Goal: Task Accomplishment & Management: Use online tool/utility

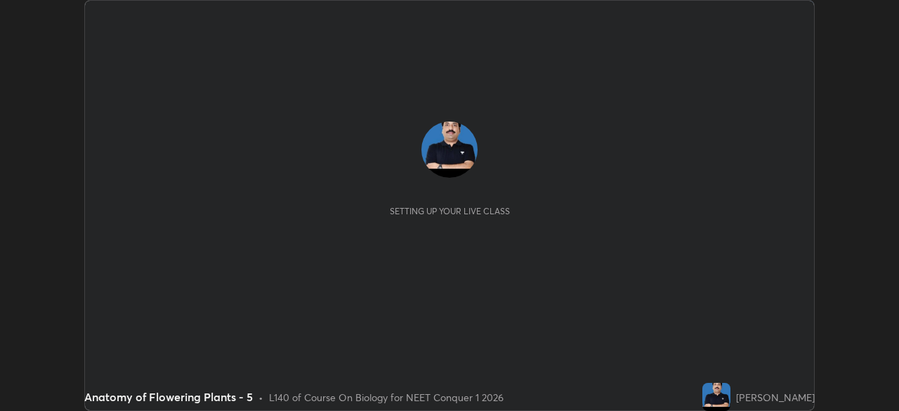
scroll to position [411, 898]
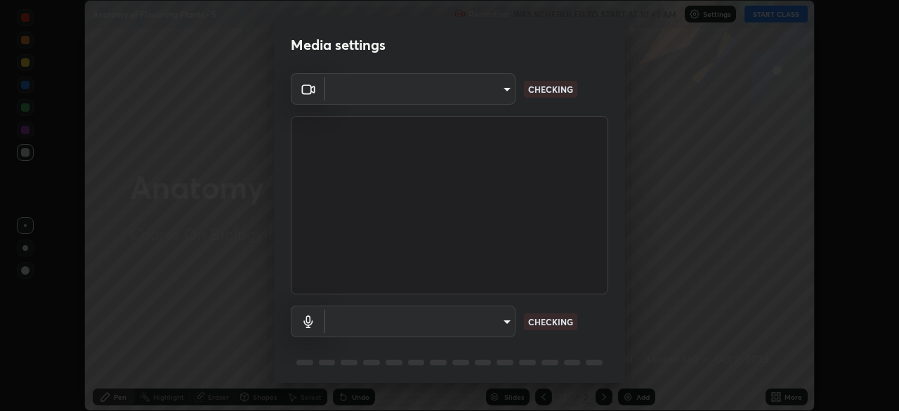
type input "6c2cbd707de14d6f22ad6aa38dcece7be3c4addb00b53b9d4bb55d2e14cdbb5a"
click at [427, 322] on body "Erase all Anatomy of Flowering Plants - 5 Recording WAS SCHEDULED TO START AT 1…" at bounding box center [449, 205] width 899 height 411
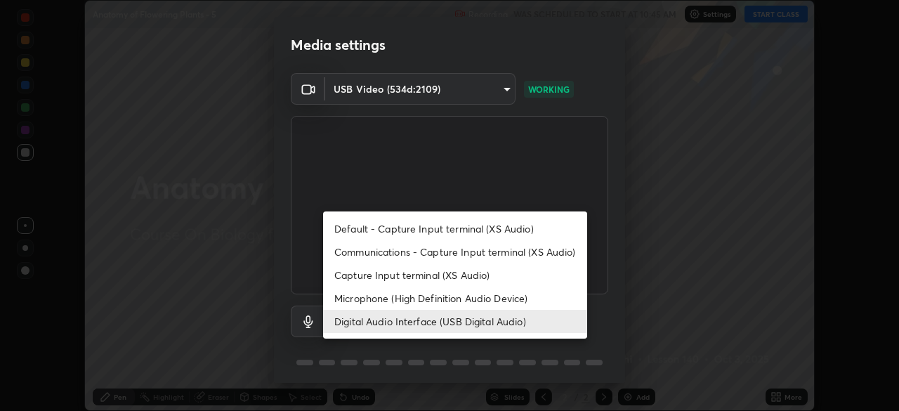
click at [426, 299] on li "Microphone (High Definition Audio Device)" at bounding box center [455, 298] width 264 height 23
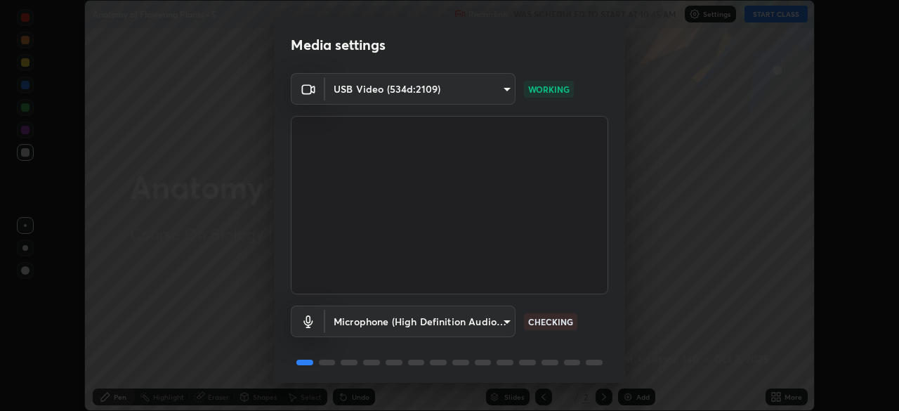
click at [411, 318] on body "Erase all Anatomy of Flowering Plants - 5 Recording WAS SCHEDULED TO START AT 1…" at bounding box center [449, 205] width 899 height 411
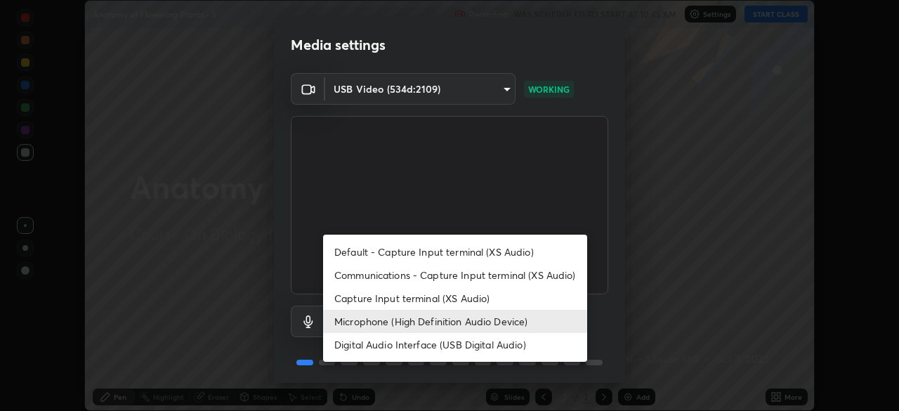
click at [409, 344] on li "Digital Audio Interface (USB Digital Audio)" at bounding box center [455, 344] width 264 height 23
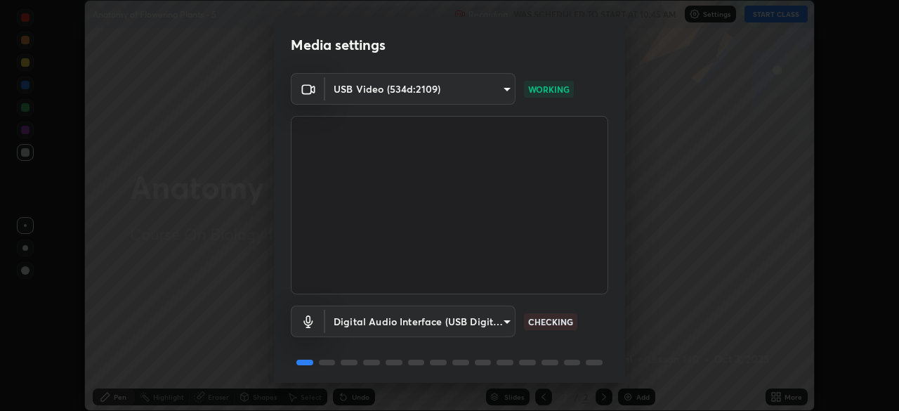
type input "c108463416e0f654911d3f2d5d8dc70540b561df972e8d28c90434f423b2e045"
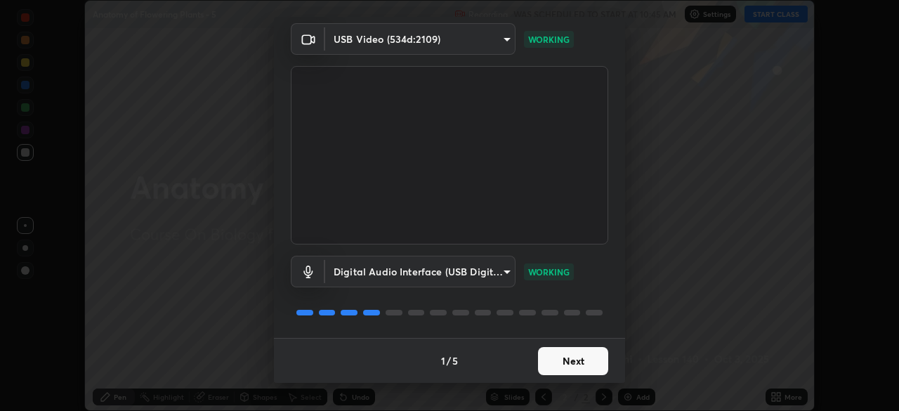
click at [587, 361] on button "Next" at bounding box center [573, 361] width 70 height 28
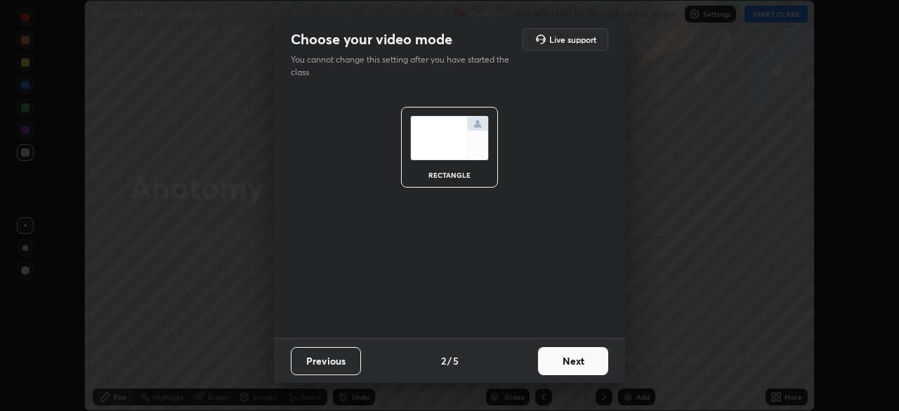
scroll to position [0, 0]
click at [586, 365] on button "Next" at bounding box center [573, 361] width 70 height 28
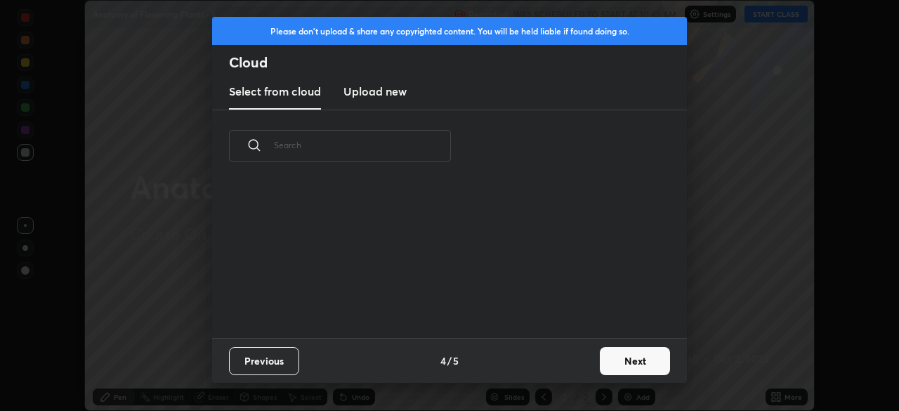
click at [601, 364] on button "Next" at bounding box center [635, 361] width 70 height 28
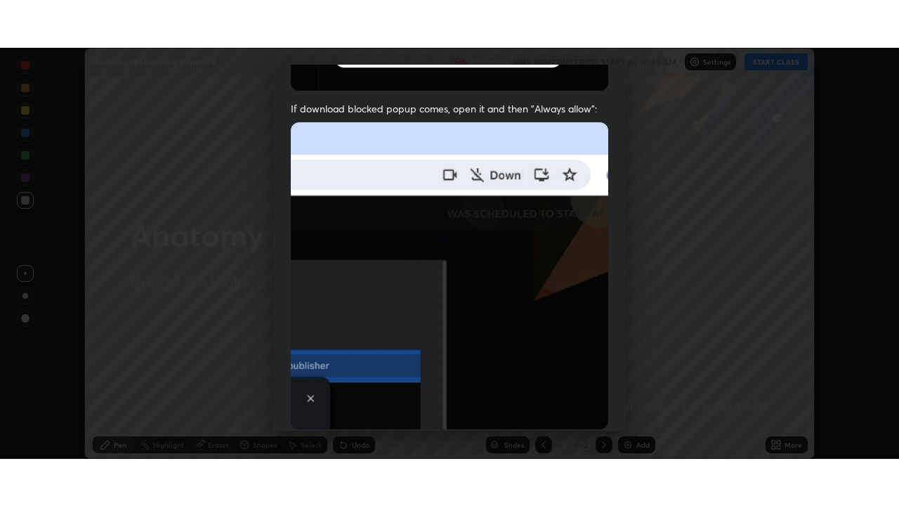
scroll to position [336, 0]
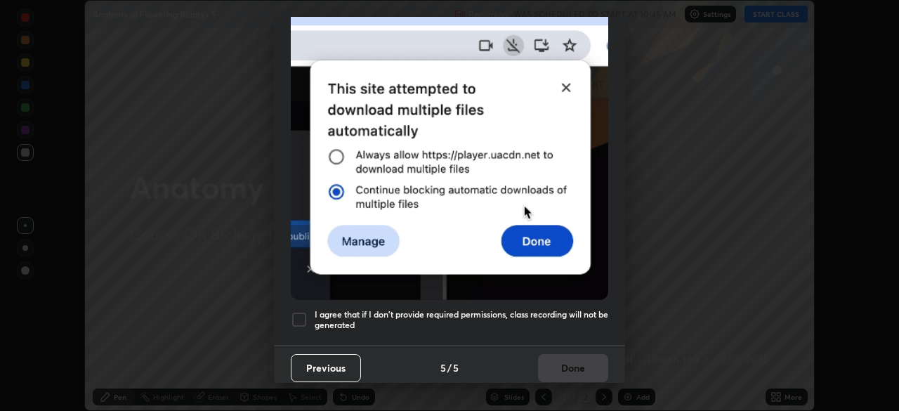
click at [575, 314] on h5 "I agree that if I don't provide required permissions, class recording will not …" at bounding box center [462, 320] width 294 height 22
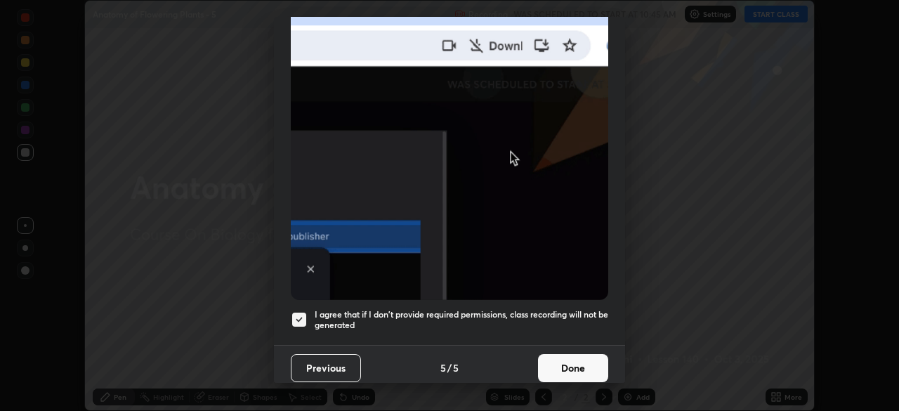
click at [580, 372] on button "Done" at bounding box center [573, 368] width 70 height 28
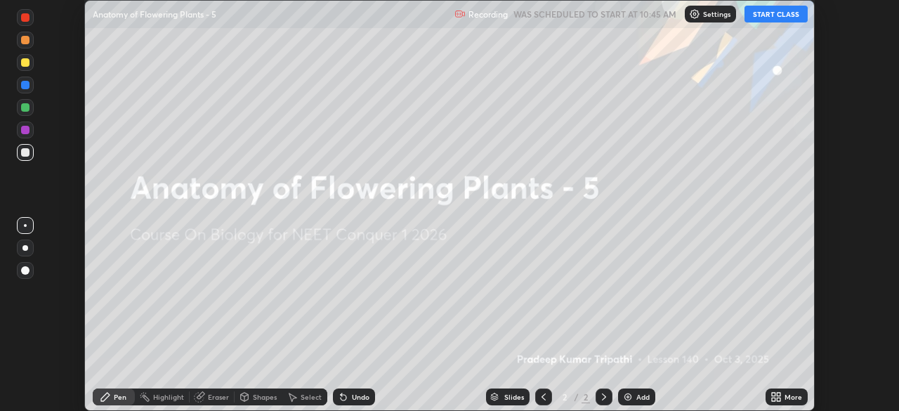
click at [778, 398] on icon at bounding box center [779, 400] width 4 height 4
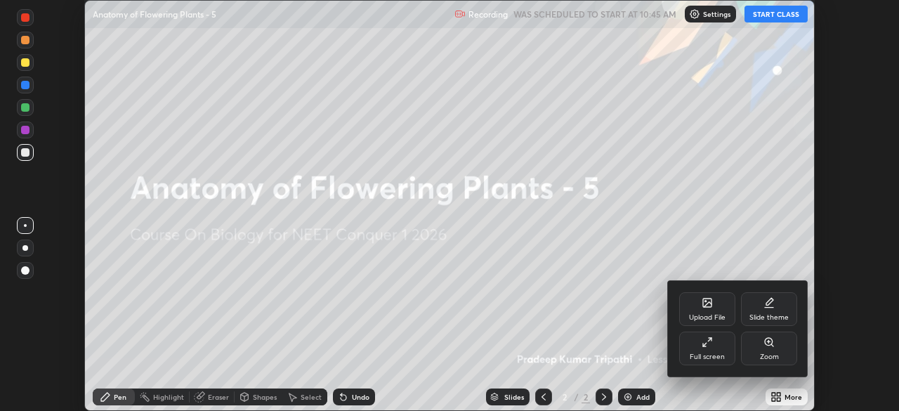
click at [719, 348] on div "Full screen" at bounding box center [707, 349] width 56 height 34
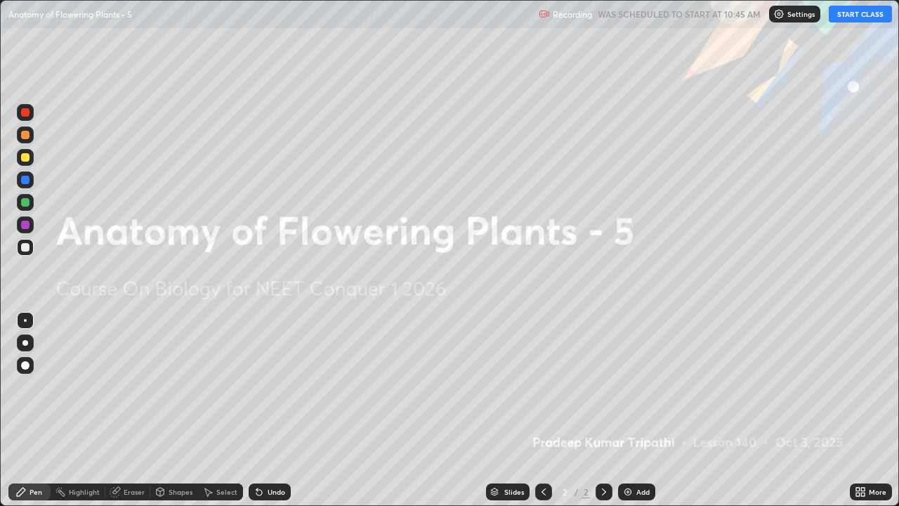
scroll to position [506, 899]
click at [860, 14] on button "START CLASS" at bounding box center [860, 14] width 63 height 17
click at [629, 410] on img at bounding box center [627, 491] width 11 height 11
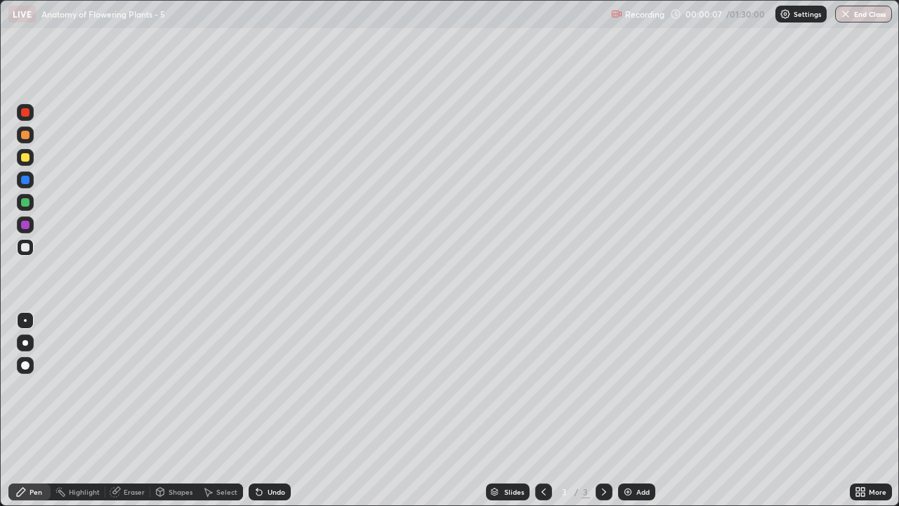
click at [26, 136] on div at bounding box center [25, 135] width 8 height 8
click at [26, 343] on div at bounding box center [25, 343] width 6 height 6
click at [27, 160] on div at bounding box center [25, 157] width 8 height 8
click at [26, 138] on div at bounding box center [25, 135] width 8 height 8
click at [171, 410] on div "Shapes" at bounding box center [181, 491] width 24 height 7
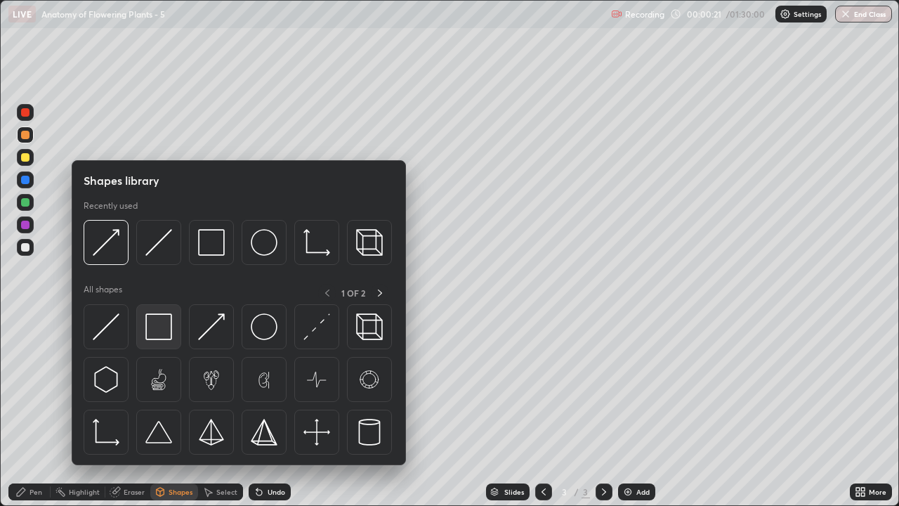
click at [159, 330] on img at bounding box center [158, 326] width 27 height 27
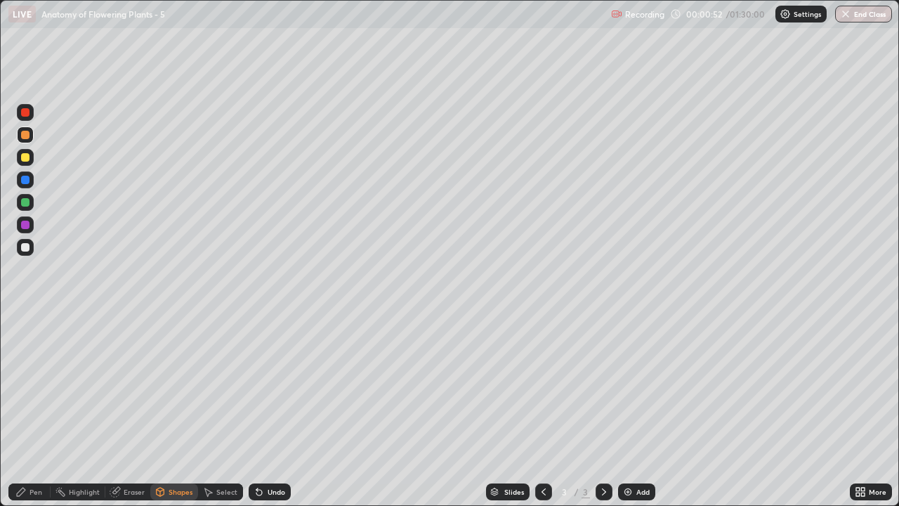
click at [177, 410] on div "Shapes" at bounding box center [181, 491] width 24 height 7
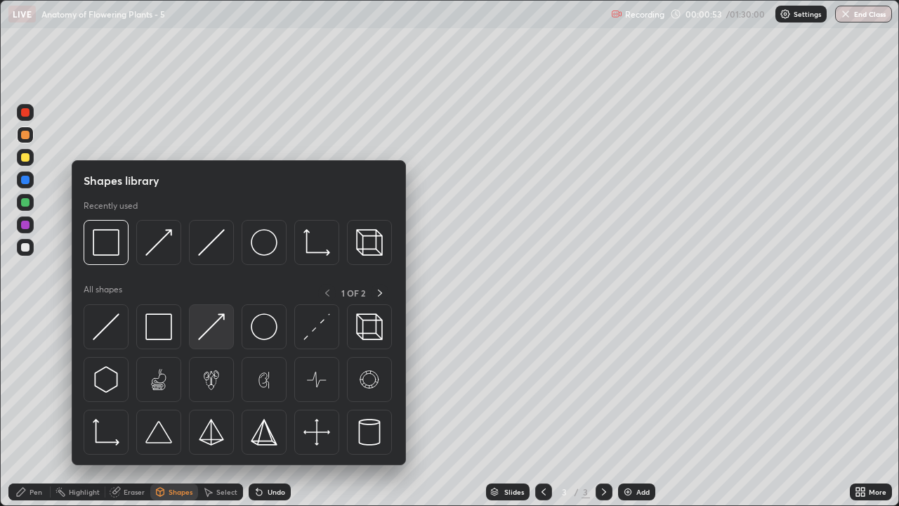
click at [209, 338] on img at bounding box center [211, 326] width 27 height 27
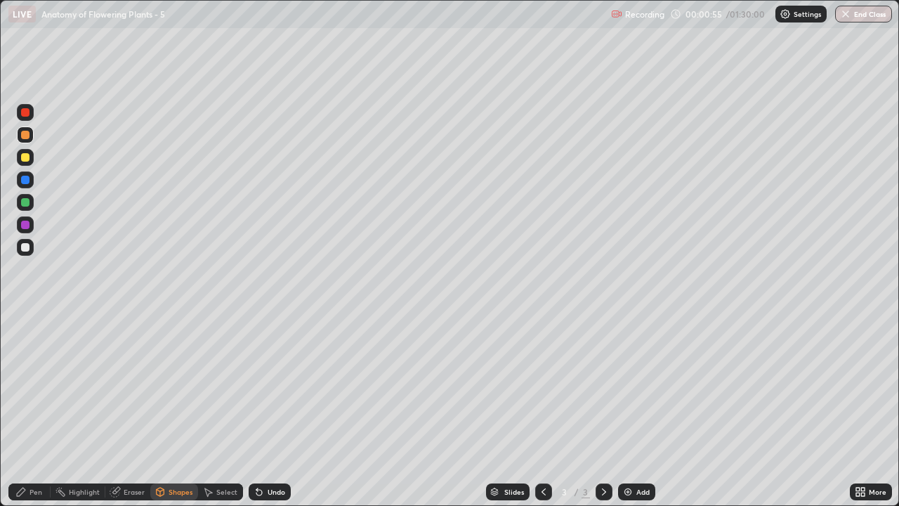
click at [26, 250] on div at bounding box center [25, 247] width 8 height 8
click at [26, 252] on div at bounding box center [25, 247] width 17 height 17
click at [37, 410] on div "Pen" at bounding box center [36, 491] width 13 height 7
click at [174, 410] on div "Shapes" at bounding box center [181, 491] width 24 height 7
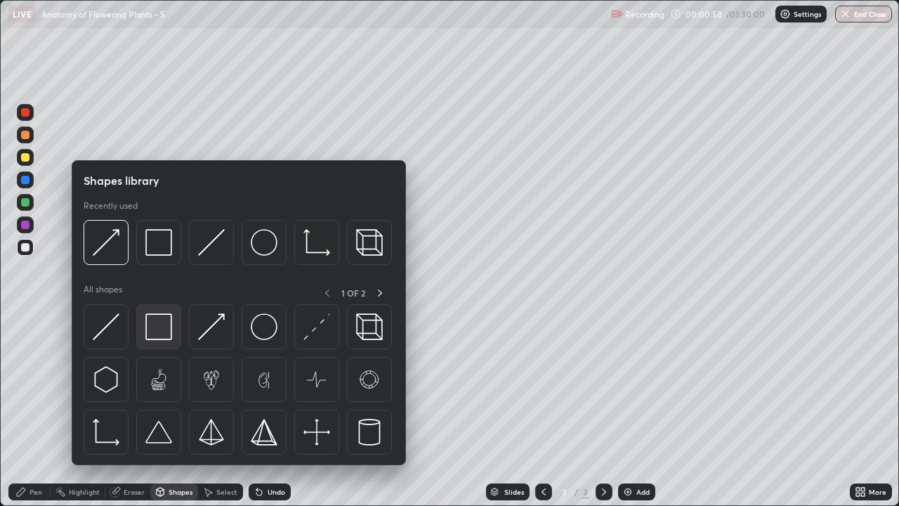
click at [164, 332] on img at bounding box center [158, 326] width 27 height 27
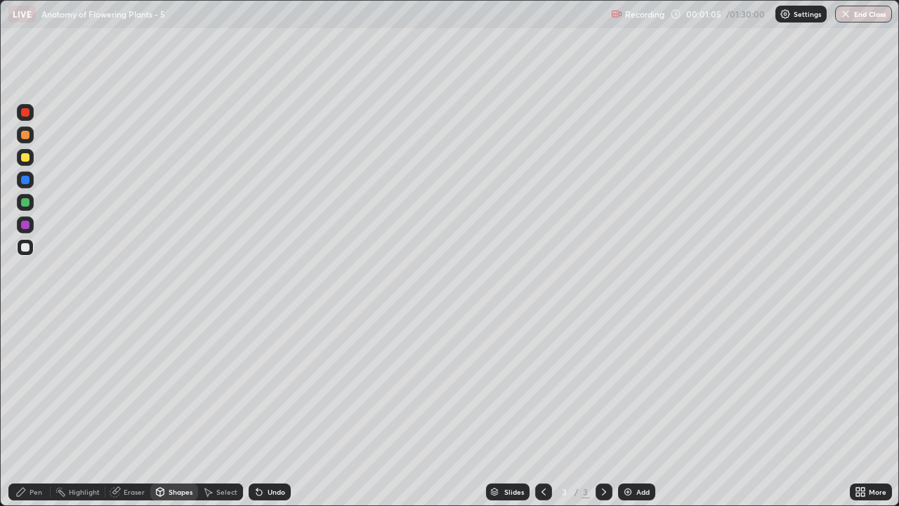
click at [134, 410] on div "Eraser" at bounding box center [134, 491] width 21 height 7
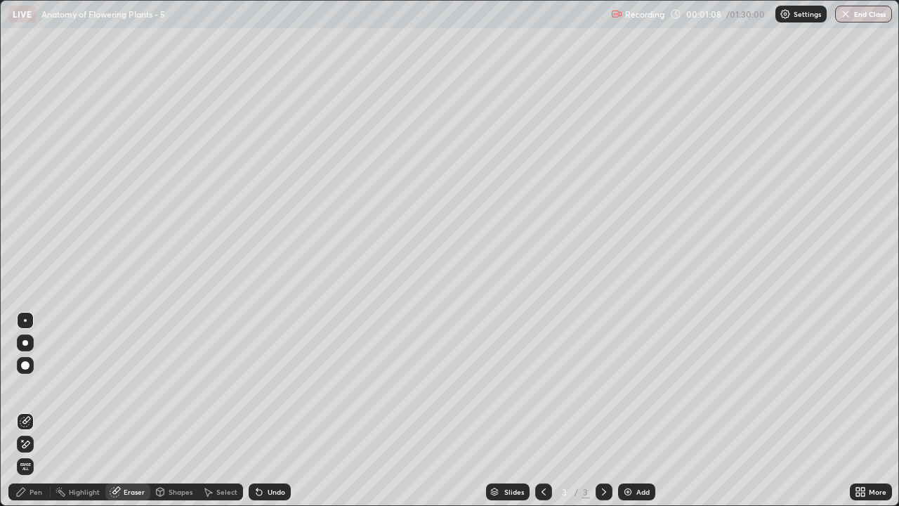
click at [180, 410] on div "Shapes" at bounding box center [181, 491] width 24 height 7
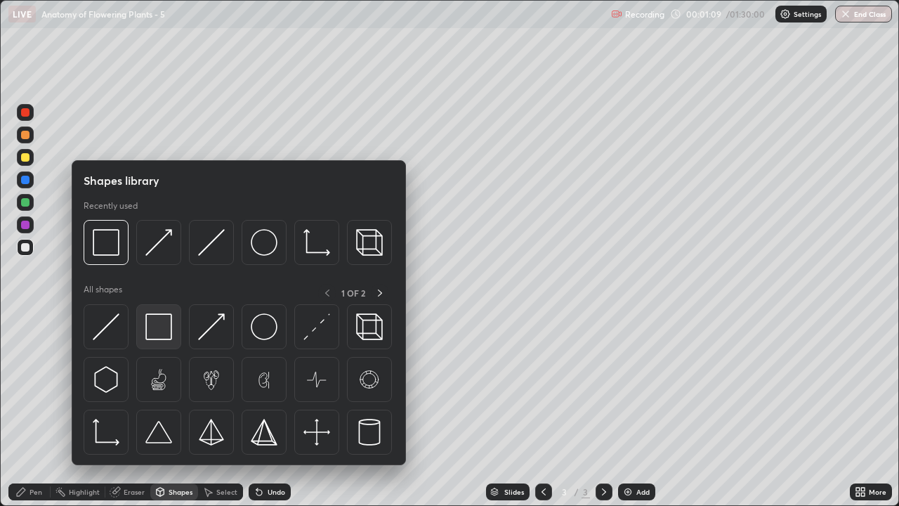
click at [166, 332] on img at bounding box center [158, 326] width 27 height 27
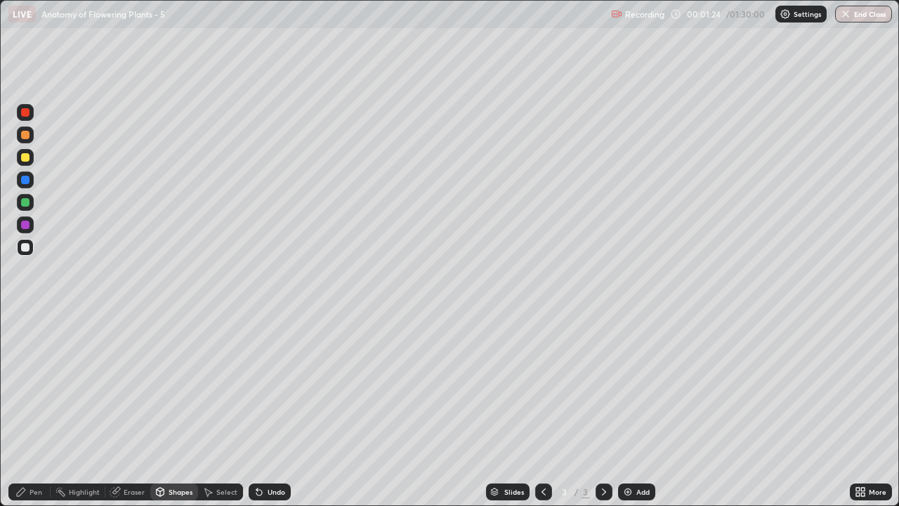
click at [135, 410] on div "Eraser" at bounding box center [134, 491] width 21 height 7
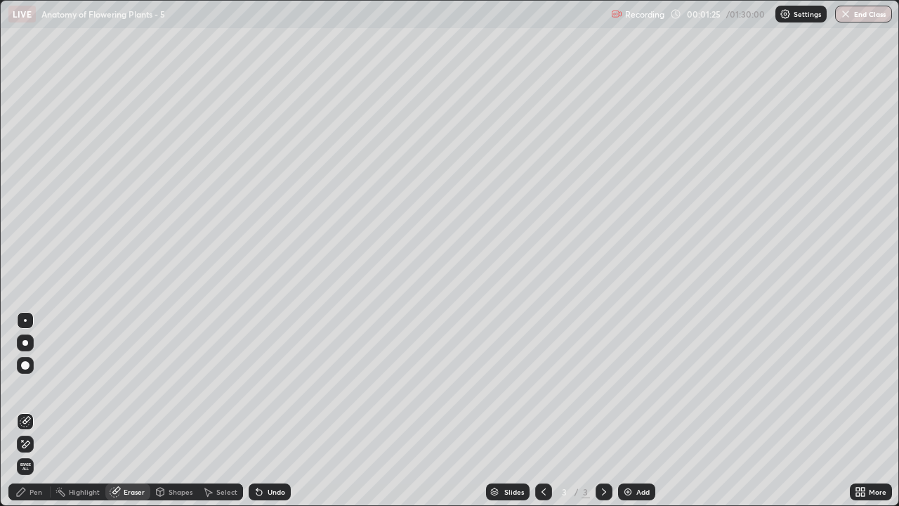
click at [30, 410] on icon at bounding box center [25, 421] width 11 height 11
click at [32, 410] on div "Pen" at bounding box center [36, 491] width 13 height 7
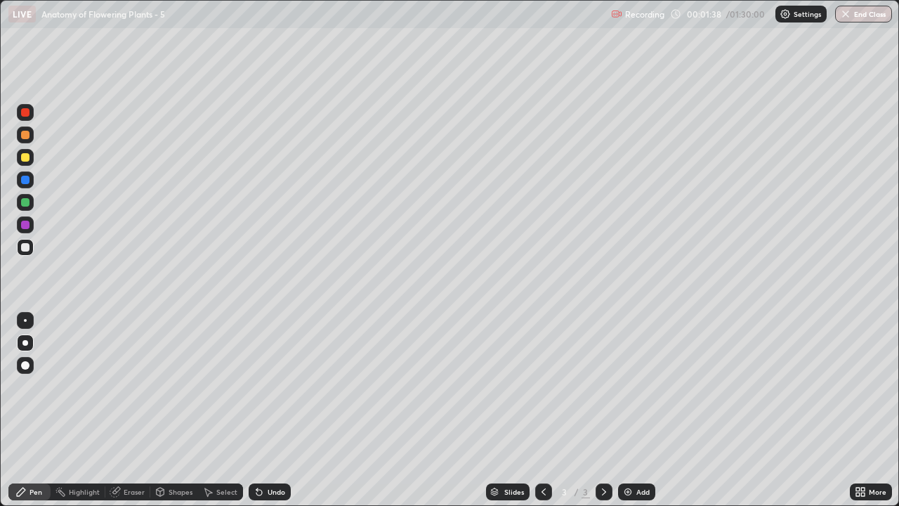
click at [130, 410] on div "Eraser" at bounding box center [134, 491] width 21 height 7
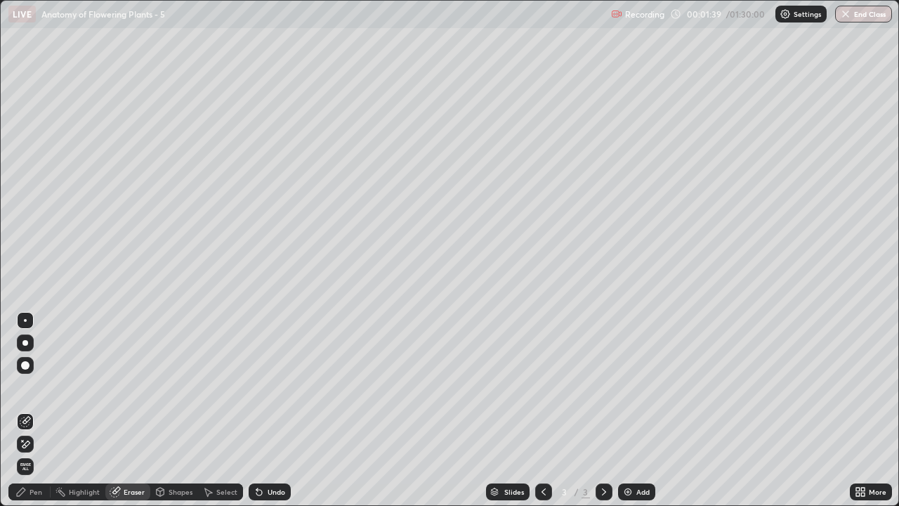
click at [176, 410] on div "Shapes" at bounding box center [181, 491] width 24 height 7
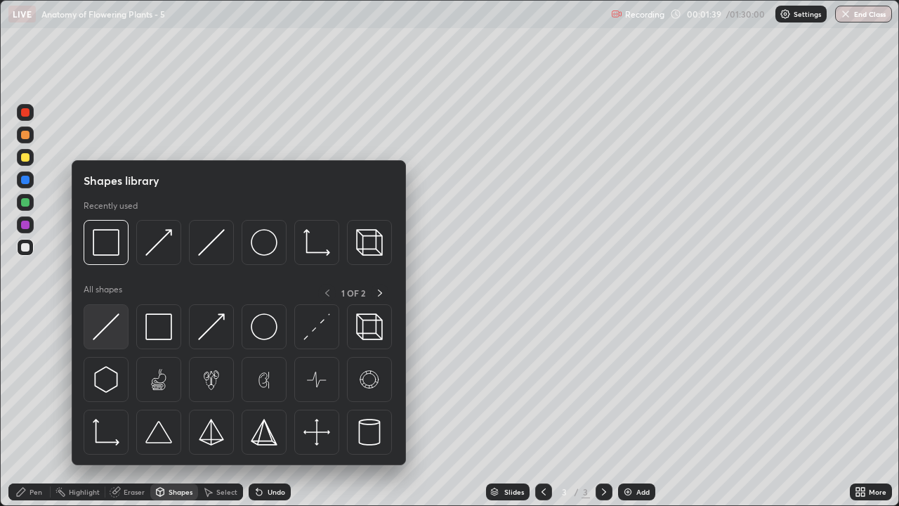
click at [114, 337] on img at bounding box center [106, 326] width 27 height 27
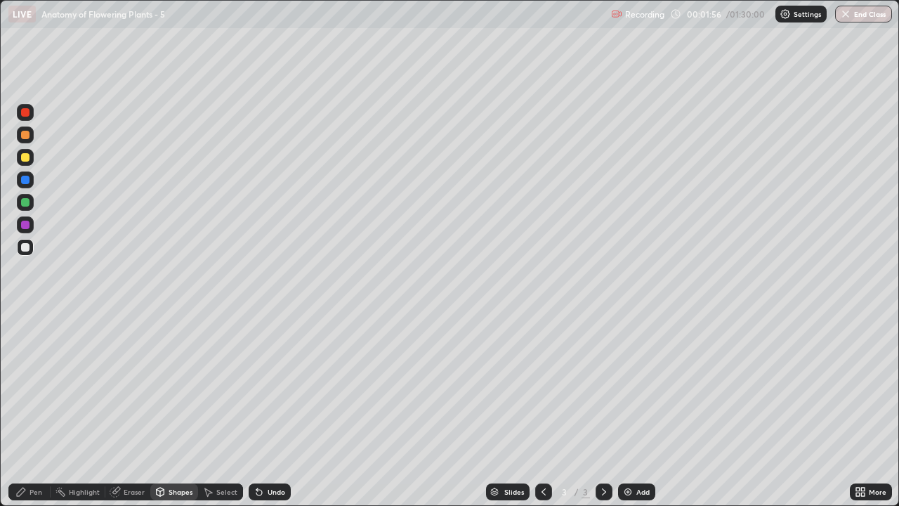
click at [131, 410] on div "Eraser" at bounding box center [134, 491] width 21 height 7
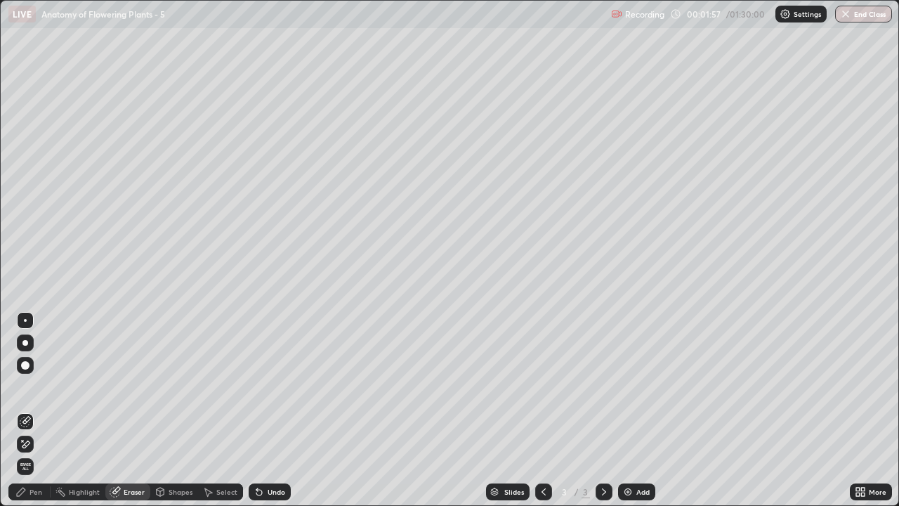
click at [28, 410] on icon at bounding box center [24, 421] width 9 height 9
click at [25, 320] on div at bounding box center [25, 320] width 3 height 3
click at [129, 410] on div "Eraser" at bounding box center [134, 491] width 21 height 7
click at [27, 410] on icon at bounding box center [25, 421] width 11 height 11
click at [38, 410] on div "Pen" at bounding box center [36, 491] width 13 height 7
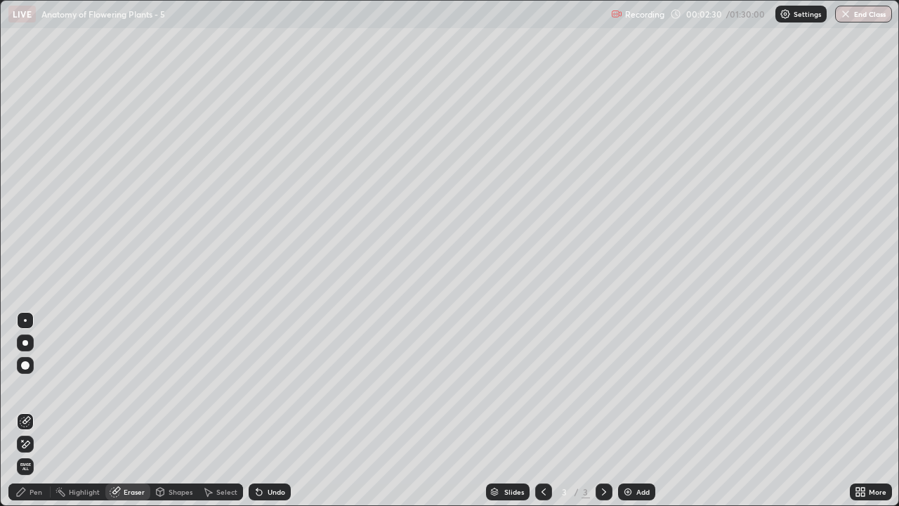
click at [37, 410] on div "Pen" at bounding box center [29, 491] width 42 height 17
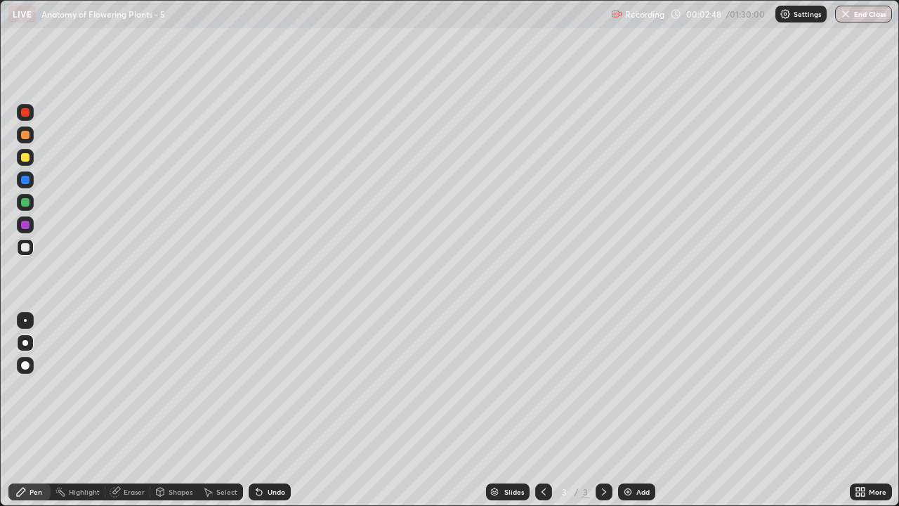
click at [37, 410] on div "Pen" at bounding box center [36, 491] width 13 height 7
click at [133, 410] on div "Eraser" at bounding box center [134, 491] width 21 height 7
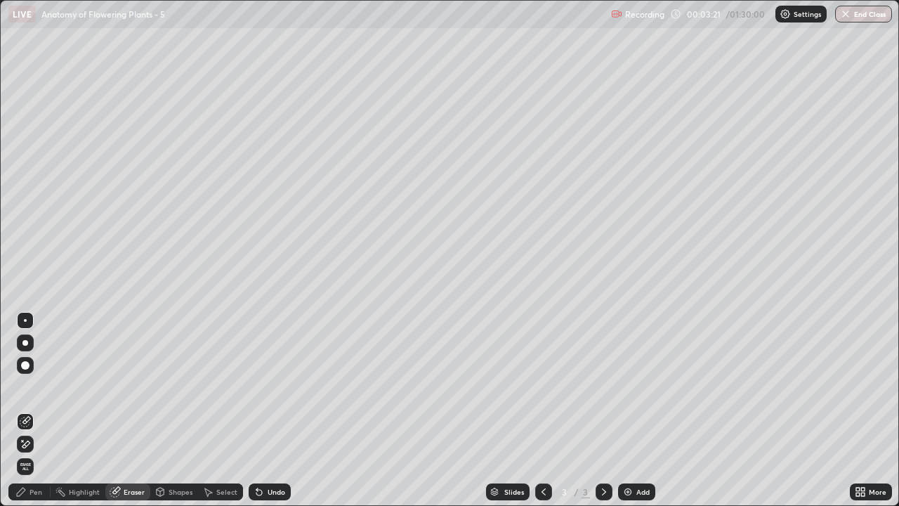
click at [28, 410] on icon at bounding box center [25, 421] width 11 height 11
click at [34, 410] on div "Pen" at bounding box center [36, 491] width 13 height 7
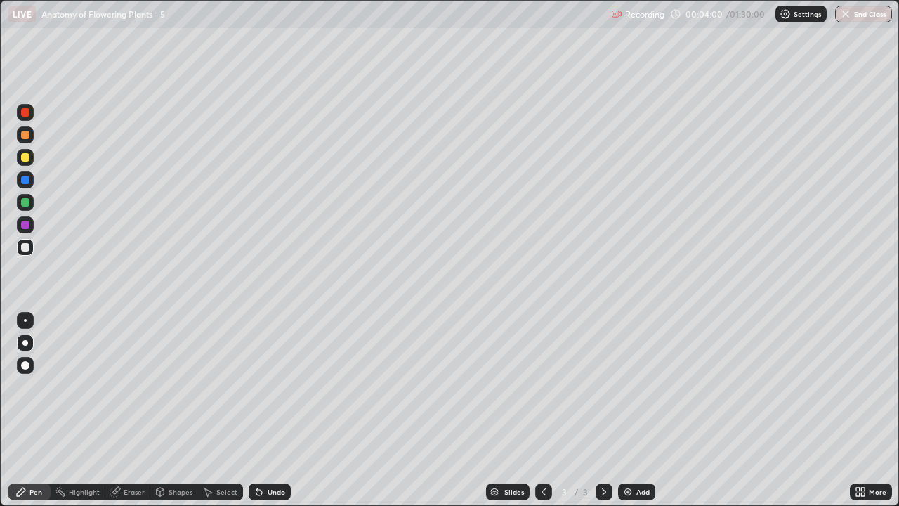
click at [26, 164] on div at bounding box center [25, 157] width 17 height 17
click at [39, 410] on div "Pen" at bounding box center [36, 491] width 13 height 7
click at [128, 410] on div "Eraser" at bounding box center [134, 491] width 21 height 7
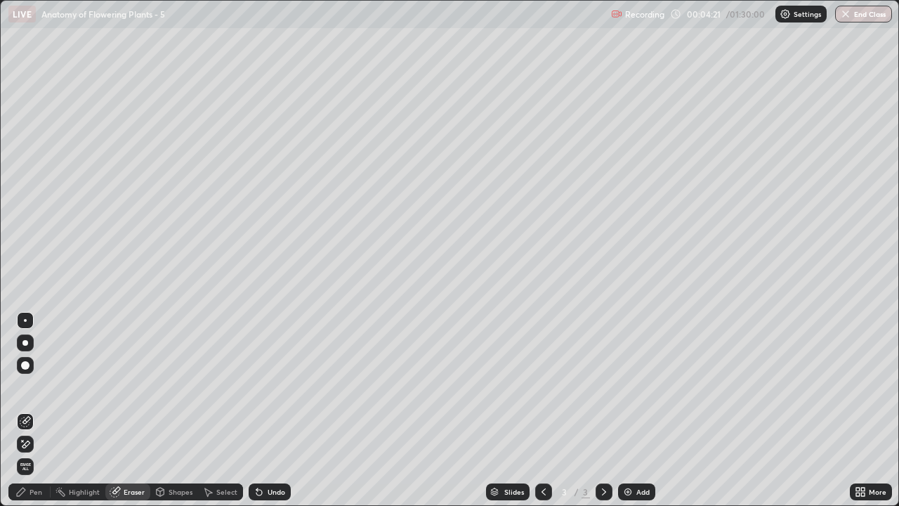
click at [37, 410] on div "Pen" at bounding box center [36, 491] width 13 height 7
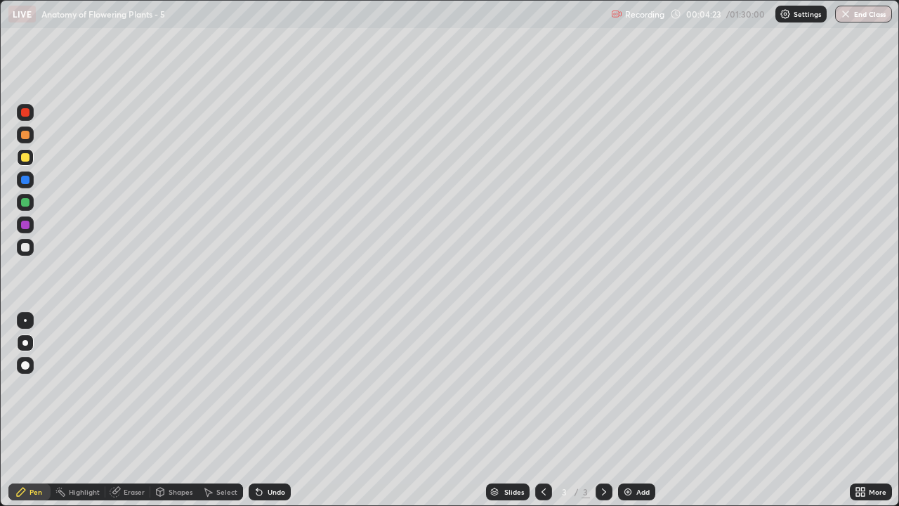
click at [25, 159] on div at bounding box center [25, 157] width 8 height 8
click at [131, 410] on div "Eraser" at bounding box center [134, 491] width 21 height 7
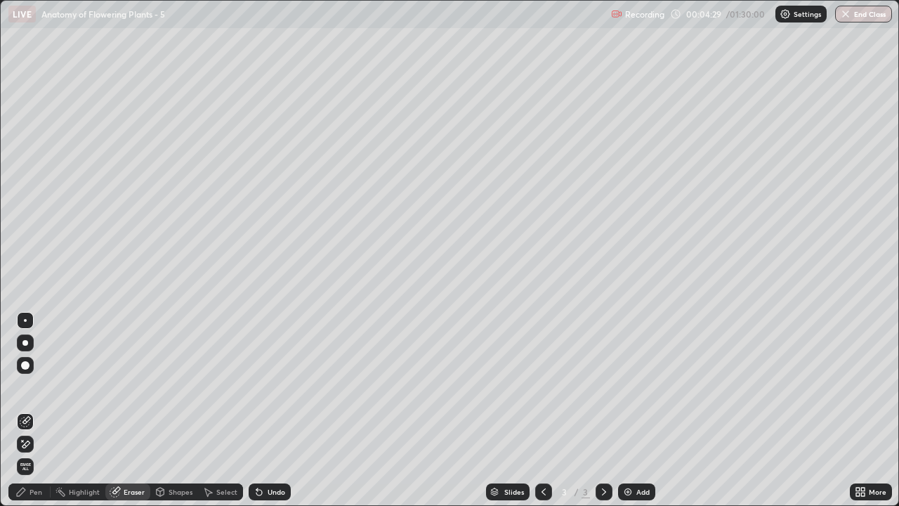
click at [32, 410] on div at bounding box center [25, 444] width 17 height 17
click at [30, 410] on div "Pen" at bounding box center [29, 491] width 42 height 17
click at [30, 410] on div "Pen" at bounding box center [36, 491] width 13 height 7
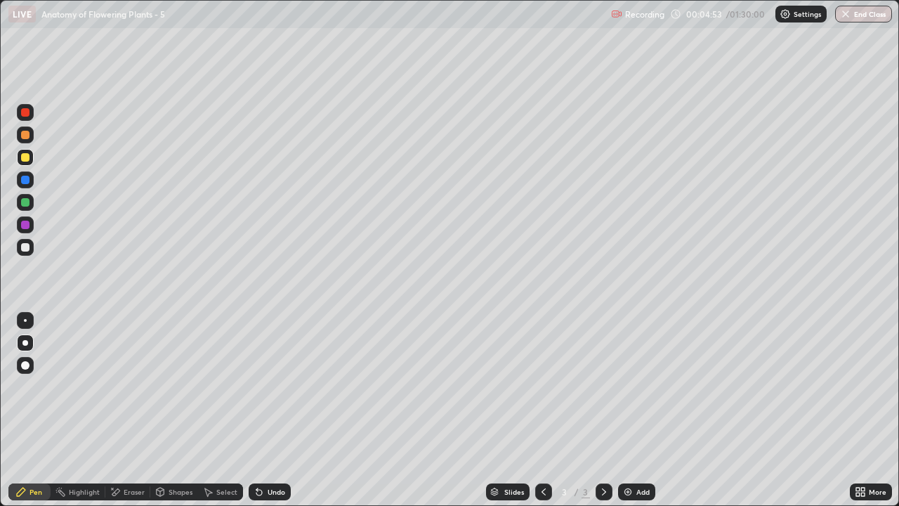
click at [27, 159] on div at bounding box center [25, 157] width 8 height 8
click at [181, 410] on div "Shapes" at bounding box center [181, 491] width 24 height 7
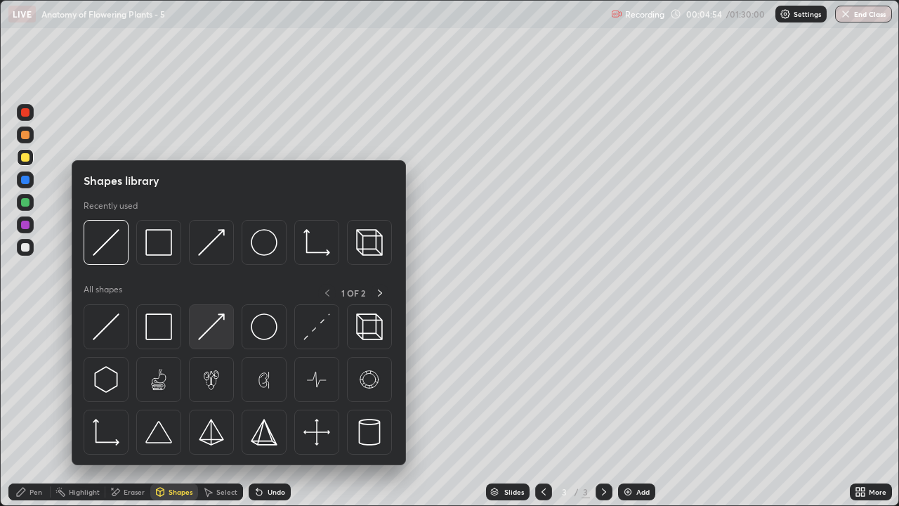
click at [212, 332] on img at bounding box center [211, 326] width 27 height 27
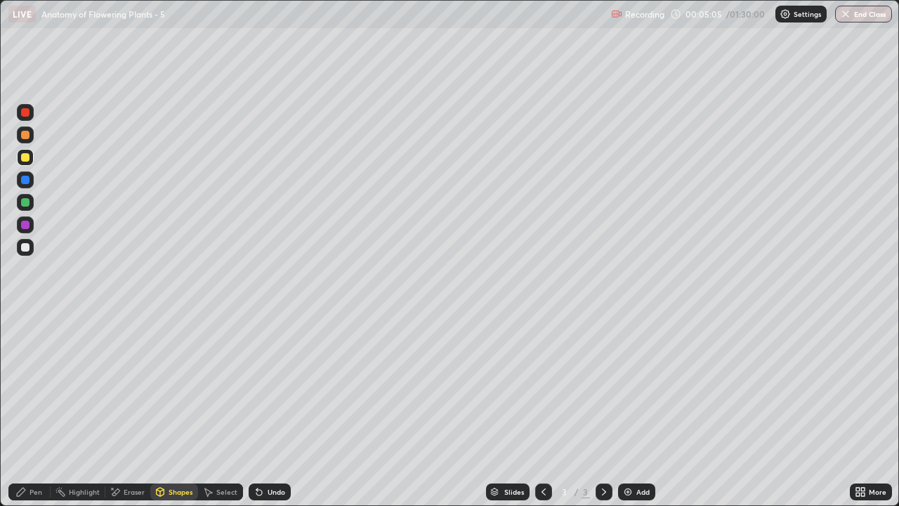
click at [26, 247] on div at bounding box center [25, 247] width 8 height 8
click at [133, 410] on div "Eraser" at bounding box center [134, 491] width 21 height 7
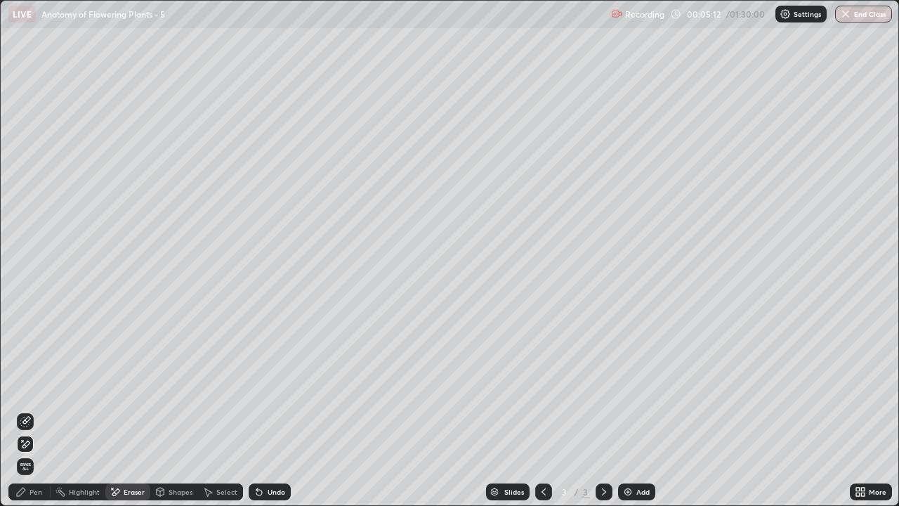
click at [34, 410] on div "Pen" at bounding box center [36, 491] width 13 height 7
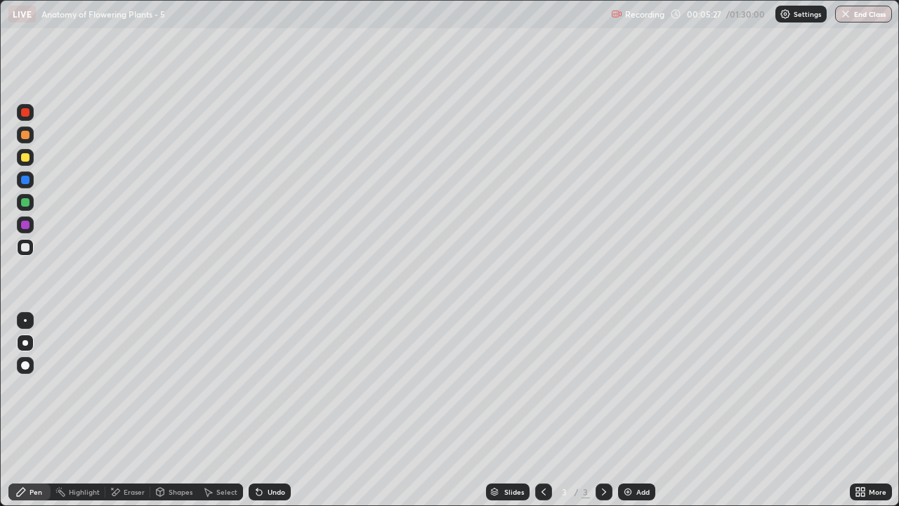
click at [133, 410] on div "Eraser" at bounding box center [134, 491] width 21 height 7
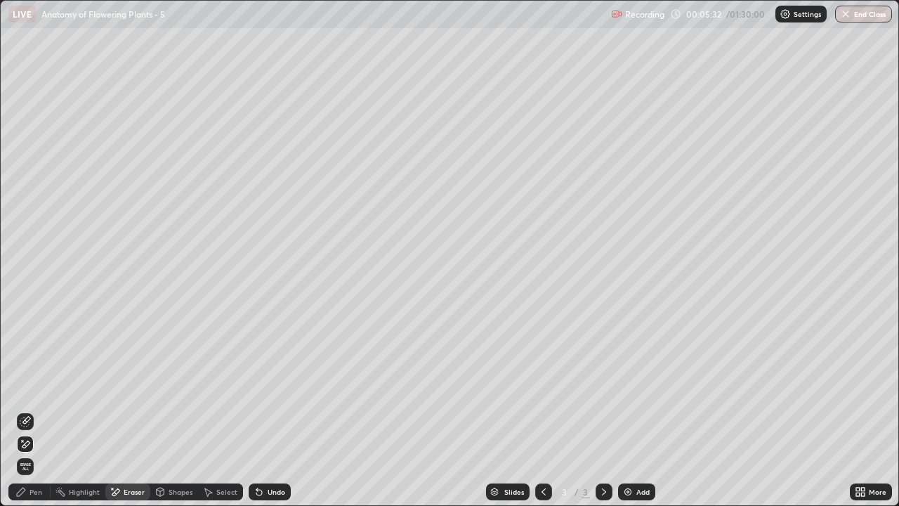
click at [34, 410] on div "Pen" at bounding box center [36, 491] width 13 height 7
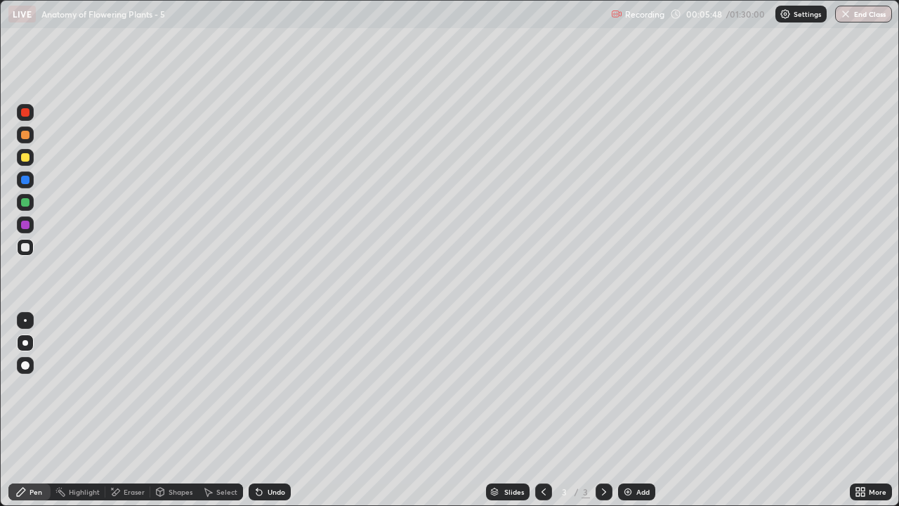
click at [30, 227] on div at bounding box center [25, 224] width 17 height 17
click at [174, 410] on div "Shapes" at bounding box center [181, 491] width 24 height 7
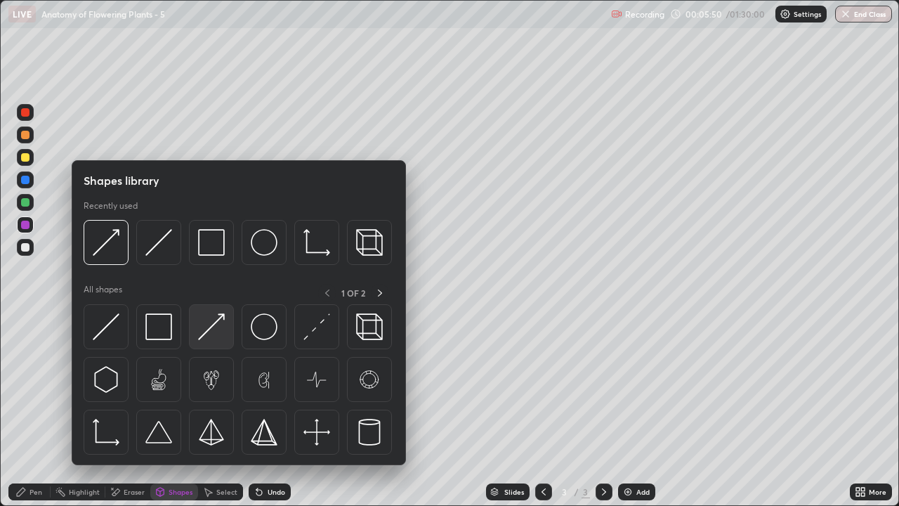
click at [214, 340] on img at bounding box center [211, 326] width 27 height 27
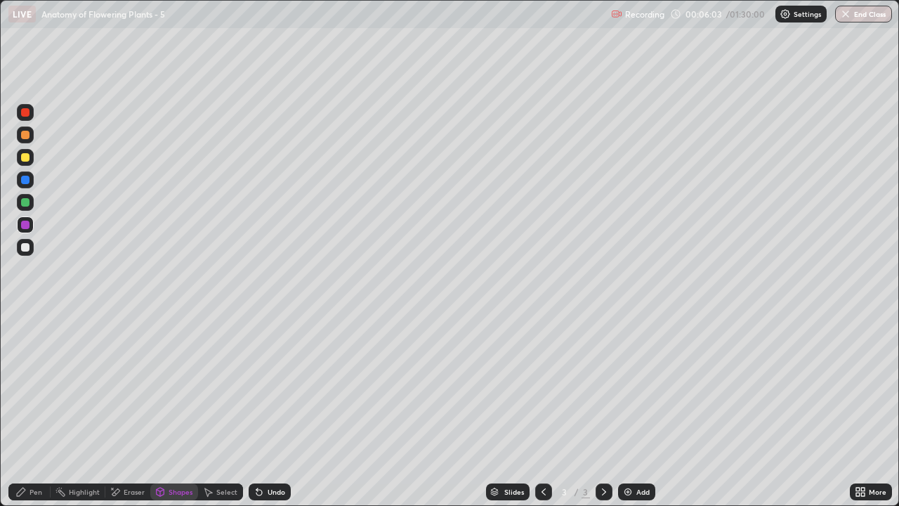
click at [132, 410] on div "Eraser" at bounding box center [134, 491] width 21 height 7
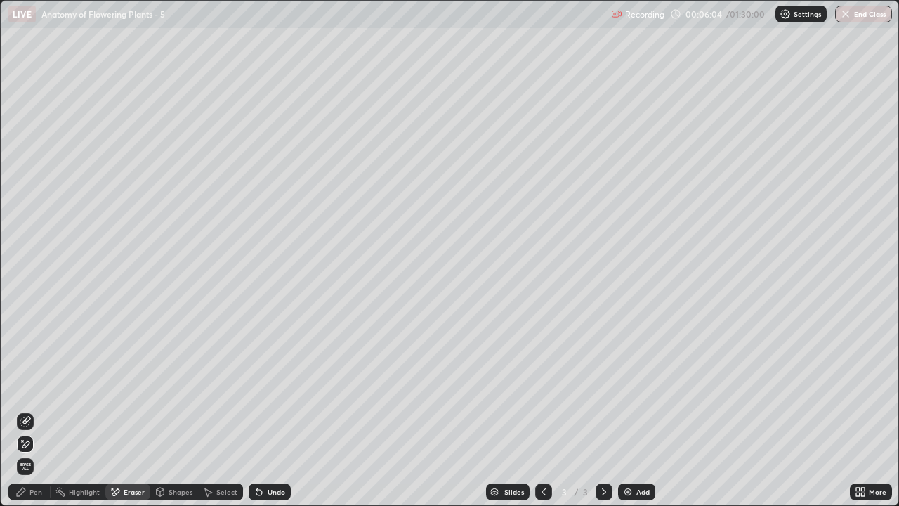
click at [30, 410] on icon at bounding box center [25, 444] width 11 height 12
click at [172, 410] on div "Shapes" at bounding box center [181, 491] width 24 height 7
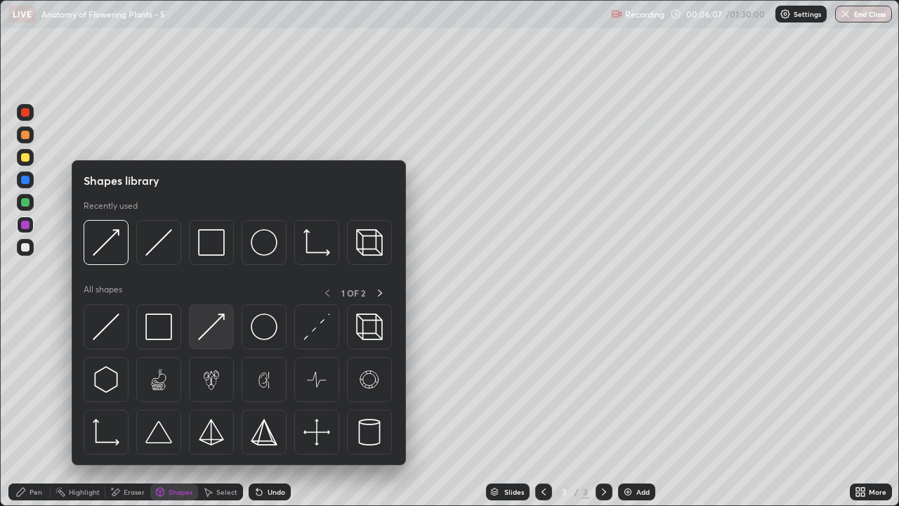
click at [218, 336] on img at bounding box center [211, 326] width 27 height 27
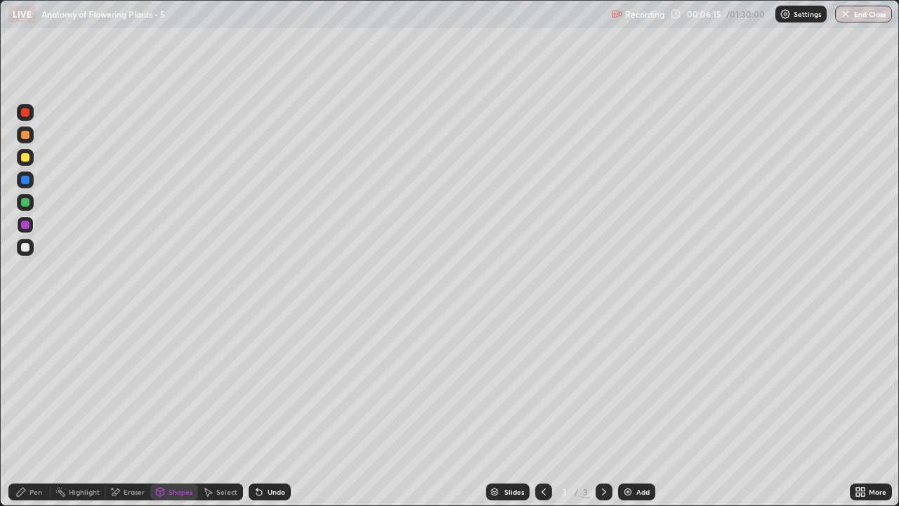
click at [133, 410] on div "Eraser" at bounding box center [134, 491] width 21 height 7
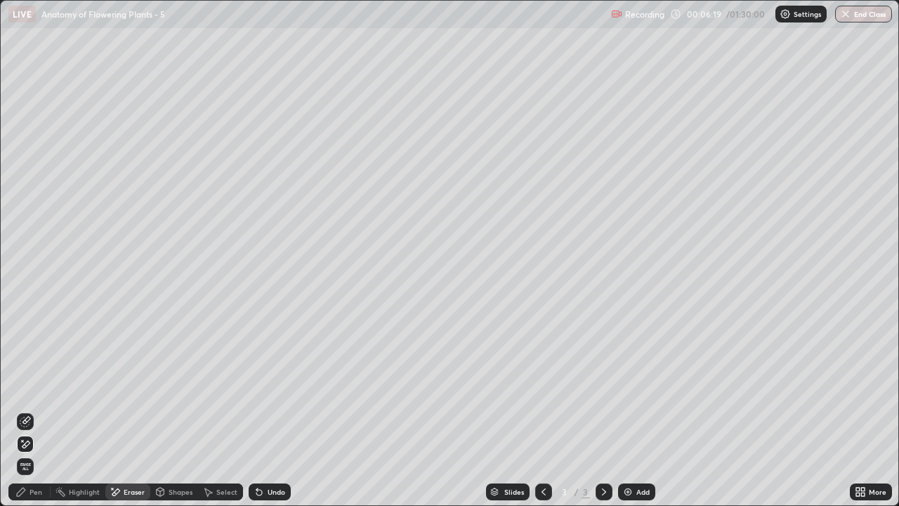
click at [183, 410] on div "Shapes" at bounding box center [181, 491] width 24 height 7
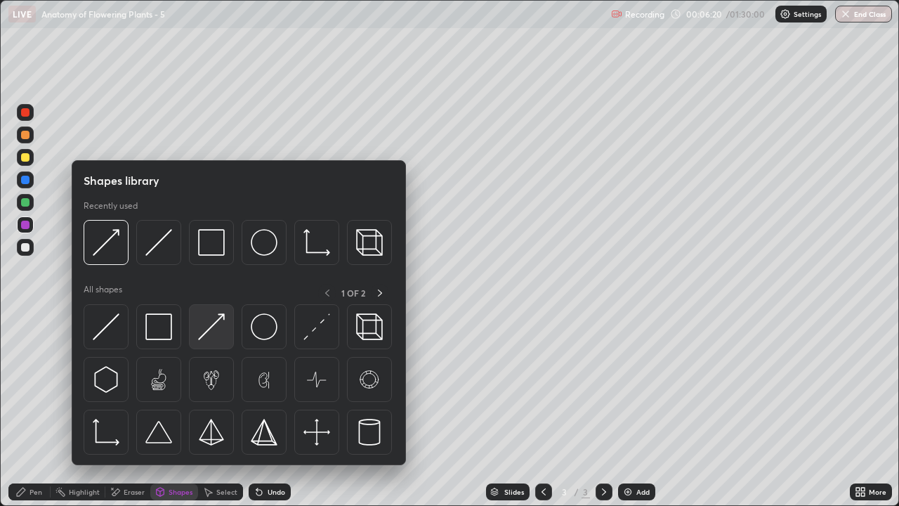
click at [218, 332] on img at bounding box center [211, 326] width 27 height 27
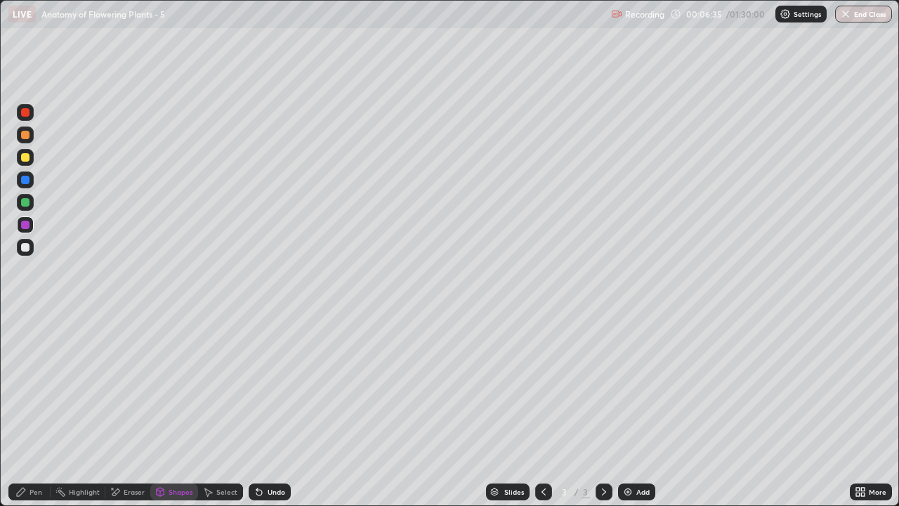
click at [25, 159] on div at bounding box center [25, 157] width 8 height 8
click at [181, 410] on div "Shapes" at bounding box center [181, 491] width 24 height 7
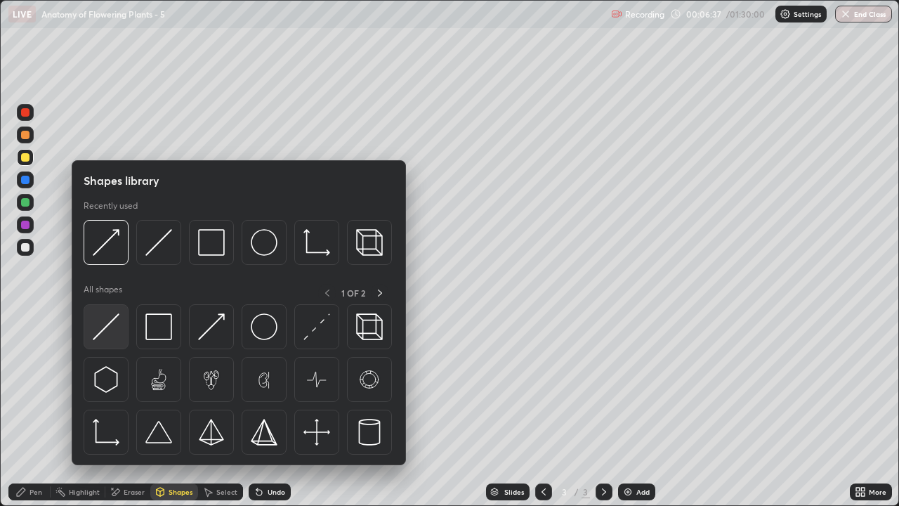
click at [112, 330] on img at bounding box center [106, 326] width 27 height 27
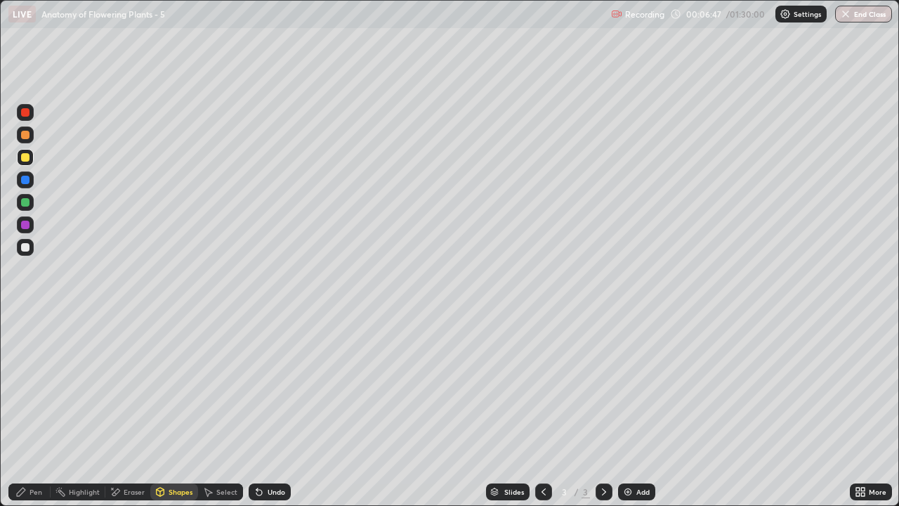
click at [27, 247] on div at bounding box center [25, 247] width 8 height 8
click at [183, 410] on div "Shapes" at bounding box center [181, 491] width 24 height 7
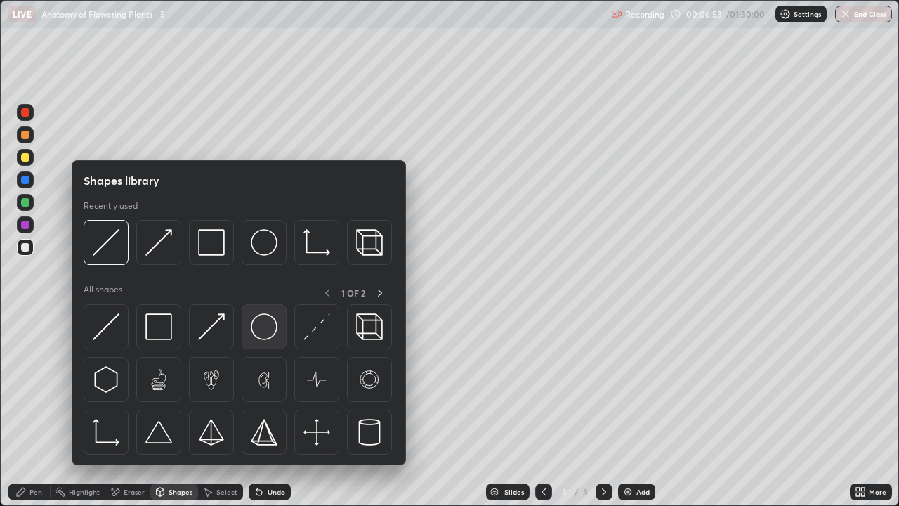
click at [266, 329] on img at bounding box center [264, 326] width 27 height 27
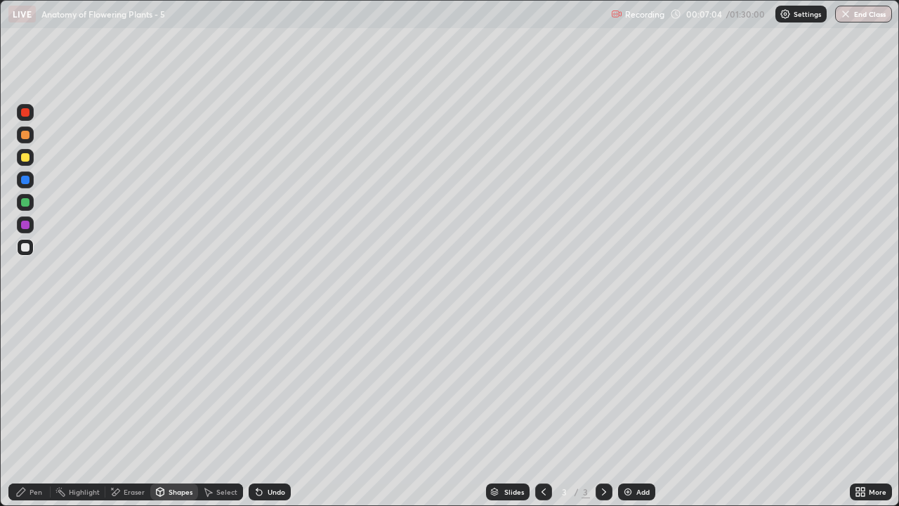
click at [138, 410] on div "Eraser" at bounding box center [134, 491] width 21 height 7
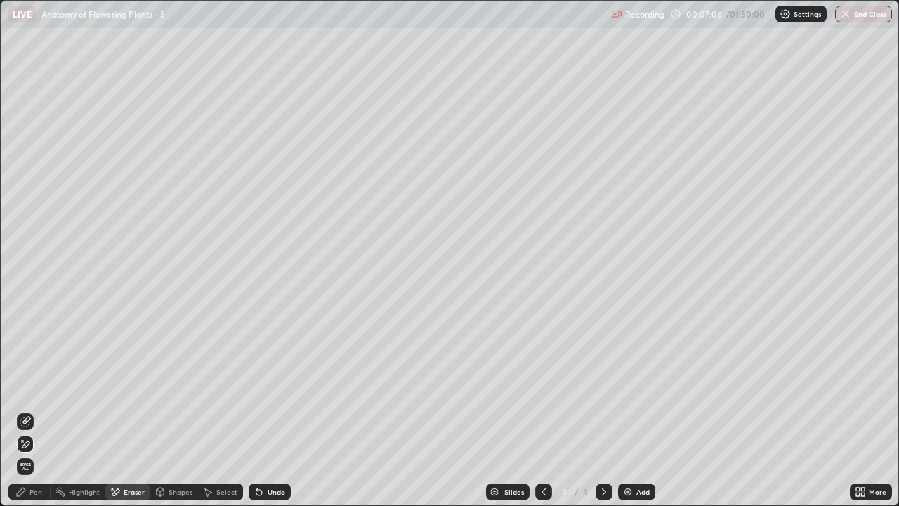
click at [30, 410] on icon at bounding box center [25, 444] width 11 height 12
click at [133, 410] on div "Eraser" at bounding box center [134, 491] width 21 height 7
click at [27, 410] on icon at bounding box center [25, 421] width 11 height 11
click at [34, 410] on div "Pen" at bounding box center [36, 491] width 13 height 7
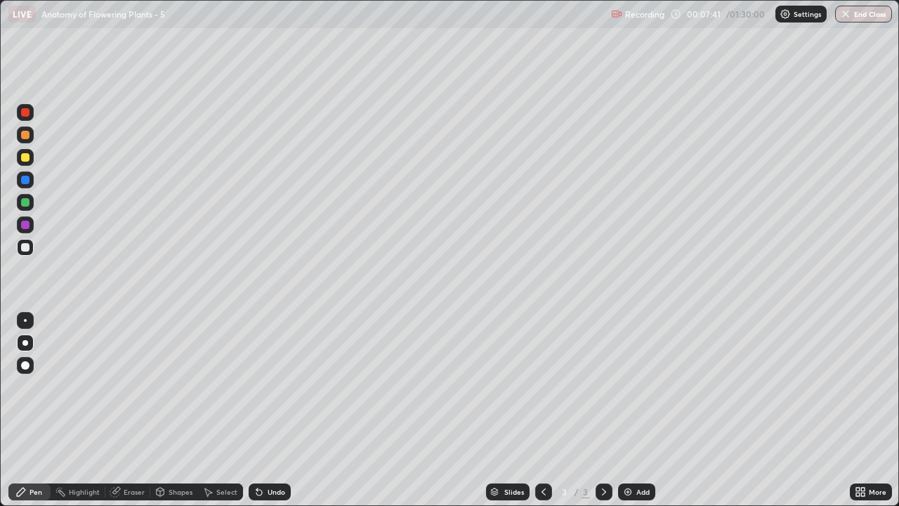
click at [25, 136] on div at bounding box center [25, 135] width 8 height 8
click at [27, 366] on div at bounding box center [25, 365] width 8 height 8
click at [32, 249] on div at bounding box center [25, 247] width 17 height 17
click at [183, 410] on div "Shapes" at bounding box center [181, 491] width 24 height 7
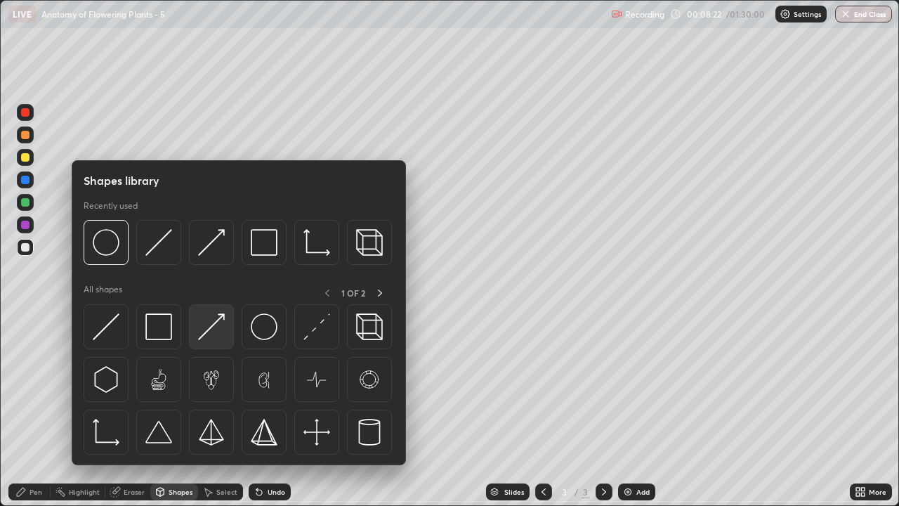
click at [216, 332] on img at bounding box center [211, 326] width 27 height 27
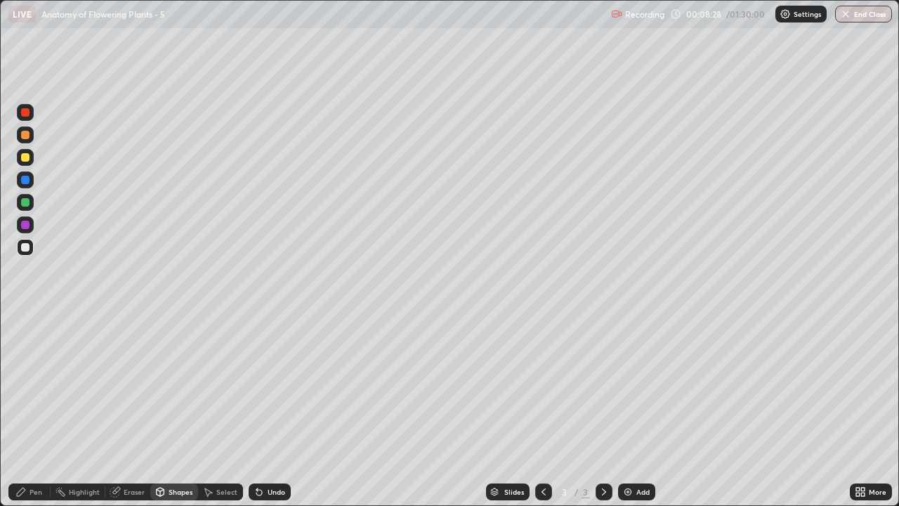
click at [32, 410] on div "Pen" at bounding box center [36, 491] width 13 height 7
click at [25, 344] on div at bounding box center [25, 343] width 6 height 6
click at [31, 161] on div at bounding box center [25, 157] width 17 height 17
click at [25, 140] on div at bounding box center [25, 134] width 17 height 17
click at [43, 410] on div "Pen" at bounding box center [29, 491] width 42 height 17
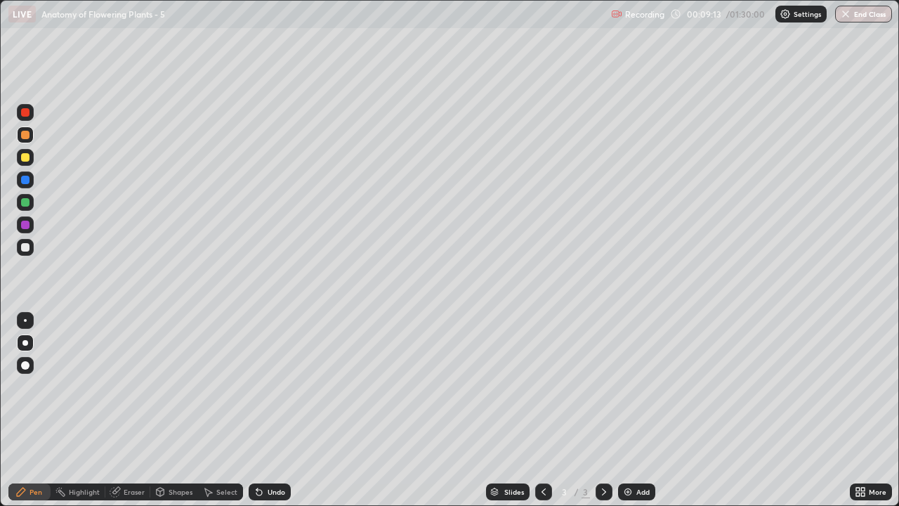
click at [28, 249] on div at bounding box center [25, 247] width 8 height 8
click at [25, 159] on div at bounding box center [25, 157] width 8 height 8
click at [28, 231] on div at bounding box center [25, 224] width 17 height 17
click at [38, 410] on div "Pen" at bounding box center [36, 491] width 13 height 7
click at [29, 247] on div at bounding box center [25, 247] width 8 height 8
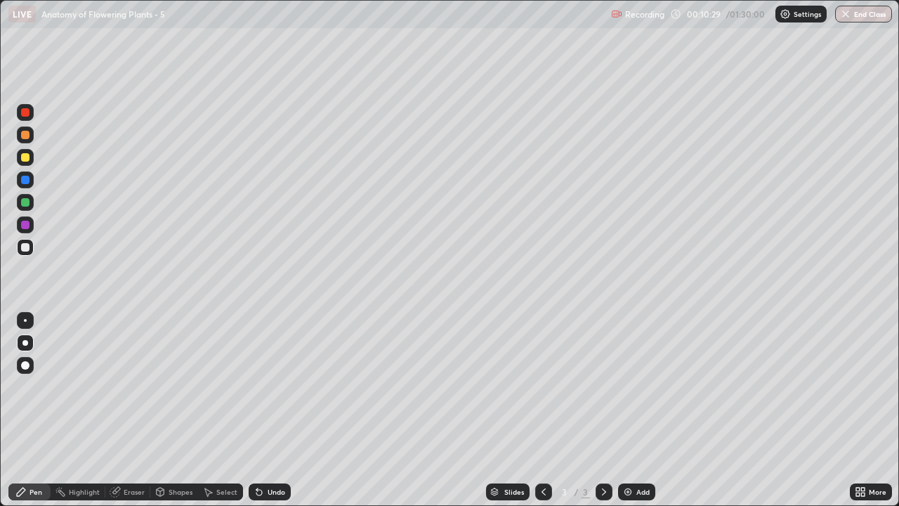
click at [33, 410] on div "Pen" at bounding box center [36, 491] width 13 height 7
click at [138, 410] on div "Eraser" at bounding box center [127, 491] width 45 height 17
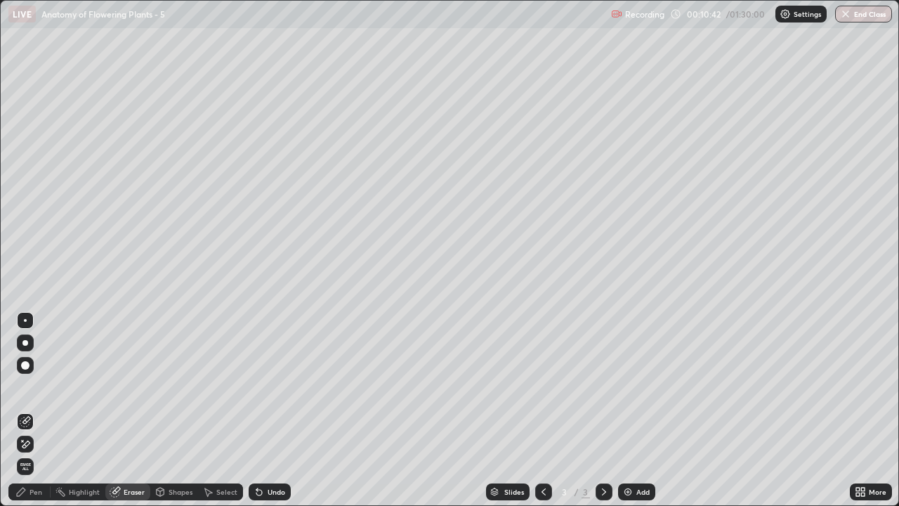
click at [30, 410] on icon at bounding box center [26, 420] width 8 height 7
click at [33, 410] on div "Pen" at bounding box center [29, 491] width 42 height 17
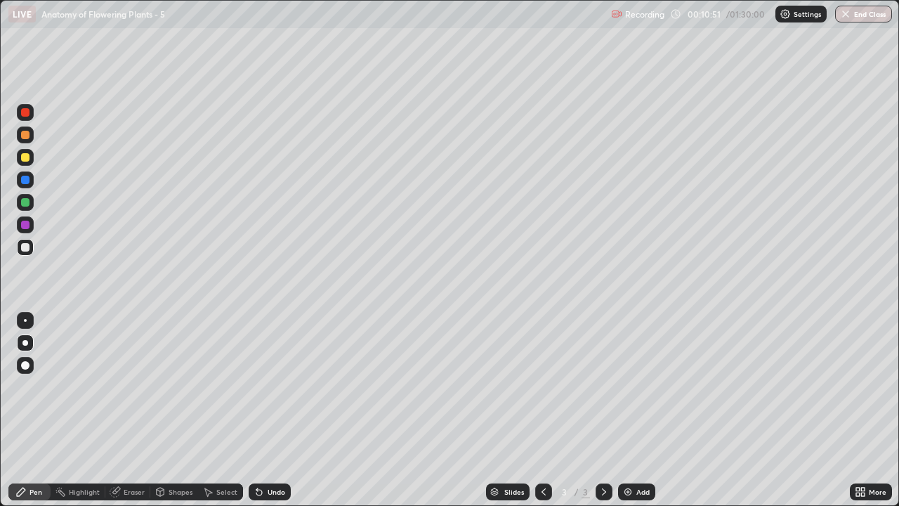
click at [136, 410] on div "Eraser" at bounding box center [134, 491] width 21 height 7
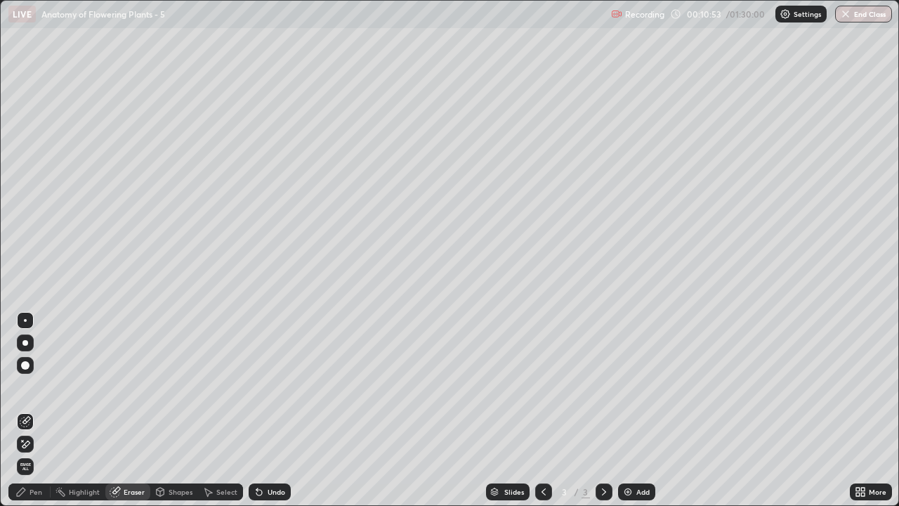
click at [32, 410] on div "Pen" at bounding box center [36, 491] width 13 height 7
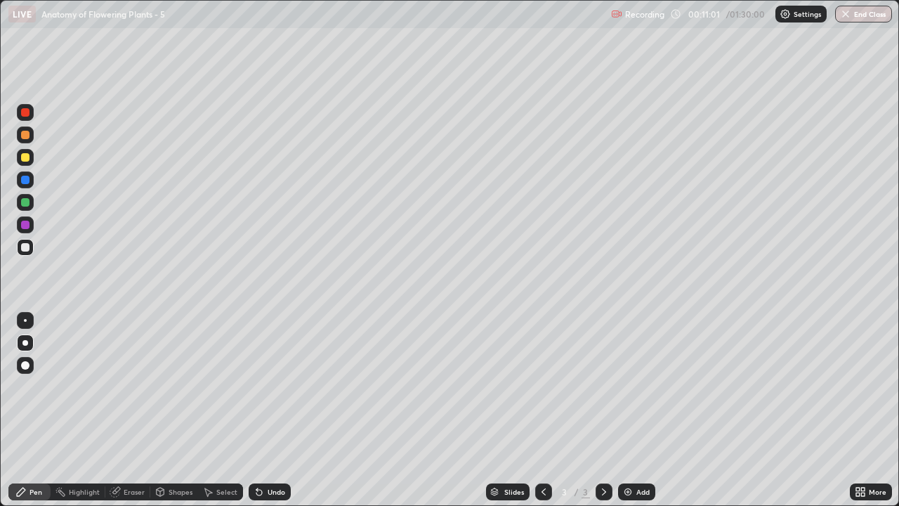
click at [27, 225] on div at bounding box center [25, 225] width 8 height 8
click at [135, 410] on div "Eraser" at bounding box center [134, 491] width 21 height 7
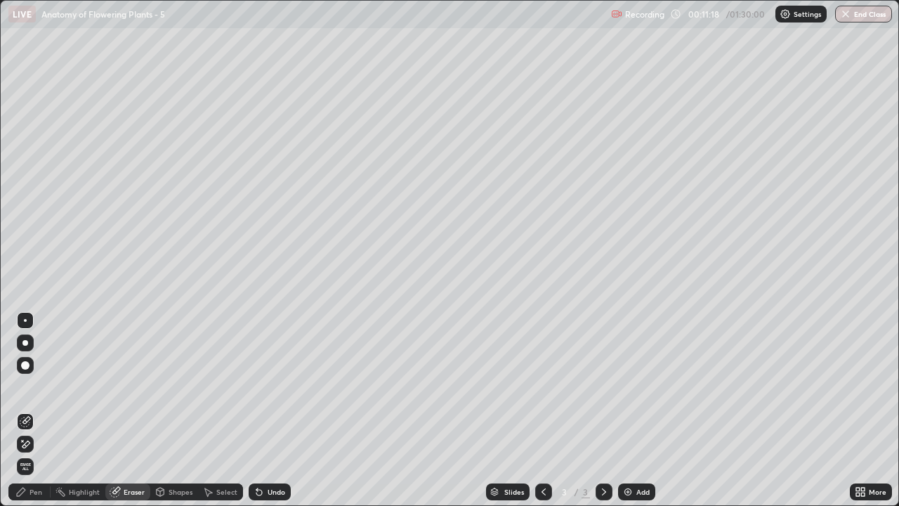
click at [171, 410] on div "Shapes" at bounding box center [181, 491] width 24 height 7
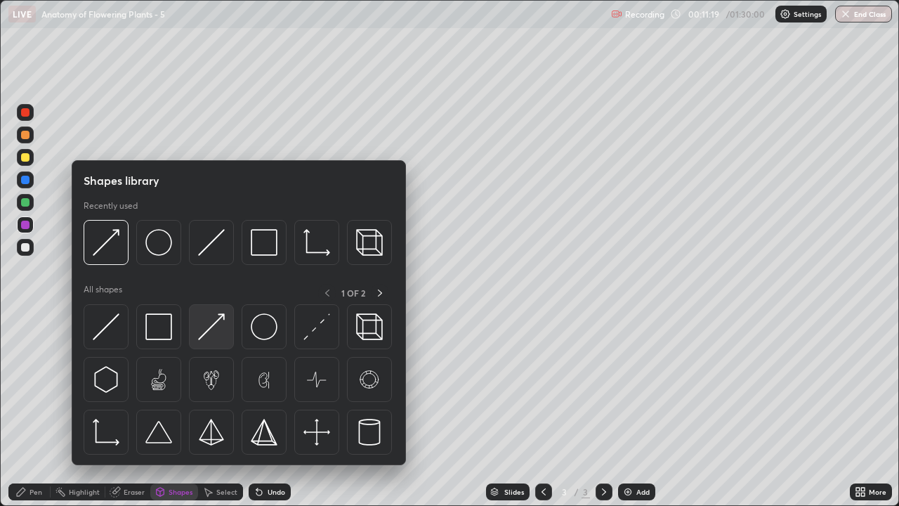
click at [212, 336] on img at bounding box center [211, 326] width 27 height 27
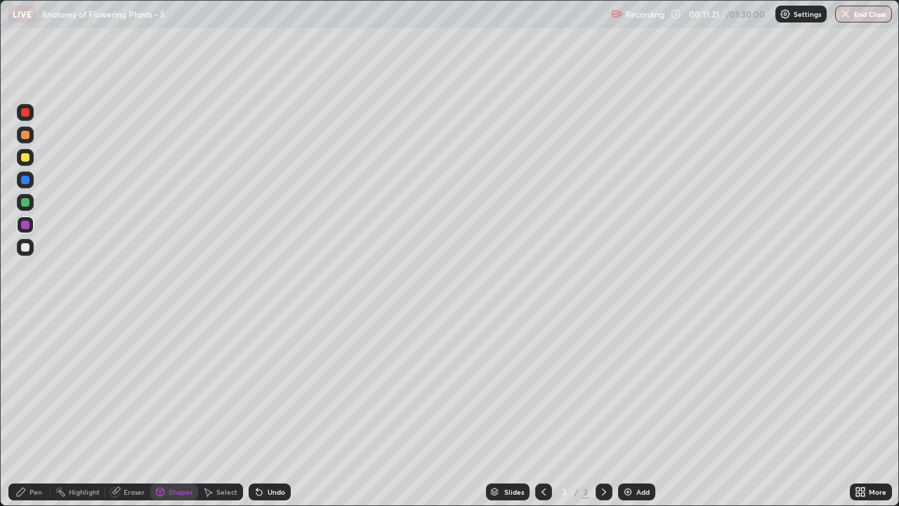
click at [27, 159] on div at bounding box center [25, 157] width 8 height 8
click at [25, 249] on div at bounding box center [25, 247] width 8 height 8
click at [25, 160] on div at bounding box center [25, 157] width 8 height 8
click at [36, 410] on div "Pen" at bounding box center [36, 491] width 13 height 7
click at [28, 251] on div at bounding box center [25, 247] width 8 height 8
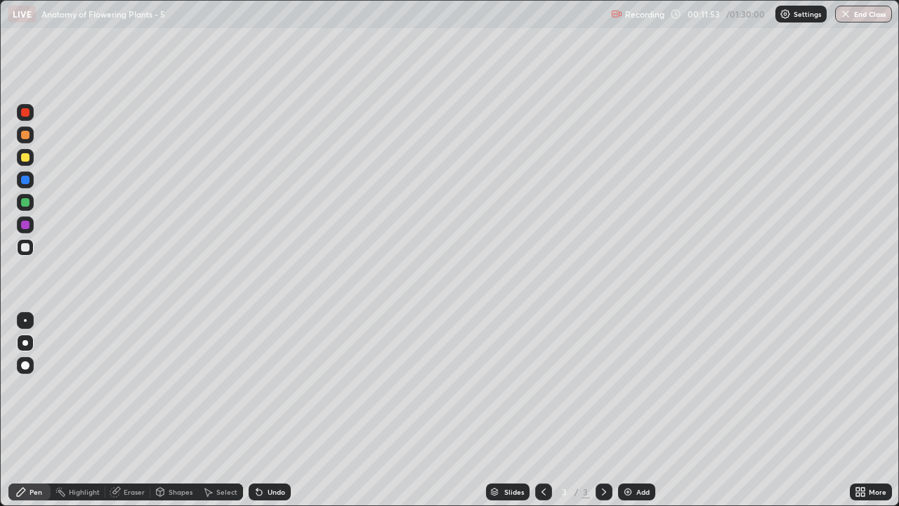
click at [167, 410] on div "Shapes" at bounding box center [174, 491] width 48 height 17
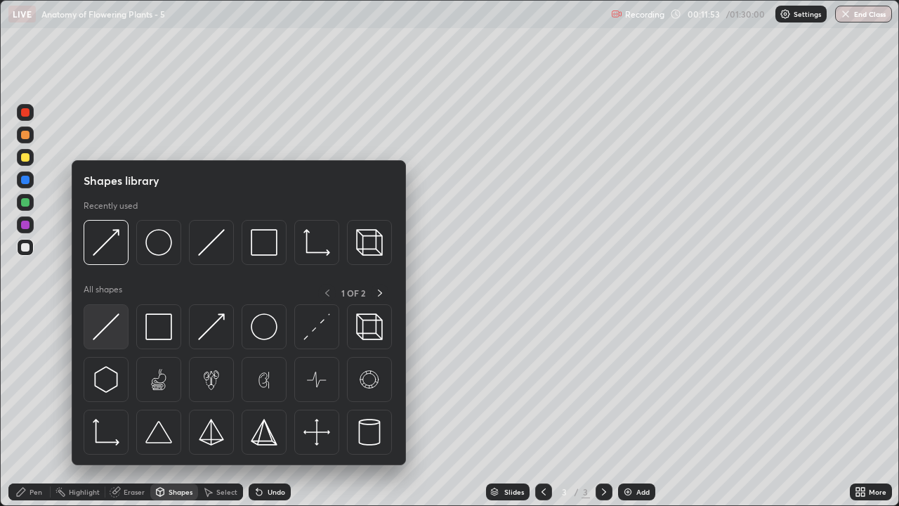
click at [116, 332] on img at bounding box center [106, 326] width 27 height 27
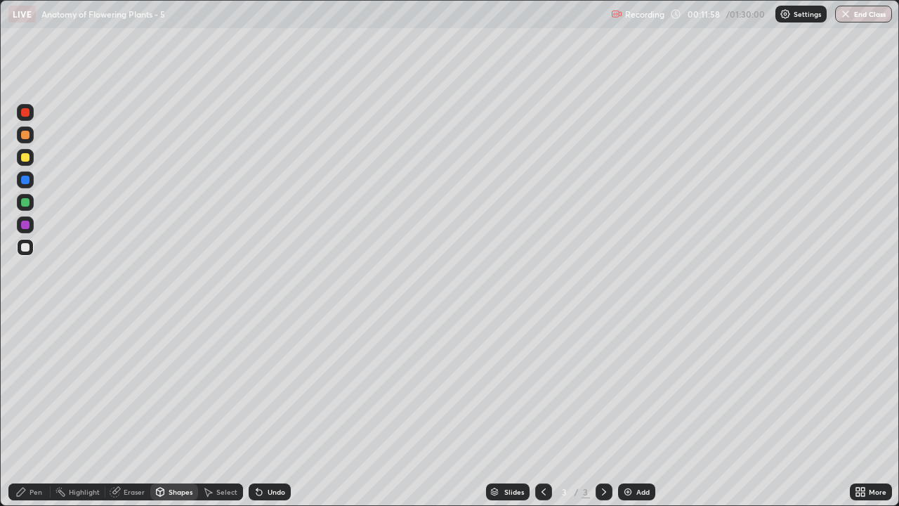
click at [285, 410] on div "Undo" at bounding box center [270, 491] width 42 height 17
click at [27, 159] on div at bounding box center [25, 157] width 8 height 8
click at [37, 410] on div "Pen" at bounding box center [36, 491] width 13 height 7
click at [28, 247] on div at bounding box center [25, 247] width 8 height 8
click at [26, 141] on div at bounding box center [25, 134] width 17 height 17
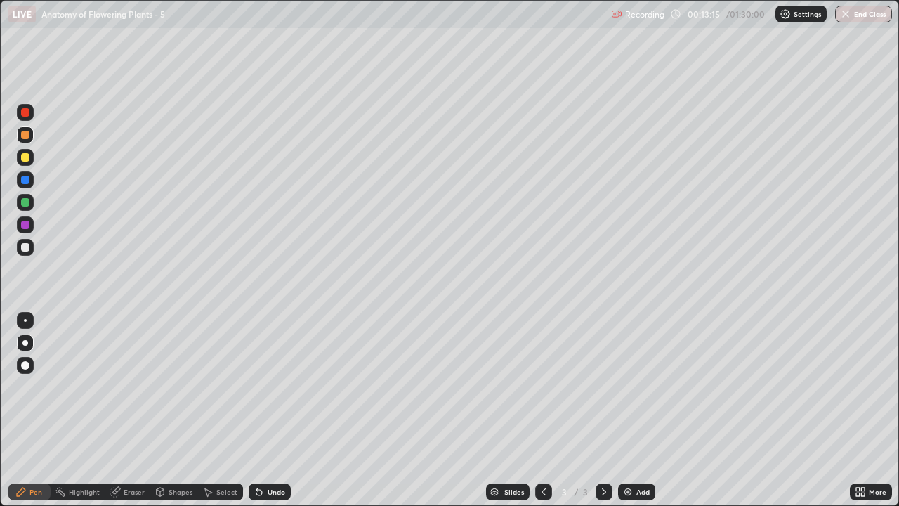
click at [27, 159] on div at bounding box center [25, 157] width 8 height 8
click at [176, 410] on div "Shapes" at bounding box center [181, 491] width 24 height 7
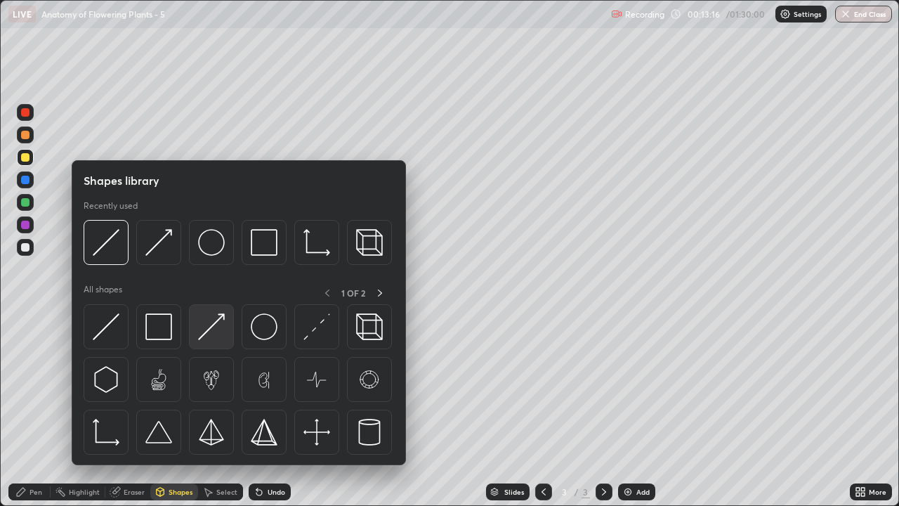
click at [210, 333] on img at bounding box center [211, 326] width 27 height 27
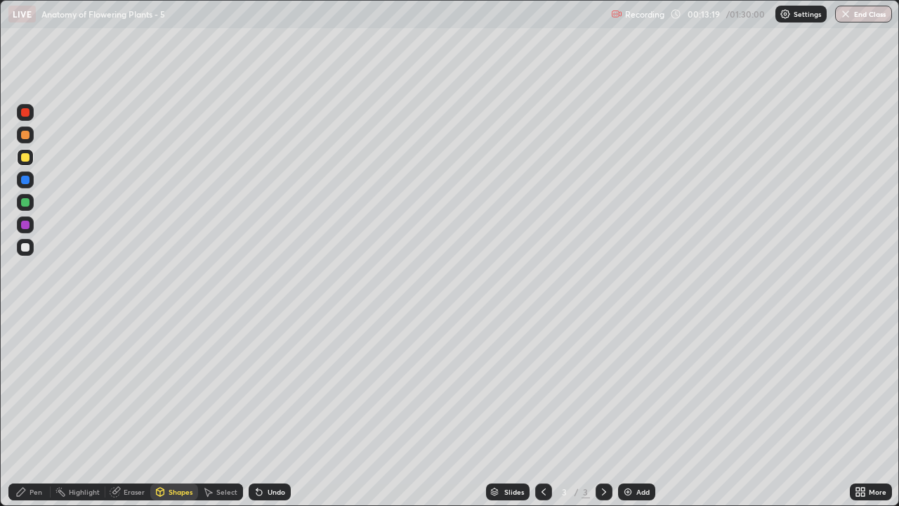
click at [35, 410] on div "Pen" at bounding box center [36, 491] width 13 height 7
click at [34, 410] on div "Pen" at bounding box center [36, 491] width 13 height 7
click at [133, 410] on div "Eraser" at bounding box center [134, 491] width 21 height 7
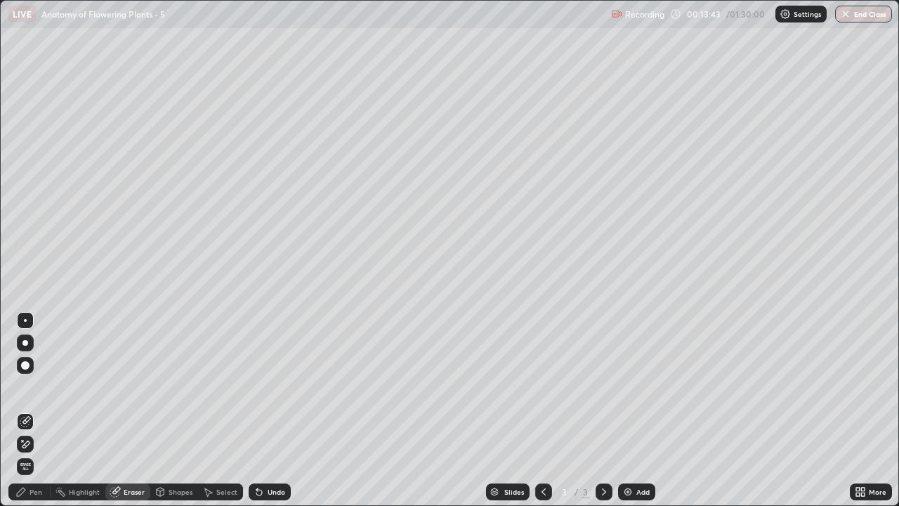
click at [39, 410] on div "Pen" at bounding box center [36, 491] width 13 height 7
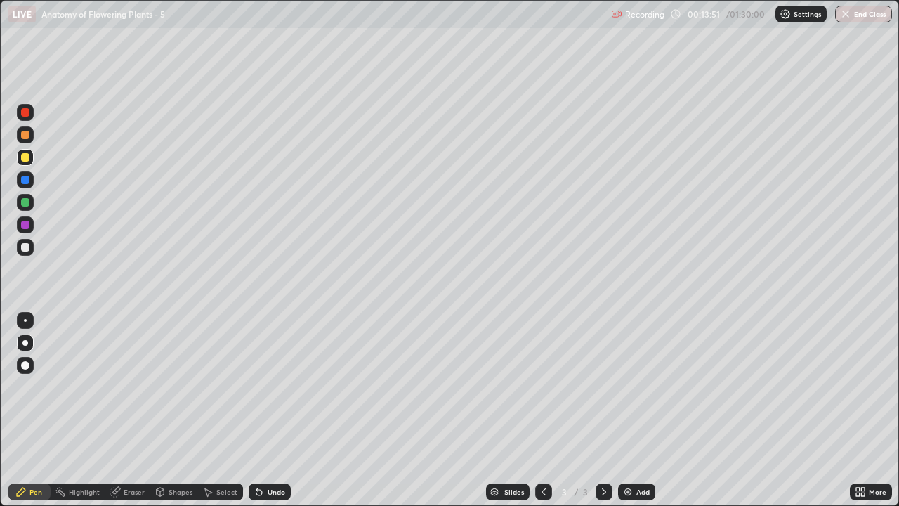
click at [27, 160] on div at bounding box center [25, 157] width 8 height 8
click at [26, 227] on div at bounding box center [25, 225] width 8 height 8
click at [37, 410] on div "Pen" at bounding box center [36, 491] width 13 height 7
click at [29, 249] on div at bounding box center [25, 247] width 8 height 8
click at [173, 410] on div "Shapes" at bounding box center [174, 491] width 48 height 17
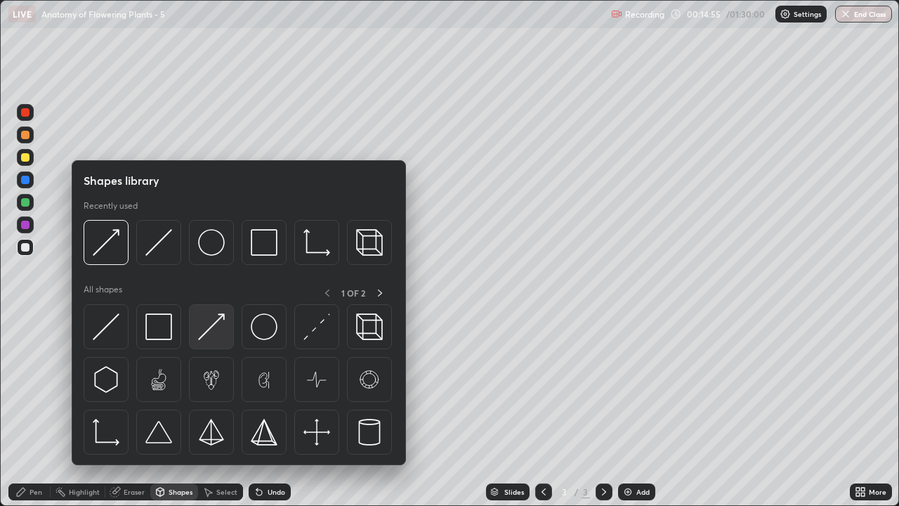
click at [211, 334] on img at bounding box center [211, 326] width 27 height 27
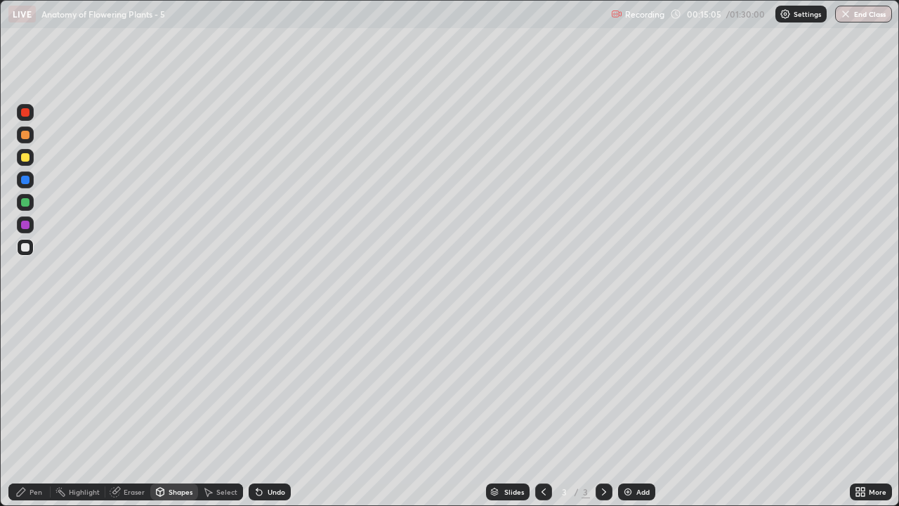
click at [37, 410] on div "Pen" at bounding box center [36, 491] width 13 height 7
click at [39, 410] on div "Pen" at bounding box center [36, 491] width 13 height 7
click at [26, 138] on div at bounding box center [25, 135] width 8 height 8
click at [136, 410] on div "Eraser" at bounding box center [134, 491] width 21 height 7
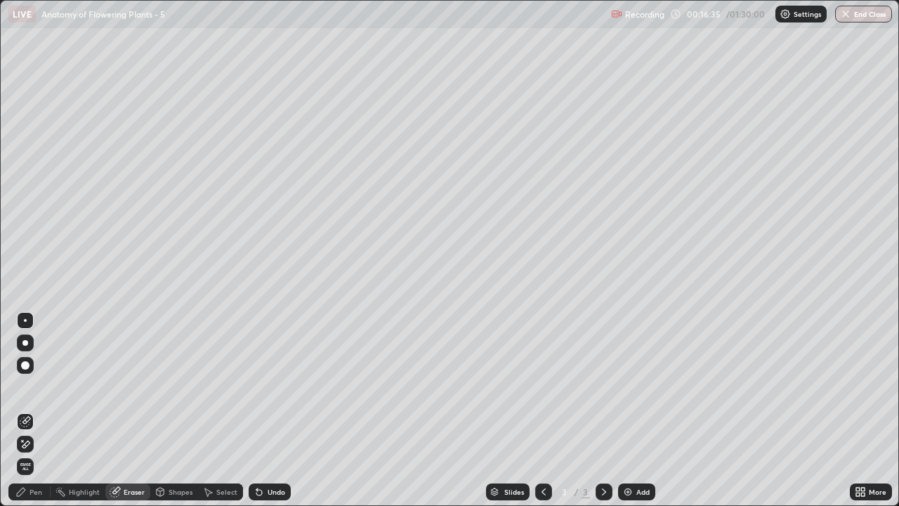
click at [41, 410] on div "Pen" at bounding box center [36, 491] width 13 height 7
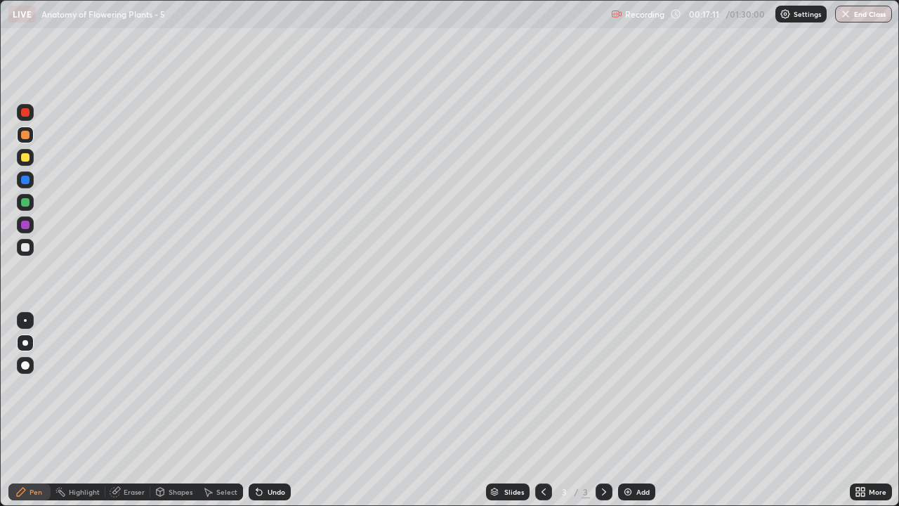
click at [27, 250] on div at bounding box center [25, 247] width 8 height 8
click at [171, 410] on div "Shapes" at bounding box center [181, 491] width 24 height 7
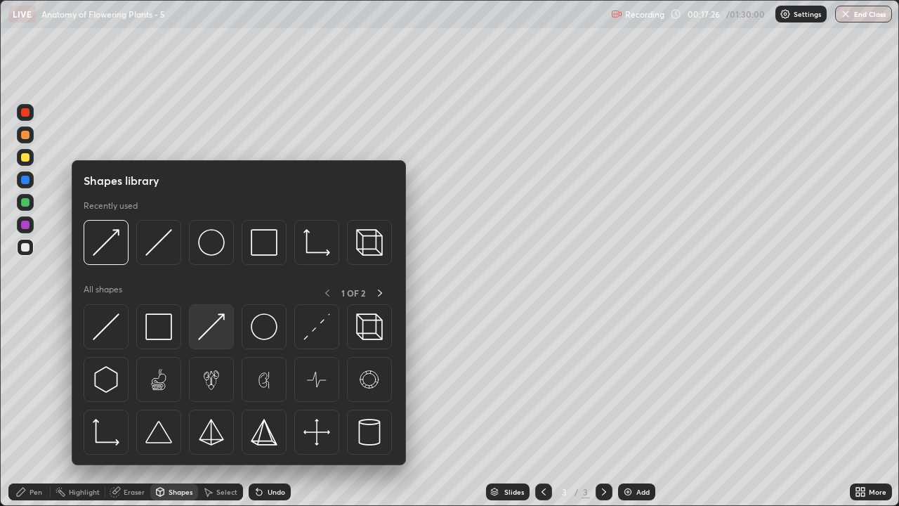
click at [220, 332] on img at bounding box center [211, 326] width 27 height 27
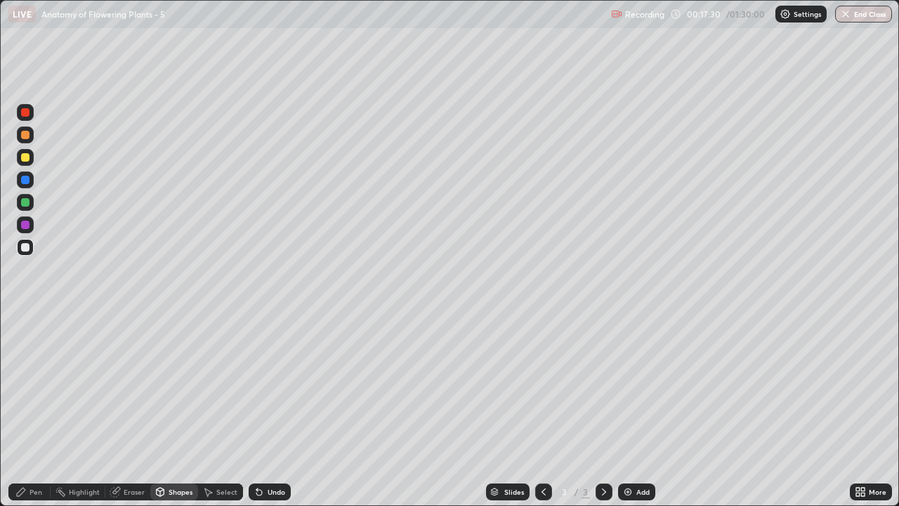
click at [38, 410] on div "Pen" at bounding box center [29, 491] width 42 height 17
click at [24, 160] on div at bounding box center [25, 157] width 8 height 8
click at [32, 410] on div "Pen" at bounding box center [29, 491] width 42 height 17
click at [27, 252] on div at bounding box center [25, 247] width 17 height 17
click at [169, 410] on div "Shapes" at bounding box center [181, 491] width 24 height 7
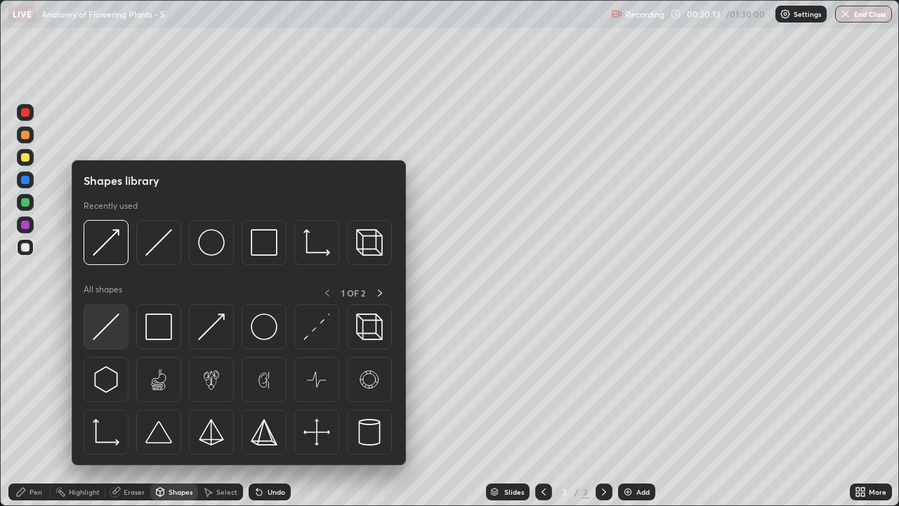
click at [110, 338] on img at bounding box center [106, 326] width 27 height 27
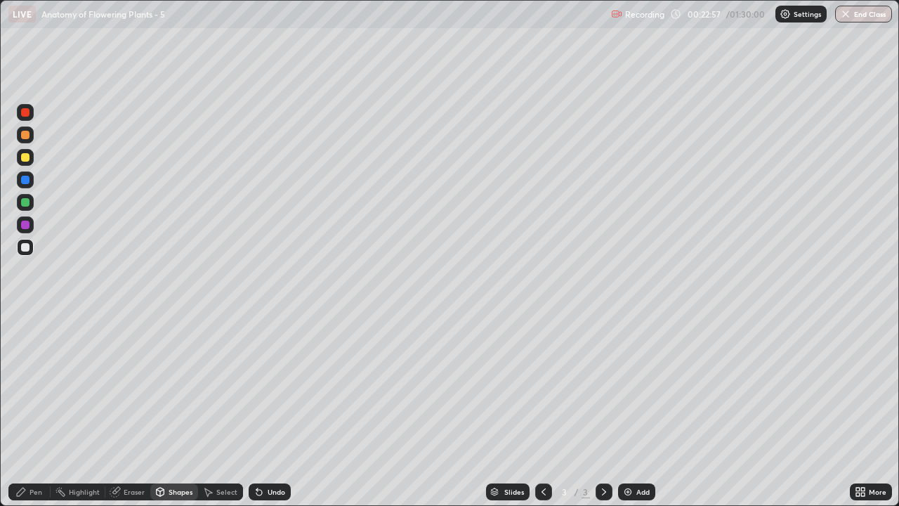
click at [603, 410] on icon at bounding box center [603, 491] width 11 height 11
click at [630, 410] on img at bounding box center [627, 491] width 11 height 11
click at [28, 159] on div at bounding box center [25, 157] width 8 height 8
click at [176, 410] on div "Shapes" at bounding box center [181, 491] width 24 height 7
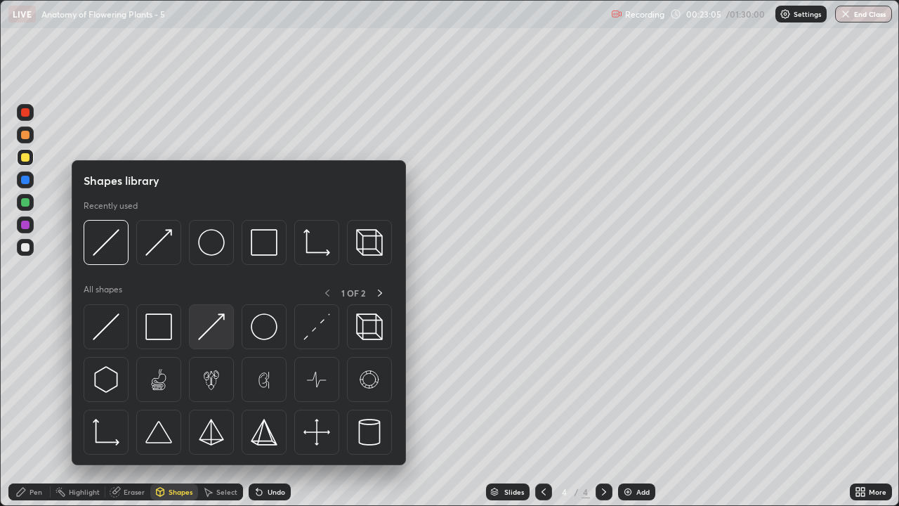
click at [214, 334] on img at bounding box center [211, 326] width 27 height 27
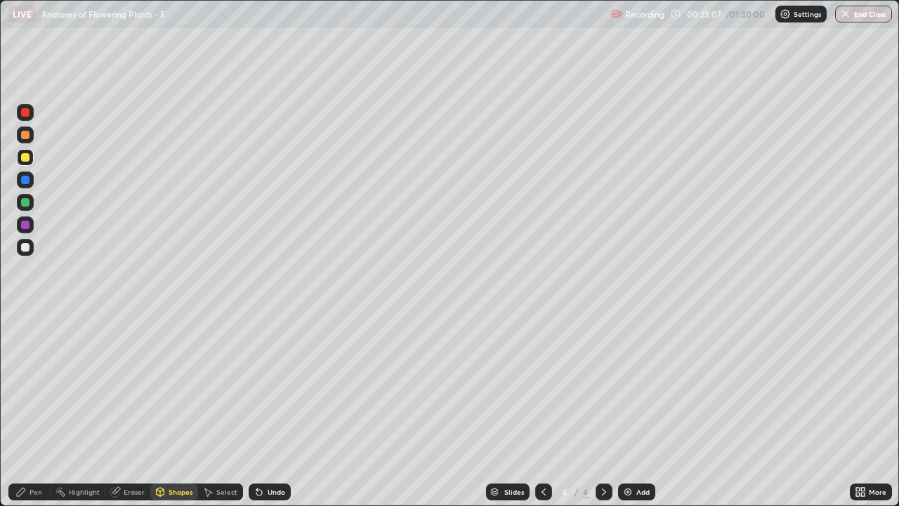
click at [41, 410] on div "Pen" at bounding box center [36, 491] width 13 height 7
click at [26, 135] on div at bounding box center [25, 135] width 8 height 8
click at [26, 225] on div at bounding box center [25, 225] width 8 height 8
click at [25, 248] on div at bounding box center [25, 247] width 8 height 8
click at [185, 410] on div "Shapes" at bounding box center [174, 491] width 48 height 17
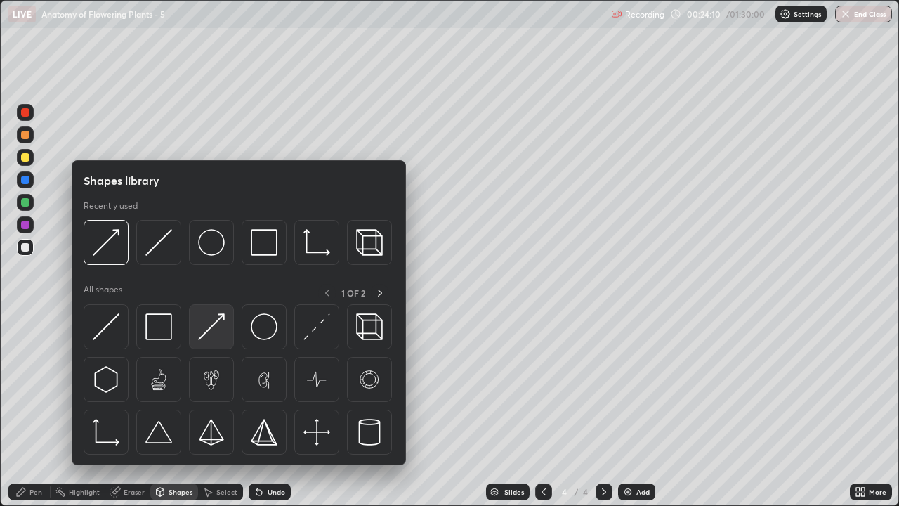
click at [215, 338] on img at bounding box center [211, 326] width 27 height 27
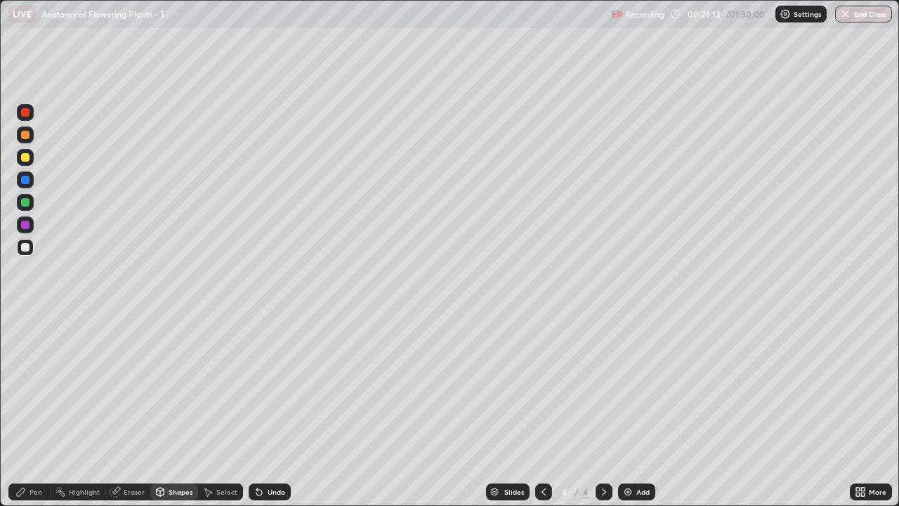
click at [131, 410] on div "Eraser" at bounding box center [134, 491] width 21 height 7
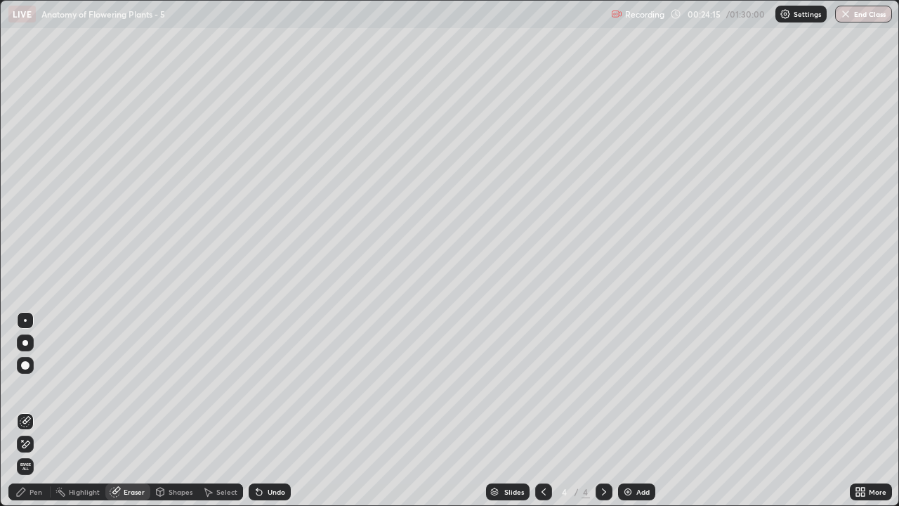
click at [28, 410] on icon at bounding box center [25, 444] width 11 height 12
click at [37, 410] on div "Pen" at bounding box center [36, 491] width 13 height 7
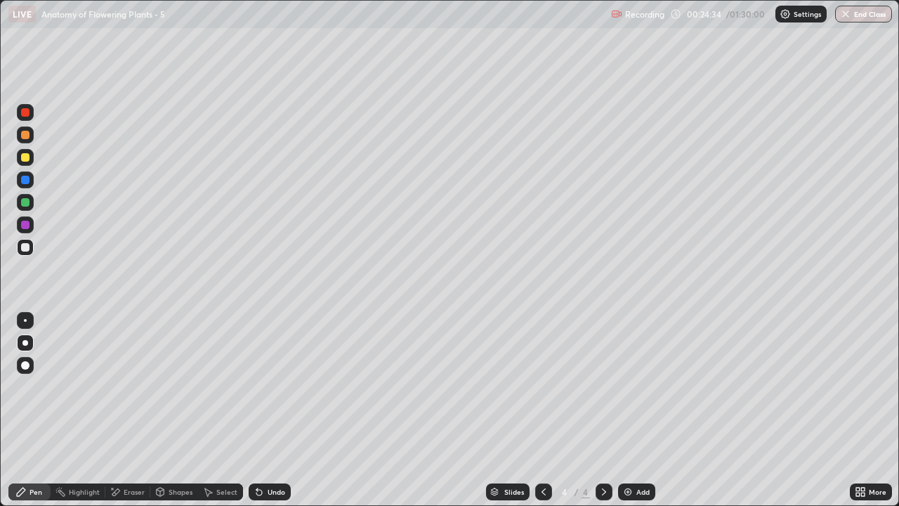
click at [28, 140] on div at bounding box center [25, 134] width 17 height 17
click at [25, 248] on div at bounding box center [25, 247] width 8 height 8
click at [135, 410] on div "Eraser" at bounding box center [134, 491] width 21 height 7
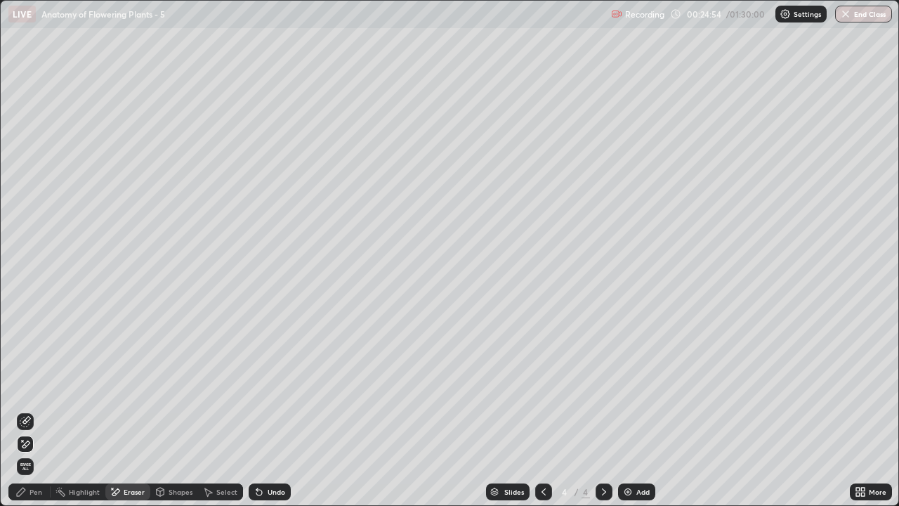
click at [32, 410] on div "Pen" at bounding box center [36, 491] width 13 height 7
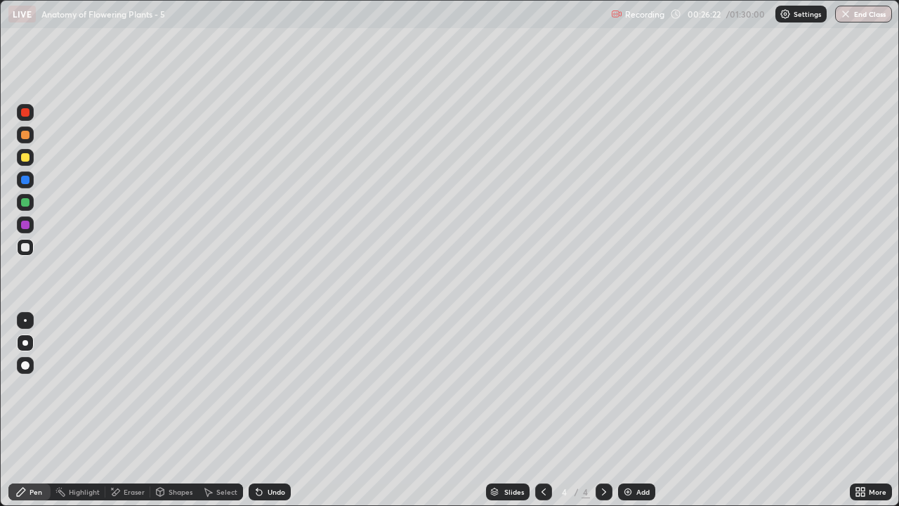
click at [29, 138] on div at bounding box center [25, 134] width 17 height 17
click at [42, 410] on div "Pen" at bounding box center [29, 491] width 42 height 17
click at [29, 159] on div at bounding box center [25, 157] width 8 height 8
click at [26, 135] on div at bounding box center [25, 135] width 8 height 8
click at [183, 410] on div "Shapes" at bounding box center [181, 491] width 24 height 7
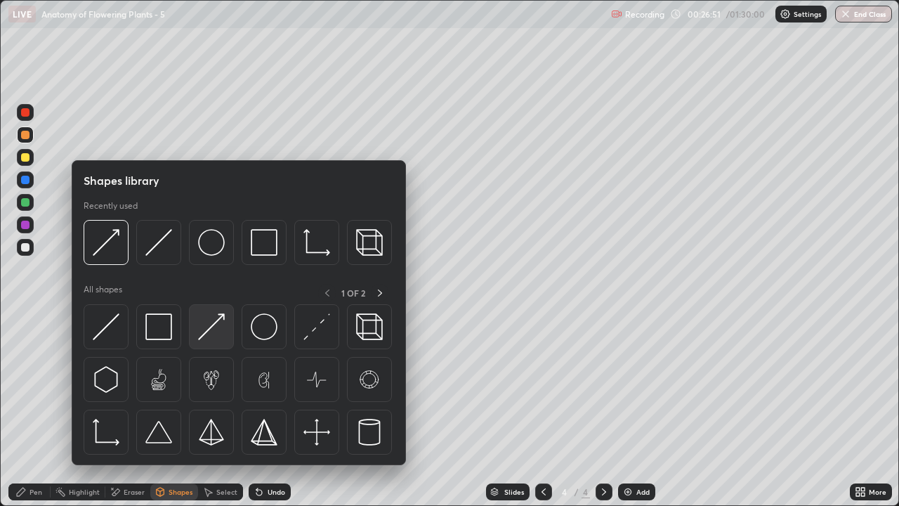
click at [213, 335] on img at bounding box center [211, 326] width 27 height 27
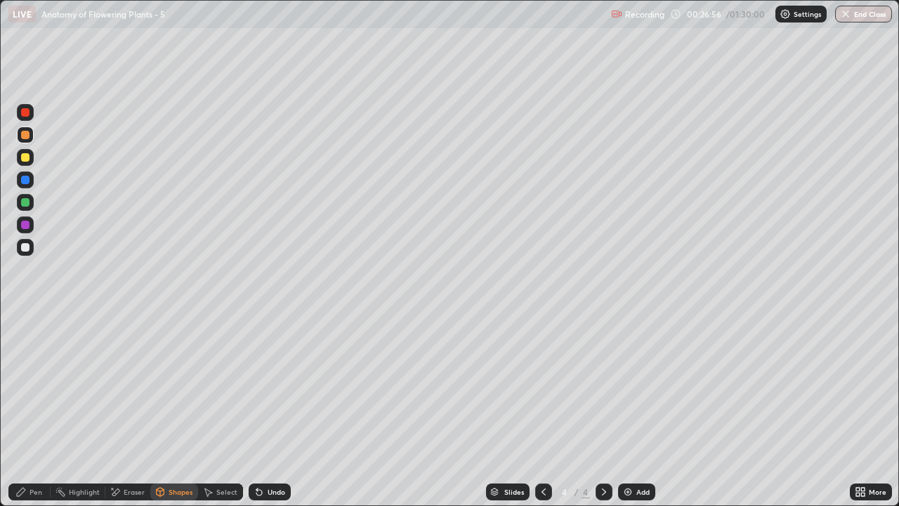
click at [37, 410] on div "Pen" at bounding box center [36, 491] width 13 height 7
click at [25, 158] on div at bounding box center [25, 157] width 8 height 8
click at [167, 410] on div "Shapes" at bounding box center [174, 491] width 48 height 17
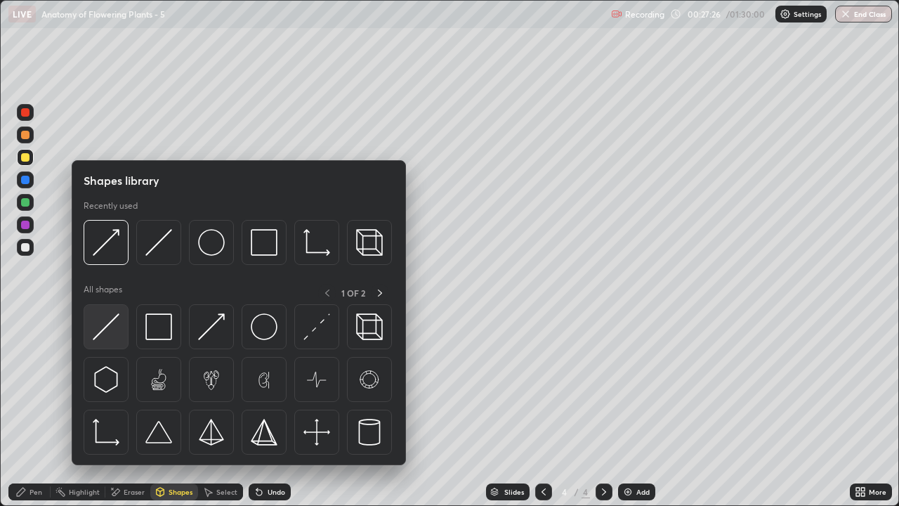
click at [114, 339] on img at bounding box center [106, 326] width 27 height 27
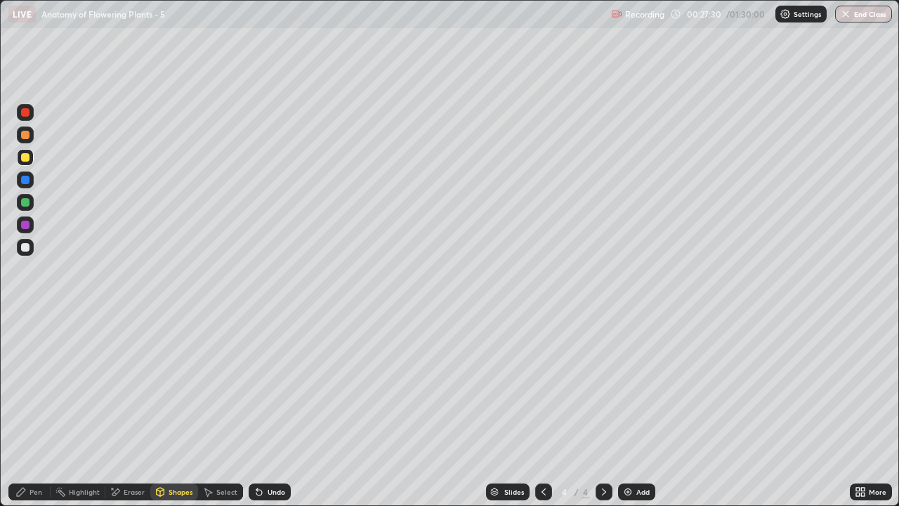
click at [35, 410] on div "Pen" at bounding box center [36, 491] width 13 height 7
click at [30, 410] on div "Pen" at bounding box center [36, 491] width 13 height 7
click at [27, 157] on div at bounding box center [25, 157] width 8 height 8
click at [25, 136] on div at bounding box center [25, 135] width 8 height 8
click at [27, 251] on div at bounding box center [25, 247] width 8 height 8
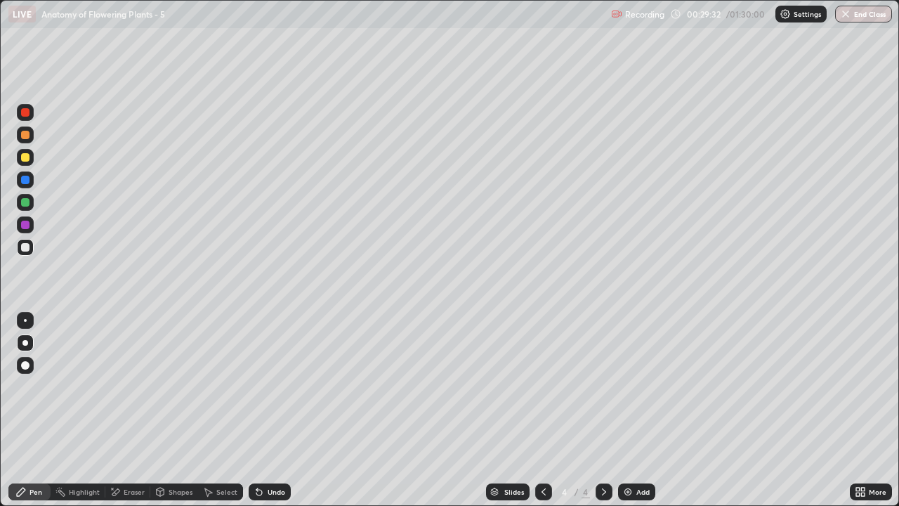
click at [25, 161] on div at bounding box center [25, 157] width 8 height 8
click at [178, 410] on div "Shapes" at bounding box center [181, 491] width 24 height 7
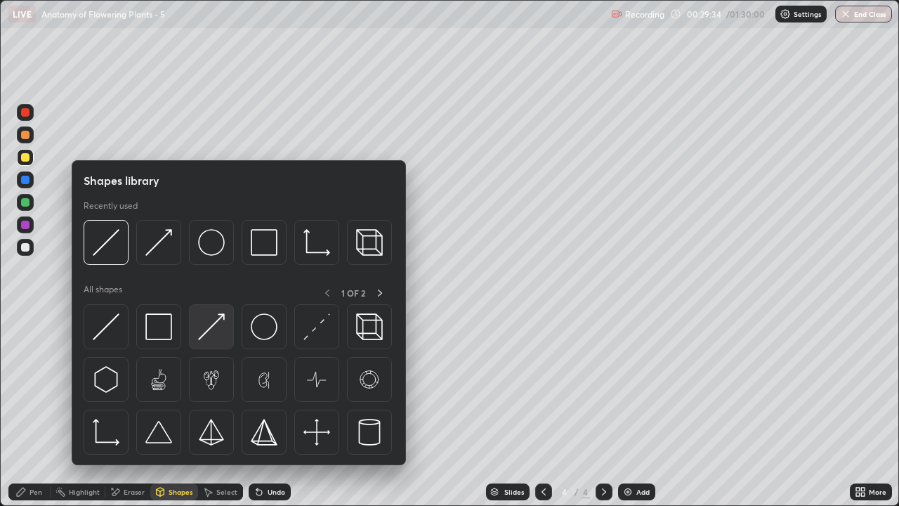
click at [209, 335] on img at bounding box center [211, 326] width 27 height 27
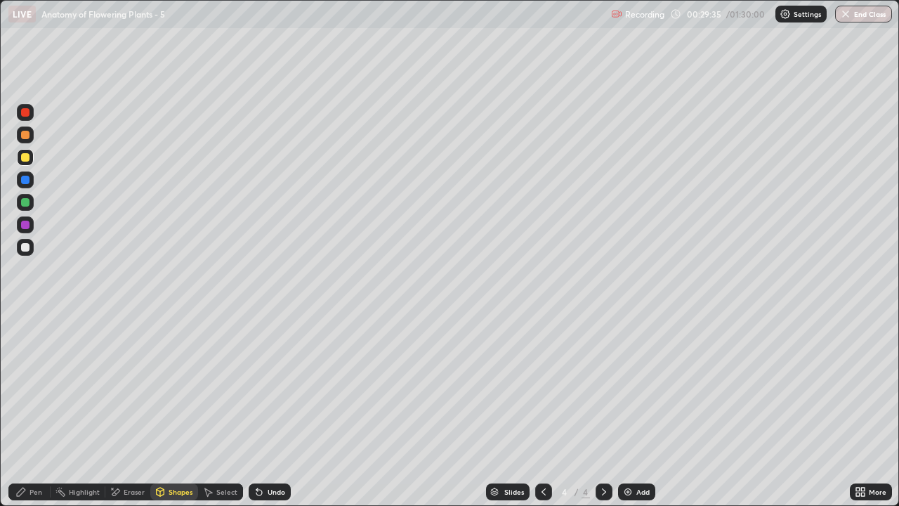
click at [180, 410] on div "Shapes" at bounding box center [181, 491] width 24 height 7
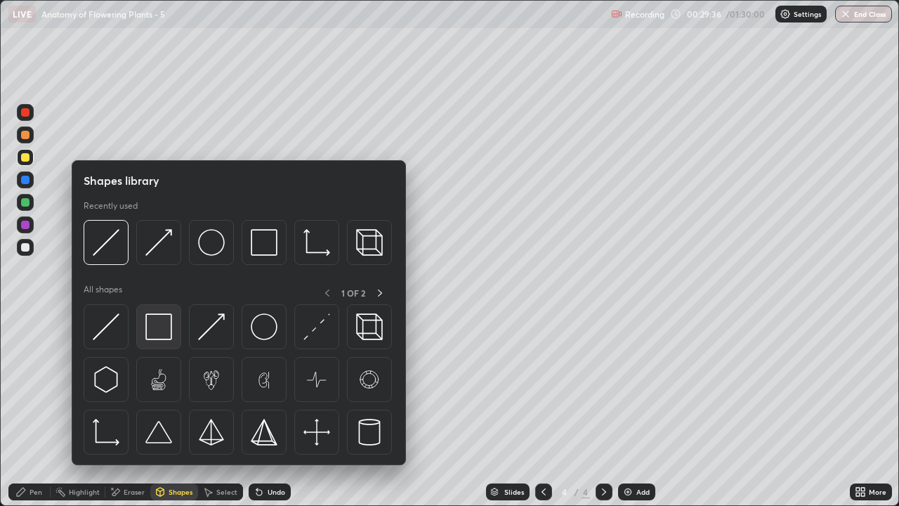
click at [162, 330] on img at bounding box center [158, 326] width 27 height 27
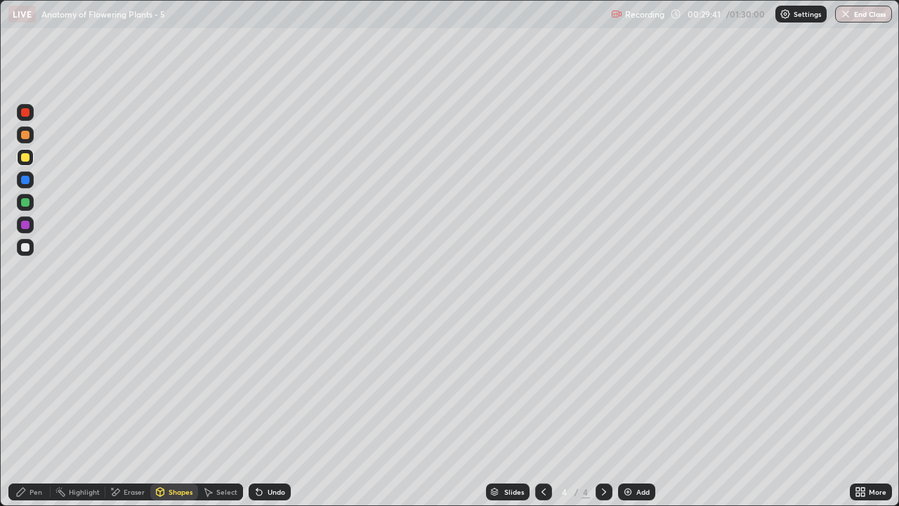
click at [133, 410] on div "Eraser" at bounding box center [134, 491] width 21 height 7
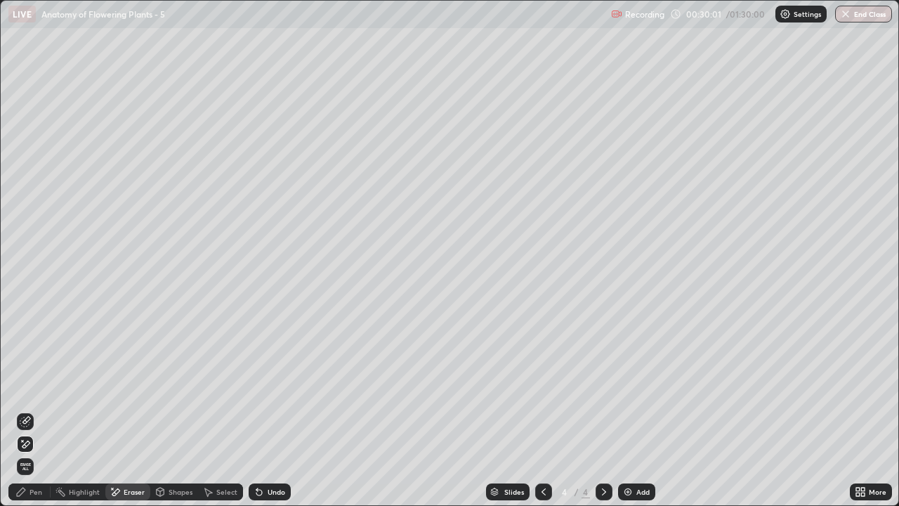
click at [256, 410] on icon at bounding box center [259, 493] width 6 height 6
click at [171, 410] on div "Shapes" at bounding box center [181, 491] width 24 height 7
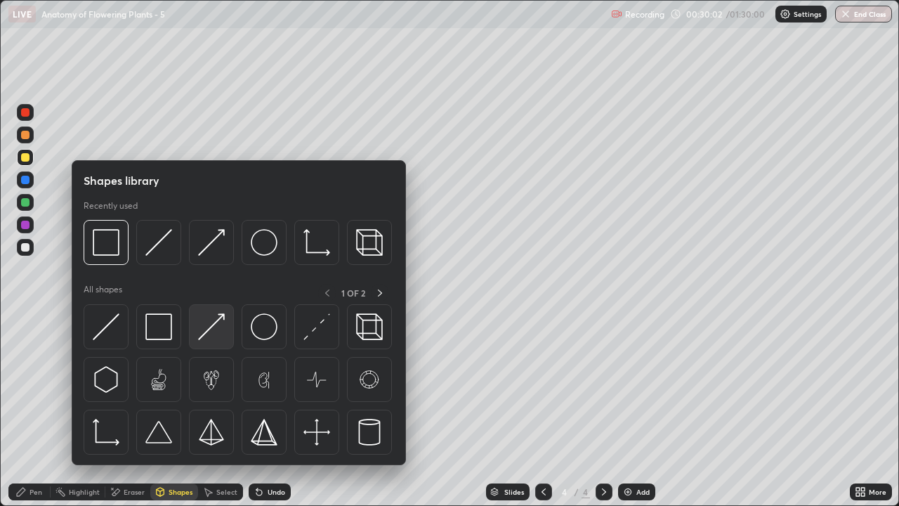
click at [216, 332] on img at bounding box center [211, 326] width 27 height 27
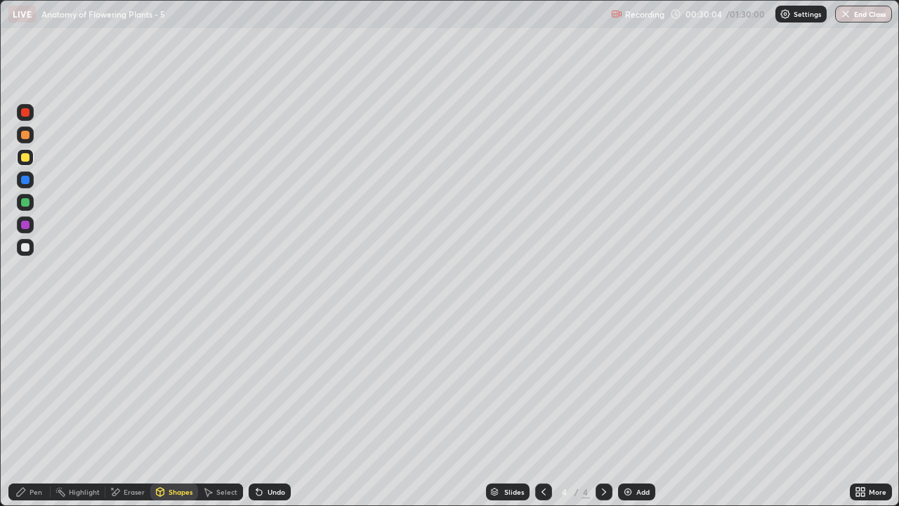
click at [29, 410] on div "Pen" at bounding box center [29, 491] width 42 height 17
click at [25, 249] on div at bounding box center [25, 247] width 8 height 8
click at [179, 410] on div "Shapes" at bounding box center [181, 491] width 24 height 7
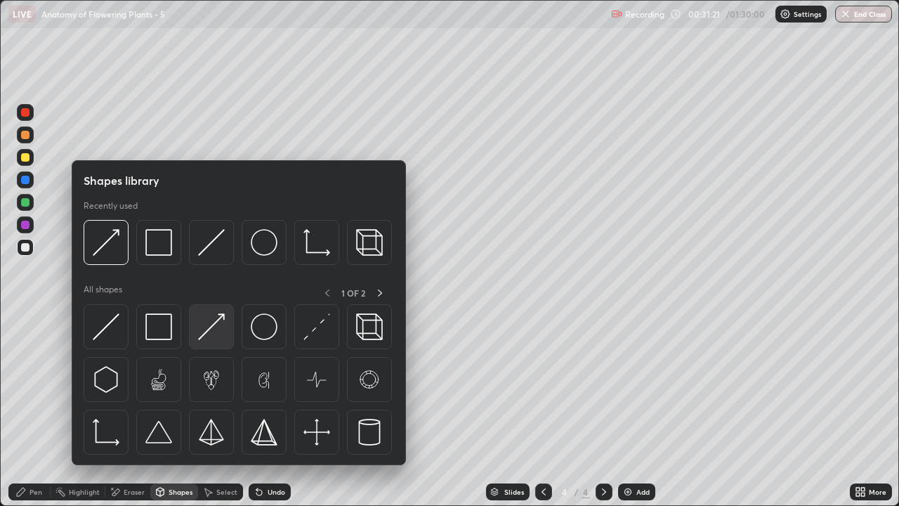
click at [219, 336] on img at bounding box center [211, 326] width 27 height 27
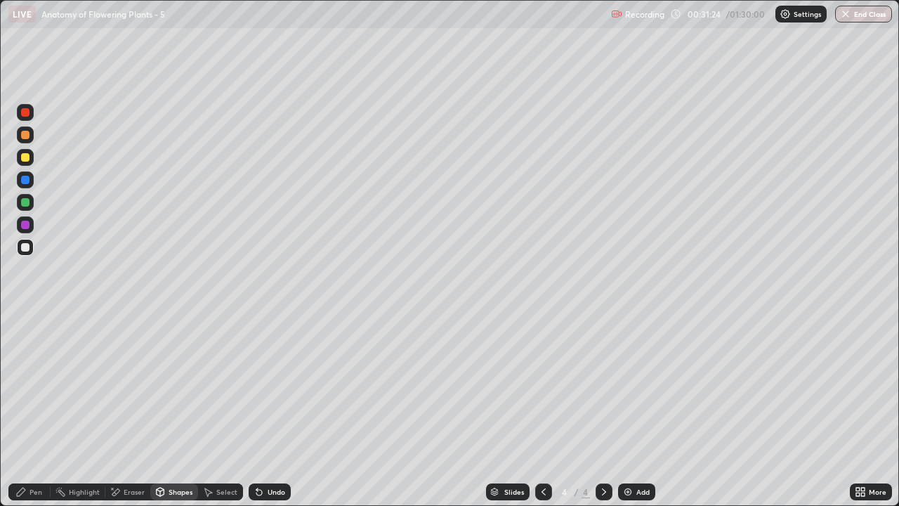
click at [28, 138] on div at bounding box center [25, 135] width 8 height 8
click at [138, 410] on div "Eraser" at bounding box center [134, 491] width 21 height 7
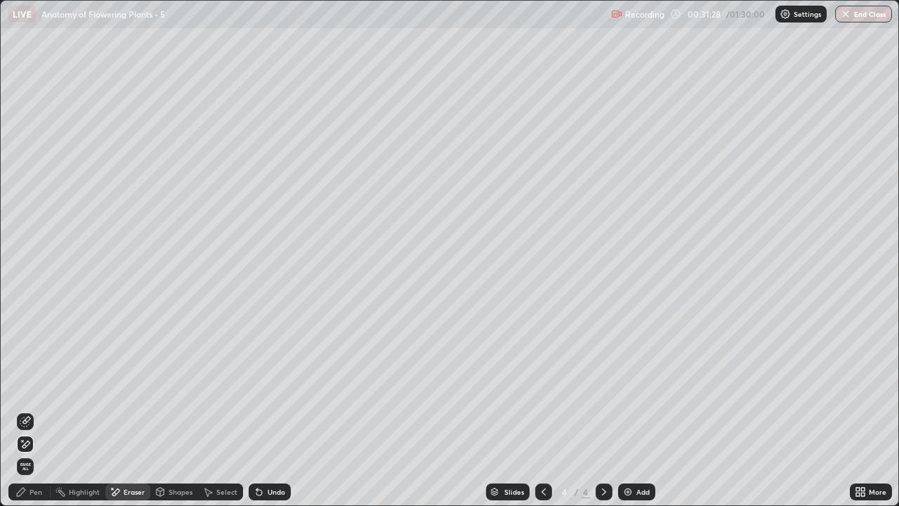
click at [39, 410] on div "Pen" at bounding box center [29, 491] width 42 height 17
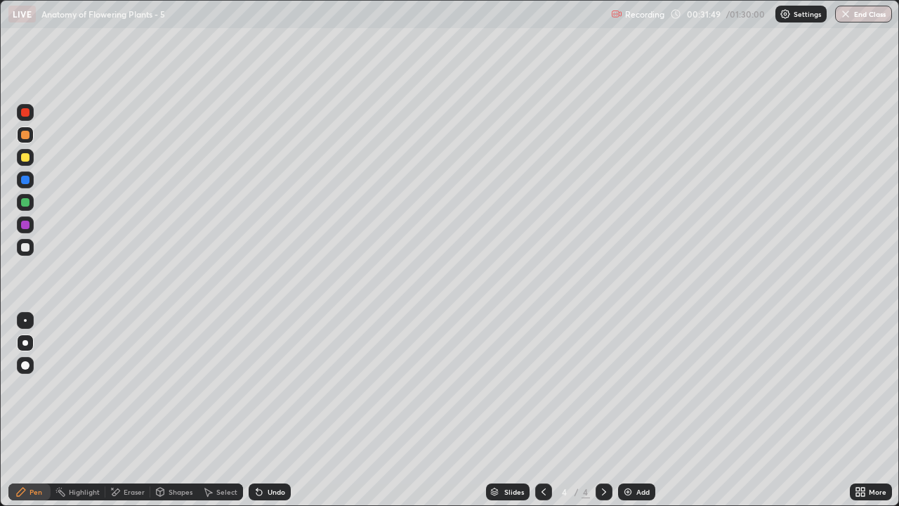
click at [25, 252] on div at bounding box center [25, 247] width 17 height 17
click at [26, 157] on div at bounding box center [25, 157] width 8 height 8
click at [175, 410] on div "Shapes" at bounding box center [174, 491] width 48 height 17
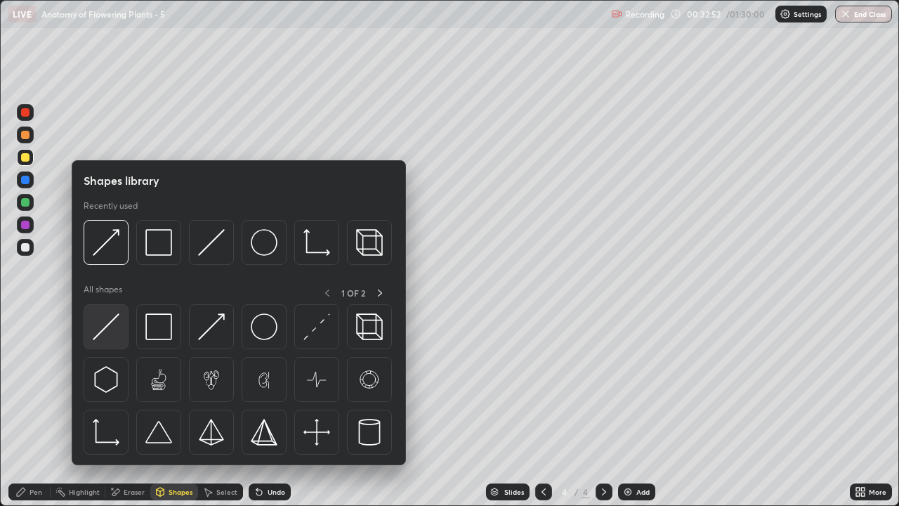
click at [112, 336] on img at bounding box center [106, 326] width 27 height 27
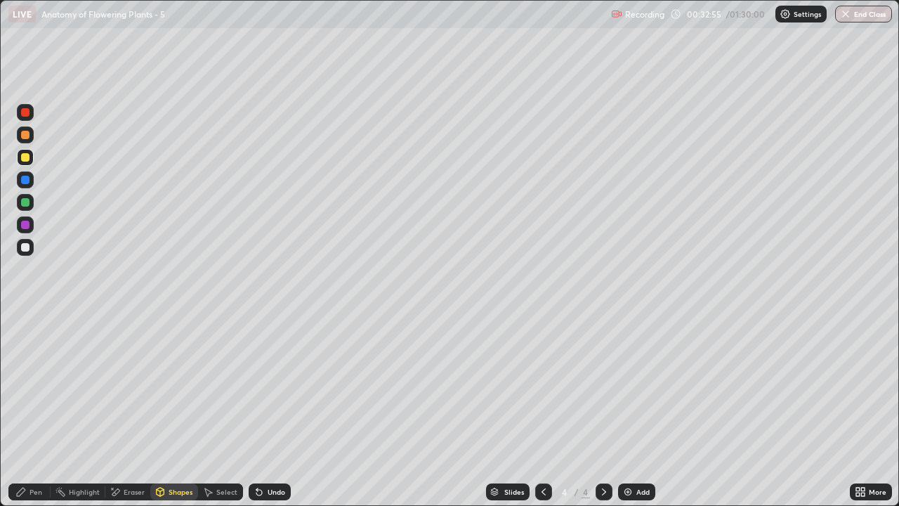
click at [27, 231] on div at bounding box center [25, 224] width 17 height 17
click at [28, 410] on div "Pen" at bounding box center [29, 491] width 42 height 17
click at [25, 136] on div at bounding box center [25, 135] width 8 height 8
click at [179, 410] on div "Shapes" at bounding box center [181, 491] width 24 height 7
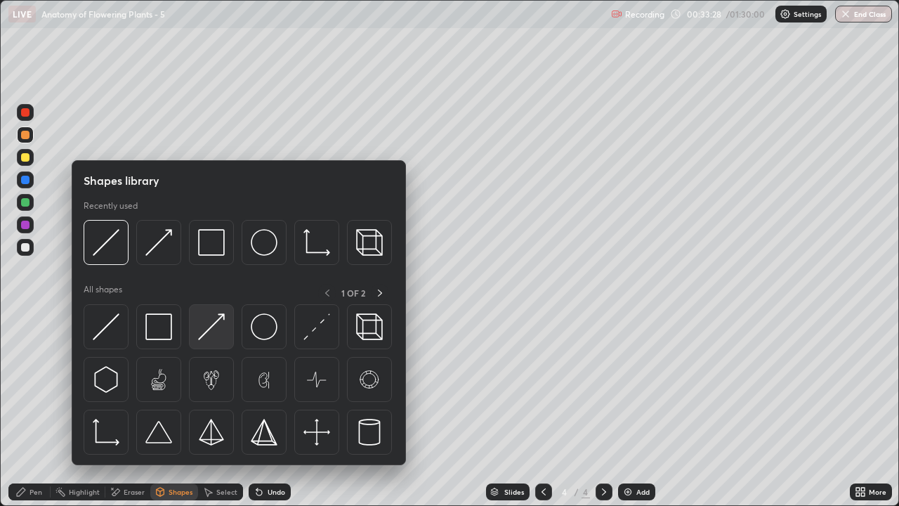
click at [221, 339] on img at bounding box center [211, 326] width 27 height 27
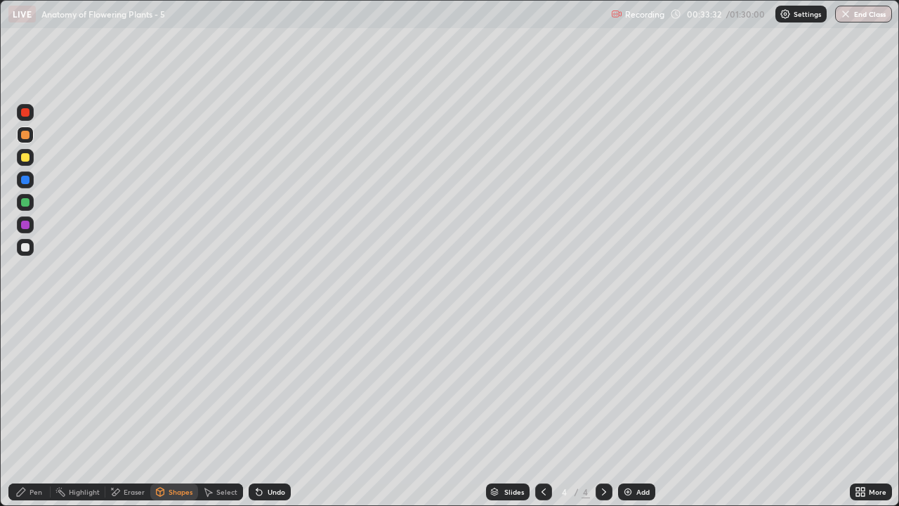
click at [30, 410] on div "Pen" at bounding box center [36, 491] width 13 height 7
click at [25, 163] on div at bounding box center [25, 157] width 17 height 17
click at [26, 138] on div at bounding box center [25, 135] width 8 height 8
click at [176, 410] on div "Shapes" at bounding box center [181, 491] width 24 height 7
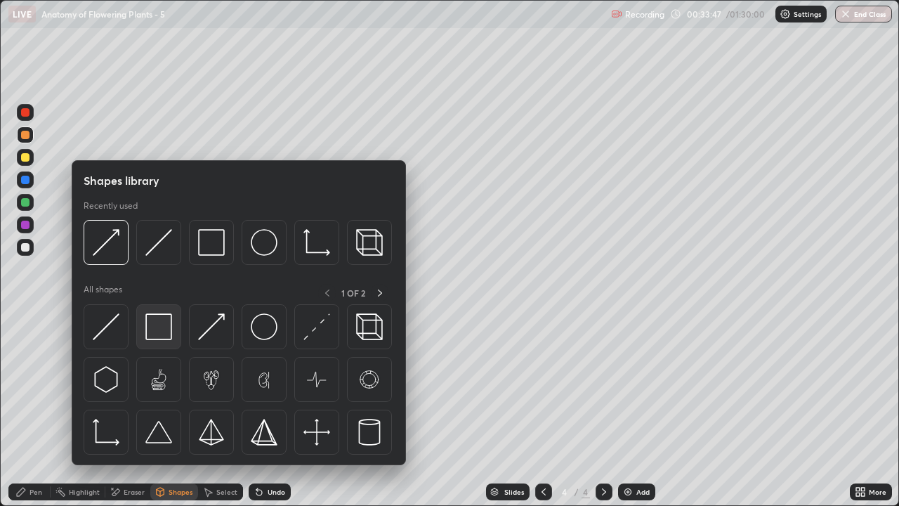
click at [159, 327] on img at bounding box center [158, 326] width 27 height 27
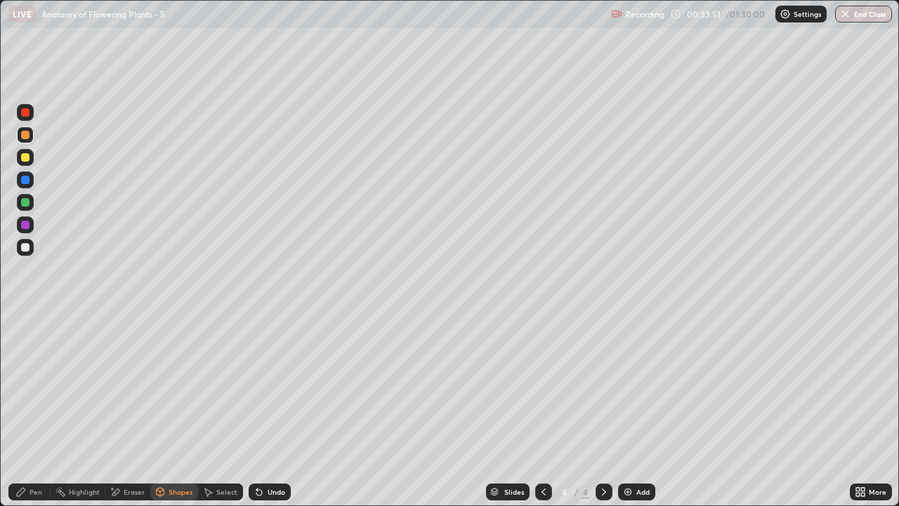
click at [32, 410] on div "Pen" at bounding box center [36, 491] width 13 height 7
click at [26, 248] on div at bounding box center [25, 247] width 8 height 8
click at [130, 410] on div "Eraser" at bounding box center [134, 491] width 21 height 7
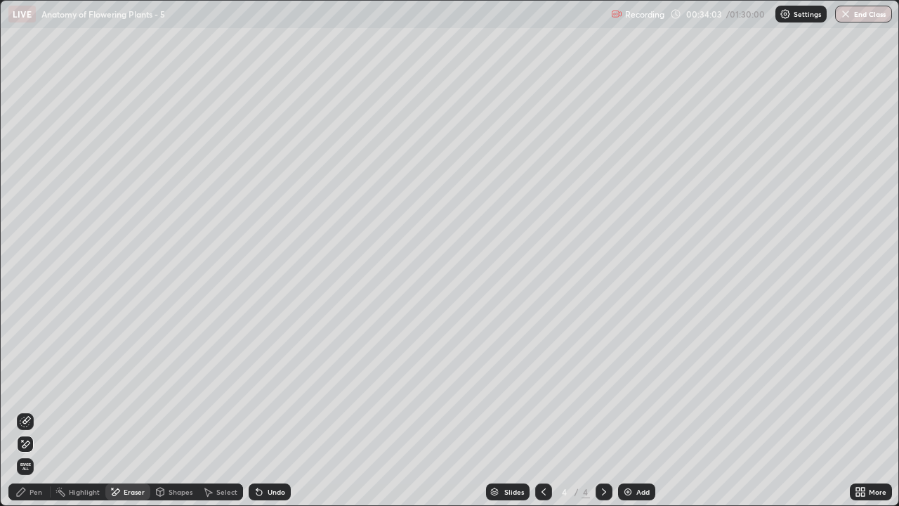
click at [171, 410] on div "Shapes" at bounding box center [181, 491] width 24 height 7
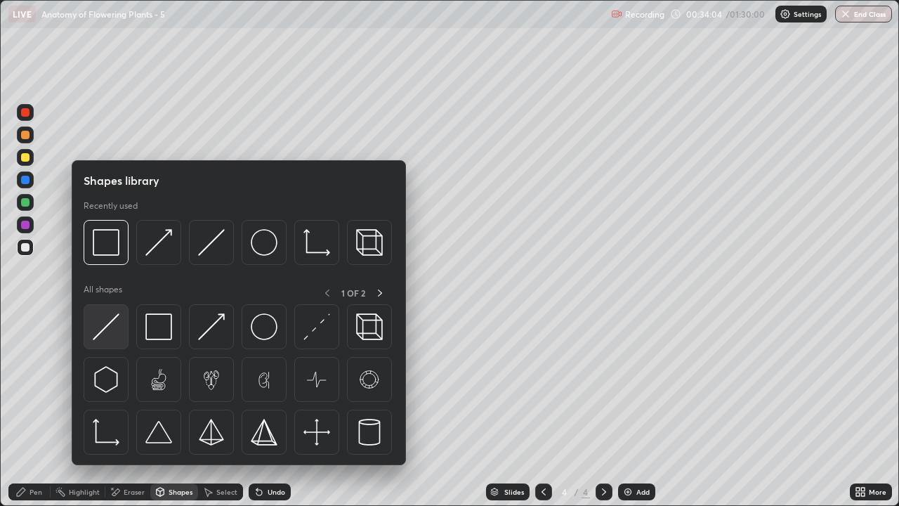
click at [115, 336] on img at bounding box center [106, 326] width 27 height 27
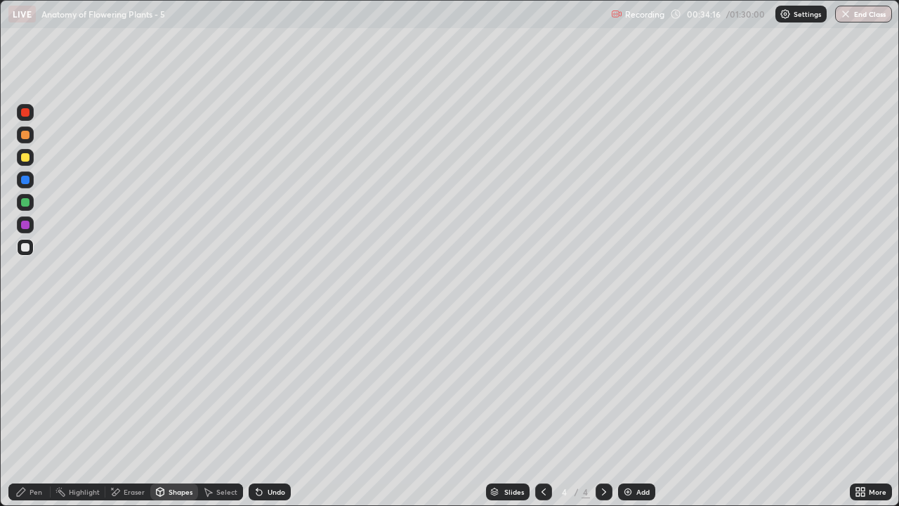
click at [133, 410] on div "Eraser" at bounding box center [134, 491] width 21 height 7
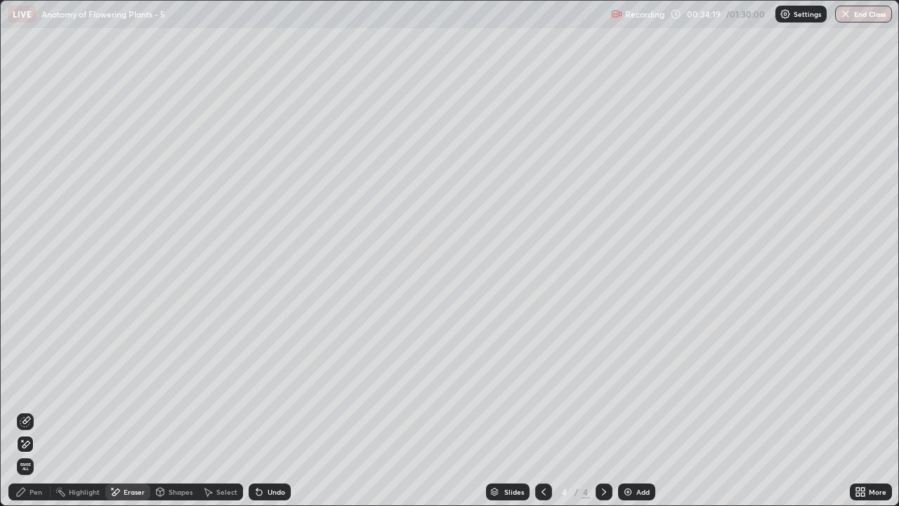
click at [32, 410] on div "Pen" at bounding box center [36, 491] width 13 height 7
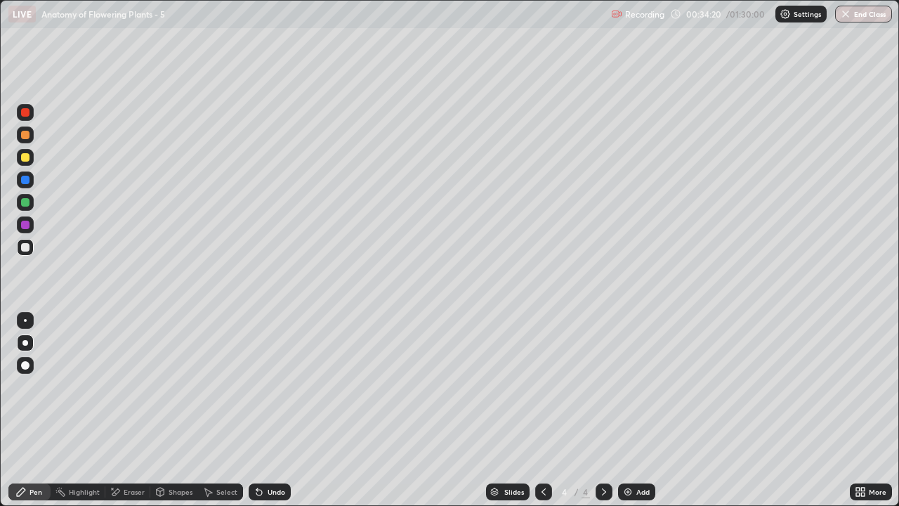
click at [25, 248] on div at bounding box center [25, 247] width 8 height 8
click at [131, 410] on div "Eraser" at bounding box center [134, 491] width 21 height 7
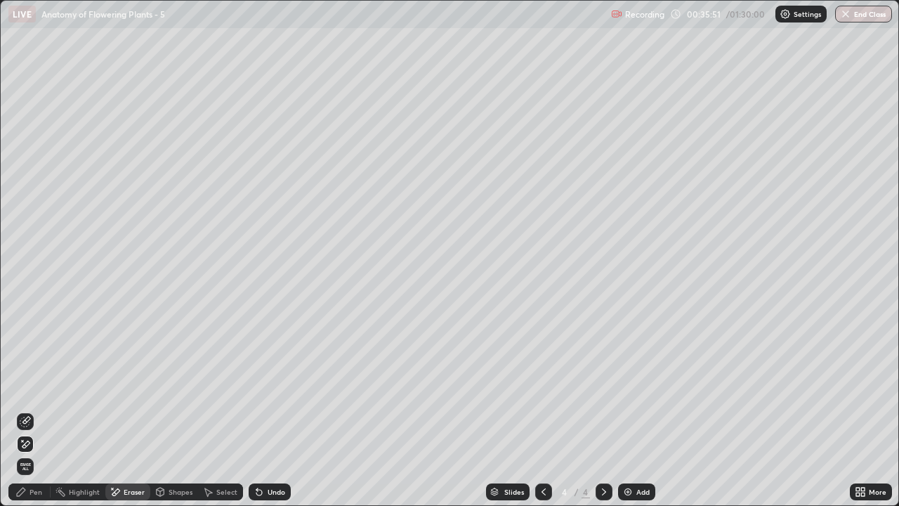
click at [30, 410] on icon at bounding box center [25, 421] width 11 height 11
click at [27, 410] on icon at bounding box center [25, 444] width 11 height 12
click at [259, 410] on icon at bounding box center [259, 493] width 6 height 6
click at [256, 410] on icon at bounding box center [259, 493] width 6 height 6
click at [174, 410] on div "Shapes" at bounding box center [181, 491] width 24 height 7
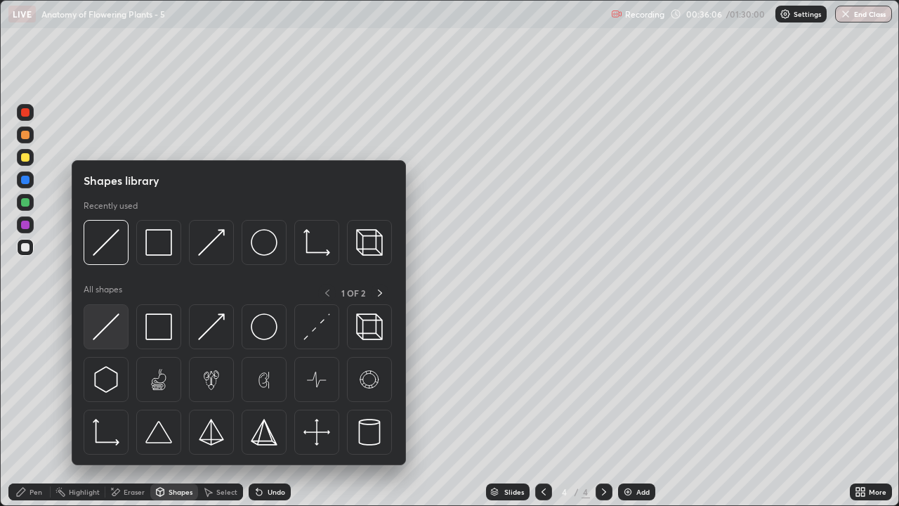
click at [118, 336] on img at bounding box center [106, 326] width 27 height 27
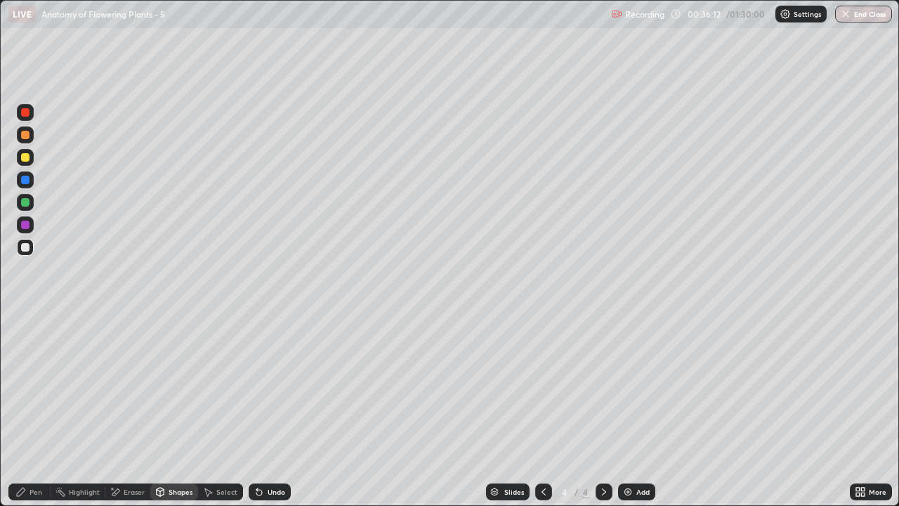
click at [129, 410] on div "Eraser" at bounding box center [134, 491] width 21 height 7
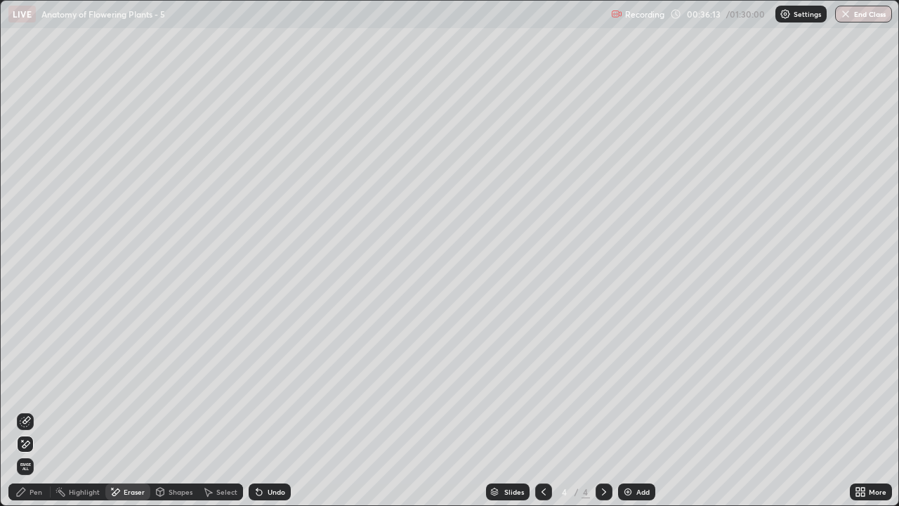
click at [26, 410] on icon at bounding box center [25, 421] width 11 height 11
click at [140, 410] on div "Eraser" at bounding box center [134, 491] width 21 height 7
click at [177, 410] on div "Shapes" at bounding box center [181, 491] width 24 height 7
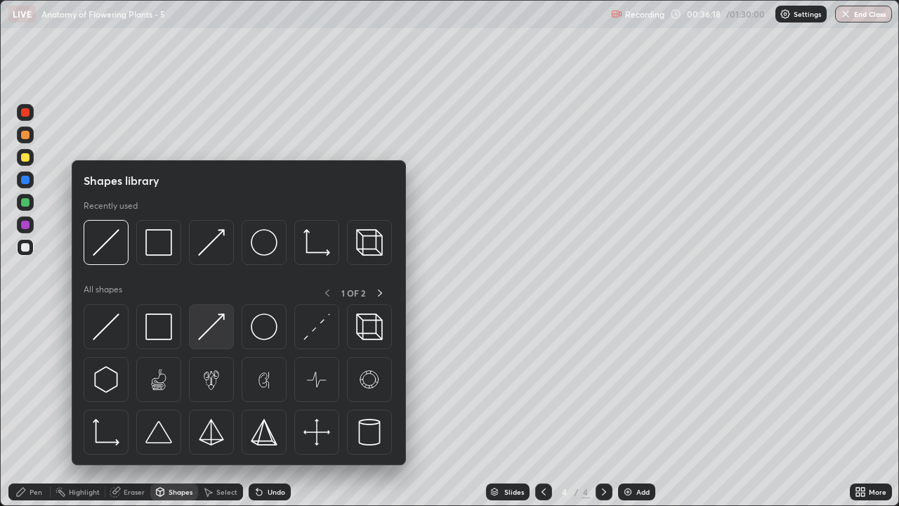
click at [211, 335] on img at bounding box center [211, 326] width 27 height 27
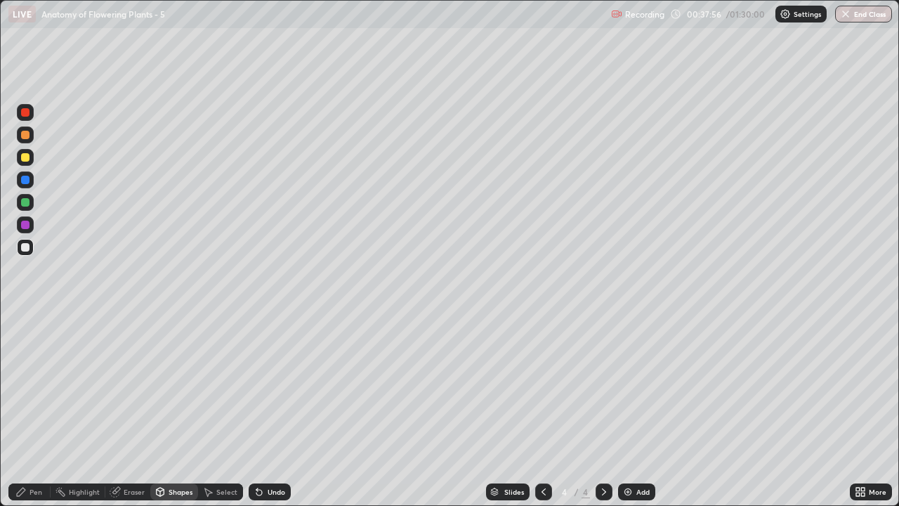
click at [605, 410] on icon at bounding box center [603, 491] width 11 height 11
click at [629, 410] on img at bounding box center [627, 491] width 11 height 11
click at [25, 136] on div at bounding box center [25, 135] width 8 height 8
click at [39, 410] on div "Pen" at bounding box center [36, 491] width 13 height 7
click at [30, 159] on div at bounding box center [25, 157] width 17 height 17
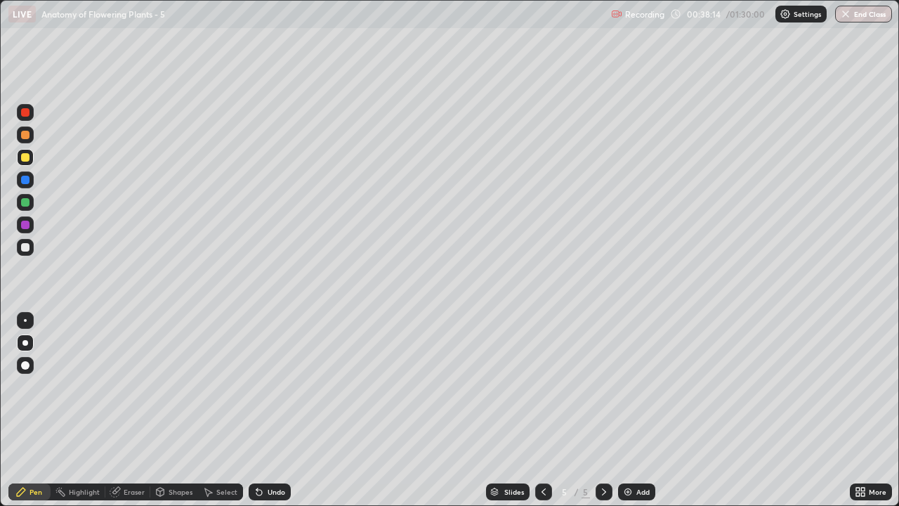
click at [174, 410] on div "Shapes" at bounding box center [181, 491] width 24 height 7
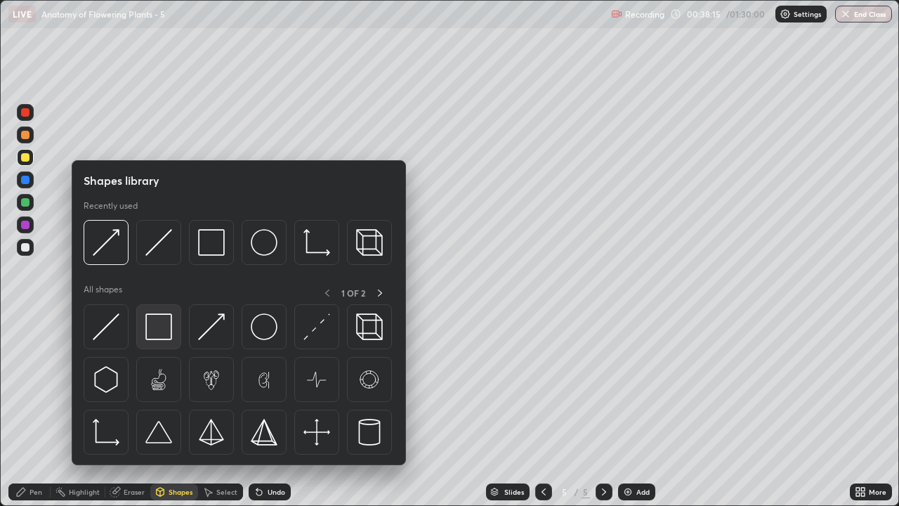
click at [162, 332] on img at bounding box center [158, 326] width 27 height 27
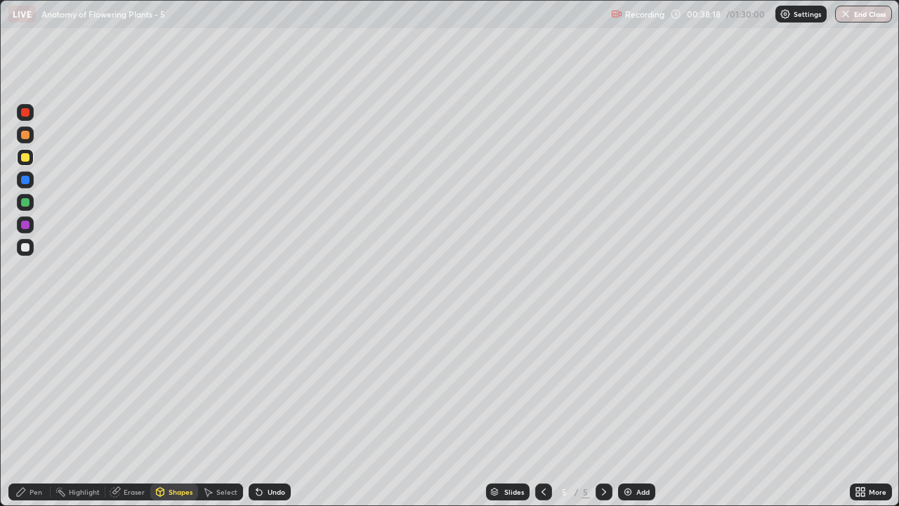
click at [27, 251] on div at bounding box center [25, 247] width 8 height 8
click at [166, 410] on div "Shapes" at bounding box center [174, 491] width 48 height 17
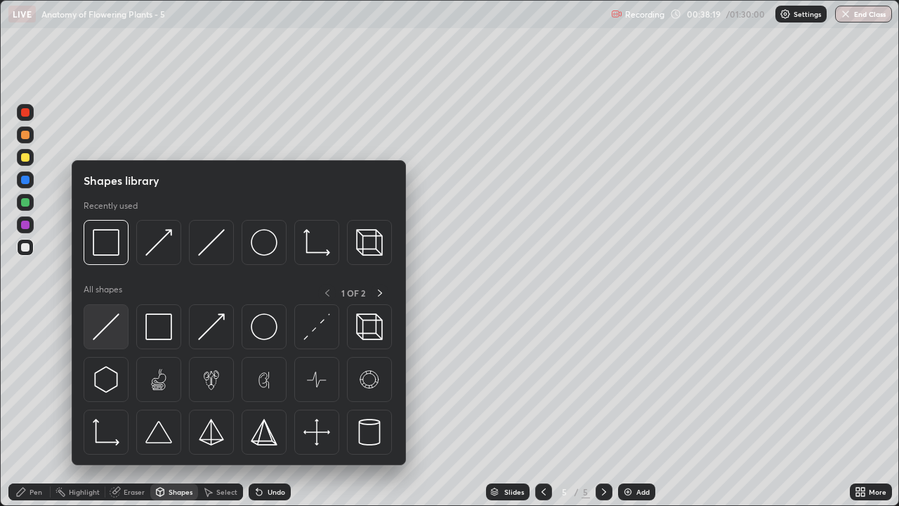
click at [110, 330] on img at bounding box center [106, 326] width 27 height 27
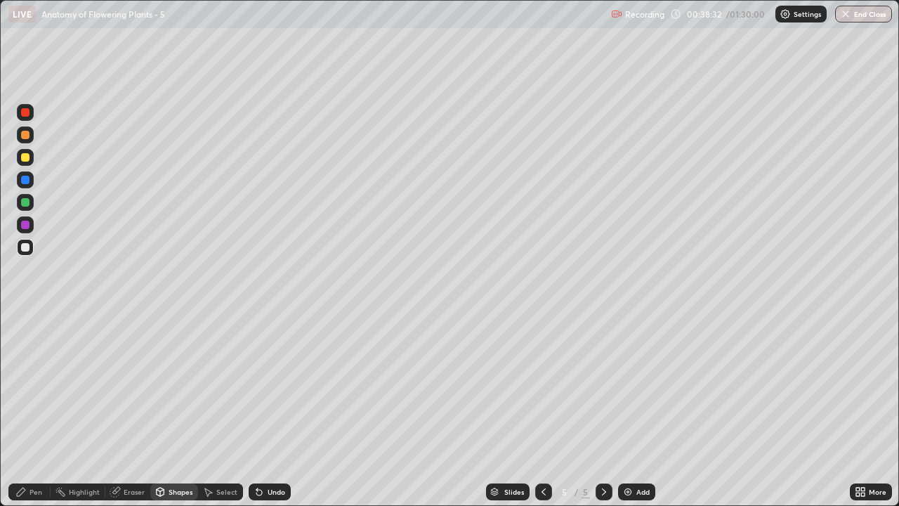
click at [39, 410] on div "Pen" at bounding box center [36, 491] width 13 height 7
click at [175, 410] on div "Shapes" at bounding box center [181, 491] width 24 height 7
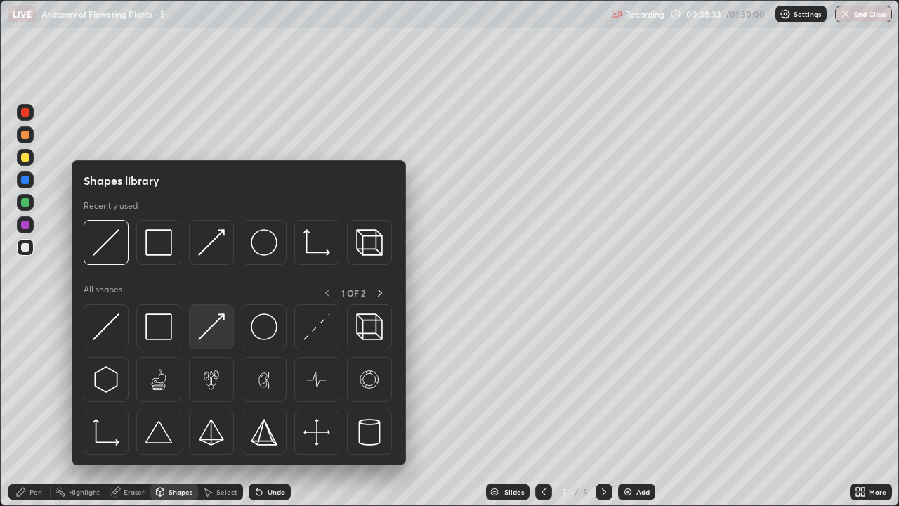
click at [209, 332] on img at bounding box center [211, 326] width 27 height 27
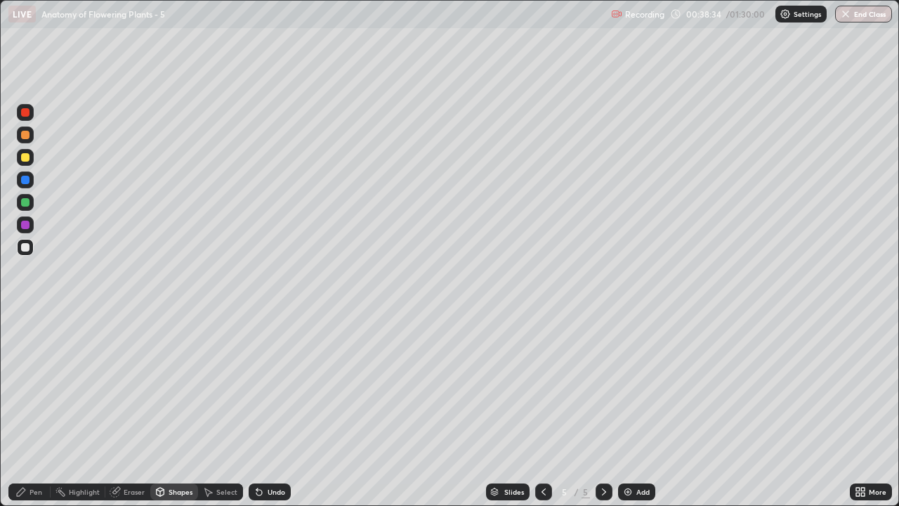
click at [26, 159] on div at bounding box center [25, 157] width 8 height 8
click at [35, 410] on div "Pen" at bounding box center [36, 491] width 13 height 7
click at [27, 249] on div at bounding box center [25, 247] width 8 height 8
click at [30, 158] on div at bounding box center [25, 157] width 17 height 17
click at [25, 248] on div at bounding box center [25, 247] width 8 height 8
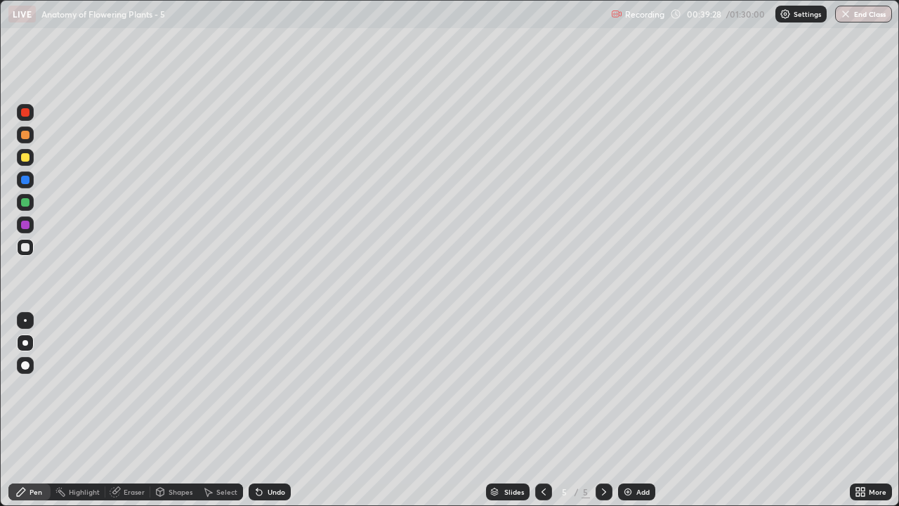
click at [25, 159] on div at bounding box center [25, 157] width 8 height 8
click at [181, 410] on div "Shapes" at bounding box center [181, 491] width 24 height 7
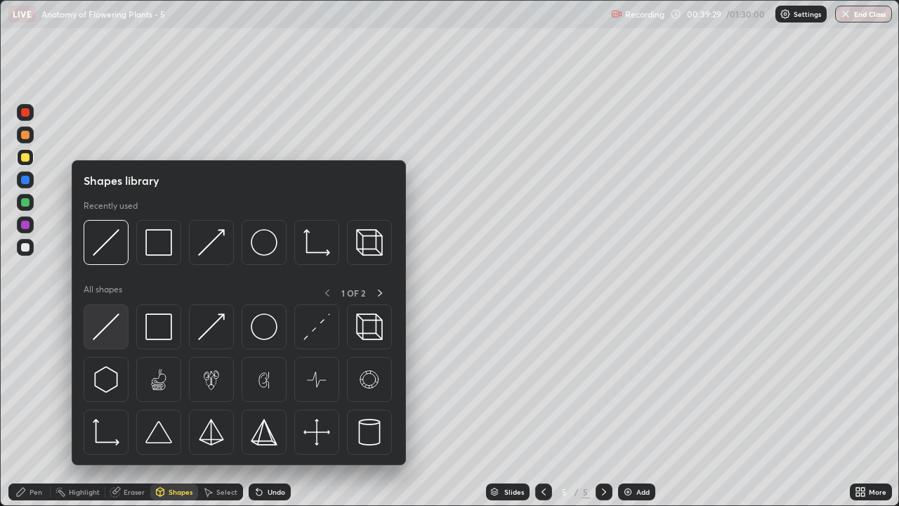
click at [123, 332] on div at bounding box center [106, 326] width 45 height 45
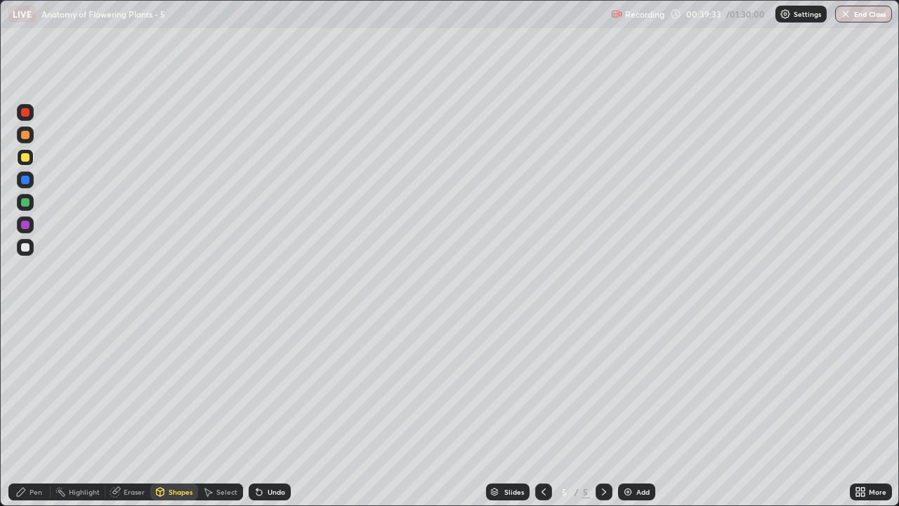
click at [179, 410] on div "Shapes" at bounding box center [181, 491] width 24 height 7
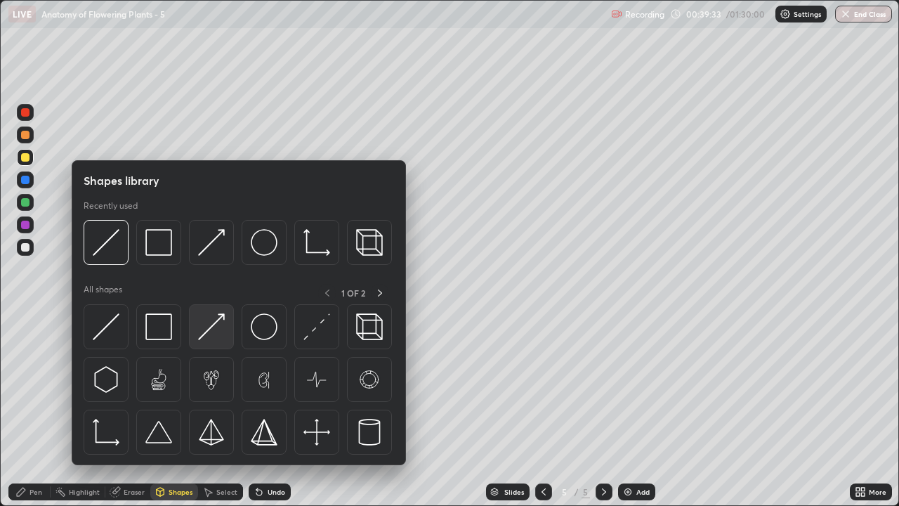
click at [214, 339] on img at bounding box center [211, 326] width 27 height 27
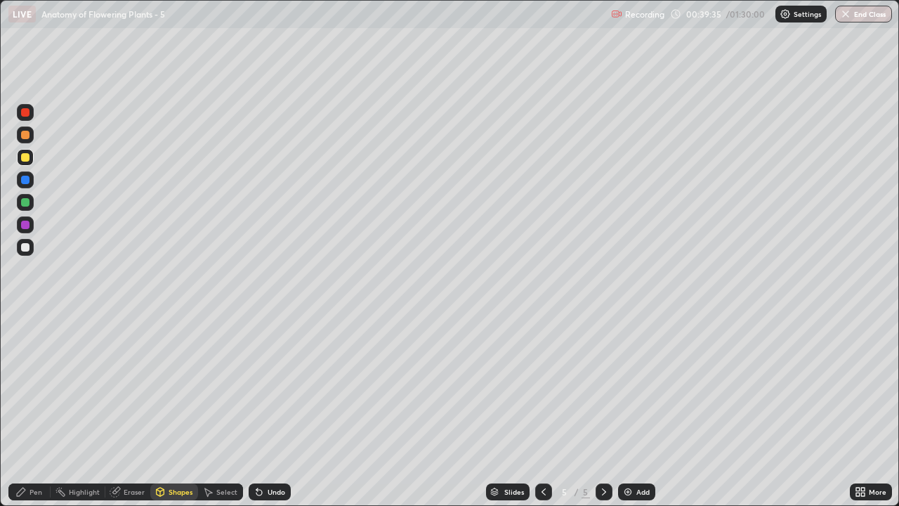
click at [29, 248] on div at bounding box center [25, 247] width 8 height 8
click at [32, 410] on div "Pen" at bounding box center [36, 491] width 13 height 7
click at [136, 410] on div "Eraser" at bounding box center [134, 491] width 21 height 7
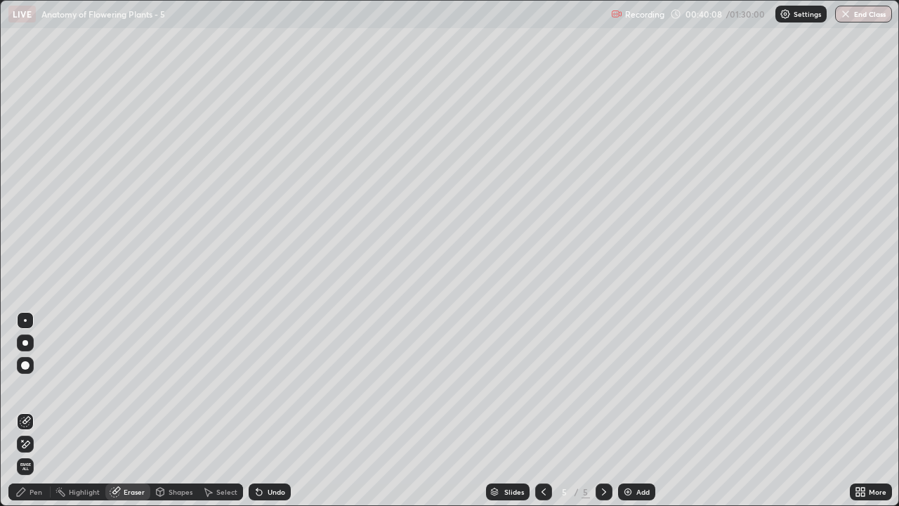
click at [32, 410] on div "Pen" at bounding box center [36, 491] width 13 height 7
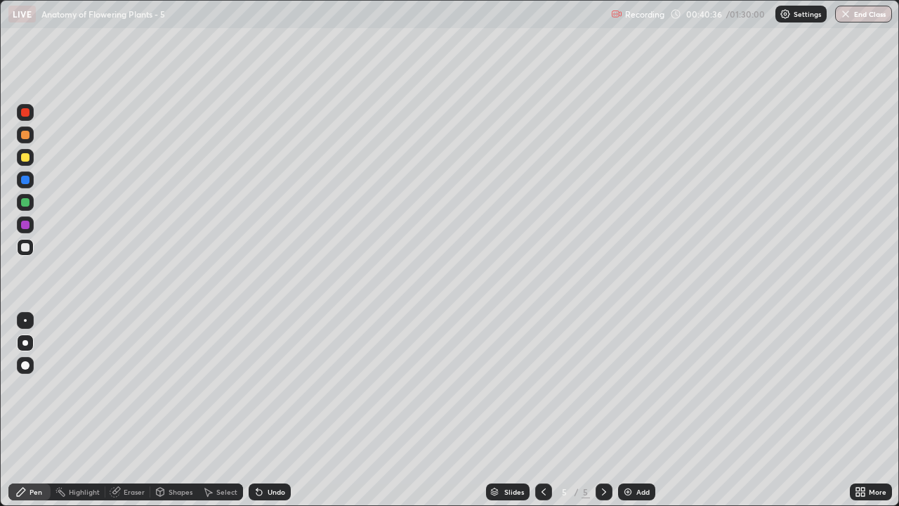
click at [26, 159] on div at bounding box center [25, 157] width 8 height 8
click at [172, 410] on div "Shapes" at bounding box center [181, 491] width 24 height 7
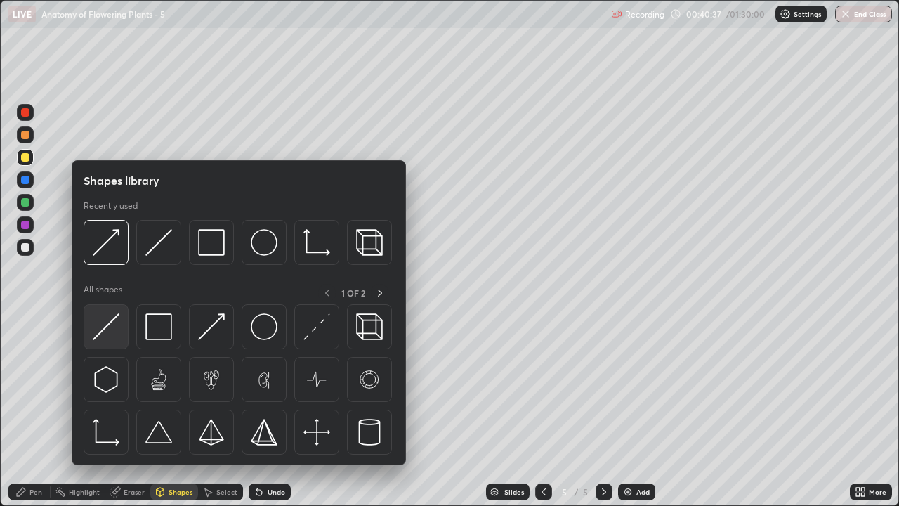
click at [112, 332] on img at bounding box center [106, 326] width 27 height 27
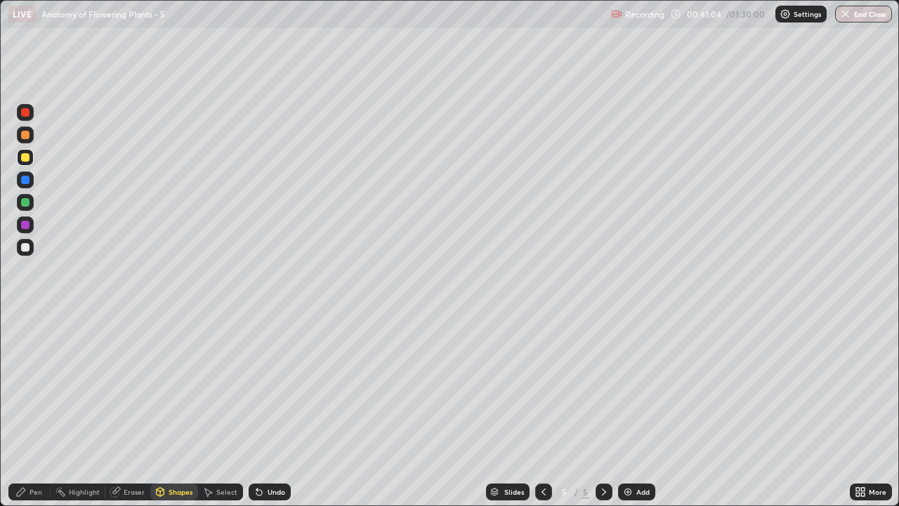
click at [178, 410] on div "Shapes" at bounding box center [181, 491] width 24 height 7
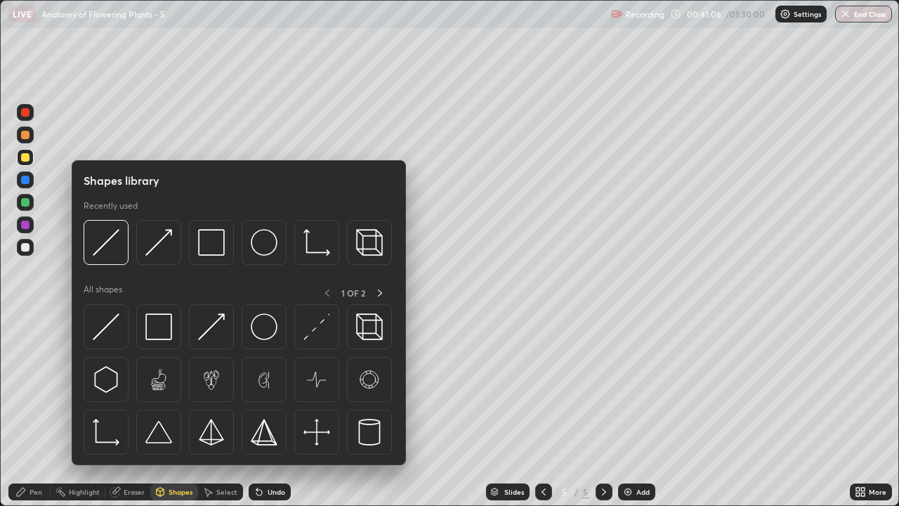
click at [27, 136] on div at bounding box center [25, 135] width 8 height 8
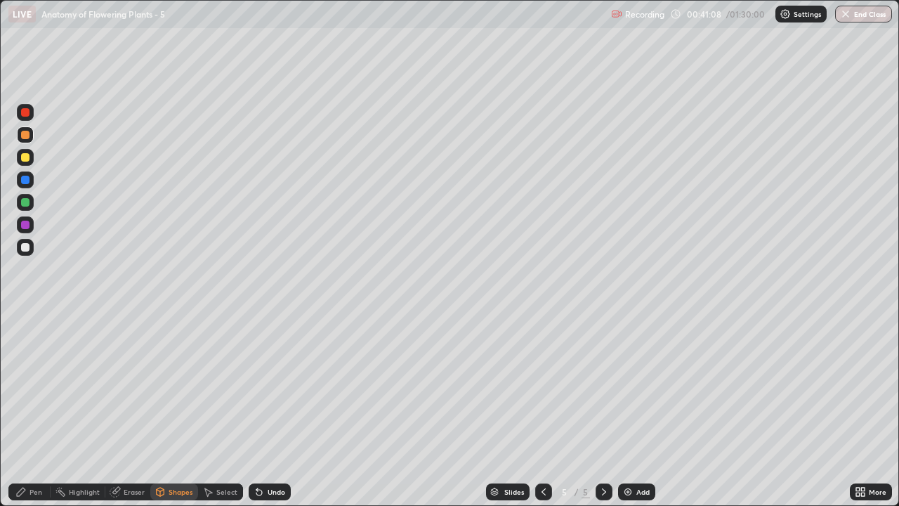
click at [39, 410] on div "Pen" at bounding box center [36, 491] width 13 height 7
click at [25, 160] on div at bounding box center [25, 157] width 8 height 8
click at [170, 410] on div "Shapes" at bounding box center [181, 491] width 24 height 7
click at [42, 410] on div "Pen" at bounding box center [29, 491] width 42 height 17
click at [29, 247] on div at bounding box center [25, 247] width 8 height 8
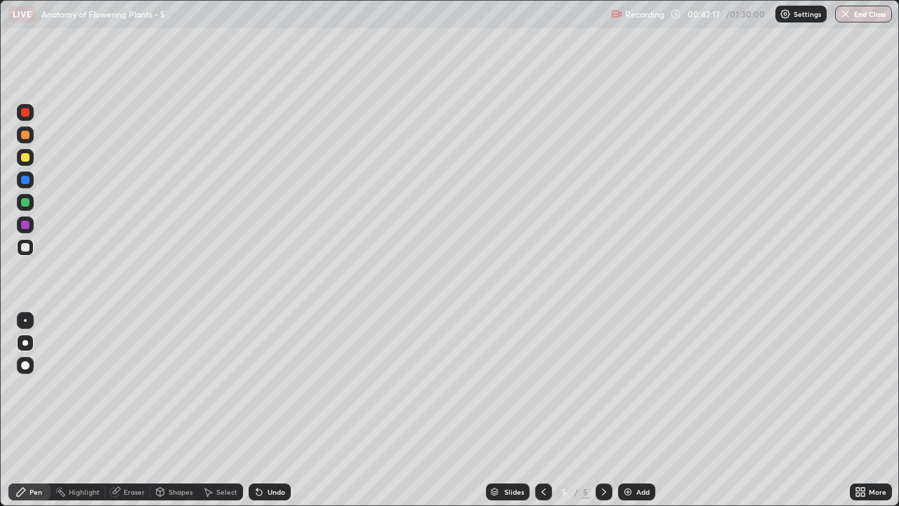
click at [22, 159] on div at bounding box center [25, 157] width 8 height 8
click at [27, 159] on div at bounding box center [25, 157] width 8 height 8
click at [40, 410] on div "Pen" at bounding box center [36, 491] width 13 height 7
click at [176, 410] on div "Shapes" at bounding box center [181, 491] width 24 height 7
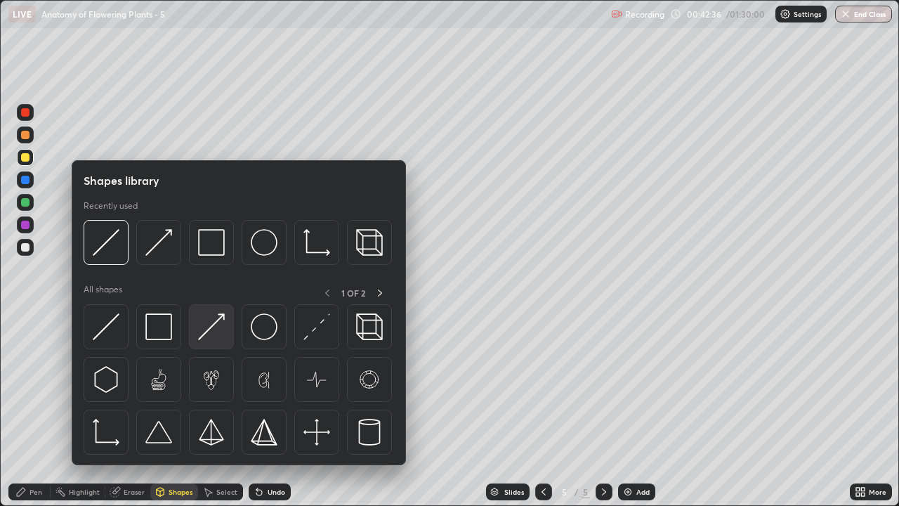
click at [214, 333] on img at bounding box center [211, 326] width 27 height 27
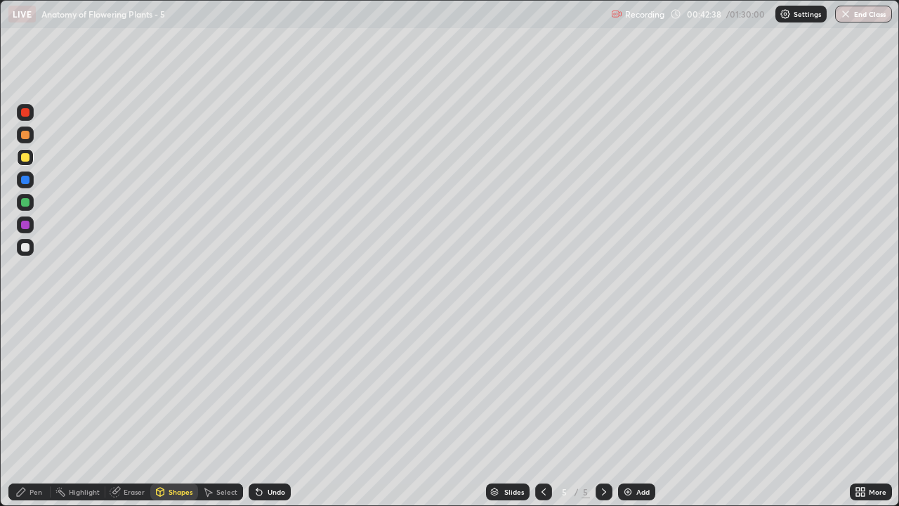
click at [30, 410] on div "Pen" at bounding box center [29, 491] width 42 height 17
click at [28, 249] on div at bounding box center [25, 247] width 8 height 8
click at [45, 410] on div "Pen" at bounding box center [29, 491] width 42 height 17
click at [25, 158] on div at bounding box center [25, 157] width 8 height 8
click at [177, 410] on div "Shapes" at bounding box center [181, 491] width 24 height 7
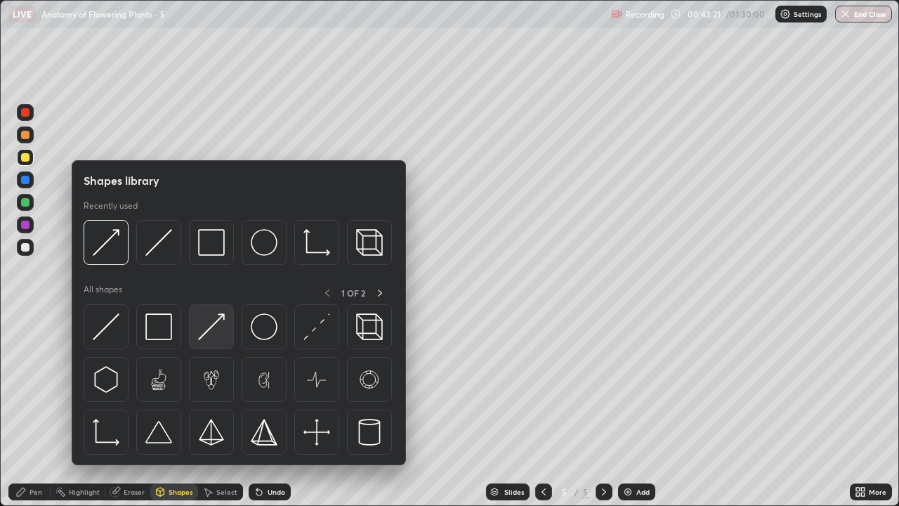
click at [213, 336] on img at bounding box center [211, 326] width 27 height 27
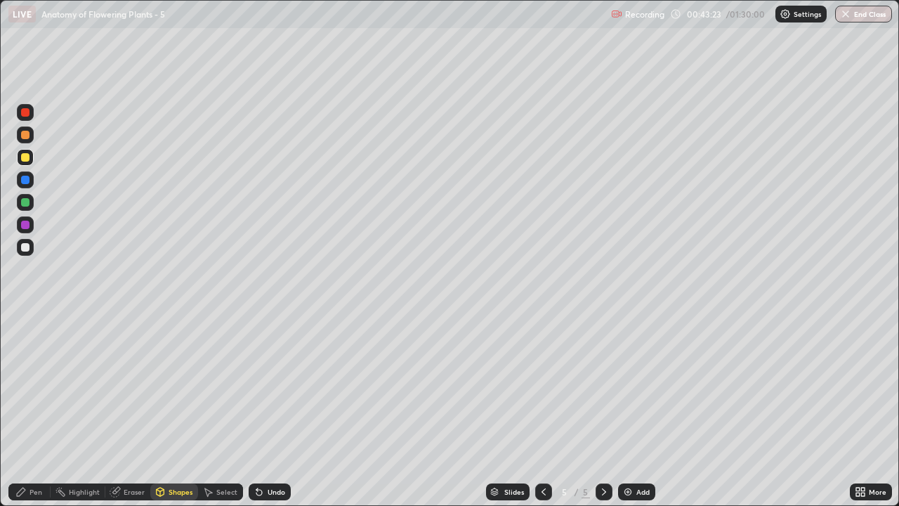
click at [38, 410] on div "Pen" at bounding box center [36, 491] width 13 height 7
click at [140, 410] on div "Eraser" at bounding box center [134, 491] width 21 height 7
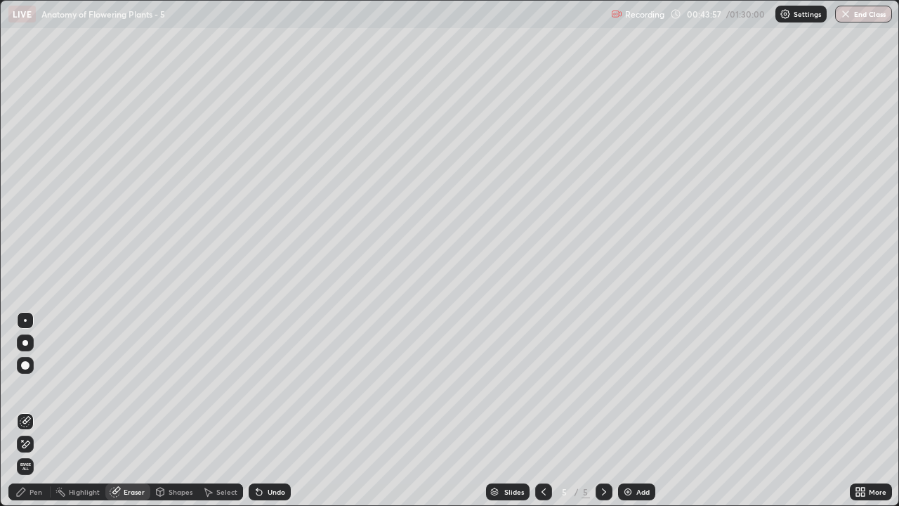
click at [34, 410] on div "Pen" at bounding box center [36, 491] width 13 height 7
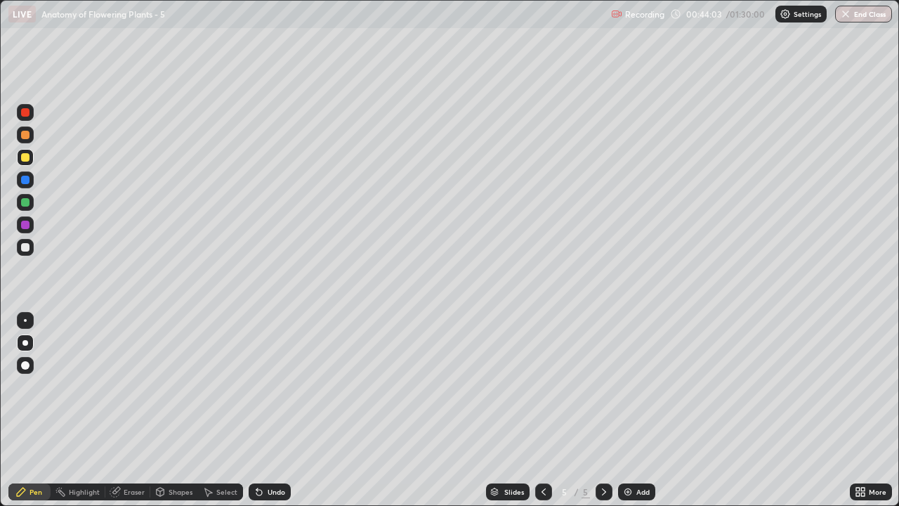
click at [27, 140] on div at bounding box center [25, 134] width 17 height 17
click at [183, 410] on div "Shapes" at bounding box center [181, 491] width 24 height 7
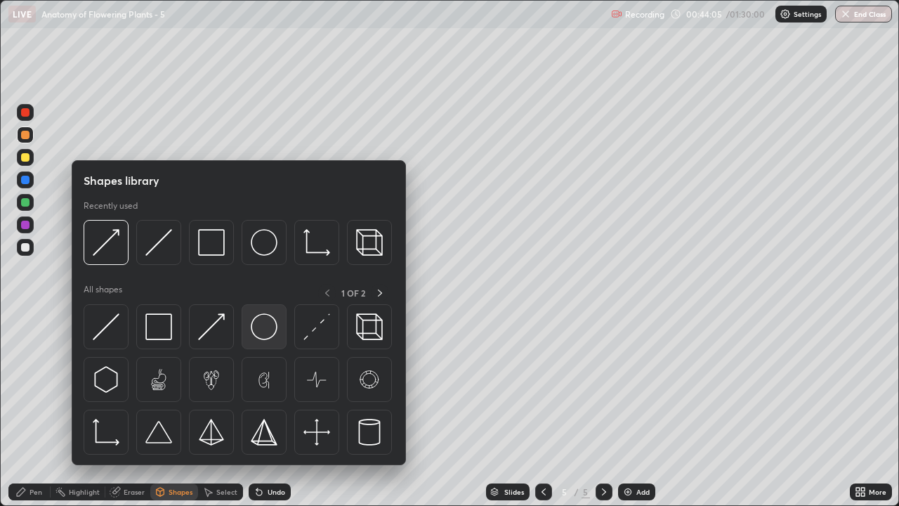
click at [266, 330] on img at bounding box center [264, 326] width 27 height 27
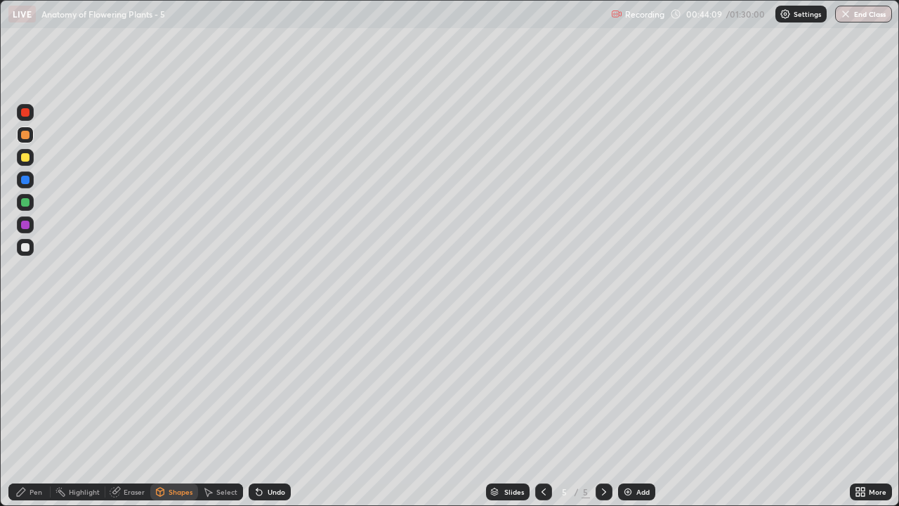
click at [27, 228] on div at bounding box center [25, 225] width 8 height 8
click at [175, 410] on div "Shapes" at bounding box center [181, 491] width 24 height 7
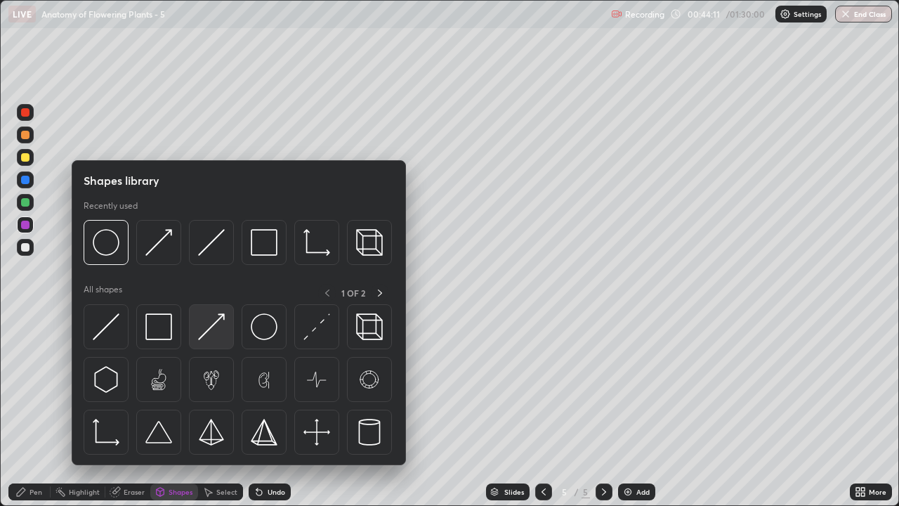
click at [217, 338] on img at bounding box center [211, 326] width 27 height 27
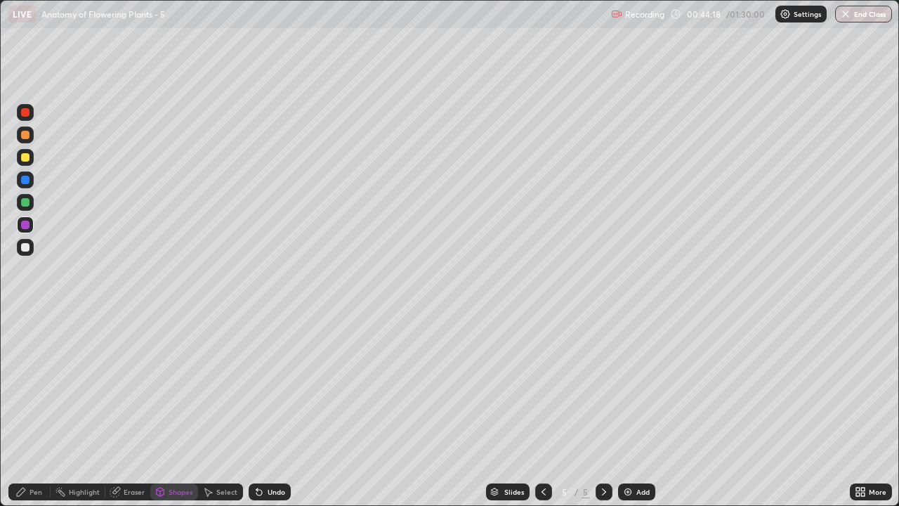
click at [37, 410] on div "Pen" at bounding box center [29, 491] width 42 height 17
click at [44, 410] on div "Pen" at bounding box center [29, 491] width 42 height 17
click at [23, 228] on div at bounding box center [25, 225] width 8 height 8
click at [174, 410] on div "Shapes" at bounding box center [181, 491] width 24 height 7
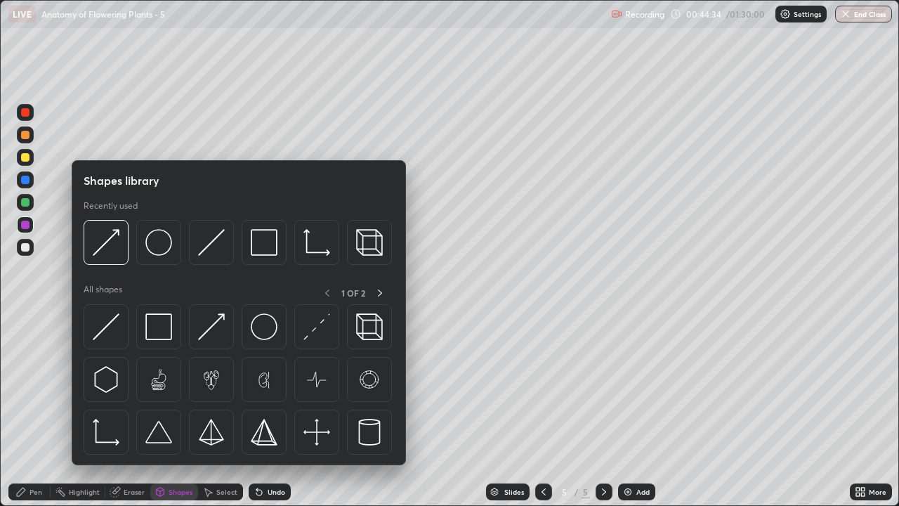
click at [37, 410] on div "Pen" at bounding box center [36, 491] width 13 height 7
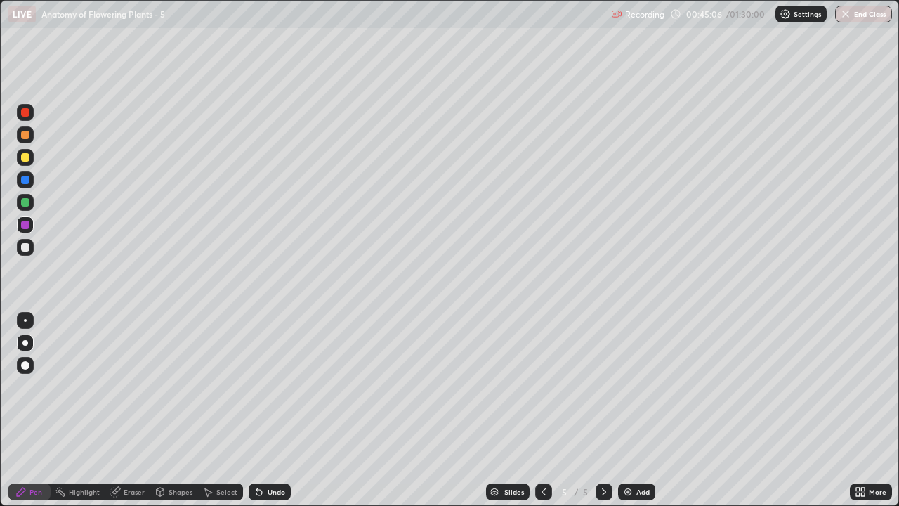
click at [171, 410] on div "Shapes" at bounding box center [181, 491] width 24 height 7
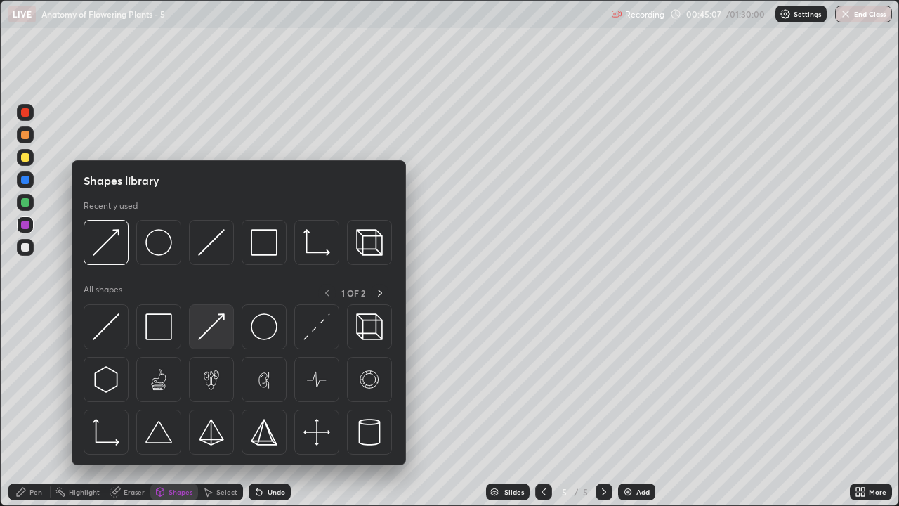
click at [213, 334] on img at bounding box center [211, 326] width 27 height 27
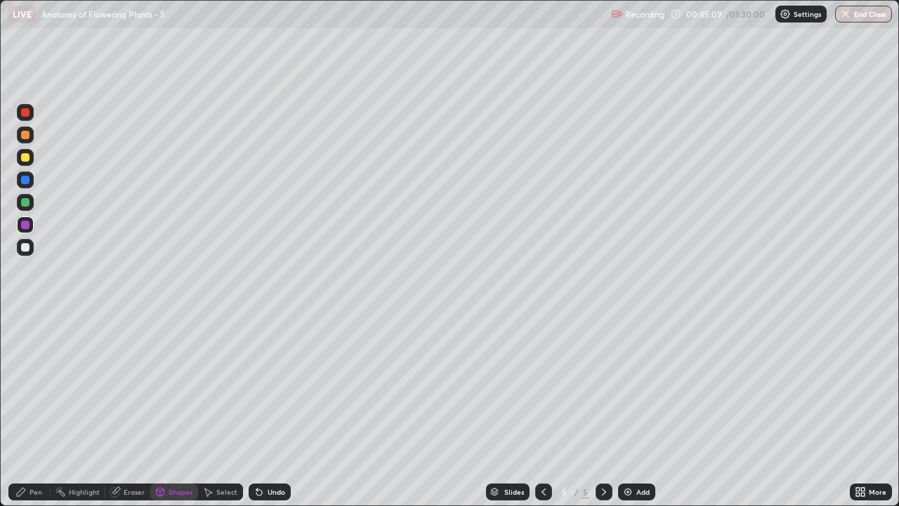
click at [27, 160] on div at bounding box center [25, 157] width 8 height 8
click at [38, 410] on div "Pen" at bounding box center [36, 491] width 13 height 7
click at [37, 410] on div "Pen" at bounding box center [36, 491] width 13 height 7
click at [28, 134] on div at bounding box center [25, 135] width 8 height 8
click at [124, 410] on div "Eraser" at bounding box center [134, 491] width 21 height 7
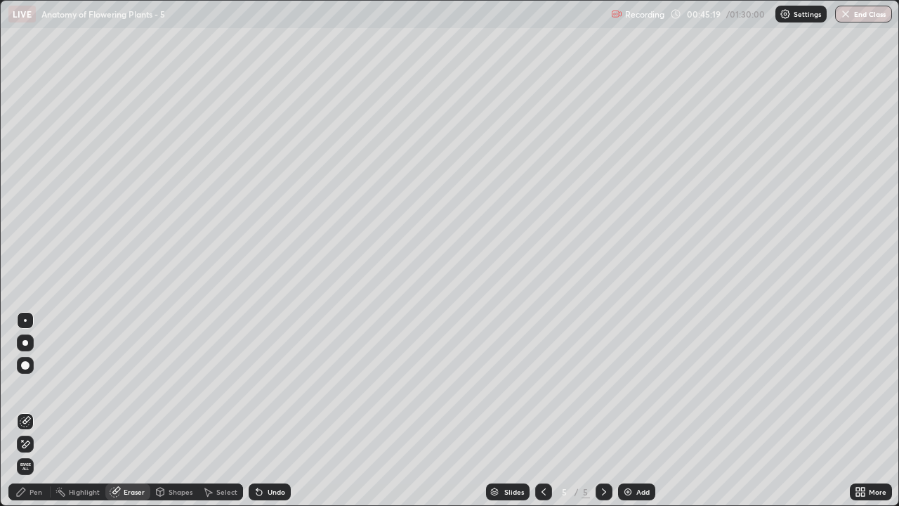
click at [37, 410] on div "Pen" at bounding box center [36, 491] width 13 height 7
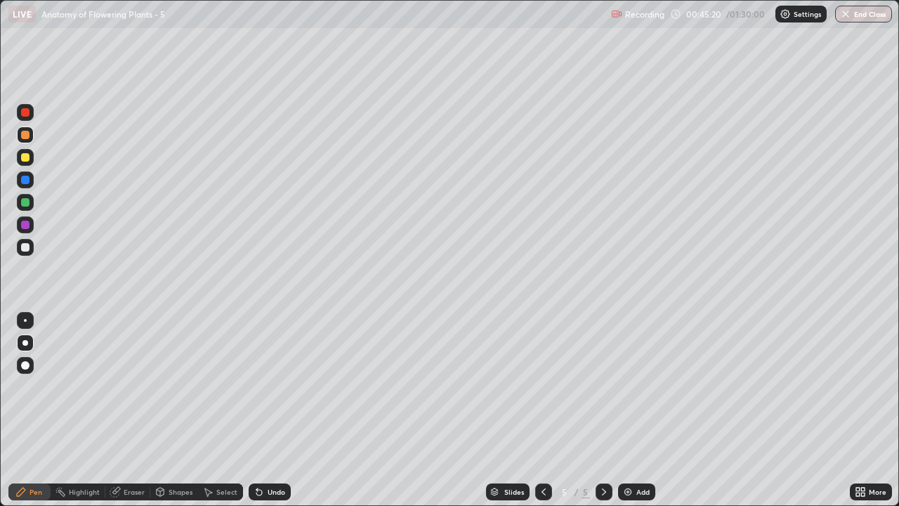
click at [26, 136] on div at bounding box center [25, 135] width 8 height 8
click at [27, 116] on div at bounding box center [25, 112] width 8 height 8
click at [28, 227] on div at bounding box center [25, 225] width 8 height 8
click at [25, 158] on div at bounding box center [25, 157] width 8 height 8
click at [43, 410] on div "Pen" at bounding box center [29, 491] width 42 height 17
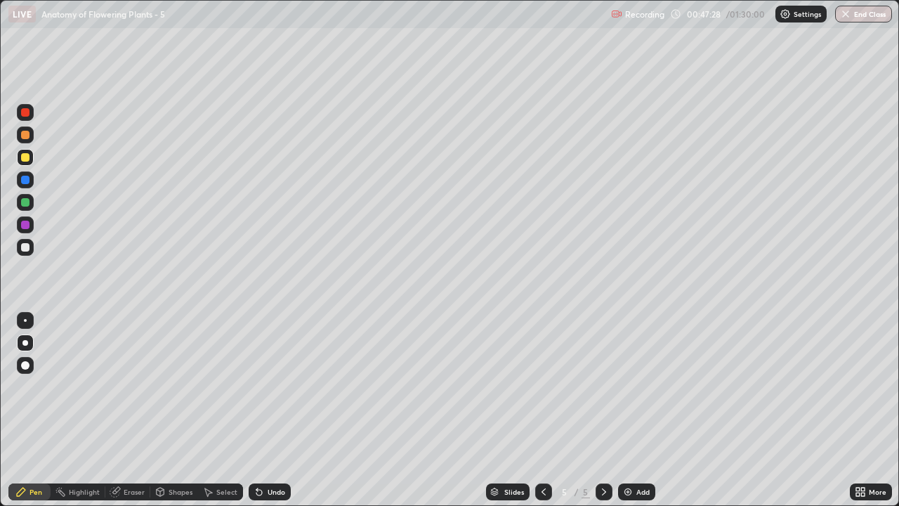
click at [603, 410] on icon at bounding box center [603, 491] width 11 height 11
click at [628, 410] on img at bounding box center [627, 491] width 11 height 11
click at [26, 135] on div at bounding box center [25, 135] width 8 height 8
click at [37, 410] on div "Pen" at bounding box center [36, 491] width 13 height 7
click at [27, 159] on div at bounding box center [25, 157] width 8 height 8
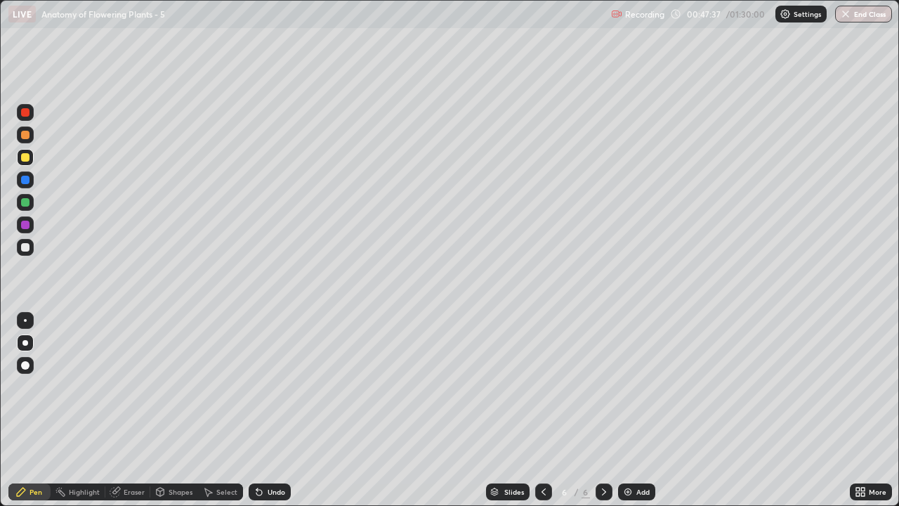
click at [172, 410] on div "Shapes" at bounding box center [174, 491] width 48 height 17
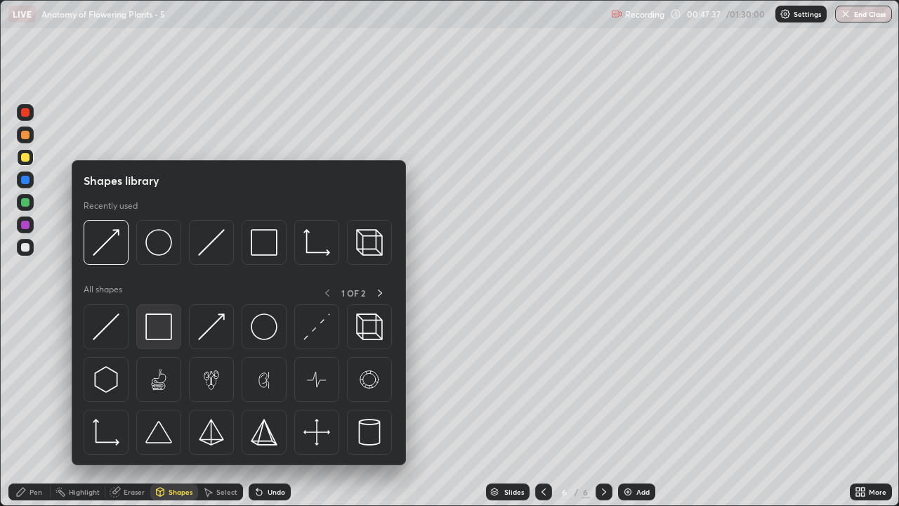
click at [157, 329] on img at bounding box center [158, 326] width 27 height 27
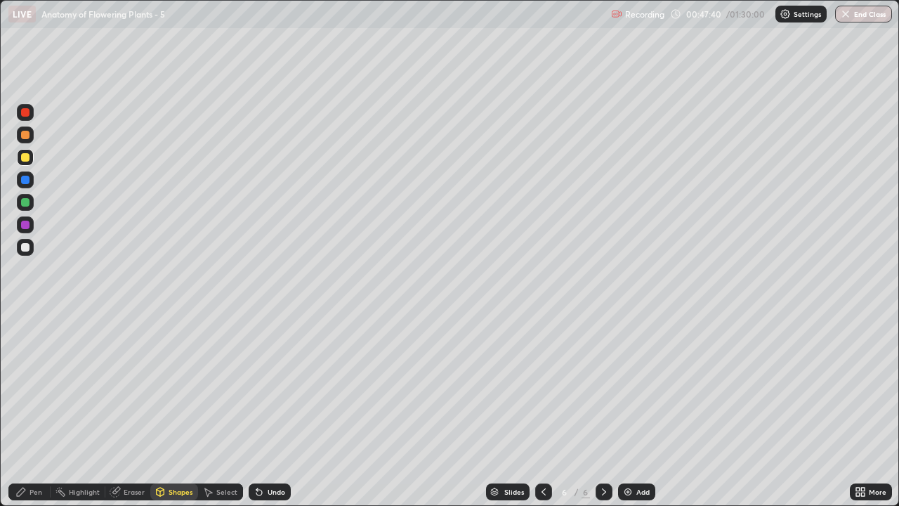
click at [171, 410] on div "Shapes" at bounding box center [181, 491] width 24 height 7
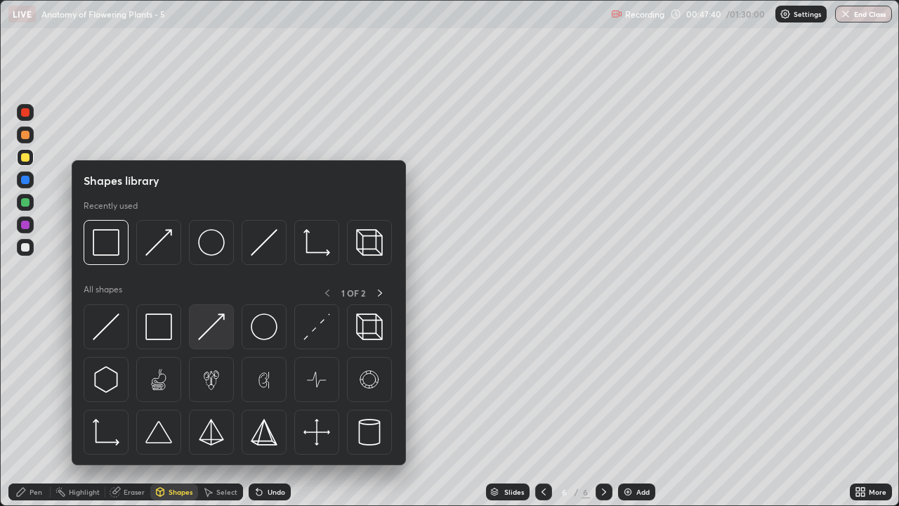
click at [215, 334] on img at bounding box center [211, 326] width 27 height 27
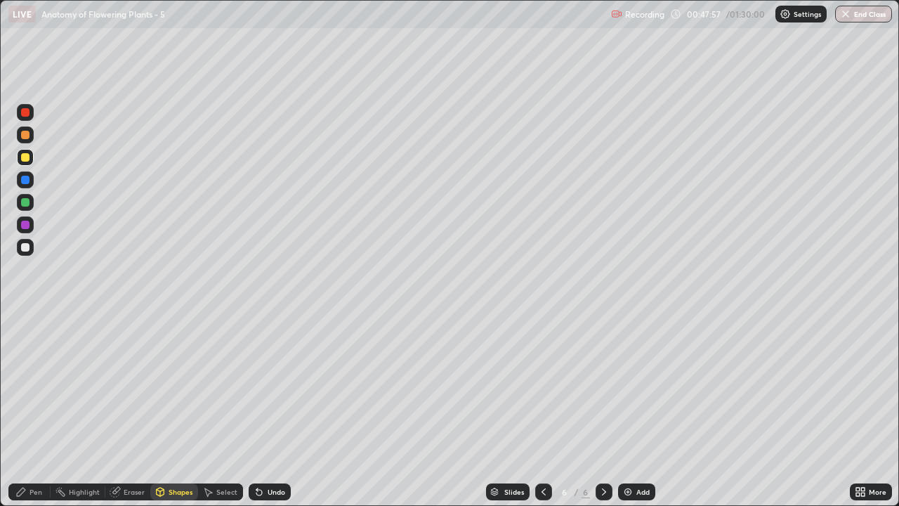
click at [26, 248] on div at bounding box center [25, 247] width 8 height 8
click at [38, 410] on div "Pen" at bounding box center [36, 491] width 13 height 7
click at [27, 161] on div at bounding box center [25, 157] width 8 height 8
click at [171, 410] on div "Shapes" at bounding box center [181, 491] width 24 height 7
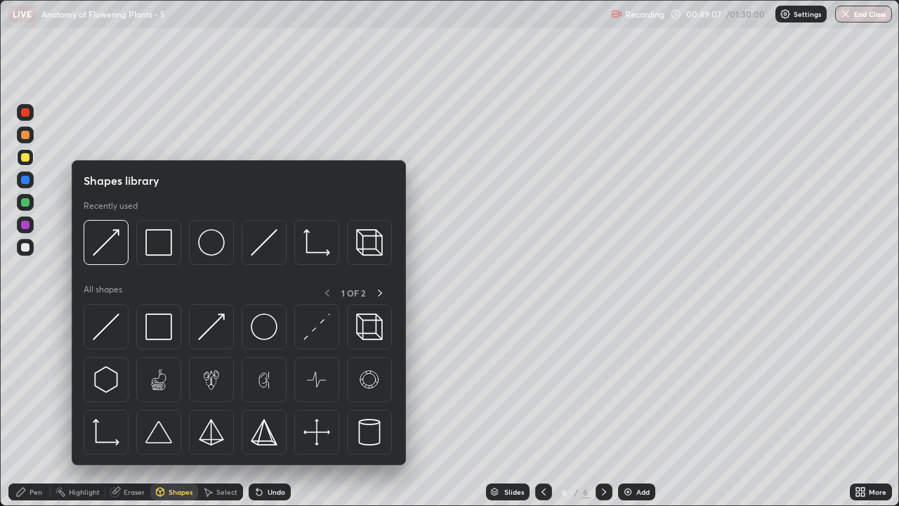
click at [34, 410] on div "Pen" at bounding box center [29, 491] width 42 height 17
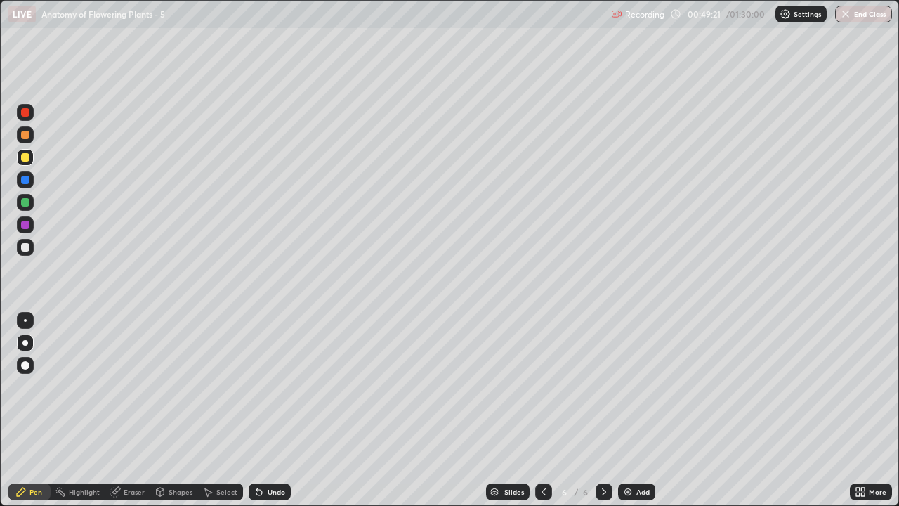
click at [139, 410] on div "Eraser" at bounding box center [134, 491] width 21 height 7
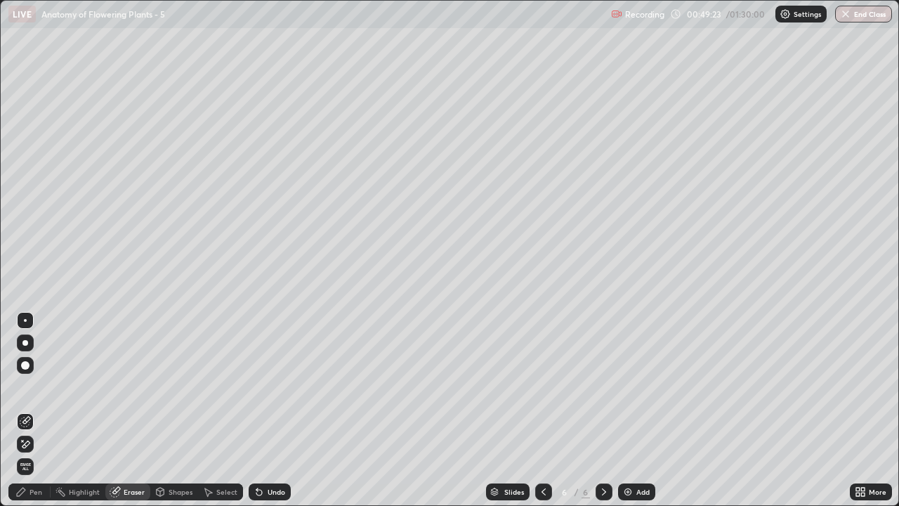
click at [43, 410] on div "Pen" at bounding box center [29, 491] width 42 height 17
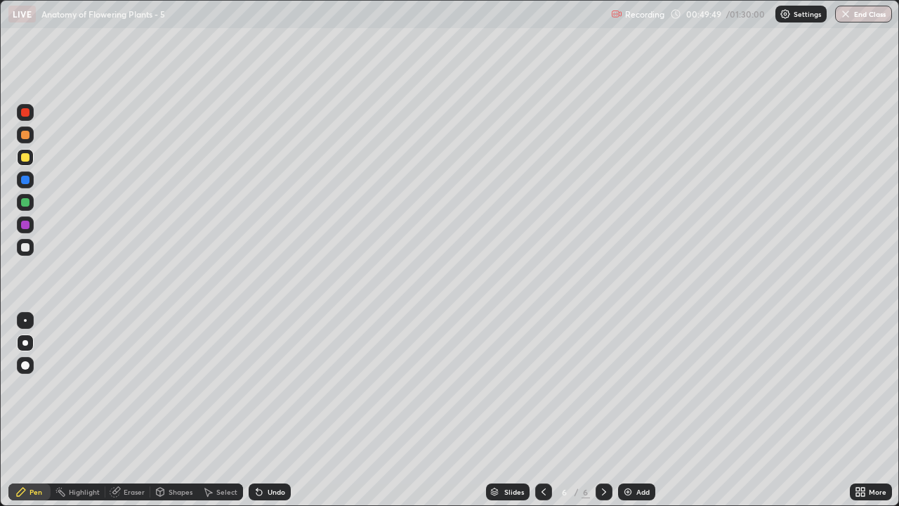
click at [177, 410] on div "Shapes" at bounding box center [181, 491] width 24 height 7
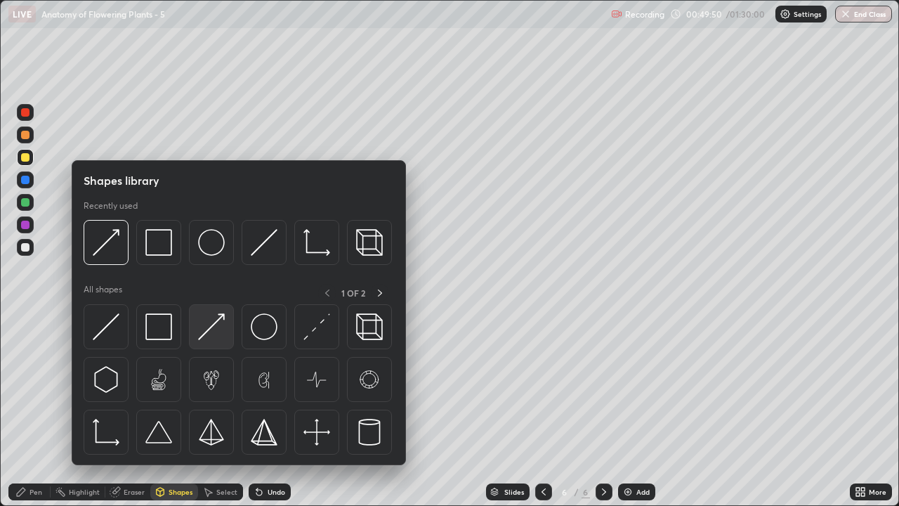
click at [216, 329] on img at bounding box center [211, 326] width 27 height 27
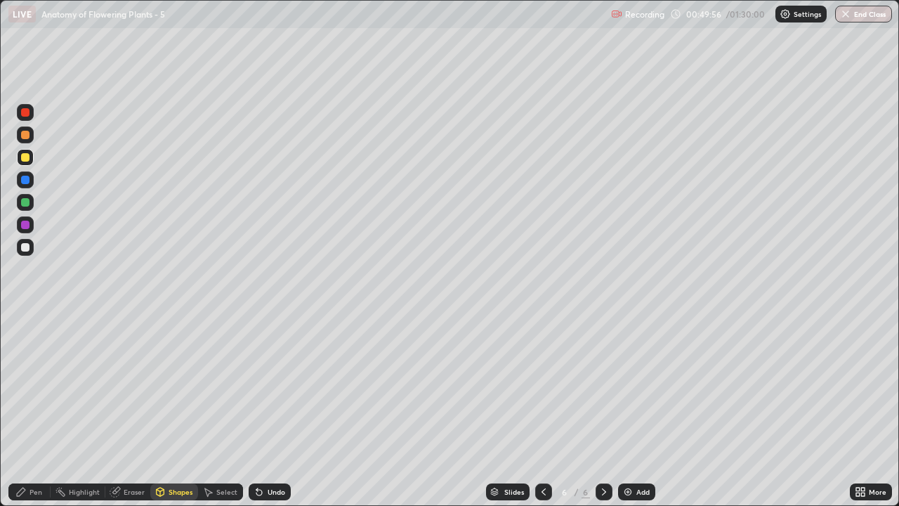
click at [38, 410] on div "Pen" at bounding box center [36, 491] width 13 height 7
click at [28, 231] on div at bounding box center [25, 224] width 17 height 17
click at [34, 410] on div "Pen" at bounding box center [36, 491] width 13 height 7
click at [25, 136] on div at bounding box center [25, 135] width 8 height 8
click at [41, 410] on div "Pen" at bounding box center [36, 491] width 13 height 7
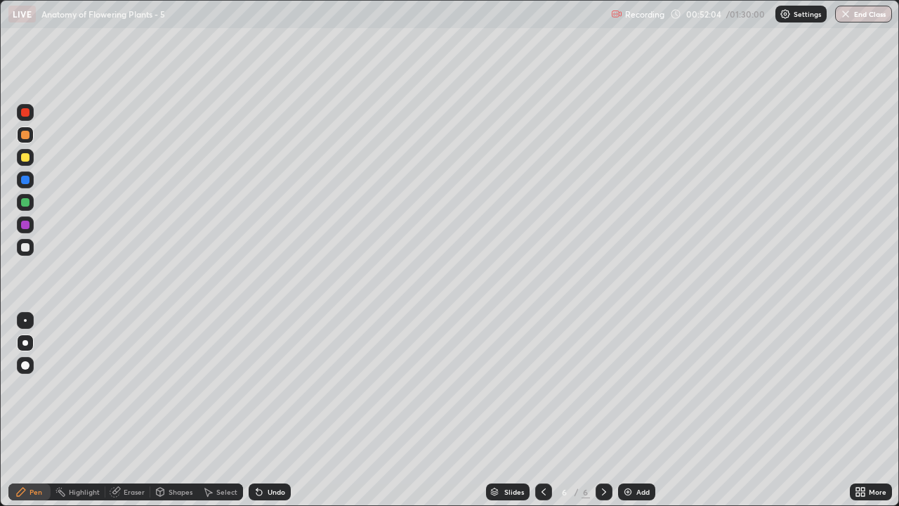
click at [133, 410] on div "Eraser" at bounding box center [127, 491] width 45 height 17
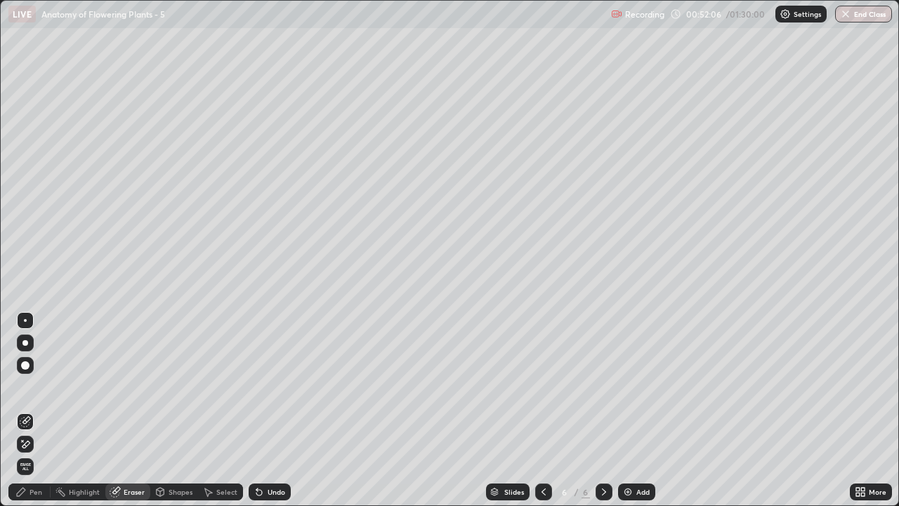
click at [39, 410] on div "Pen" at bounding box center [36, 491] width 13 height 7
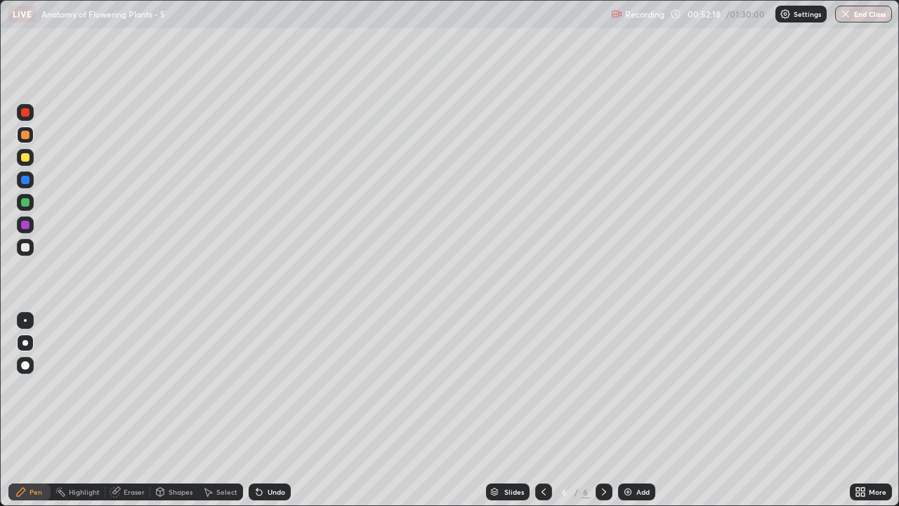
click at [25, 224] on div at bounding box center [25, 225] width 8 height 8
click at [26, 161] on div at bounding box center [25, 157] width 8 height 8
click at [165, 410] on div "Shapes" at bounding box center [174, 491] width 48 height 17
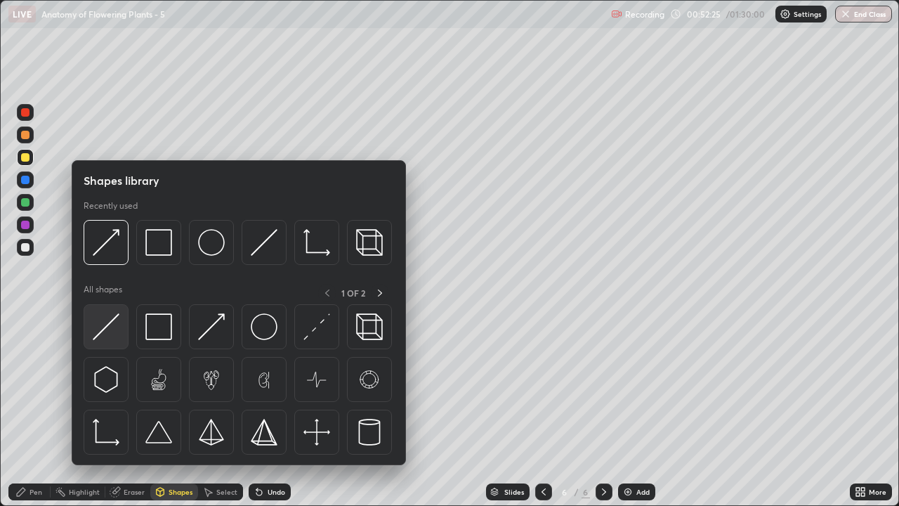
click at [108, 336] on img at bounding box center [106, 326] width 27 height 27
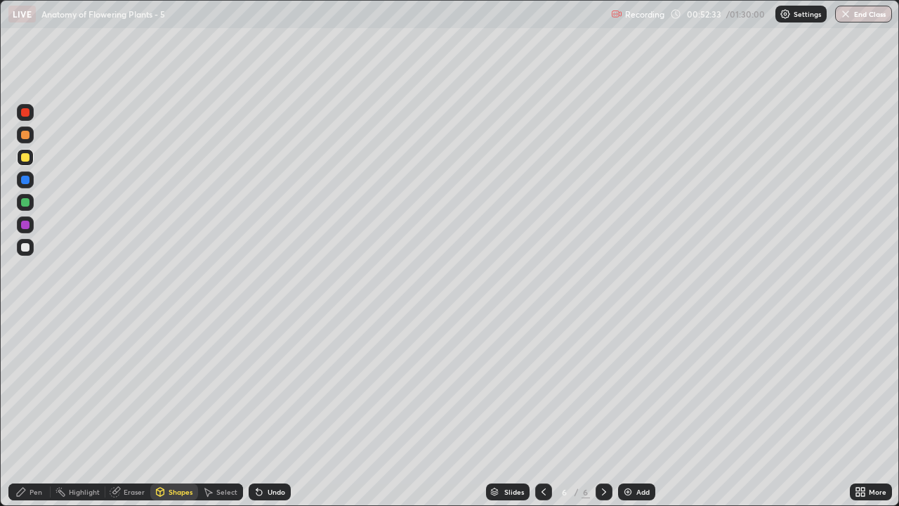
click at [35, 410] on div "Pen" at bounding box center [36, 491] width 13 height 7
click at [26, 136] on div at bounding box center [25, 135] width 8 height 8
click at [29, 247] on div at bounding box center [25, 247] width 8 height 8
click at [172, 410] on div "Shapes" at bounding box center [181, 491] width 24 height 7
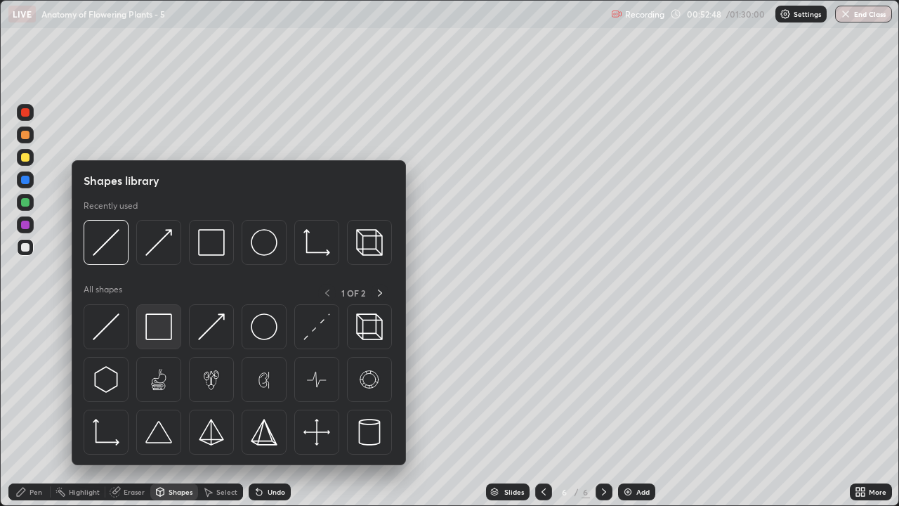
click at [150, 332] on img at bounding box center [158, 326] width 27 height 27
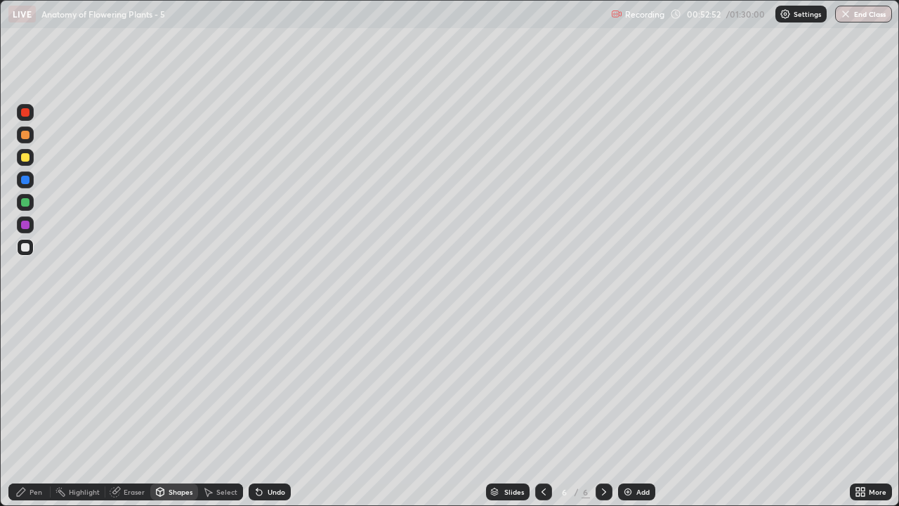
click at [36, 410] on div "Pen" at bounding box center [36, 491] width 13 height 7
click at [171, 410] on div "Shapes" at bounding box center [174, 491] width 48 height 17
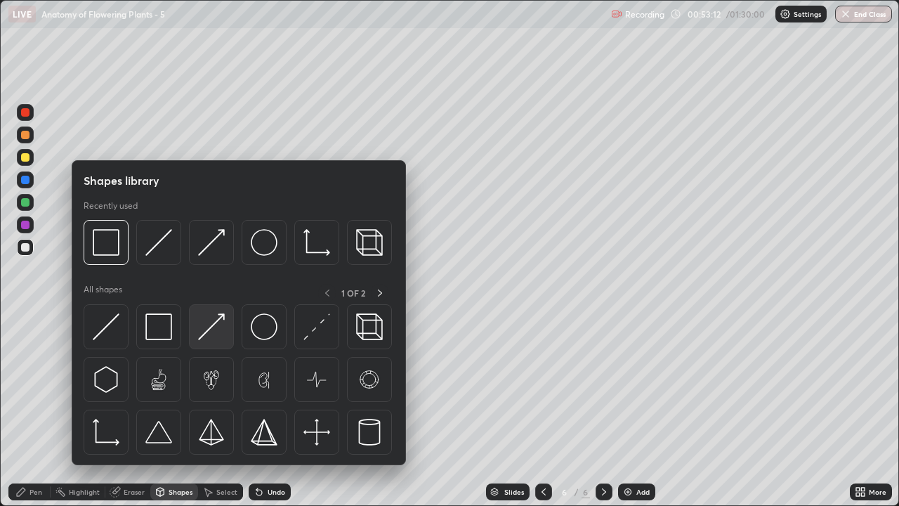
click at [210, 336] on img at bounding box center [211, 326] width 27 height 27
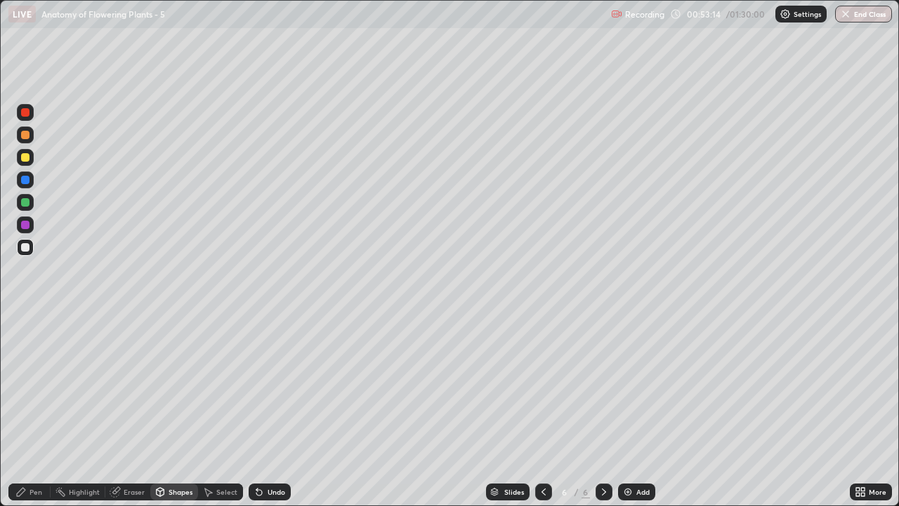
click at [27, 159] on div at bounding box center [25, 157] width 8 height 8
click at [25, 158] on div at bounding box center [25, 157] width 8 height 8
click at [122, 410] on div "Eraser" at bounding box center [127, 491] width 45 height 17
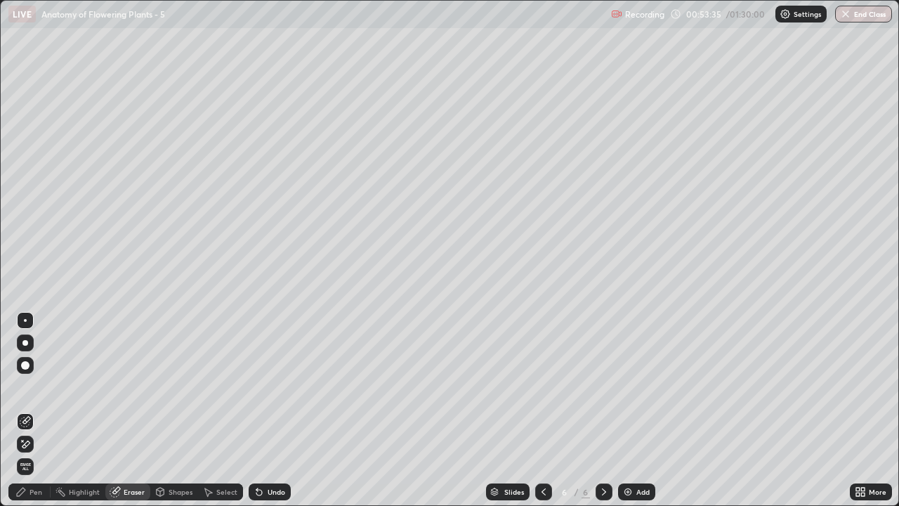
click at [41, 410] on div "Pen" at bounding box center [36, 491] width 13 height 7
click at [38, 410] on div "Pen" at bounding box center [36, 491] width 13 height 7
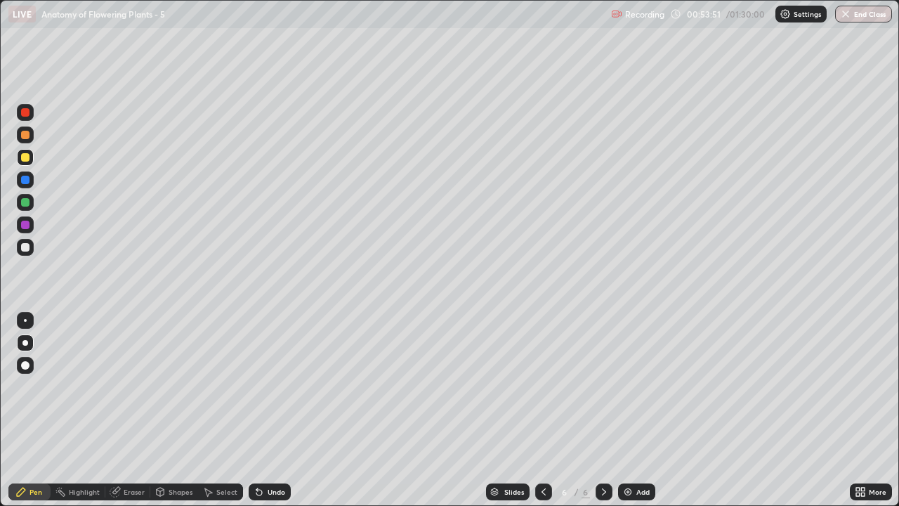
click at [27, 249] on div at bounding box center [25, 247] width 8 height 8
click at [181, 410] on div "Shapes" at bounding box center [181, 491] width 24 height 7
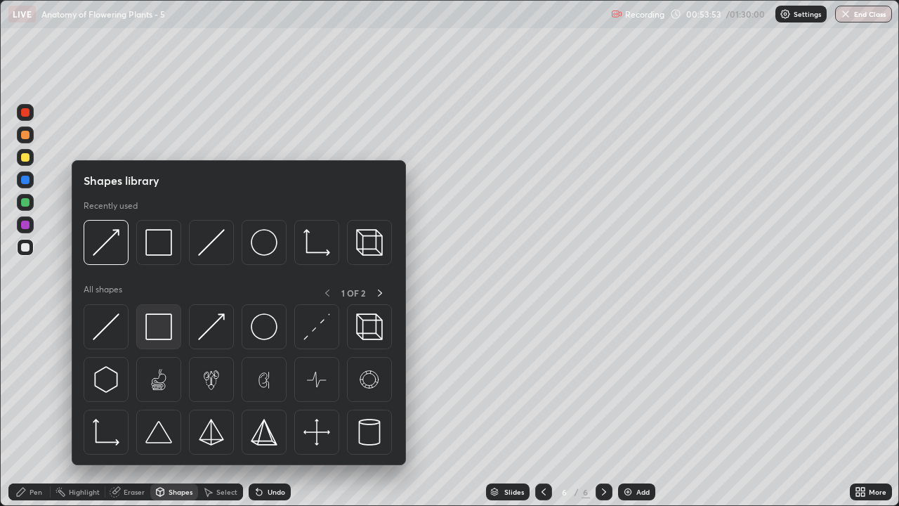
click at [162, 334] on img at bounding box center [158, 326] width 27 height 27
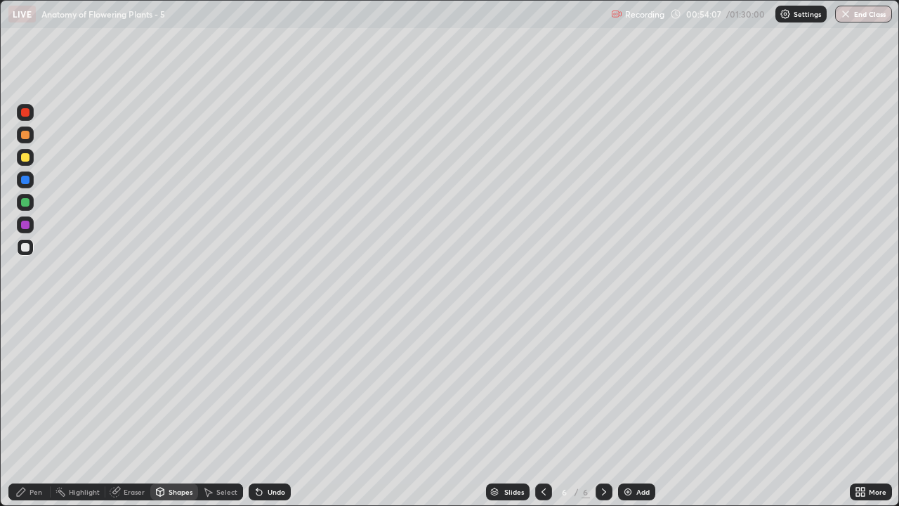
click at [28, 249] on div at bounding box center [25, 247] width 8 height 8
click at [128, 410] on div "Eraser" at bounding box center [134, 491] width 21 height 7
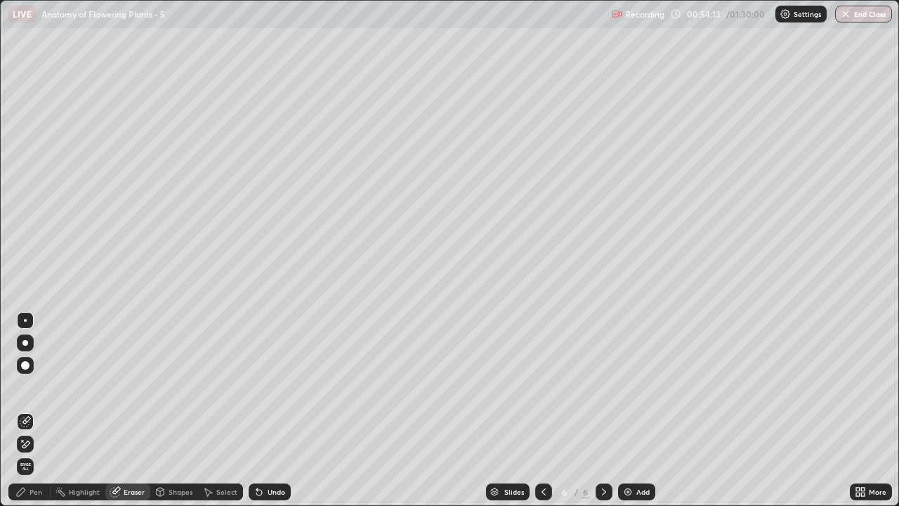
click at [32, 410] on div "Pen" at bounding box center [36, 491] width 13 height 7
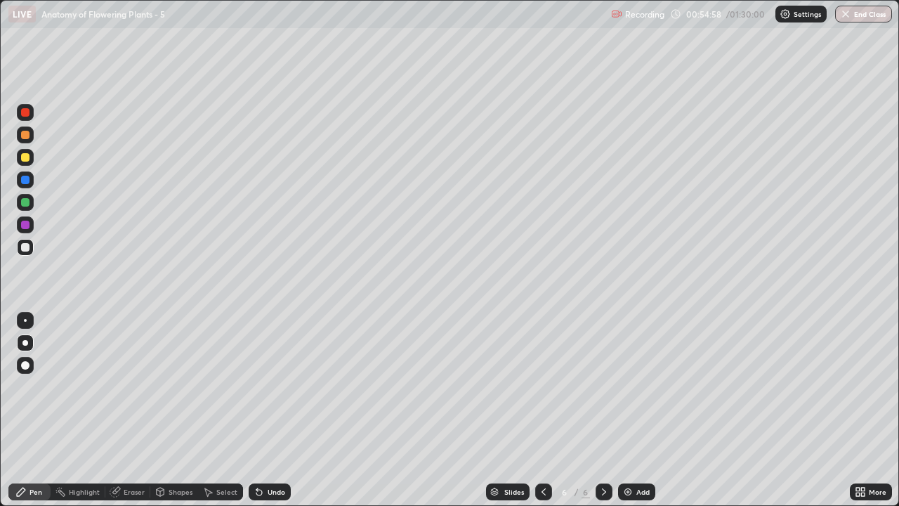
click at [189, 410] on div "Shapes" at bounding box center [181, 491] width 24 height 7
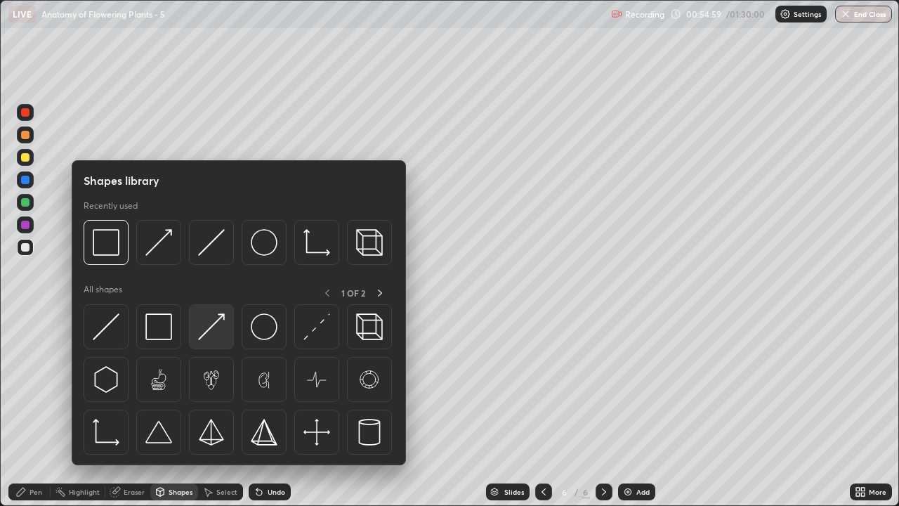
click at [219, 340] on div at bounding box center [211, 326] width 45 height 45
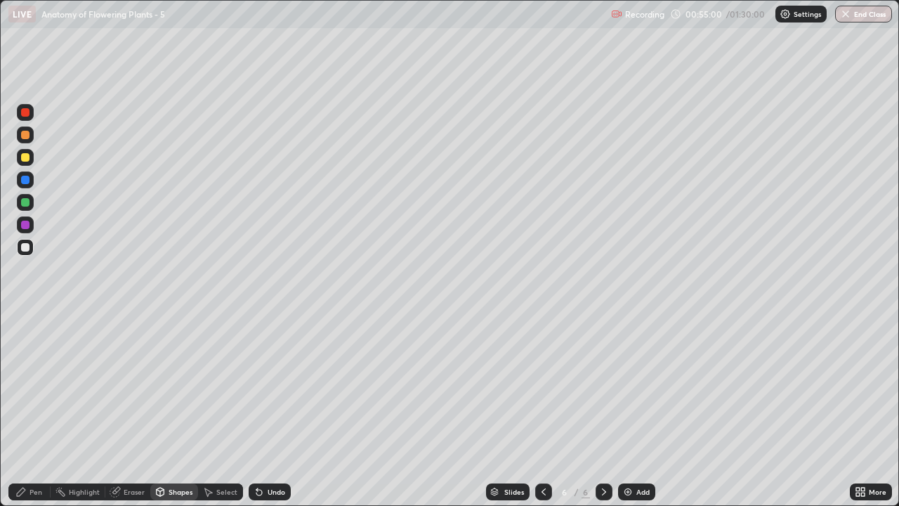
click at [39, 410] on div "Pen" at bounding box center [36, 491] width 13 height 7
click at [27, 158] on div at bounding box center [25, 157] width 8 height 8
click at [27, 249] on div at bounding box center [25, 247] width 8 height 8
click at [604, 410] on icon at bounding box center [604, 491] width 4 height 7
click at [627, 410] on img at bounding box center [627, 491] width 11 height 11
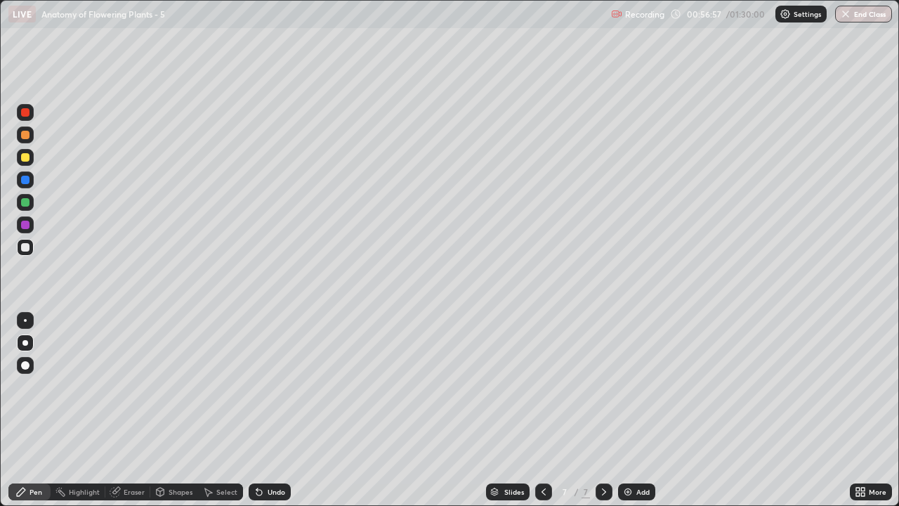
click at [28, 138] on div at bounding box center [25, 135] width 8 height 8
click at [40, 410] on div "Pen" at bounding box center [36, 491] width 13 height 7
click at [28, 158] on div at bounding box center [25, 157] width 8 height 8
click at [176, 410] on div "Shapes" at bounding box center [181, 491] width 24 height 7
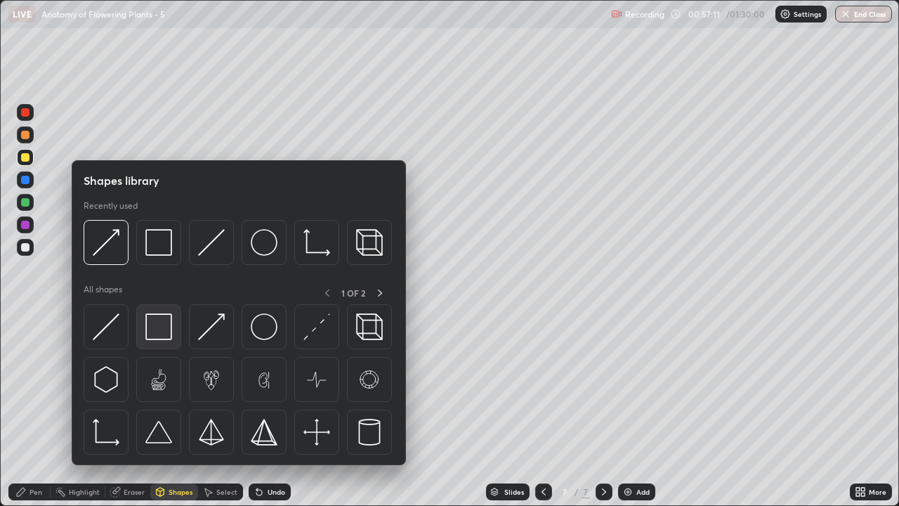
click at [156, 329] on img at bounding box center [158, 326] width 27 height 27
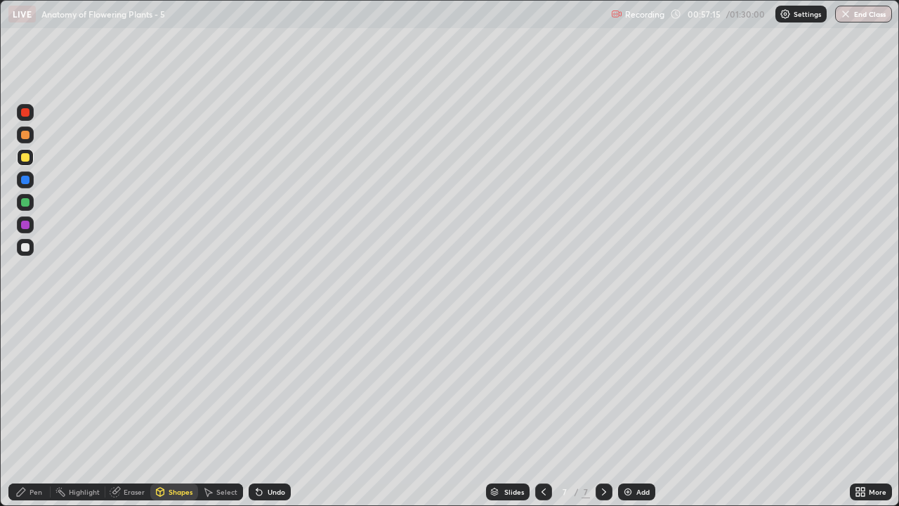
click at [172, 410] on div "Shapes" at bounding box center [181, 491] width 24 height 7
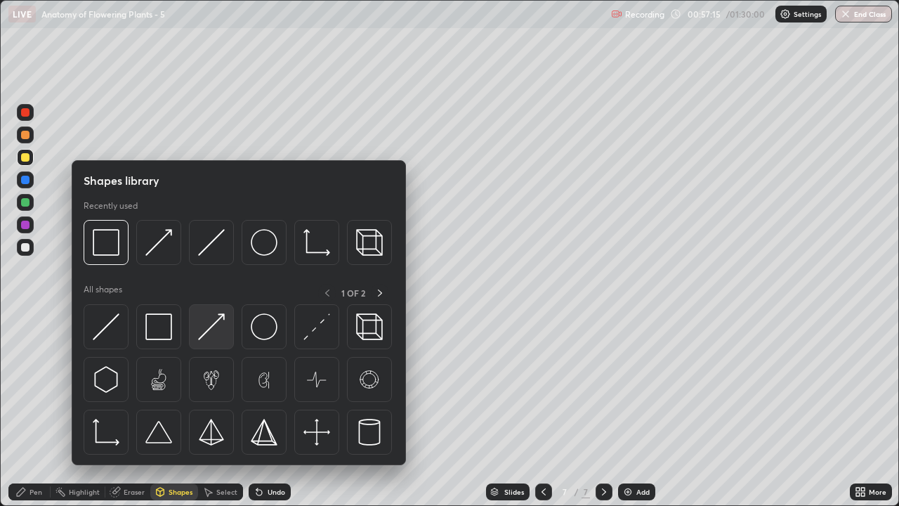
click at [214, 334] on img at bounding box center [211, 326] width 27 height 27
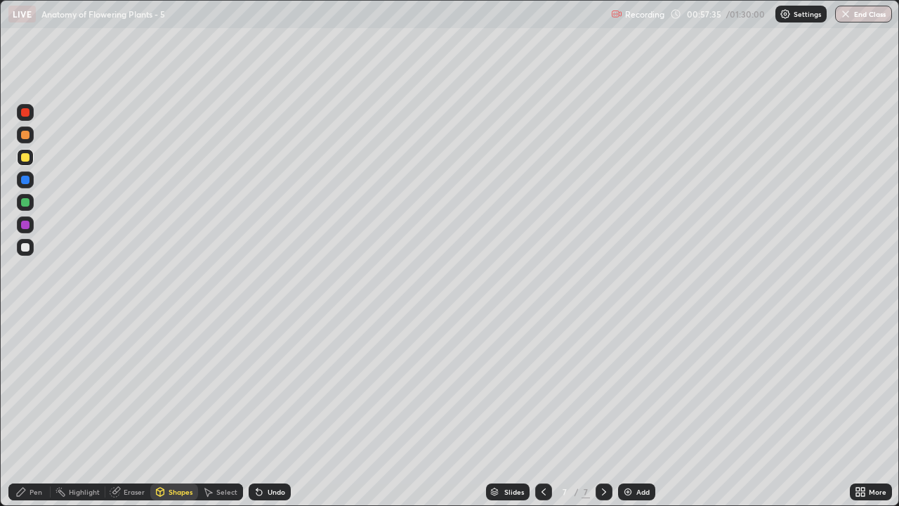
click at [38, 410] on div "Pen" at bounding box center [36, 491] width 13 height 7
click at [27, 247] on div at bounding box center [25, 247] width 8 height 8
click at [25, 158] on div at bounding box center [25, 157] width 8 height 8
click at [169, 410] on div "Shapes" at bounding box center [174, 491] width 48 height 17
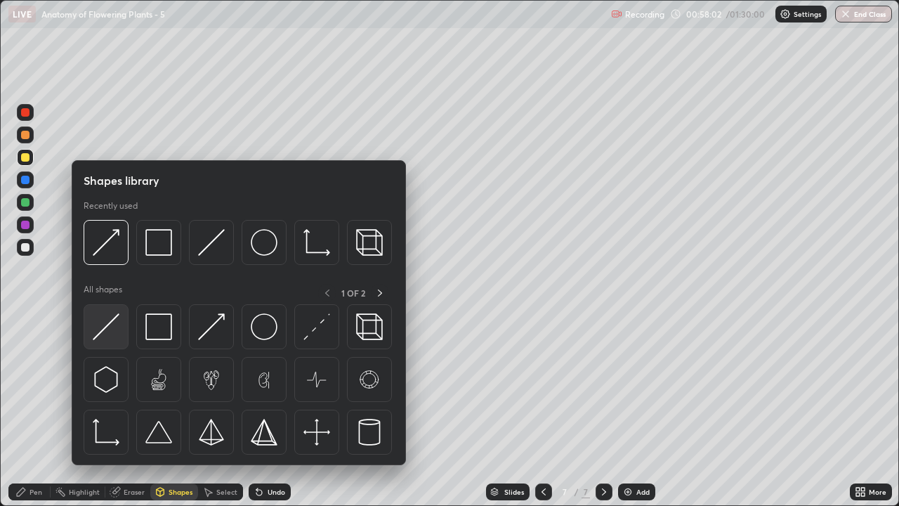
click at [114, 331] on img at bounding box center [106, 326] width 27 height 27
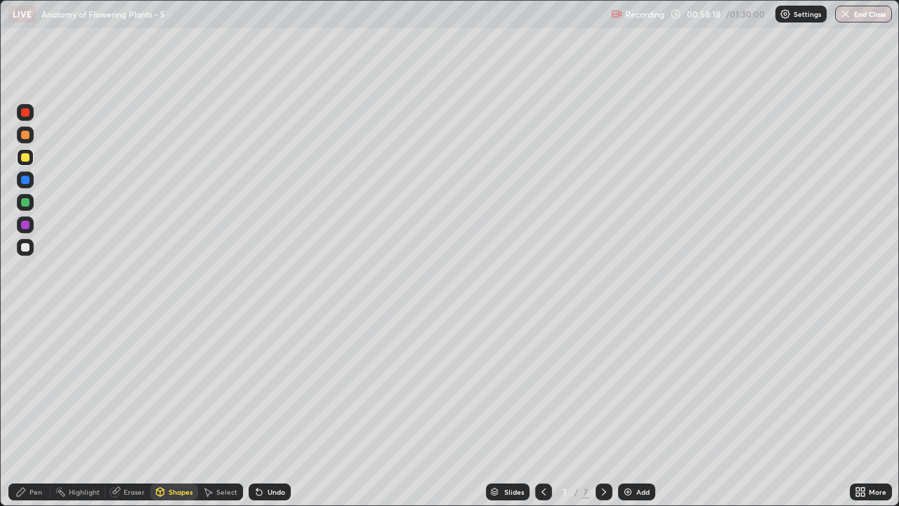
click at [29, 138] on div at bounding box center [25, 134] width 17 height 17
click at [189, 410] on div "Shapes" at bounding box center [181, 491] width 24 height 7
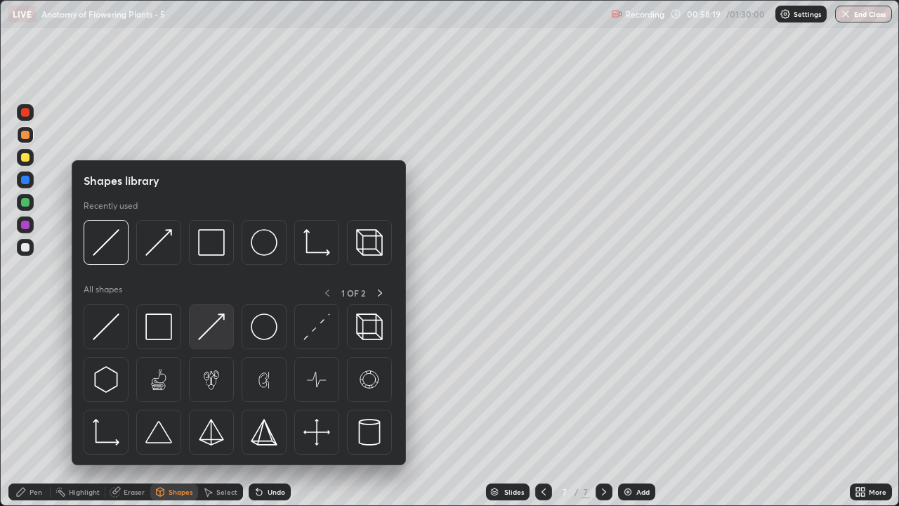
click at [214, 335] on img at bounding box center [211, 326] width 27 height 27
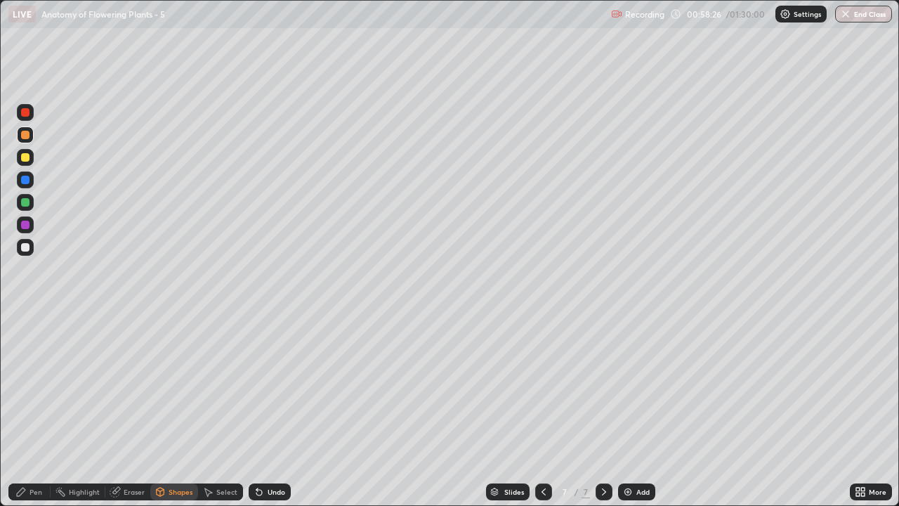
click at [39, 410] on div "Pen" at bounding box center [36, 491] width 13 height 7
click at [131, 410] on div "Eraser" at bounding box center [134, 491] width 21 height 7
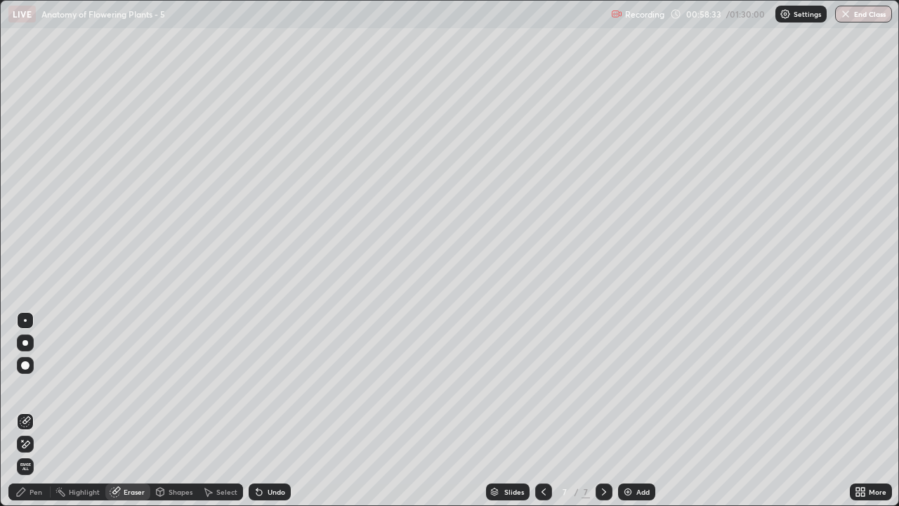
click at [178, 410] on div "Shapes" at bounding box center [181, 491] width 24 height 7
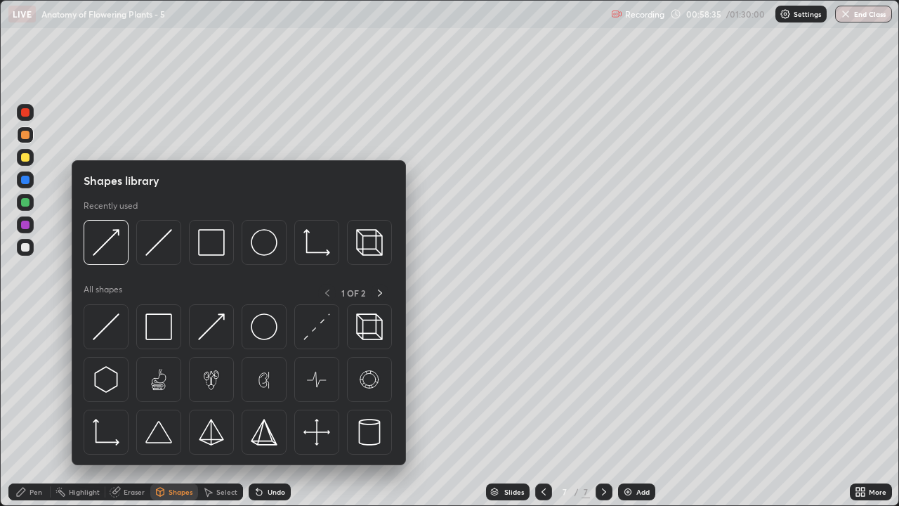
click at [175, 410] on div "Shapes" at bounding box center [181, 491] width 24 height 7
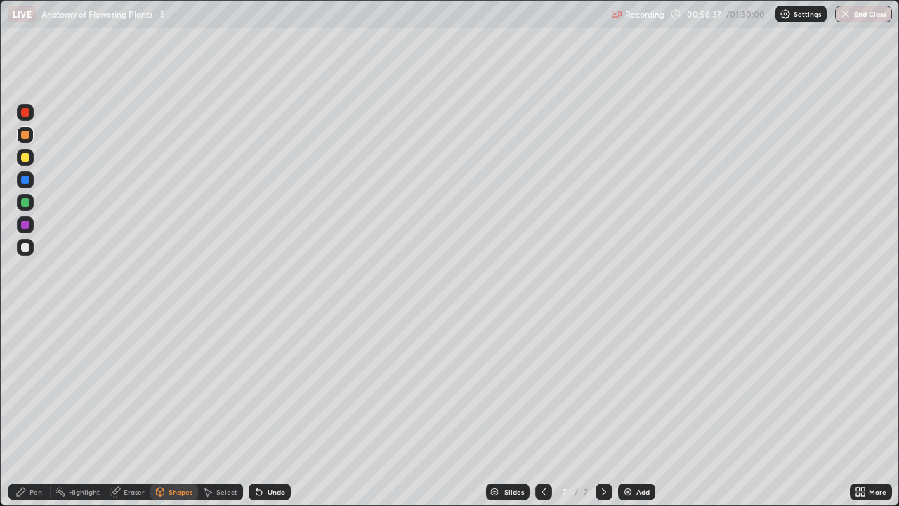
click at [134, 410] on div "Eraser" at bounding box center [134, 491] width 21 height 7
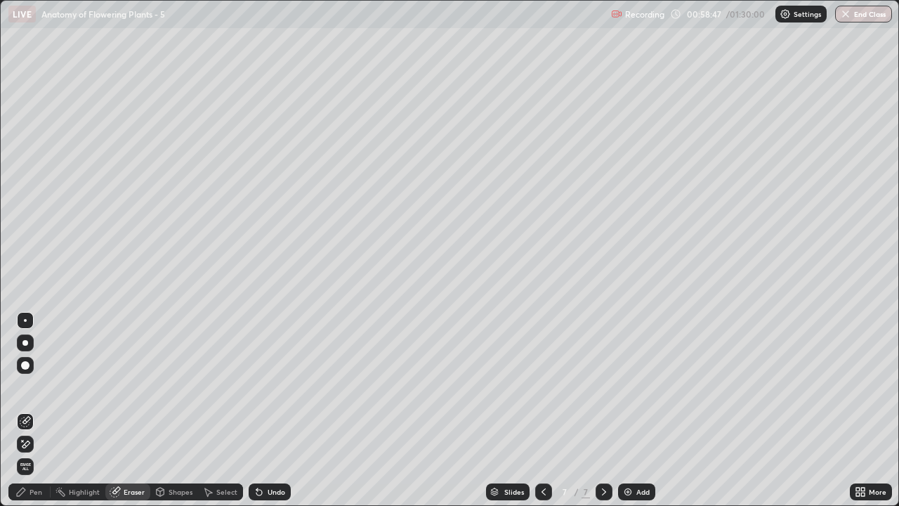
click at [34, 410] on div "Pen" at bounding box center [36, 491] width 13 height 7
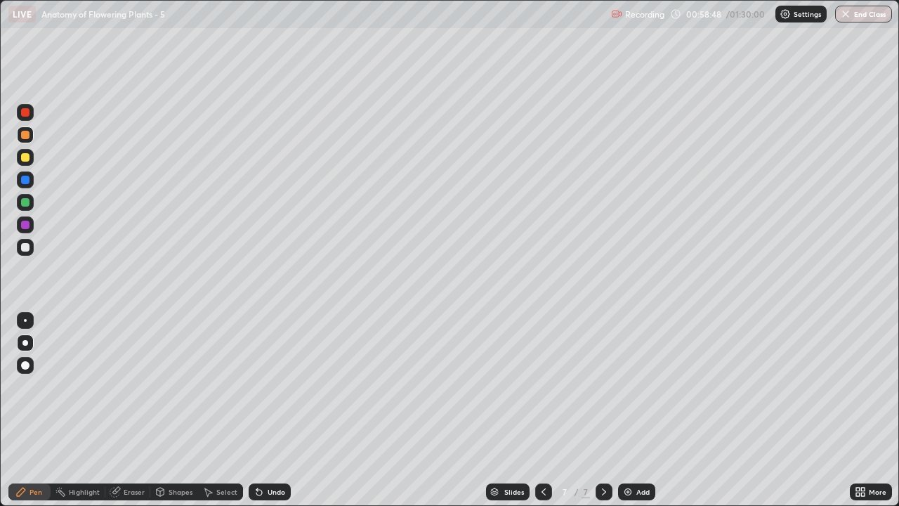
click at [25, 249] on div at bounding box center [25, 247] width 8 height 8
click at [25, 136] on div at bounding box center [25, 135] width 8 height 8
click at [140, 410] on div "Eraser" at bounding box center [134, 491] width 21 height 7
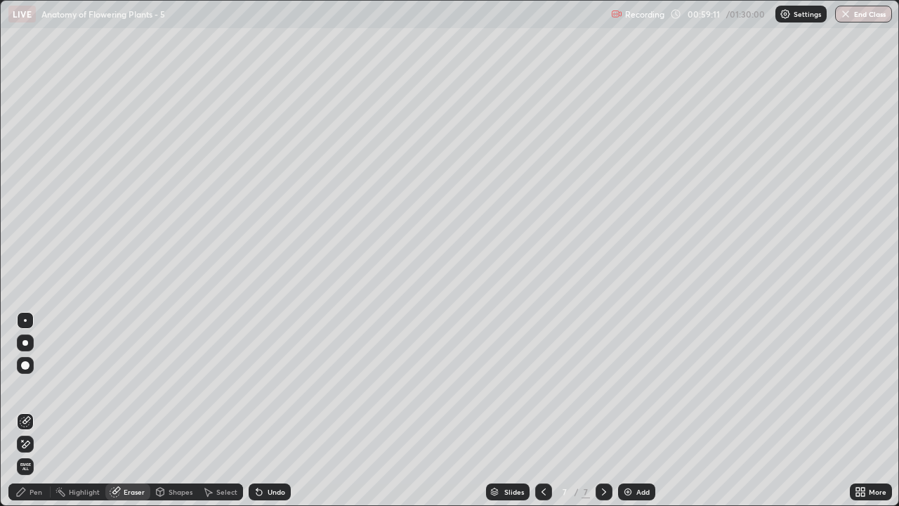
click at [174, 410] on div "Shapes" at bounding box center [181, 491] width 24 height 7
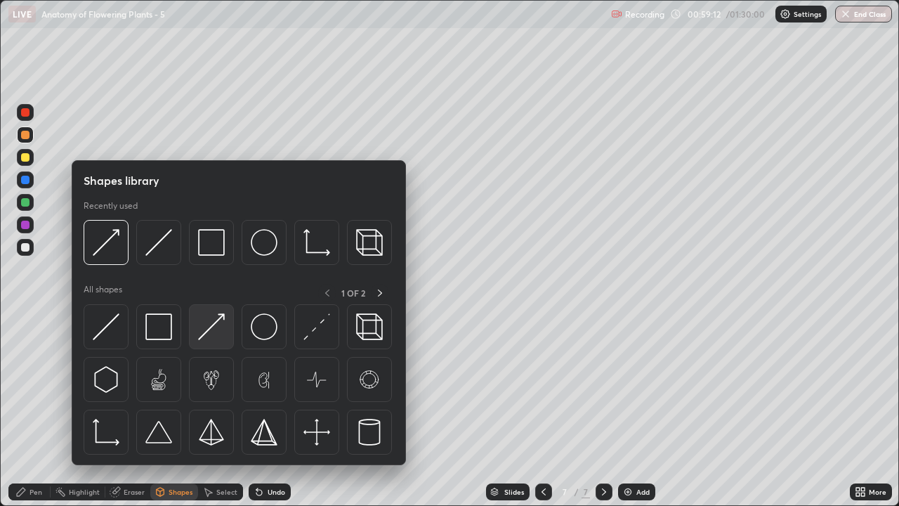
click at [220, 335] on img at bounding box center [211, 326] width 27 height 27
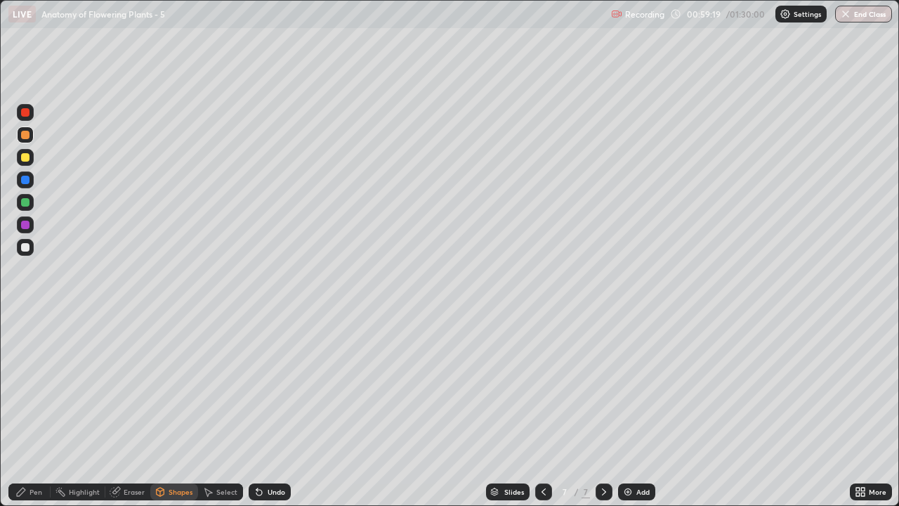
click at [38, 410] on div "Pen" at bounding box center [36, 491] width 13 height 7
click at [25, 158] on div at bounding box center [25, 157] width 8 height 8
click at [25, 136] on div at bounding box center [25, 135] width 8 height 8
click at [27, 159] on div at bounding box center [25, 157] width 8 height 8
click at [23, 137] on div at bounding box center [25, 135] width 8 height 8
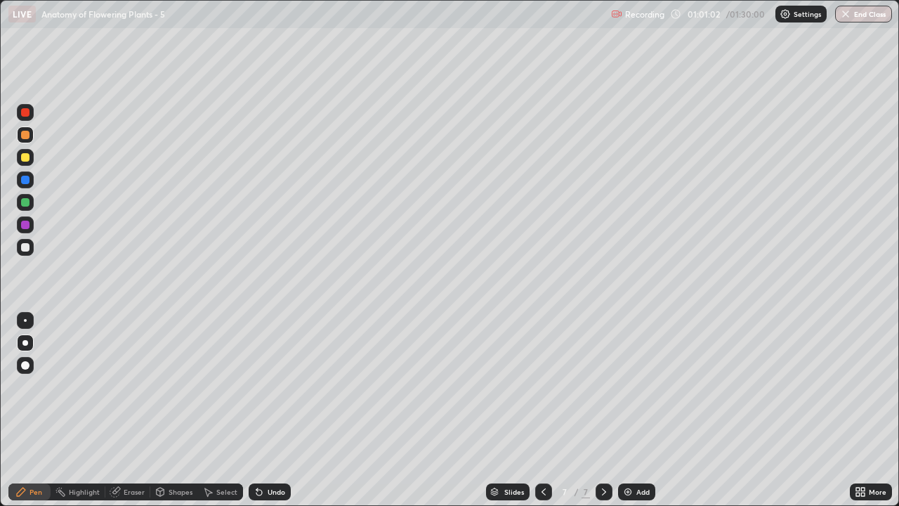
click at [27, 159] on div at bounding box center [25, 157] width 8 height 8
click at [25, 138] on div at bounding box center [25, 135] width 8 height 8
click at [27, 160] on div at bounding box center [25, 157] width 8 height 8
click at [172, 410] on div "Shapes" at bounding box center [181, 491] width 24 height 7
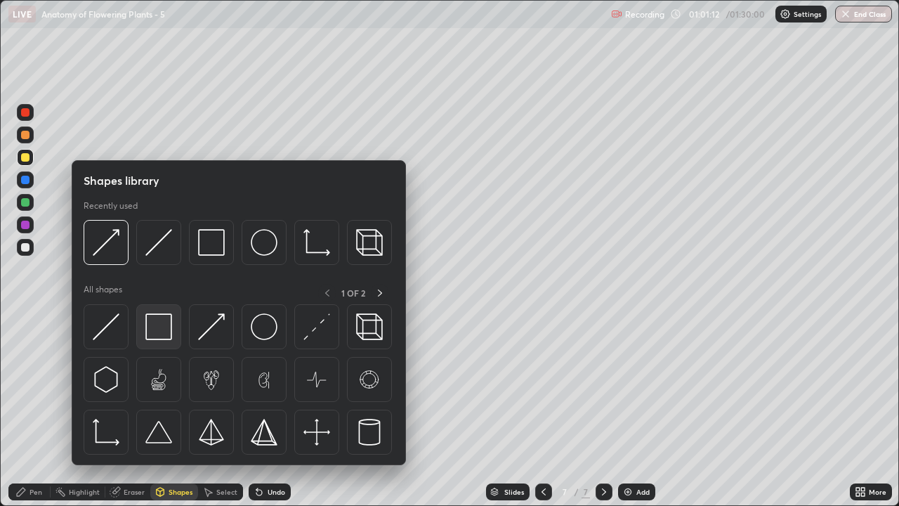
click at [156, 331] on img at bounding box center [158, 326] width 27 height 27
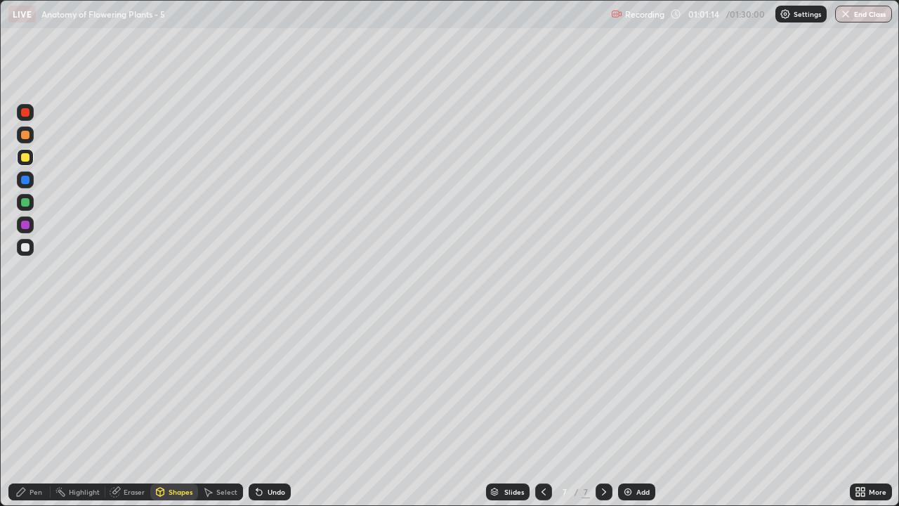
click at [171, 410] on div "Shapes" at bounding box center [181, 491] width 24 height 7
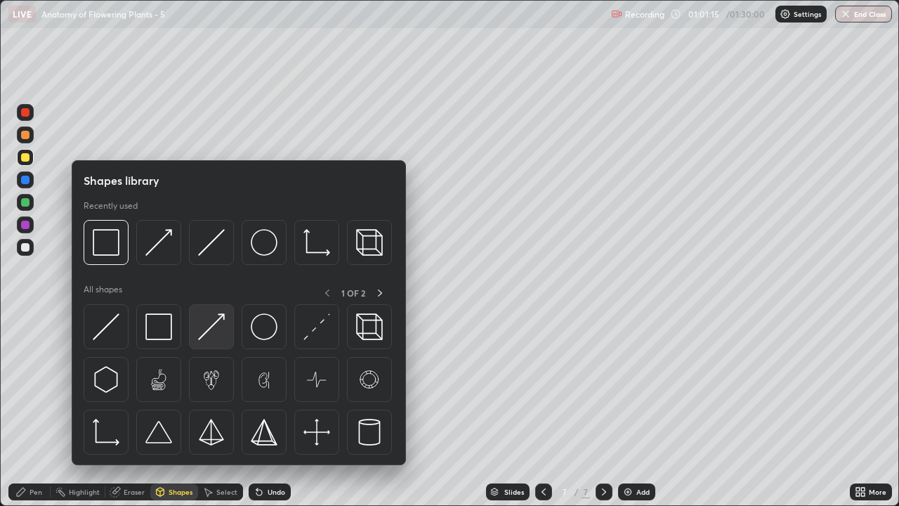
click at [208, 331] on img at bounding box center [211, 326] width 27 height 27
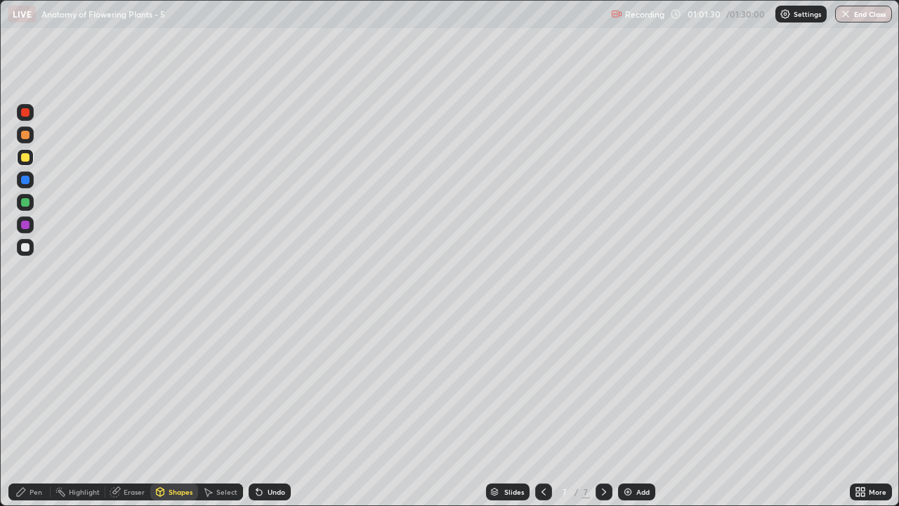
click at [33, 410] on div "Pen" at bounding box center [36, 491] width 13 height 7
click at [26, 250] on div at bounding box center [25, 247] width 8 height 8
click at [39, 410] on div "Pen" at bounding box center [36, 491] width 13 height 7
click at [33, 410] on div "Pen" at bounding box center [36, 491] width 13 height 7
click at [25, 320] on div at bounding box center [25, 320] width 3 height 3
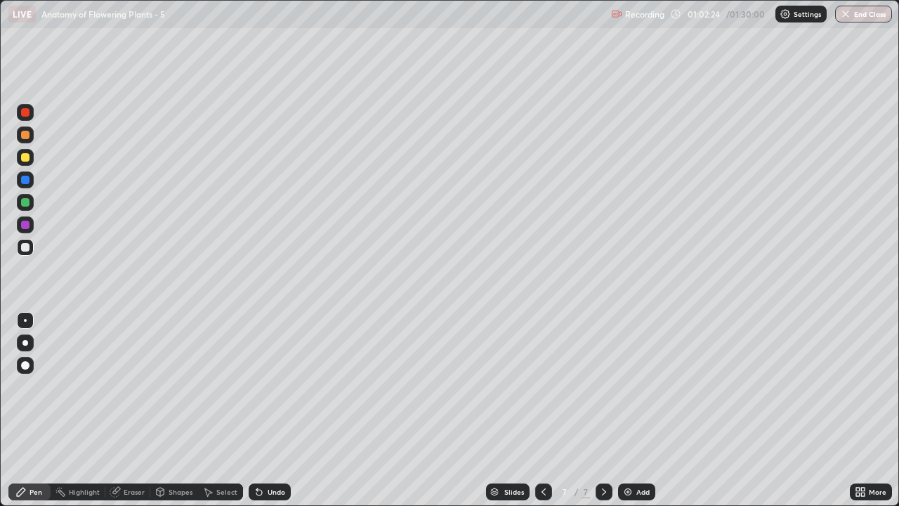
click at [27, 160] on div at bounding box center [25, 157] width 8 height 8
click at [39, 410] on div "Pen" at bounding box center [36, 491] width 13 height 7
click at [25, 343] on div at bounding box center [25, 343] width 6 height 6
click at [131, 410] on div "Eraser" at bounding box center [134, 491] width 21 height 7
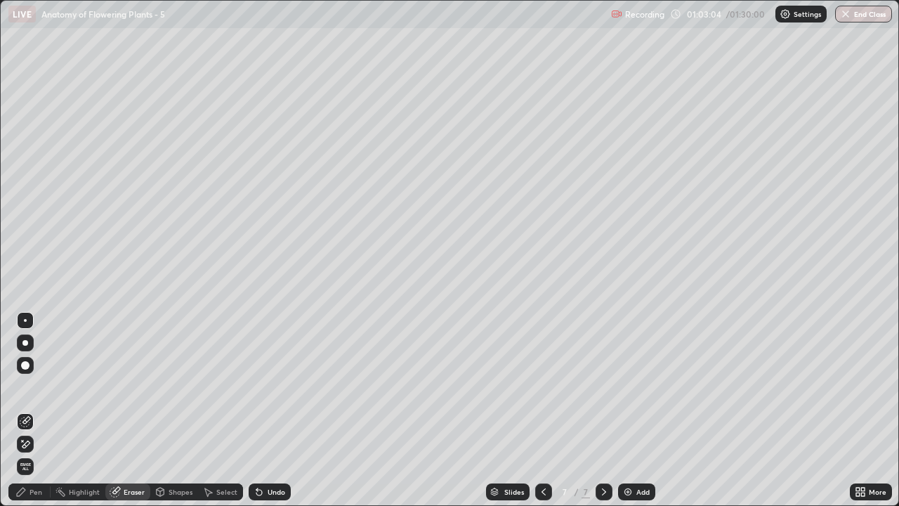
click at [129, 410] on div "Eraser" at bounding box center [134, 491] width 21 height 7
click at [22, 410] on icon at bounding box center [22, 440] width 1 height 1
click at [37, 410] on div "Pen" at bounding box center [36, 491] width 13 height 7
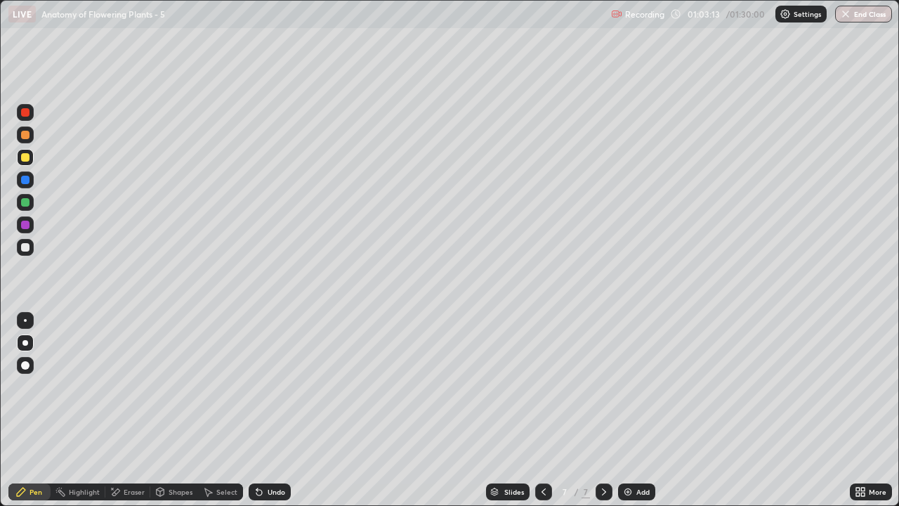
click at [28, 206] on div at bounding box center [25, 202] width 17 height 17
click at [136, 410] on div "Eraser" at bounding box center [134, 491] width 21 height 7
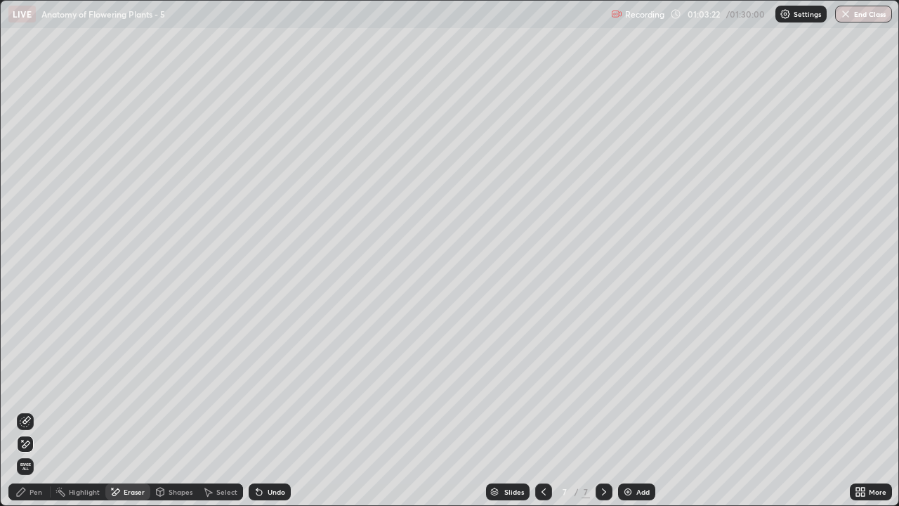
click at [28, 410] on icon at bounding box center [25, 421] width 11 height 11
click at [37, 410] on div "Pen" at bounding box center [29, 491] width 42 height 17
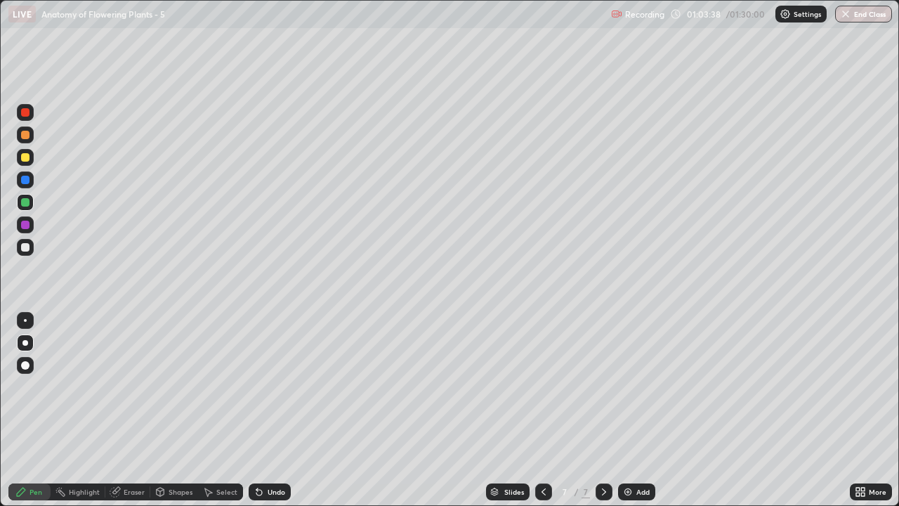
click at [26, 252] on div at bounding box center [25, 247] width 17 height 17
click at [26, 247] on div at bounding box center [25, 247] width 8 height 8
click at [28, 205] on div at bounding box center [25, 202] width 8 height 8
click at [32, 328] on div at bounding box center [25, 320] width 17 height 22
click at [34, 410] on div "Pen" at bounding box center [36, 491] width 13 height 7
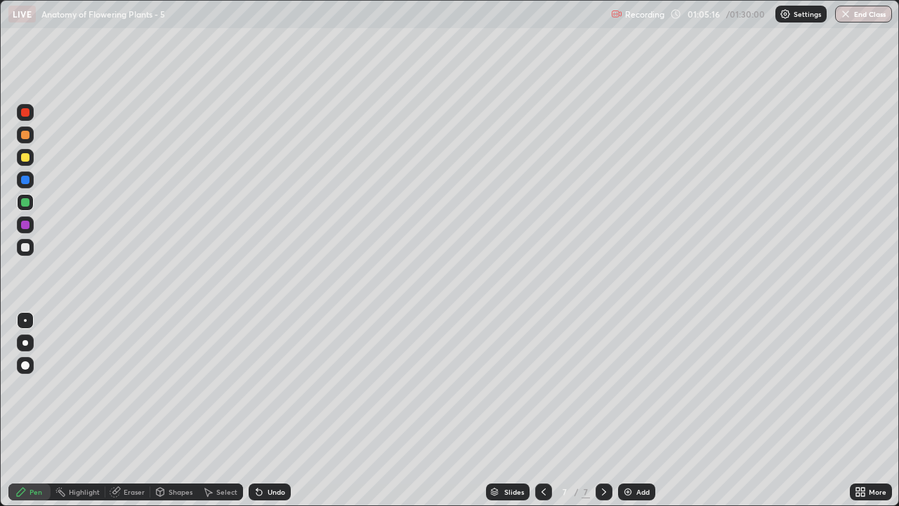
click at [129, 410] on div "Eraser" at bounding box center [134, 491] width 21 height 7
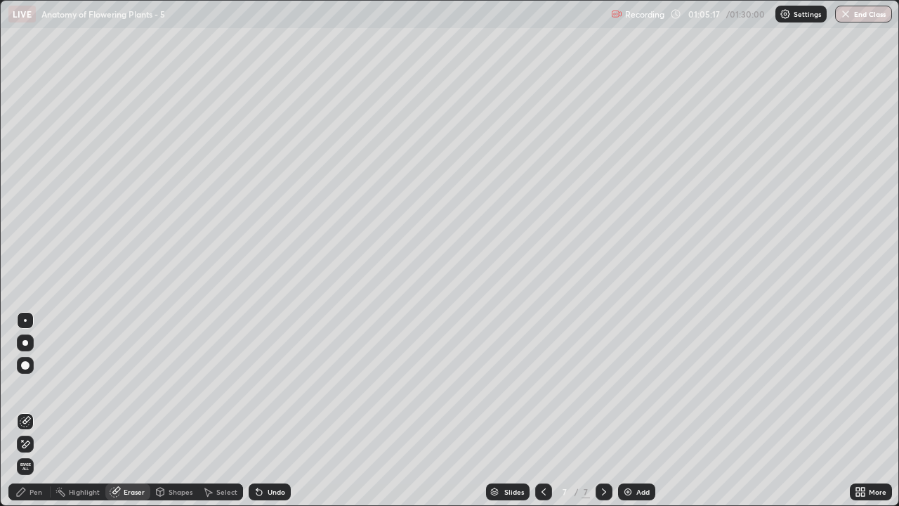
click at [27, 410] on icon at bounding box center [25, 421] width 11 height 11
click at [36, 410] on div "Pen" at bounding box center [36, 491] width 13 height 7
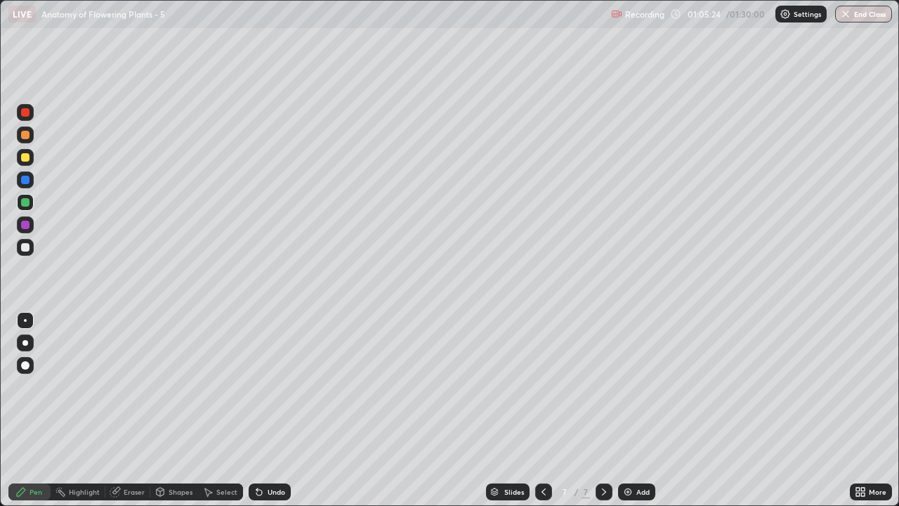
click at [27, 251] on div at bounding box center [25, 247] width 8 height 8
click at [30, 159] on div at bounding box center [25, 157] width 17 height 17
click at [27, 206] on div at bounding box center [25, 202] width 8 height 8
click at [180, 410] on div "Shapes" at bounding box center [181, 491] width 24 height 7
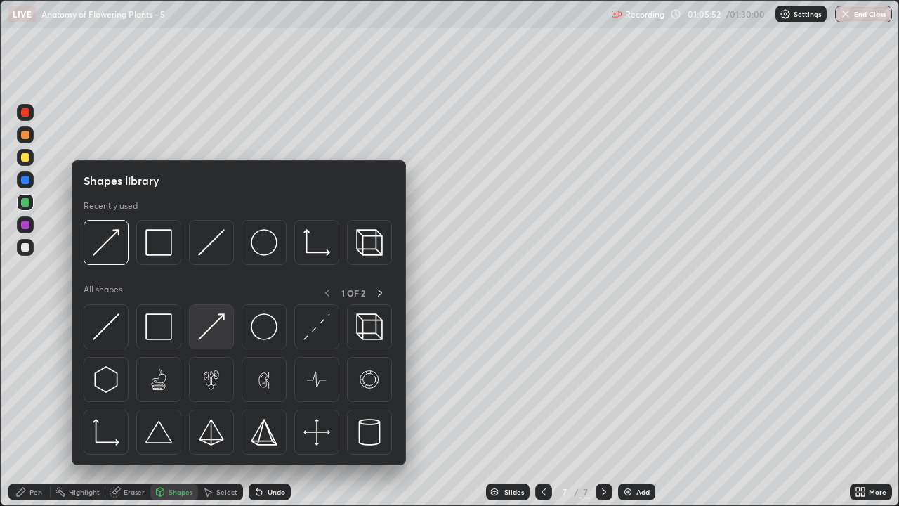
click at [214, 330] on img at bounding box center [211, 326] width 27 height 27
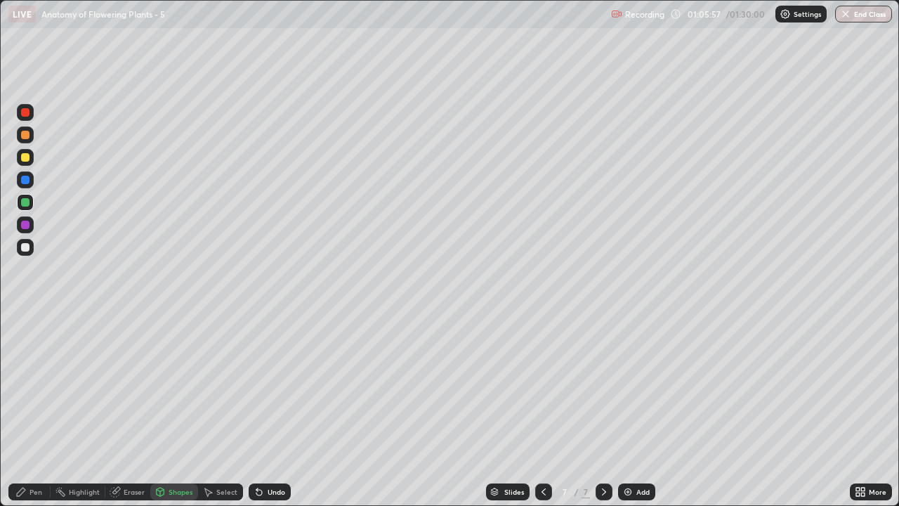
click at [33, 410] on div "Pen" at bounding box center [29, 491] width 42 height 17
click at [25, 343] on div at bounding box center [25, 343] width 6 height 6
click at [25, 248] on div at bounding box center [25, 247] width 8 height 8
click at [178, 410] on div "Shapes" at bounding box center [181, 491] width 24 height 7
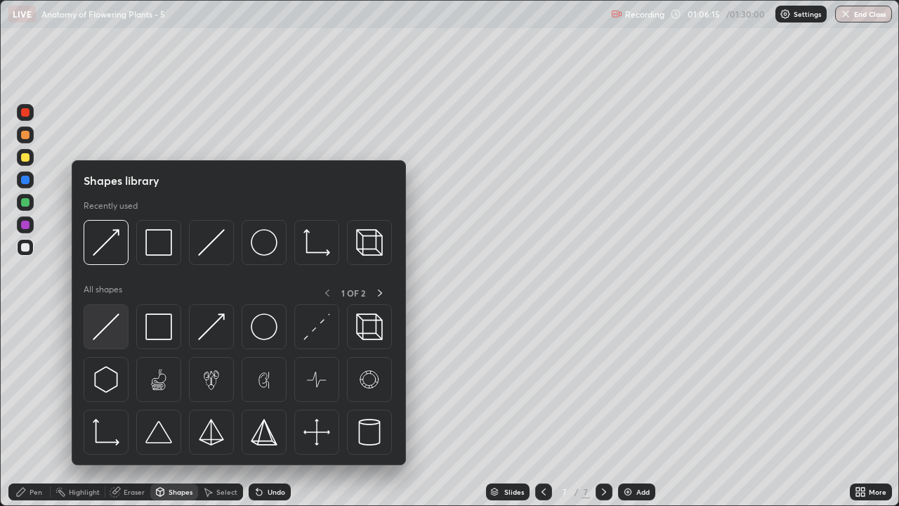
click at [111, 336] on img at bounding box center [106, 326] width 27 height 27
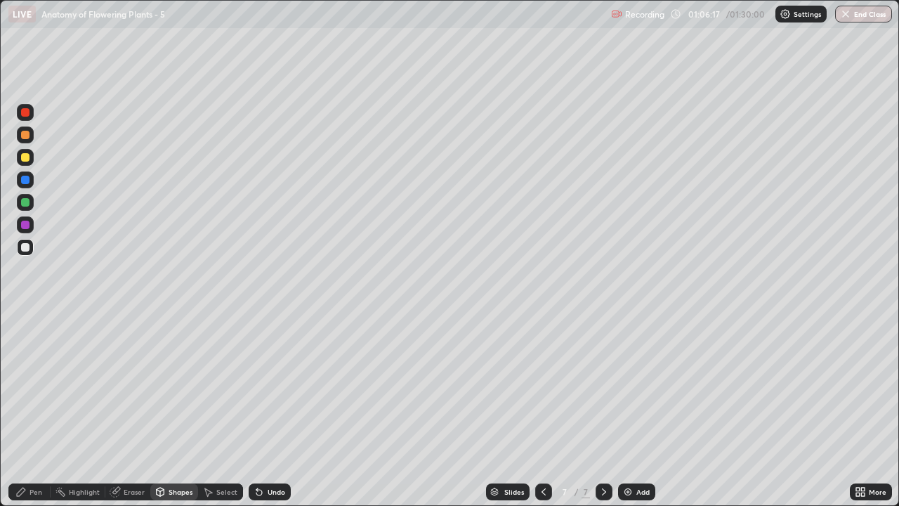
click at [173, 410] on div "Shapes" at bounding box center [181, 491] width 24 height 7
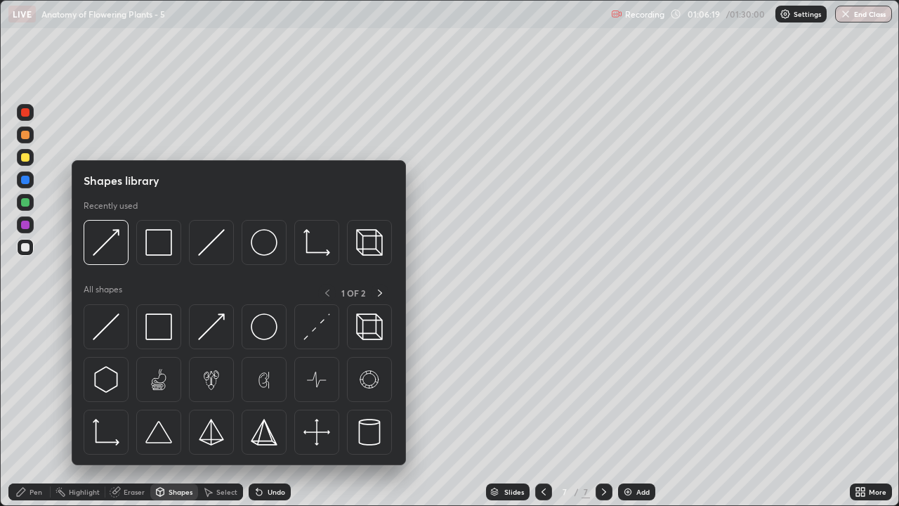
click at [28, 410] on div "Pen" at bounding box center [29, 491] width 42 height 17
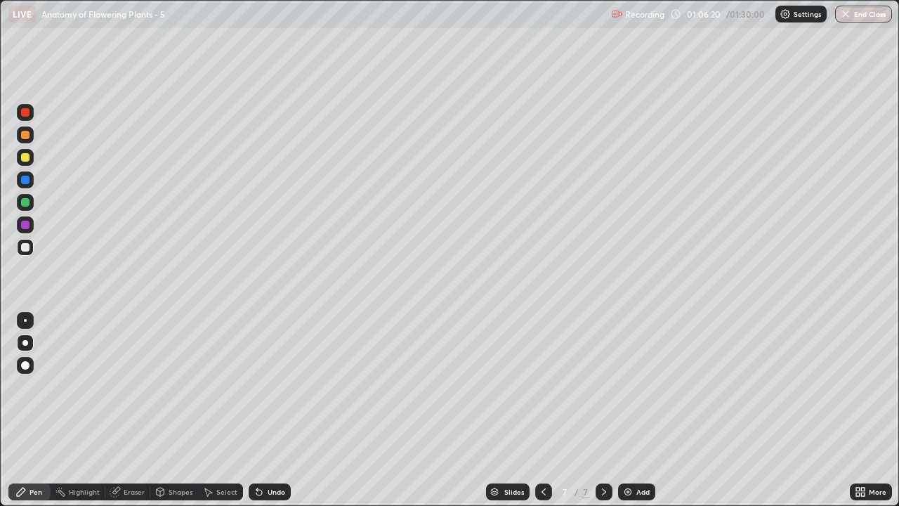
click at [25, 320] on div at bounding box center [25, 320] width 3 height 3
click at [177, 410] on div "Shapes" at bounding box center [181, 491] width 24 height 7
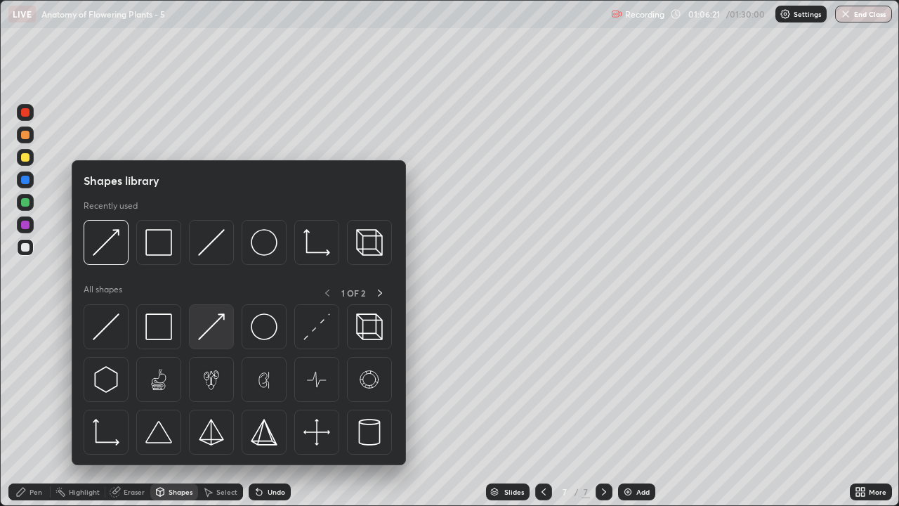
click at [210, 334] on img at bounding box center [211, 326] width 27 height 27
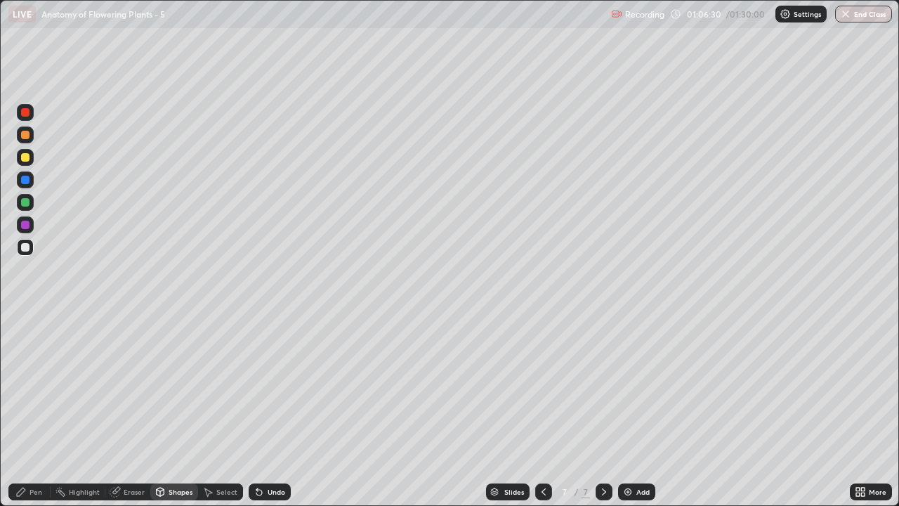
click at [31, 410] on div "Pen" at bounding box center [36, 491] width 13 height 7
click at [27, 343] on div at bounding box center [25, 343] width 6 height 6
click at [25, 320] on div at bounding box center [25, 320] width 3 height 3
click at [169, 410] on div "Shapes" at bounding box center [181, 491] width 24 height 7
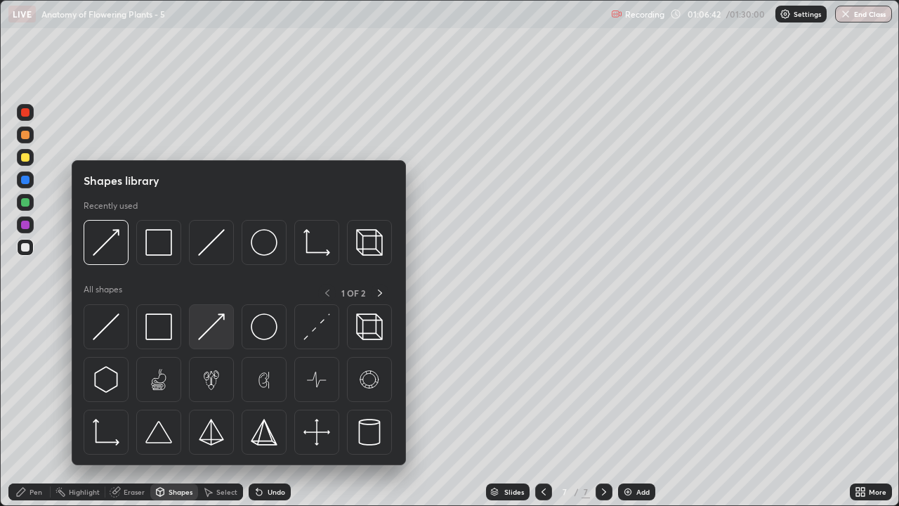
click at [222, 337] on img at bounding box center [211, 326] width 27 height 27
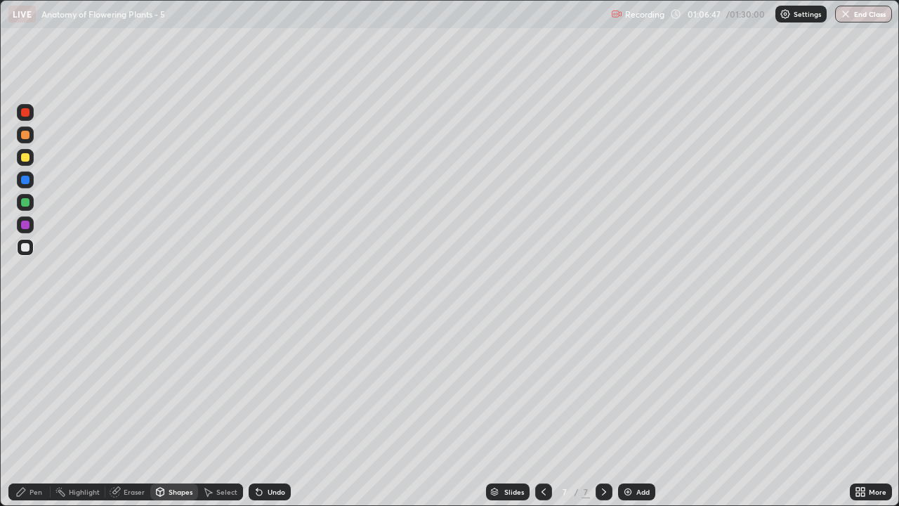
click at [34, 410] on div "Pen" at bounding box center [36, 491] width 13 height 7
click at [25, 343] on div at bounding box center [25, 343] width 6 height 6
click at [30, 160] on div at bounding box center [25, 157] width 17 height 17
click at [186, 410] on div "Shapes" at bounding box center [181, 491] width 24 height 7
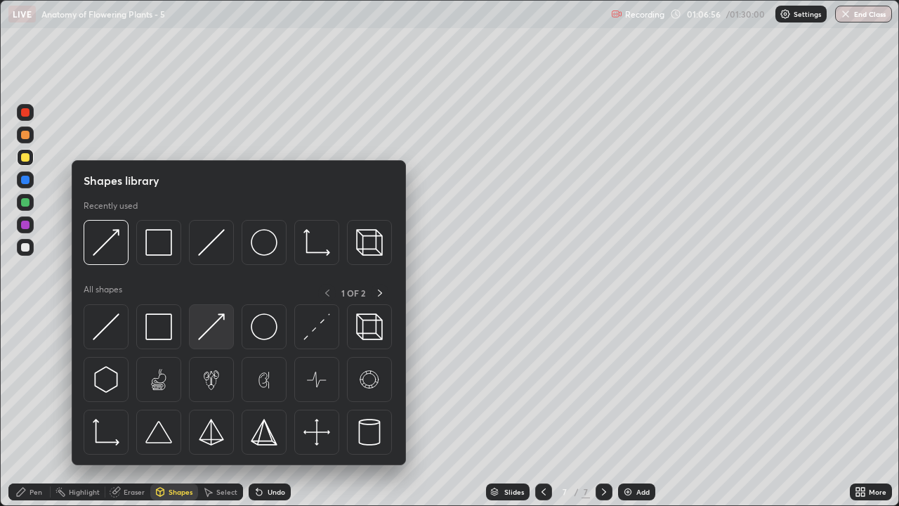
click at [218, 335] on img at bounding box center [211, 326] width 27 height 27
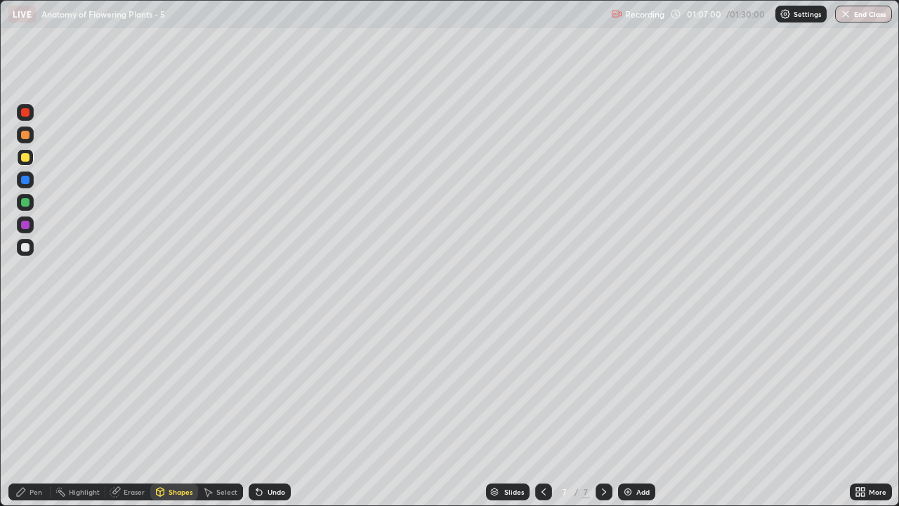
click at [37, 410] on div "Pen" at bounding box center [36, 491] width 13 height 7
click at [172, 410] on div "Shapes" at bounding box center [181, 491] width 24 height 7
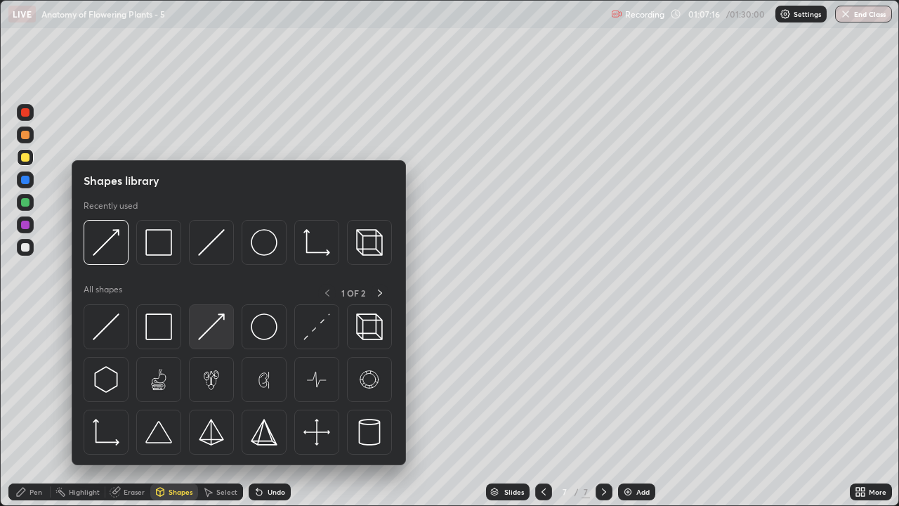
click at [214, 331] on img at bounding box center [211, 326] width 27 height 27
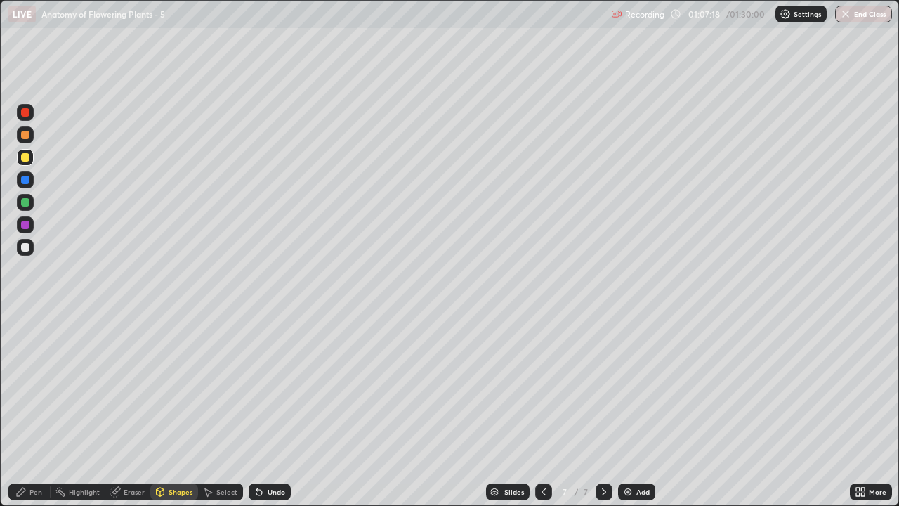
click at [31, 410] on div "Pen" at bounding box center [36, 491] width 13 height 7
click at [34, 410] on div "Pen" at bounding box center [36, 491] width 13 height 7
click at [25, 136] on div at bounding box center [25, 135] width 8 height 8
click at [130, 410] on div "Eraser" at bounding box center [134, 491] width 21 height 7
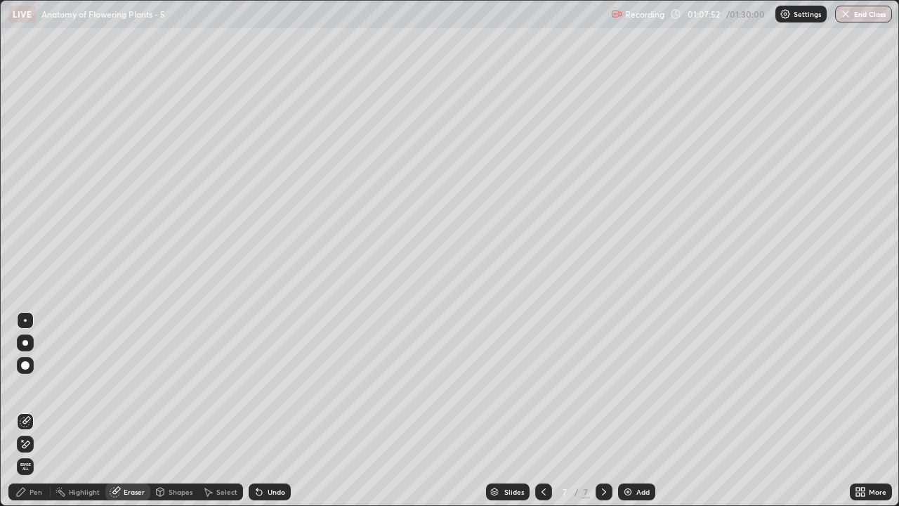
click at [27, 410] on icon at bounding box center [25, 444] width 11 height 12
click at [31, 410] on div "Pen" at bounding box center [36, 491] width 13 height 7
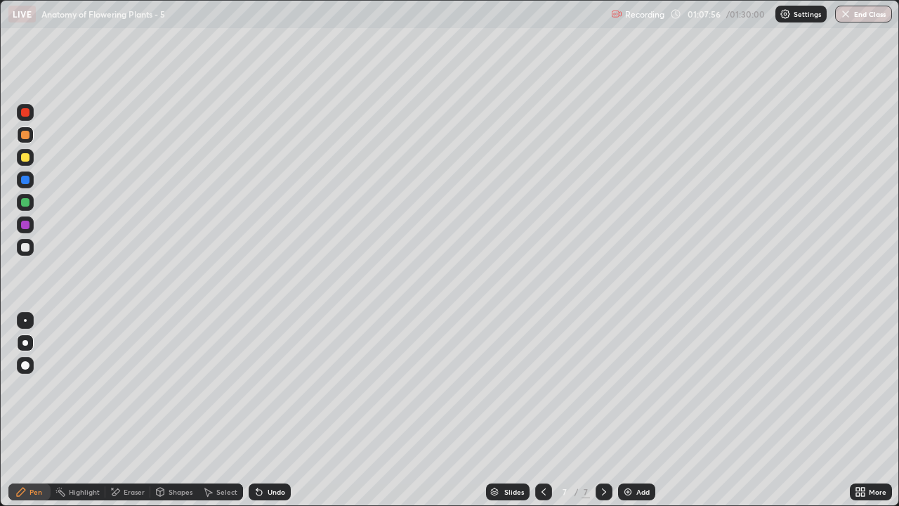
click at [25, 320] on div at bounding box center [25, 320] width 3 height 3
click at [29, 226] on div at bounding box center [25, 225] width 8 height 8
click at [25, 203] on div at bounding box center [25, 202] width 8 height 8
click at [174, 410] on div "Shapes" at bounding box center [181, 491] width 24 height 7
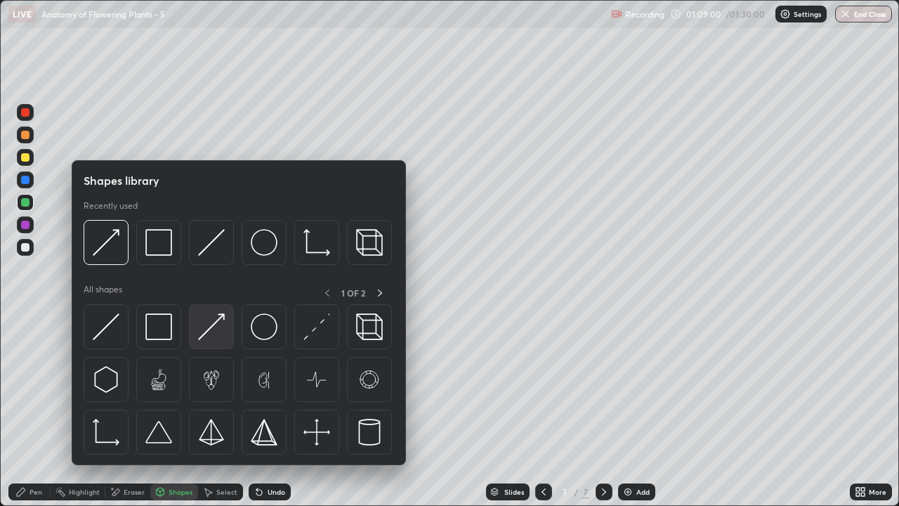
click at [211, 334] on img at bounding box center [211, 326] width 27 height 27
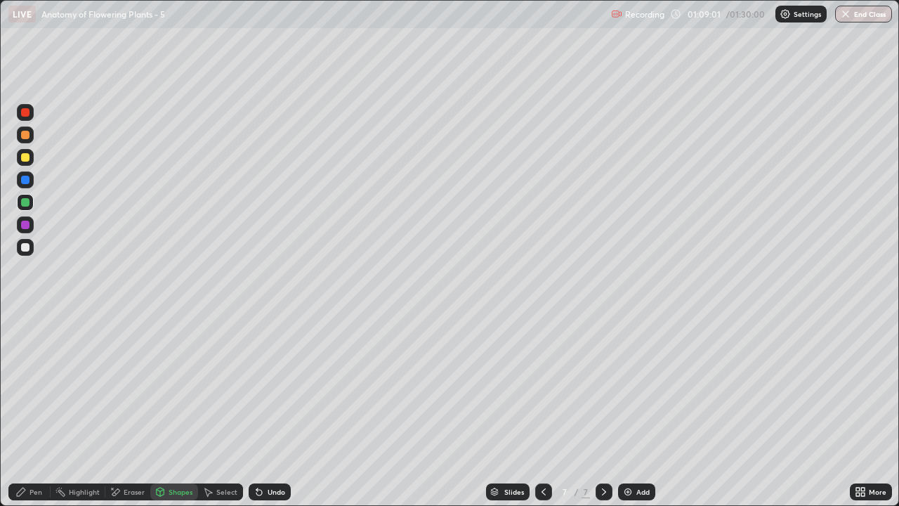
click at [37, 410] on div "Pen" at bounding box center [36, 491] width 13 height 7
click at [132, 410] on div "Eraser" at bounding box center [134, 491] width 21 height 7
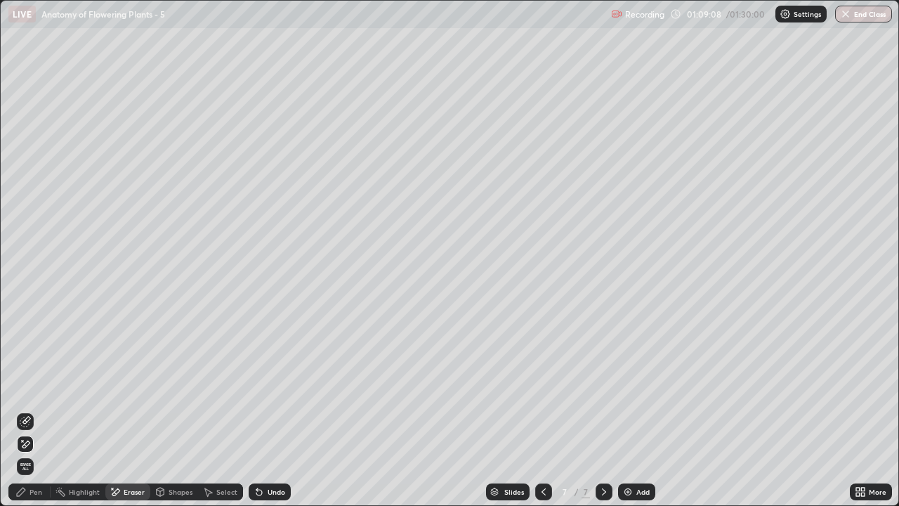
click at [27, 410] on icon at bounding box center [25, 444] width 11 height 12
click at [174, 410] on div "Shapes" at bounding box center [181, 491] width 24 height 7
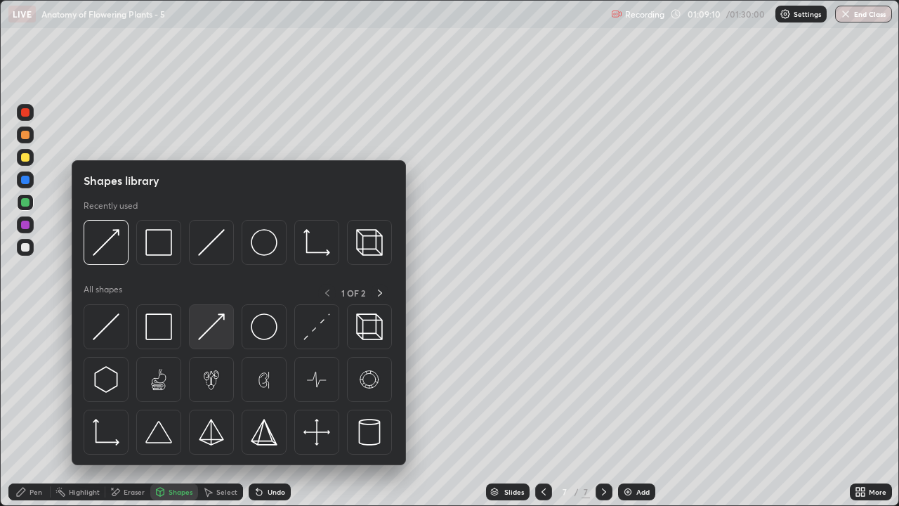
click at [214, 339] on img at bounding box center [211, 326] width 27 height 27
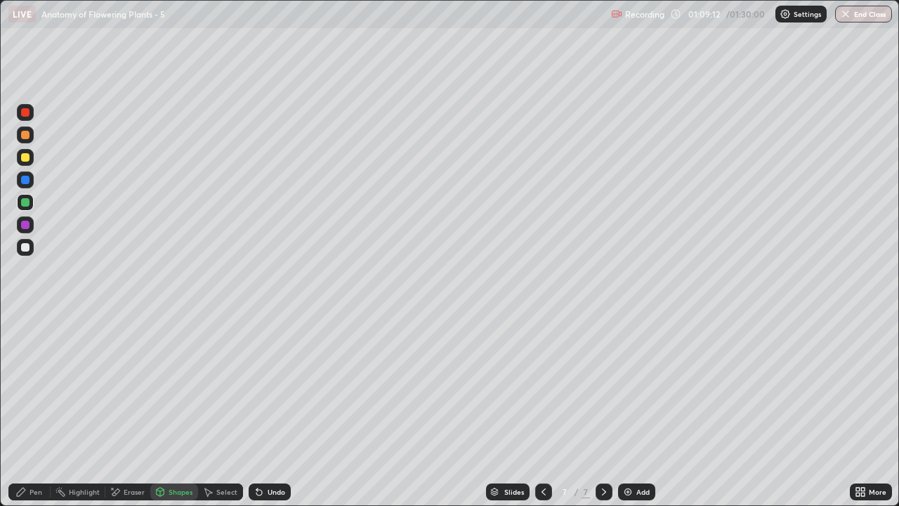
click at [27, 204] on div at bounding box center [25, 202] width 8 height 8
click at [33, 410] on div "Pen" at bounding box center [36, 491] width 13 height 7
click at [37, 410] on div "Pen" at bounding box center [36, 491] width 13 height 7
click at [27, 351] on div at bounding box center [25, 342] width 17 height 17
click at [30, 249] on div at bounding box center [25, 247] width 17 height 17
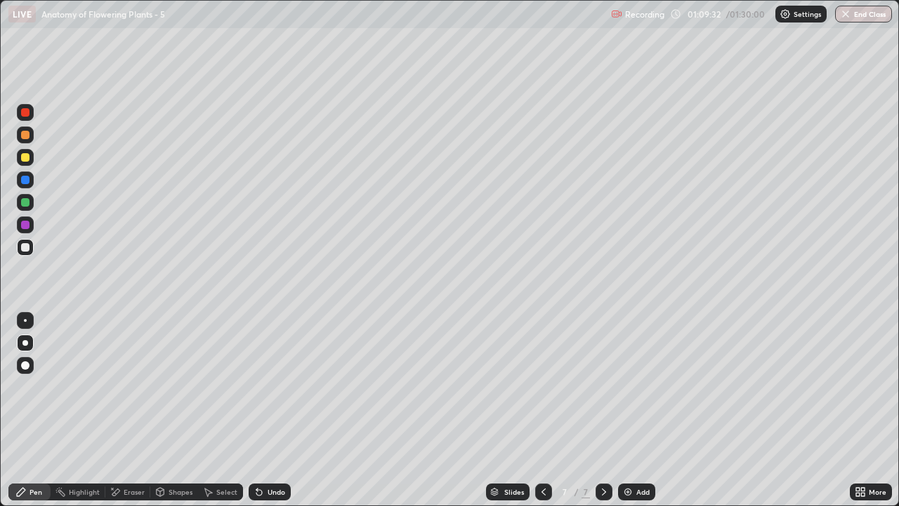
click at [176, 410] on div "Shapes" at bounding box center [181, 491] width 24 height 7
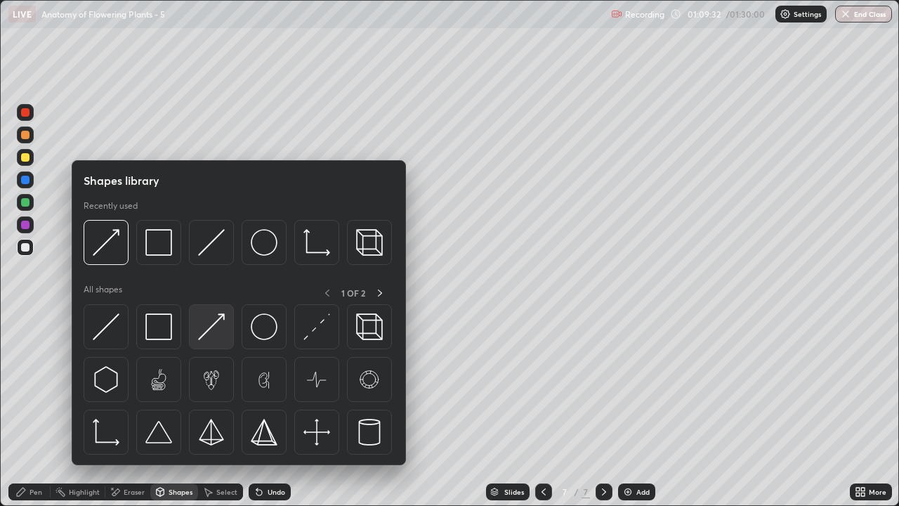
click at [211, 329] on img at bounding box center [211, 326] width 27 height 27
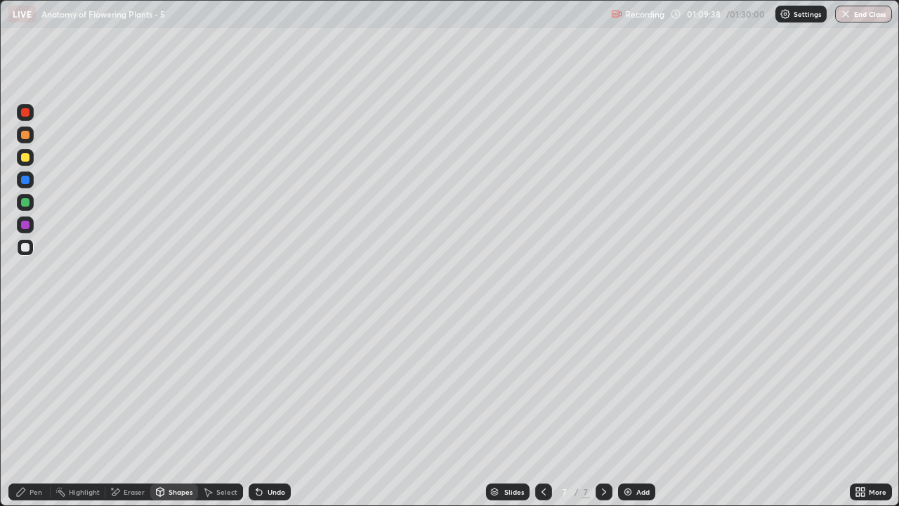
click at [35, 410] on div "Pen" at bounding box center [36, 491] width 13 height 7
click at [133, 410] on div "Eraser" at bounding box center [134, 491] width 21 height 7
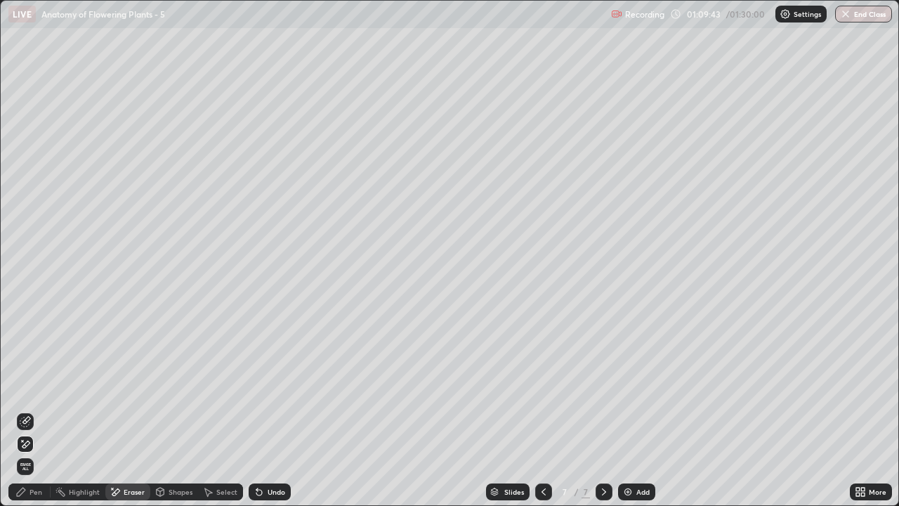
click at [178, 410] on div "Shapes" at bounding box center [181, 491] width 24 height 7
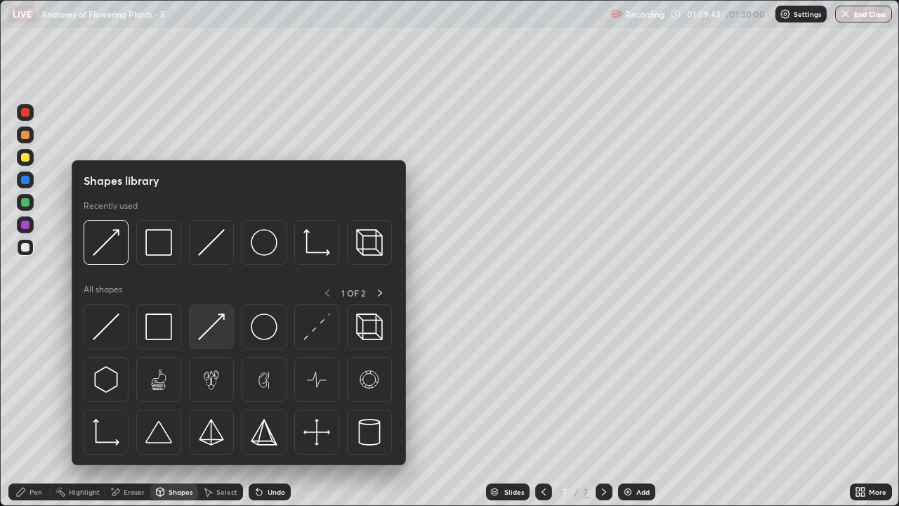
click at [218, 334] on img at bounding box center [211, 326] width 27 height 27
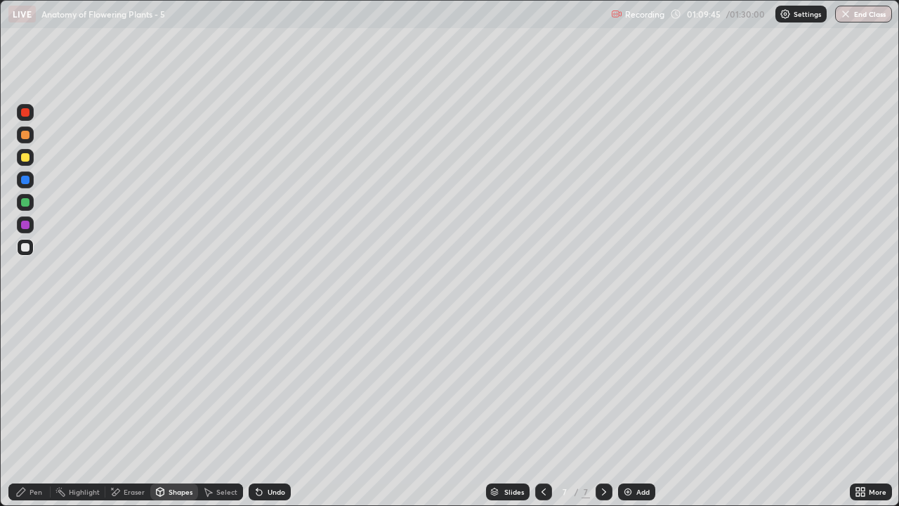
click at [36, 410] on div "Pen" at bounding box center [29, 491] width 42 height 17
click at [25, 320] on div at bounding box center [25, 320] width 3 height 3
click at [25, 249] on div at bounding box center [25, 247] width 8 height 8
click at [181, 410] on div "Shapes" at bounding box center [181, 491] width 24 height 7
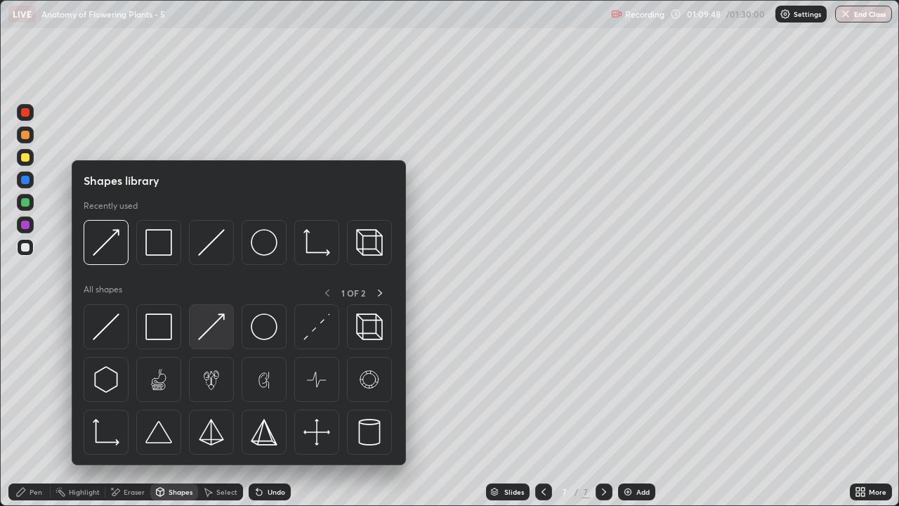
click at [216, 332] on img at bounding box center [211, 326] width 27 height 27
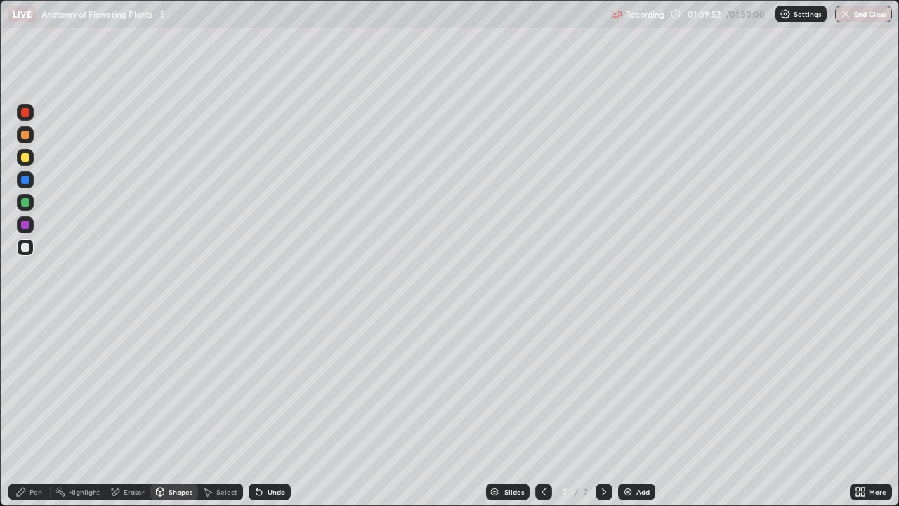
click at [37, 410] on div "Pen" at bounding box center [36, 491] width 13 height 7
click at [38, 410] on div "Pen" at bounding box center [36, 491] width 13 height 7
click at [141, 410] on div "Eraser" at bounding box center [134, 491] width 21 height 7
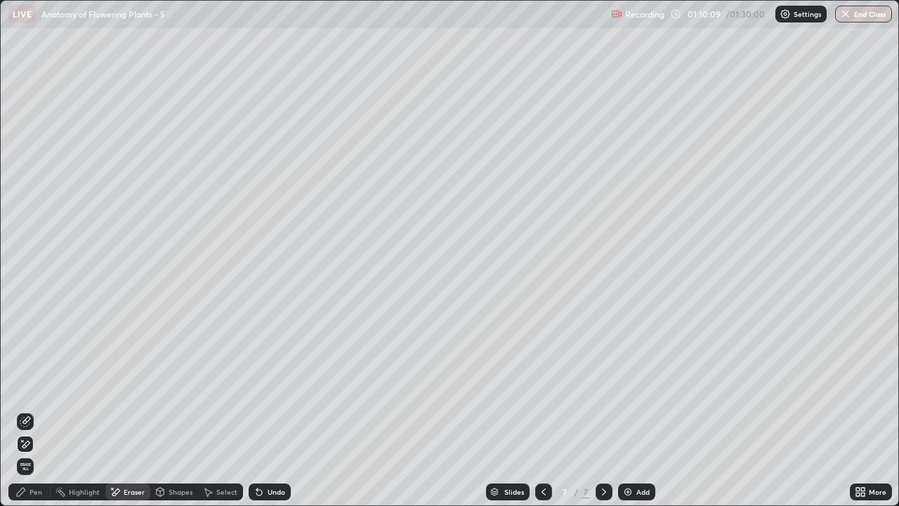
click at [39, 410] on div "Pen" at bounding box center [36, 491] width 13 height 7
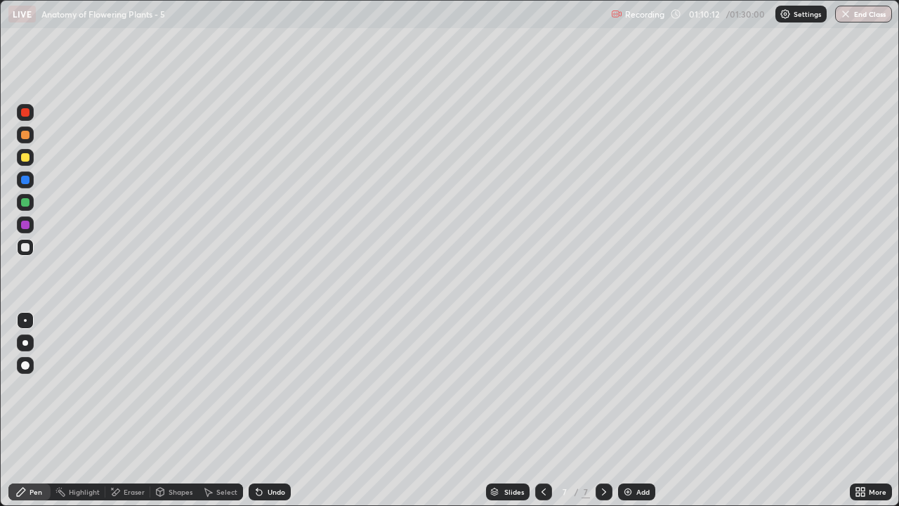
click at [136, 410] on div "Eraser" at bounding box center [134, 491] width 21 height 7
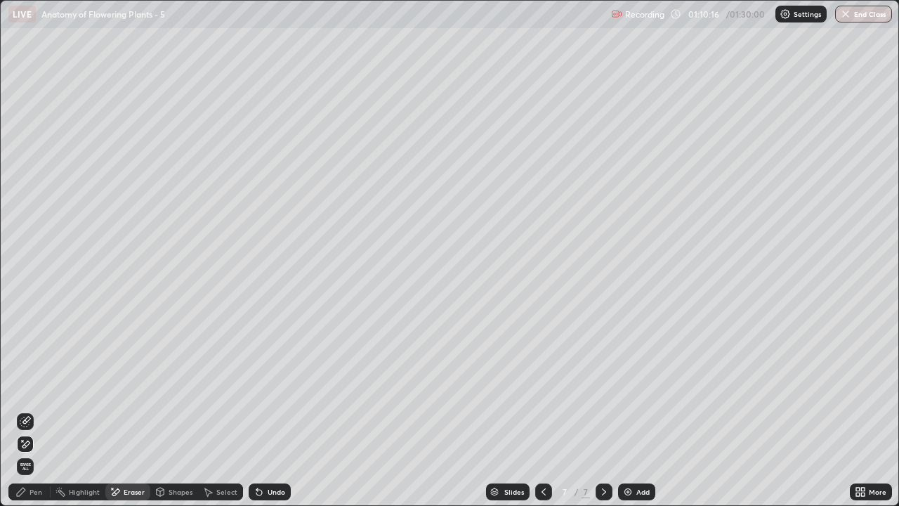
click at [36, 410] on div "Pen" at bounding box center [36, 491] width 13 height 7
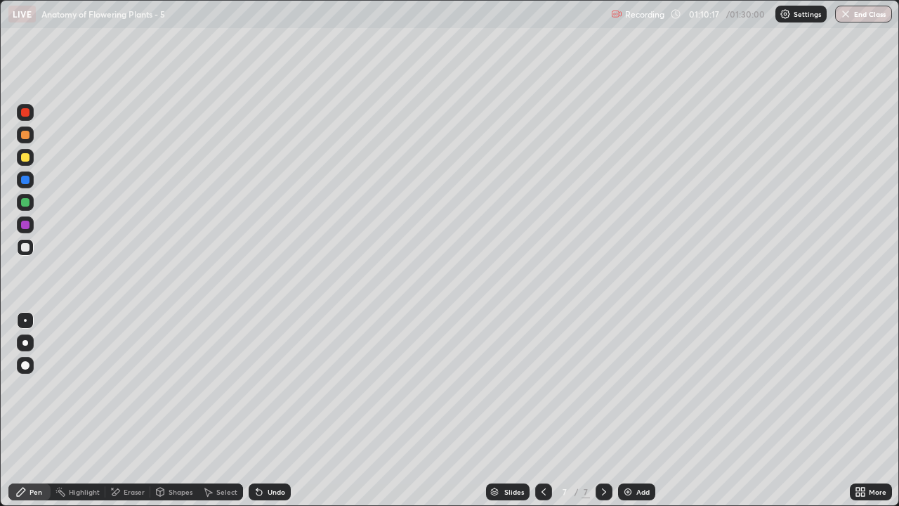
click at [27, 342] on div at bounding box center [25, 343] width 6 height 6
click at [25, 136] on div at bounding box center [25, 135] width 8 height 8
click at [28, 113] on div at bounding box center [25, 112] width 8 height 8
click at [171, 410] on div "Shapes" at bounding box center [181, 491] width 24 height 7
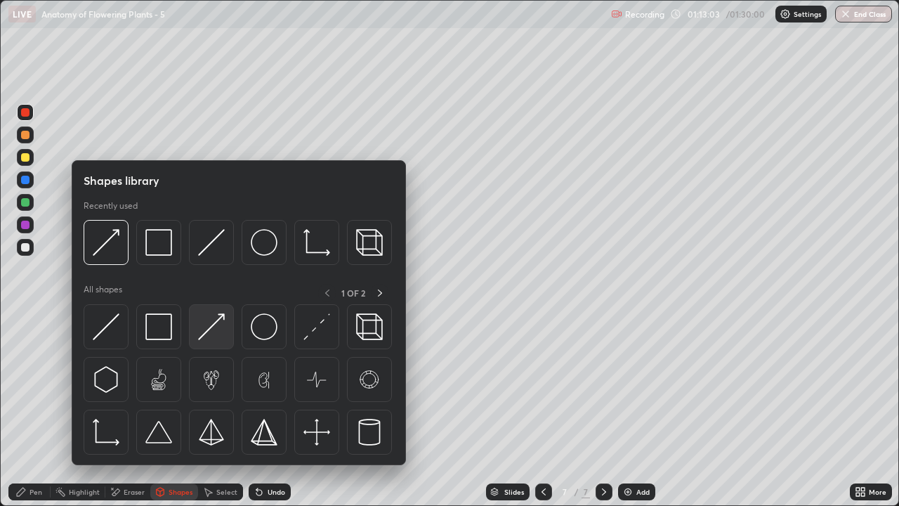
click at [210, 336] on img at bounding box center [211, 326] width 27 height 27
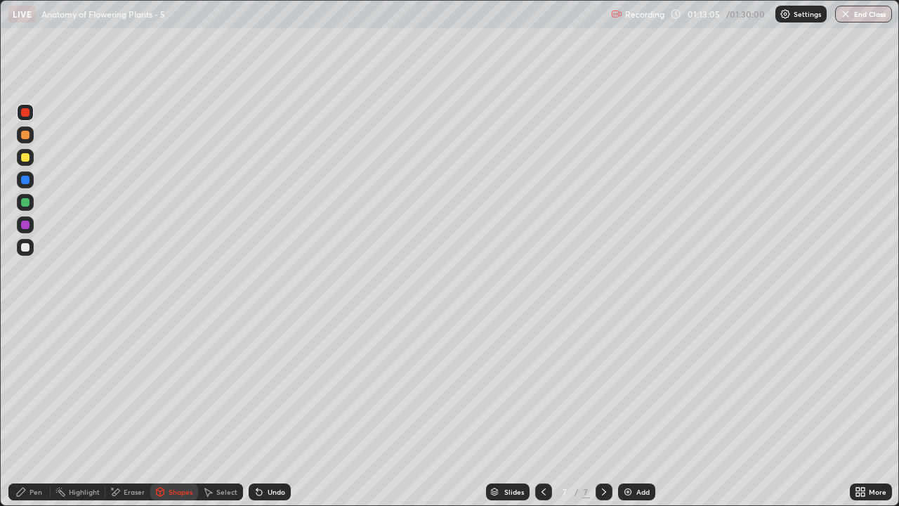
click at [38, 410] on div "Pen" at bounding box center [36, 491] width 13 height 7
click at [28, 322] on div at bounding box center [25, 320] width 17 height 17
click at [176, 410] on div "Shapes" at bounding box center [181, 491] width 24 height 7
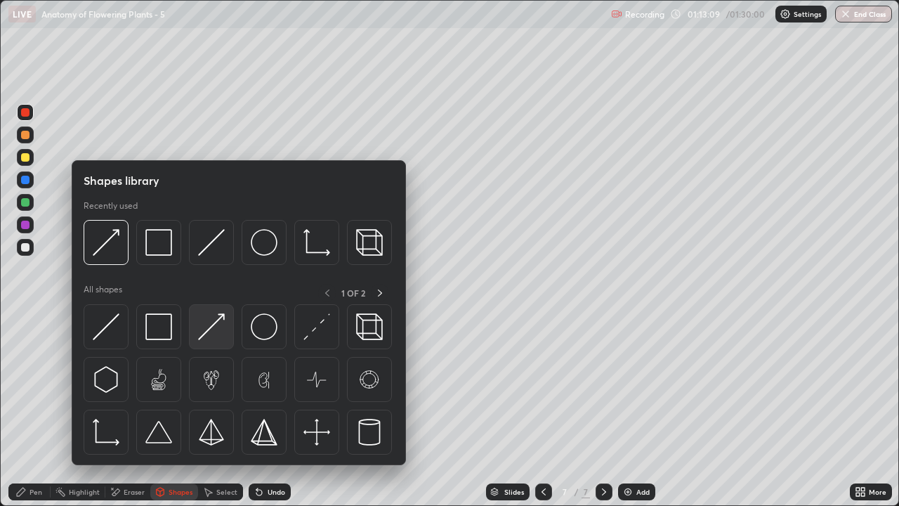
click at [216, 336] on img at bounding box center [211, 326] width 27 height 27
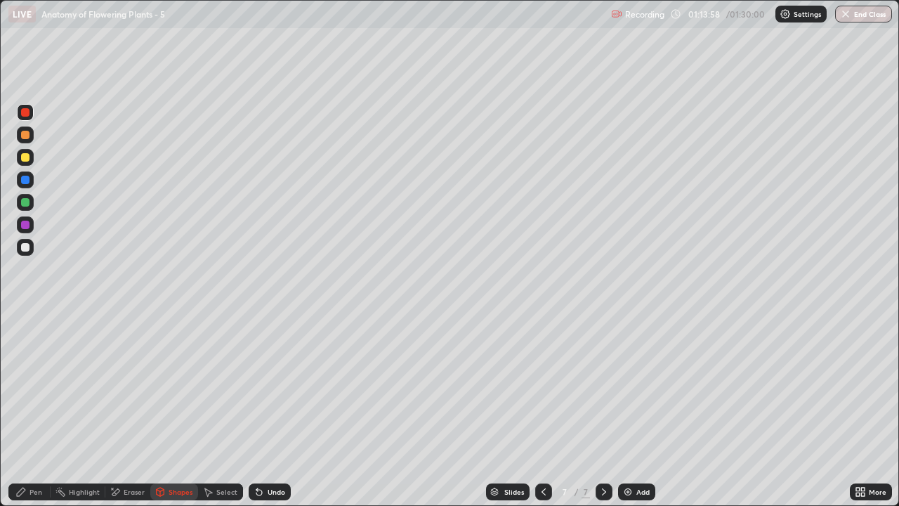
click at [26, 248] on div at bounding box center [25, 247] width 8 height 8
click at [171, 410] on div "Shapes" at bounding box center [181, 491] width 24 height 7
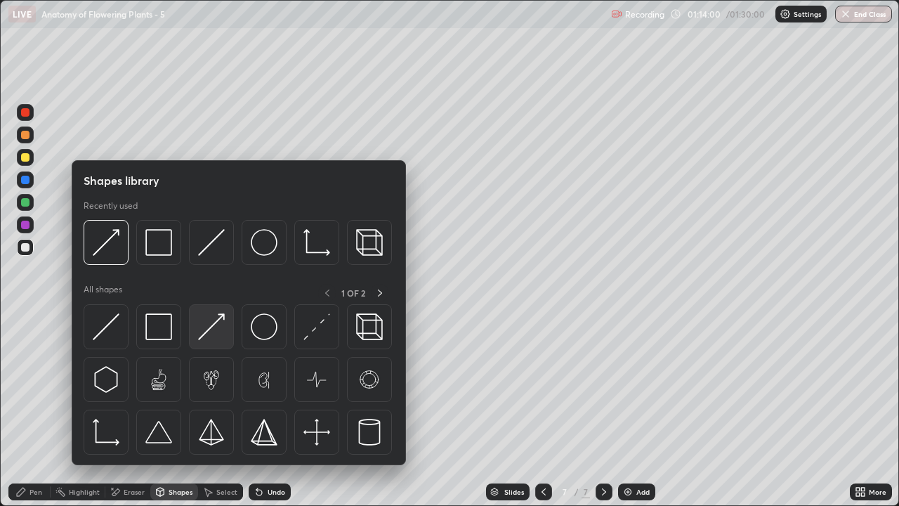
click at [217, 334] on img at bounding box center [211, 326] width 27 height 27
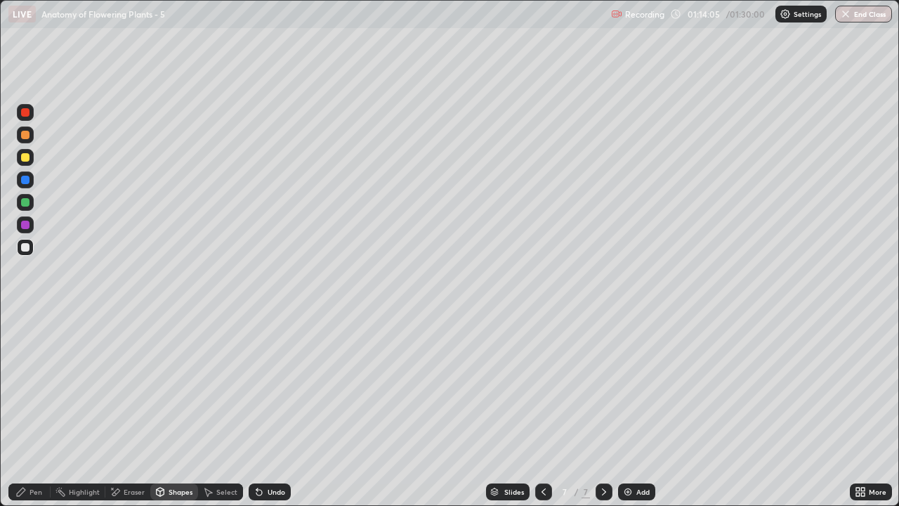
click at [38, 410] on div "Pen" at bounding box center [36, 491] width 13 height 7
click at [178, 410] on div "Shapes" at bounding box center [181, 491] width 24 height 7
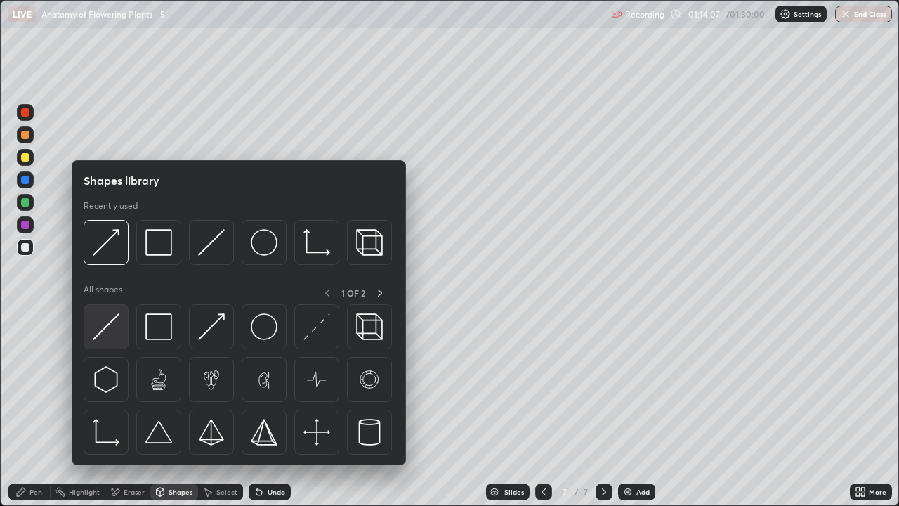
click at [117, 334] on img at bounding box center [106, 326] width 27 height 27
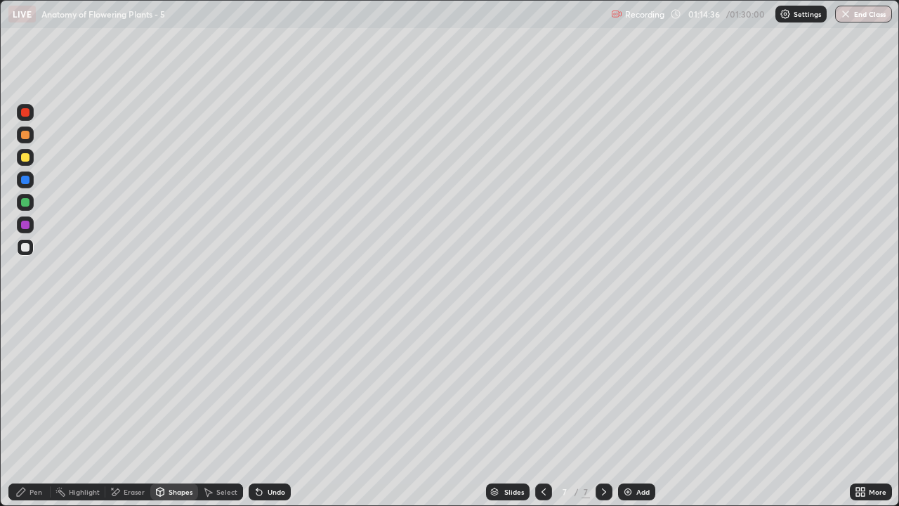
click at [36, 410] on div "Pen" at bounding box center [36, 491] width 13 height 7
click at [25, 248] on div at bounding box center [25, 247] width 8 height 8
click at [39, 410] on div "Pen" at bounding box center [36, 491] width 13 height 7
click at [27, 158] on div at bounding box center [25, 157] width 8 height 8
click at [132, 410] on div "Eraser" at bounding box center [134, 491] width 21 height 7
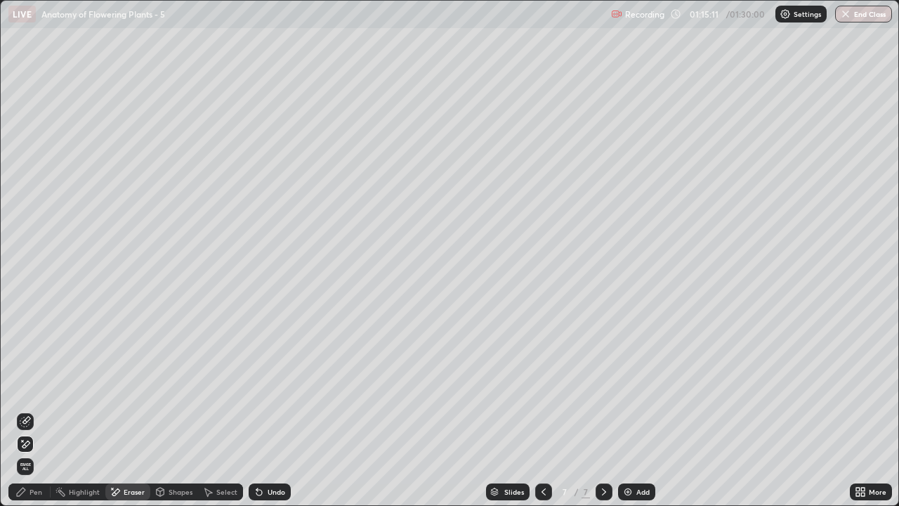
click at [40, 410] on div "Pen" at bounding box center [29, 491] width 42 height 17
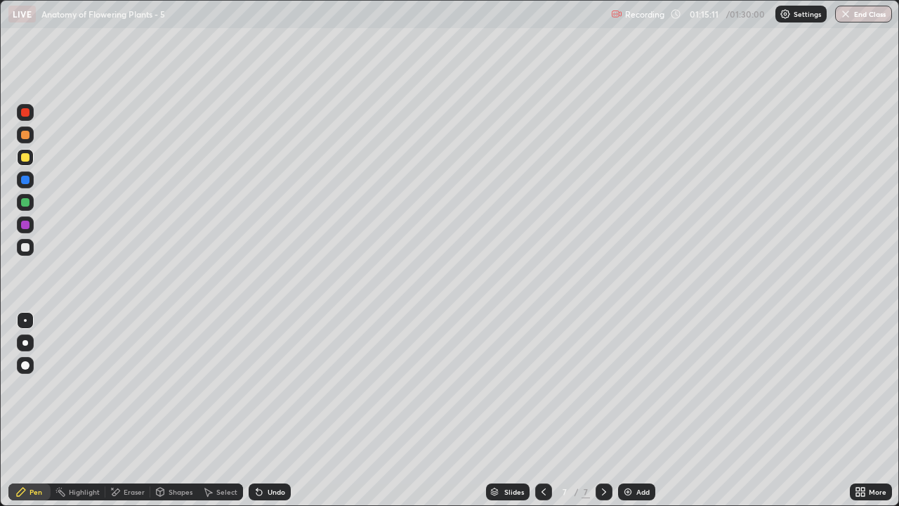
click at [39, 410] on div "Pen" at bounding box center [29, 491] width 42 height 17
click at [25, 159] on div at bounding box center [25, 157] width 8 height 8
click at [129, 410] on div "Eraser" at bounding box center [134, 491] width 21 height 7
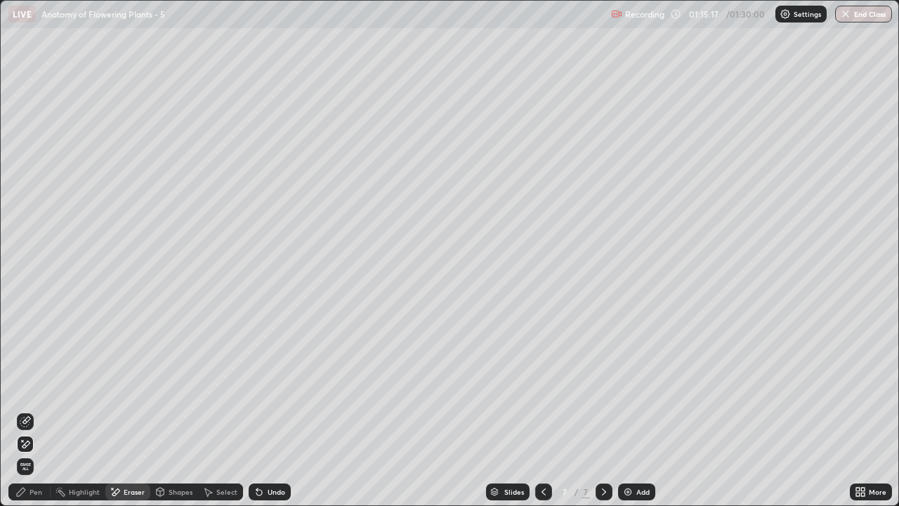
click at [38, 410] on div "Pen" at bounding box center [29, 491] width 42 height 17
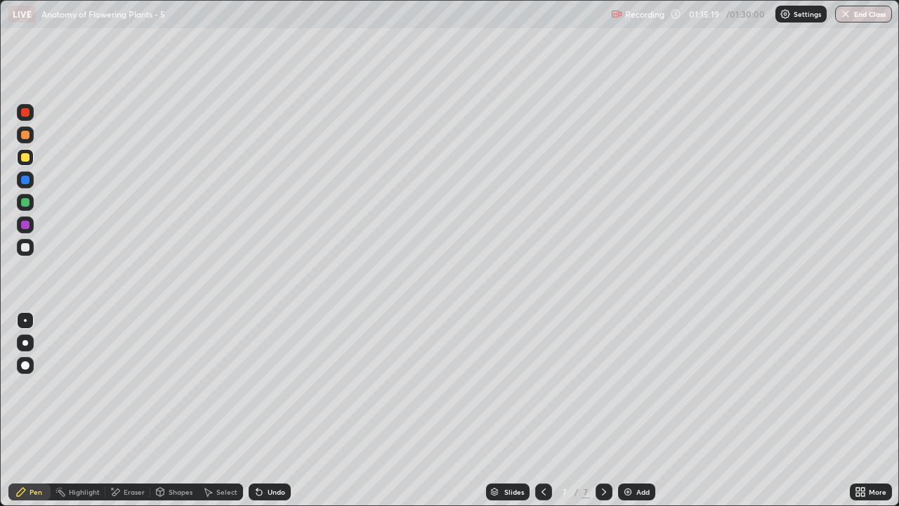
click at [25, 343] on div at bounding box center [25, 343] width 6 height 6
click at [542, 410] on icon at bounding box center [543, 491] width 11 height 11
click at [544, 410] on icon at bounding box center [543, 491] width 11 height 11
click at [542, 410] on icon at bounding box center [543, 491] width 11 height 11
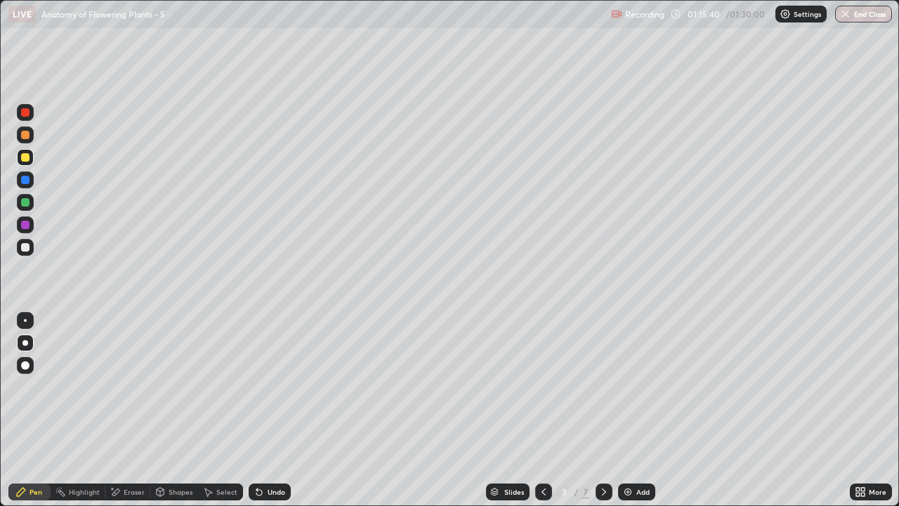
click at [601, 410] on icon at bounding box center [603, 491] width 11 height 11
click at [604, 410] on div at bounding box center [604, 491] width 17 height 17
click at [603, 410] on icon at bounding box center [603, 491] width 11 height 11
click at [604, 410] on icon at bounding box center [603, 491] width 11 height 11
click at [542, 410] on icon at bounding box center [543, 491] width 11 height 11
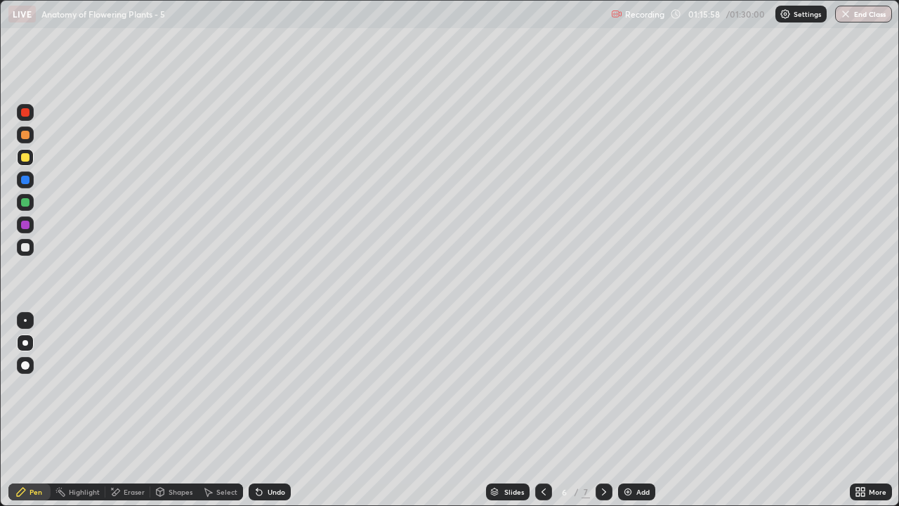
click at [542, 410] on icon at bounding box center [543, 491] width 11 height 11
click at [544, 410] on icon at bounding box center [543, 491] width 11 height 11
click at [542, 410] on icon at bounding box center [543, 491] width 11 height 11
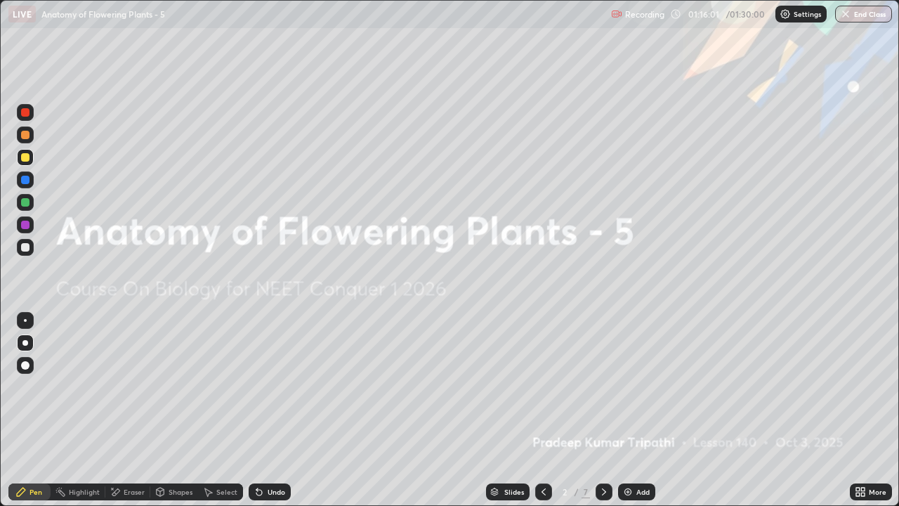
click at [601, 410] on icon at bounding box center [603, 491] width 11 height 11
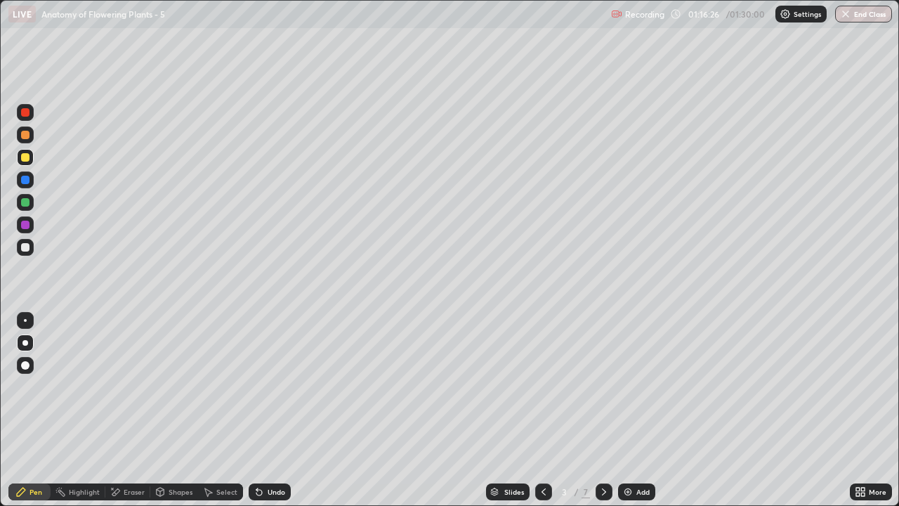
click at [602, 410] on icon at bounding box center [603, 491] width 11 height 11
click at [603, 410] on icon at bounding box center [604, 491] width 4 height 7
click at [603, 410] on icon at bounding box center [603, 491] width 11 height 11
click at [29, 160] on div at bounding box center [25, 157] width 17 height 17
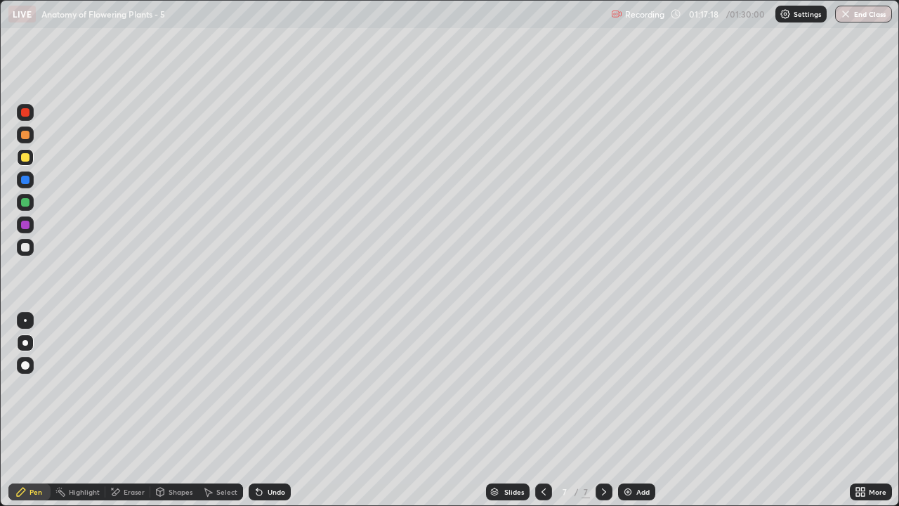
click at [25, 136] on div at bounding box center [25, 135] width 8 height 8
click at [26, 225] on div at bounding box center [25, 225] width 8 height 8
click at [44, 410] on div "Pen" at bounding box center [29, 491] width 42 height 17
click at [30, 251] on div at bounding box center [25, 247] width 17 height 17
click at [177, 410] on div "Shapes" at bounding box center [181, 491] width 24 height 7
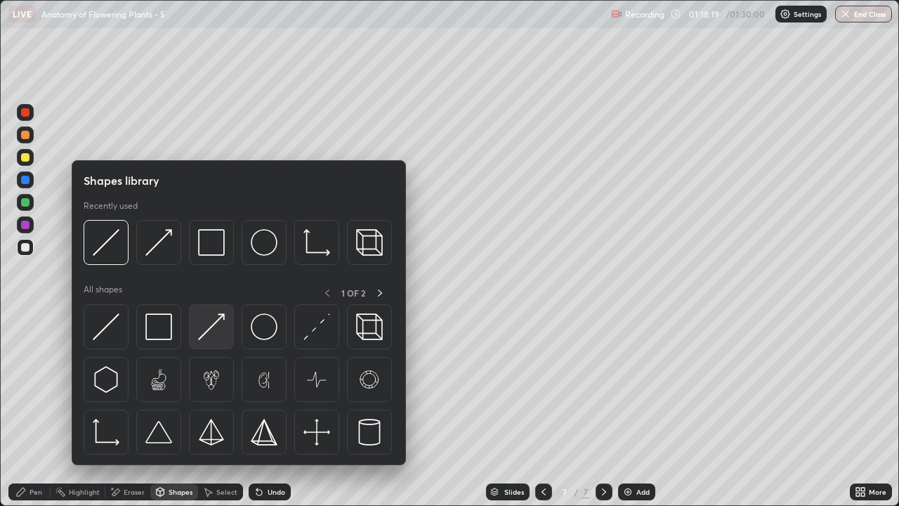
click at [208, 333] on img at bounding box center [211, 326] width 27 height 27
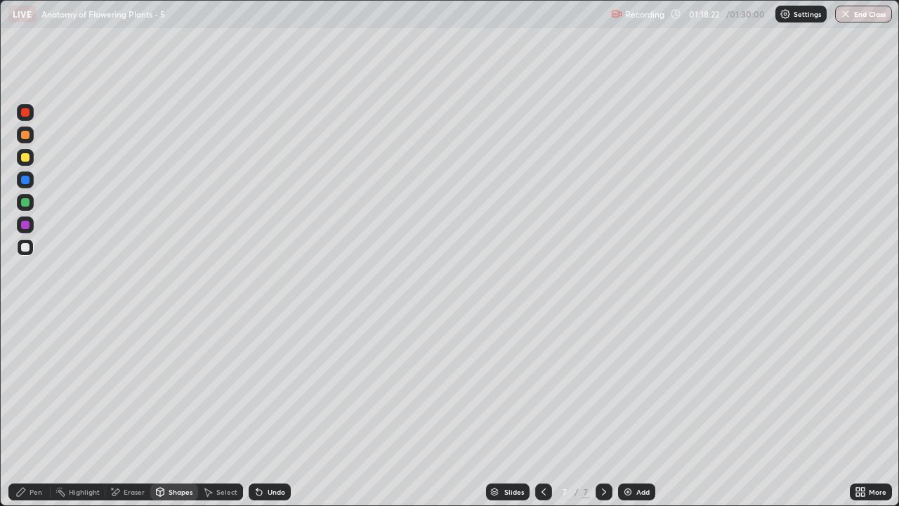
click at [32, 410] on div "Pen" at bounding box center [36, 491] width 13 height 7
click at [126, 410] on div "Eraser" at bounding box center [134, 491] width 21 height 7
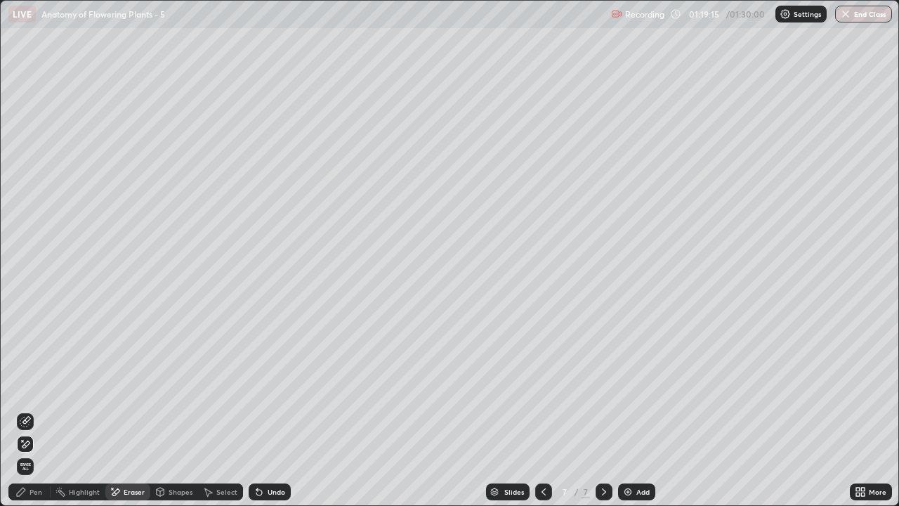
click at [36, 410] on div "Pen" at bounding box center [36, 491] width 13 height 7
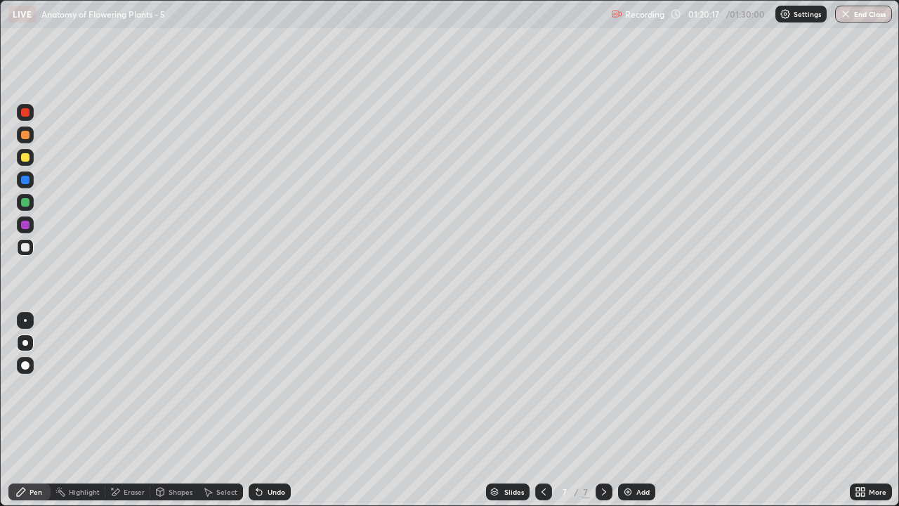
click at [28, 136] on div at bounding box center [25, 135] width 8 height 8
click at [603, 410] on icon at bounding box center [603, 491] width 11 height 11
click at [630, 410] on img at bounding box center [627, 491] width 11 height 11
click at [26, 136] on div at bounding box center [25, 135] width 8 height 8
click at [39, 410] on div "Pen" at bounding box center [36, 491] width 13 height 7
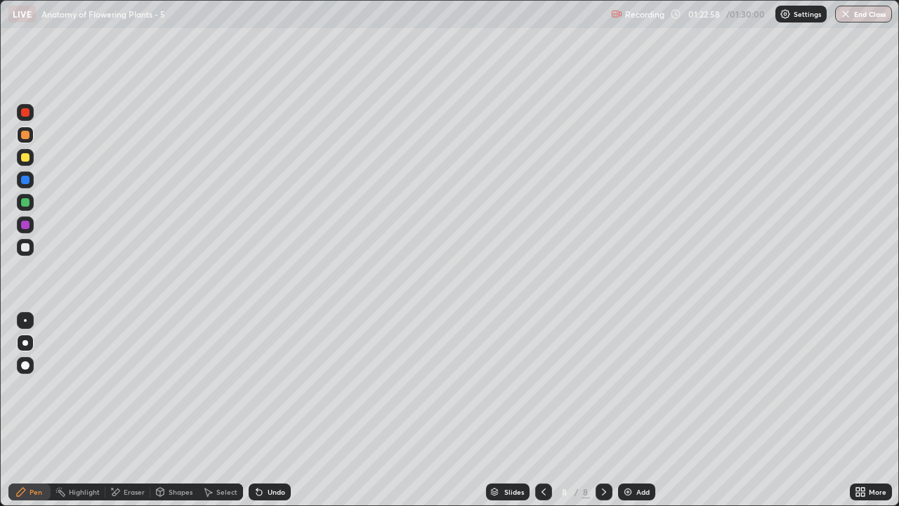
click at [31, 251] on div at bounding box center [25, 247] width 17 height 17
click at [27, 232] on div at bounding box center [25, 224] width 17 height 17
click at [26, 247] on div at bounding box center [25, 247] width 8 height 8
click at [183, 410] on div "Shapes" at bounding box center [181, 491] width 24 height 7
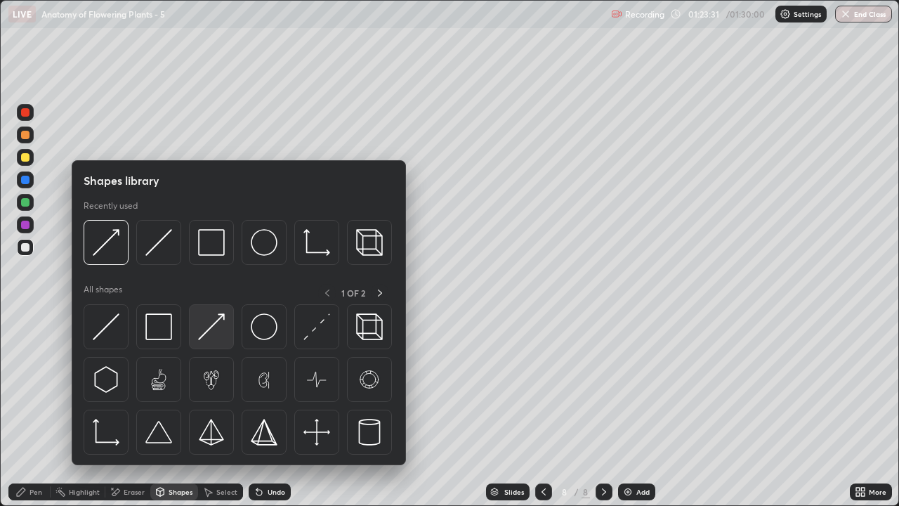
click at [223, 334] on img at bounding box center [211, 326] width 27 height 27
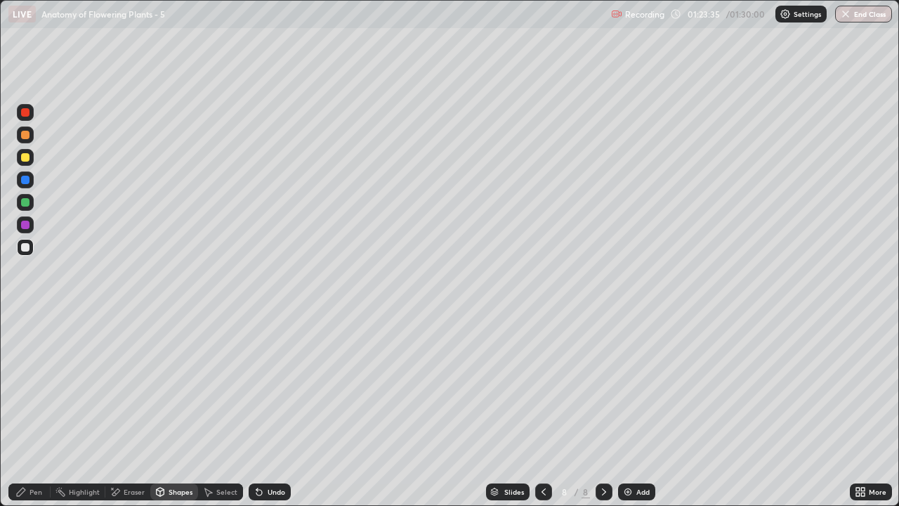
click at [36, 410] on div "Pen" at bounding box center [36, 491] width 13 height 7
click at [130, 410] on div "Eraser" at bounding box center [134, 491] width 21 height 7
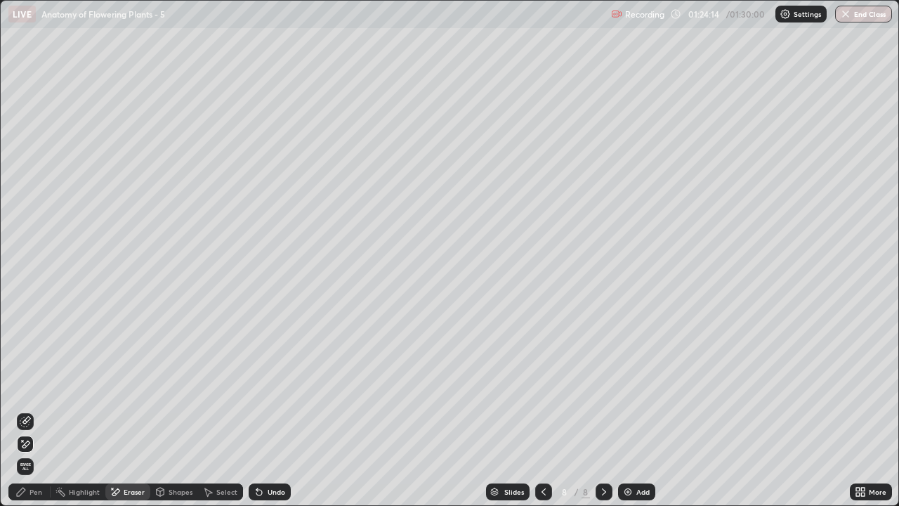
click at [27, 410] on icon at bounding box center [25, 444] width 11 height 12
click at [183, 410] on div "Shapes" at bounding box center [181, 491] width 24 height 7
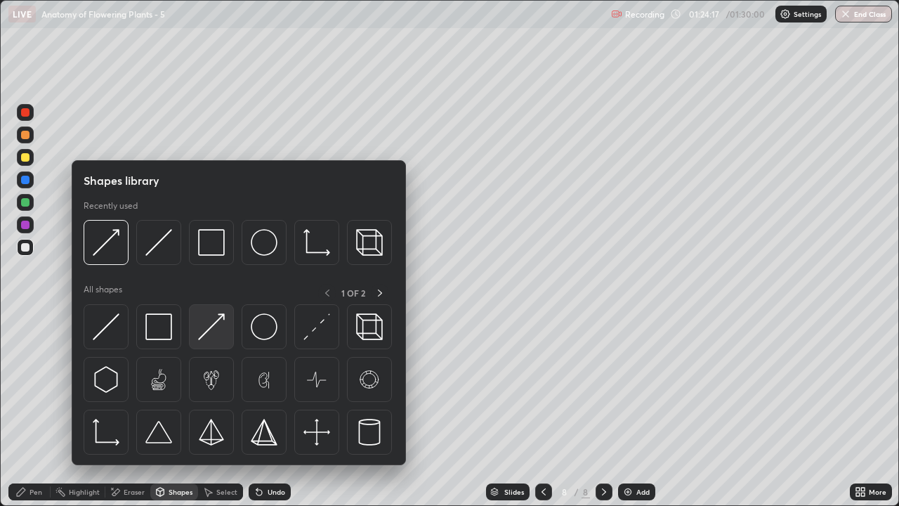
click at [219, 334] on img at bounding box center [211, 326] width 27 height 27
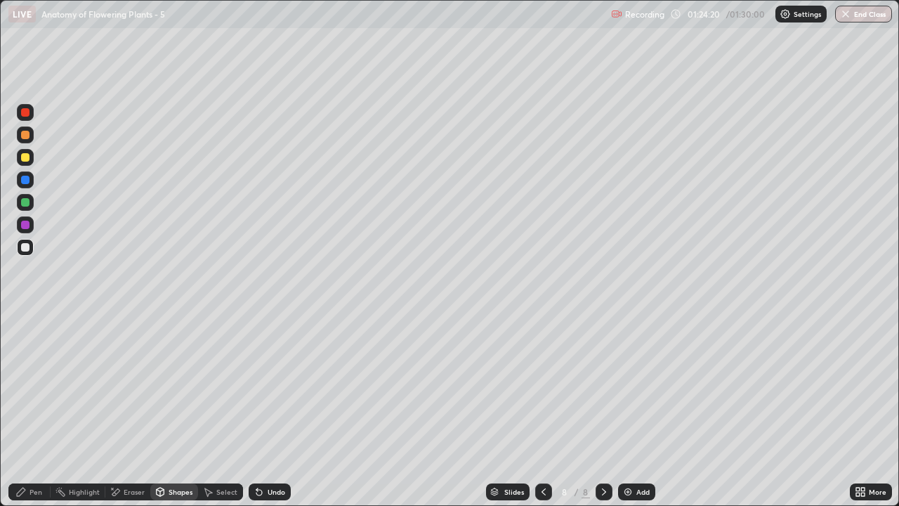
click at [39, 410] on div "Pen" at bounding box center [36, 491] width 13 height 7
click at [28, 158] on div at bounding box center [25, 157] width 8 height 8
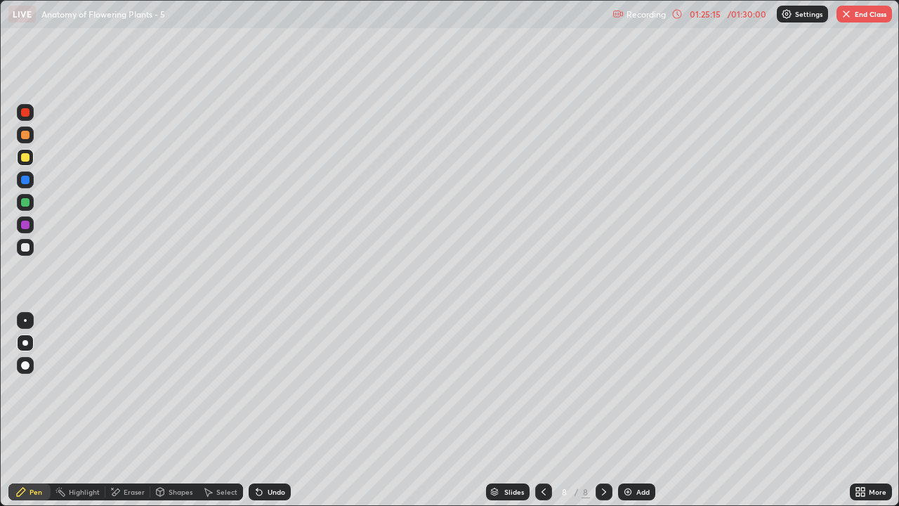
click at [138, 410] on div "Eraser" at bounding box center [134, 491] width 21 height 7
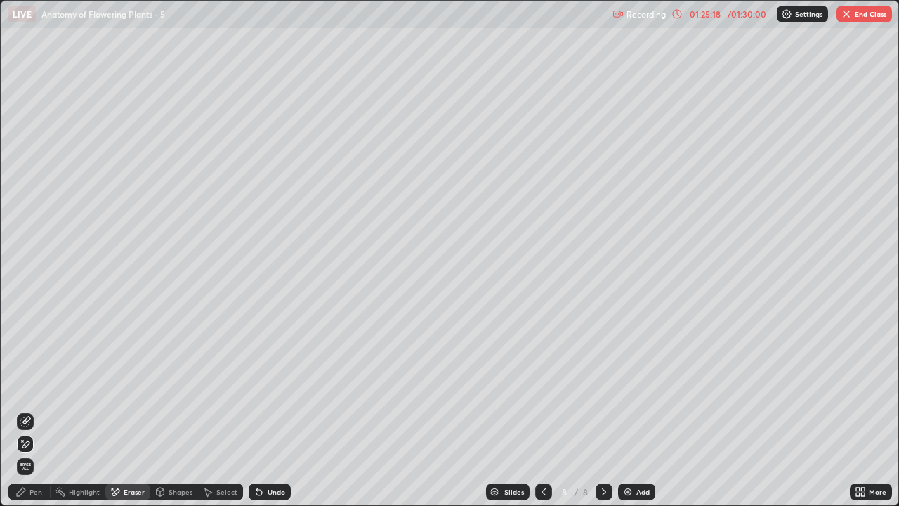
click at [35, 410] on div "Pen" at bounding box center [36, 491] width 13 height 7
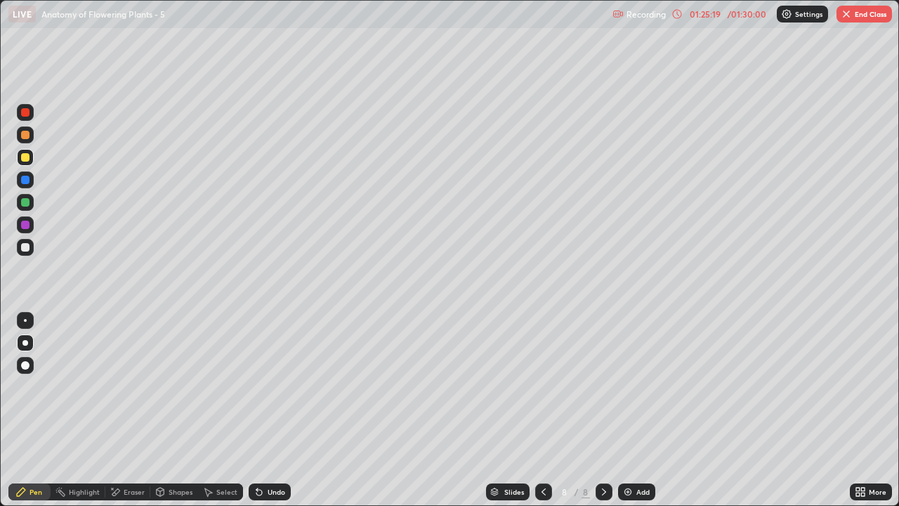
click at [26, 247] on div at bounding box center [25, 247] width 8 height 8
click at [25, 157] on div at bounding box center [25, 157] width 8 height 8
click at [28, 410] on div "Pen" at bounding box center [29, 491] width 42 height 17
click at [131, 410] on div "Eraser" at bounding box center [127, 491] width 45 height 17
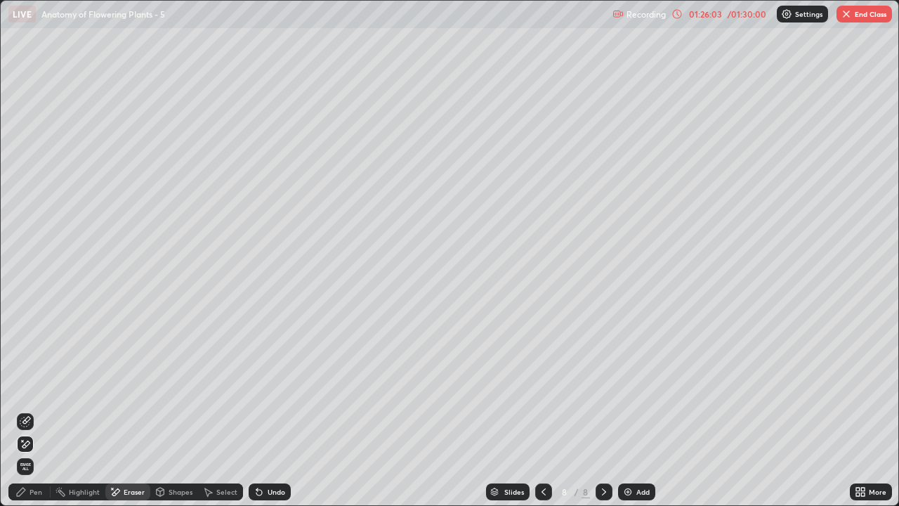
click at [38, 410] on div "Pen" at bounding box center [36, 491] width 13 height 7
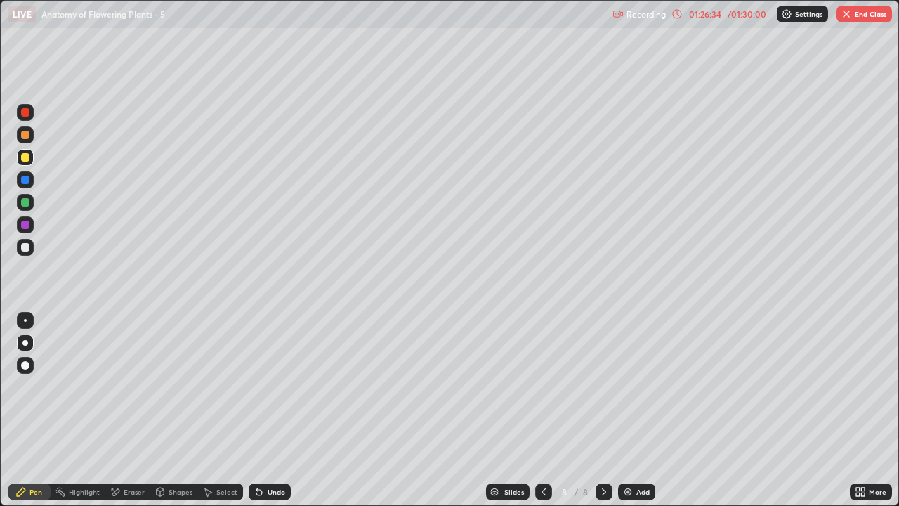
click at [27, 226] on div at bounding box center [25, 225] width 8 height 8
click at [26, 158] on div at bounding box center [25, 157] width 8 height 8
click at [26, 246] on div at bounding box center [25, 247] width 8 height 8
click at [126, 410] on div "Eraser" at bounding box center [127, 491] width 45 height 17
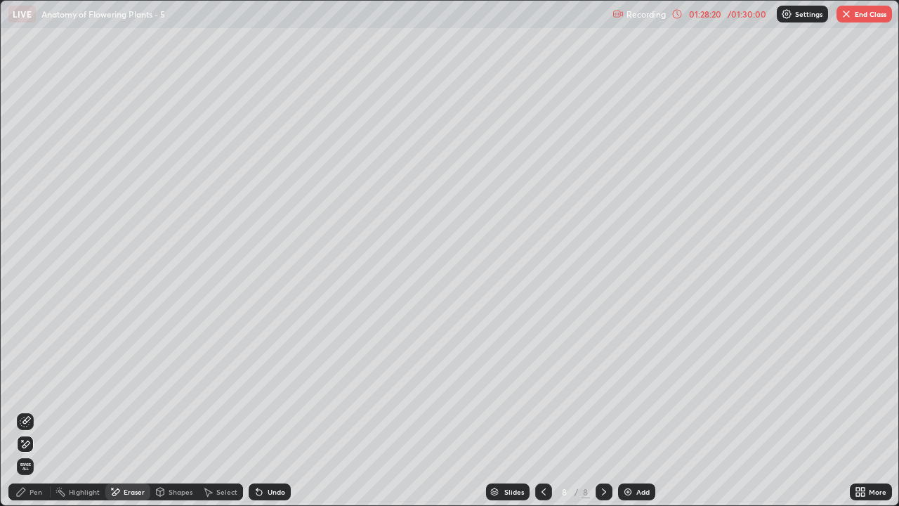
click at [38, 410] on div "Pen" at bounding box center [29, 491] width 42 height 17
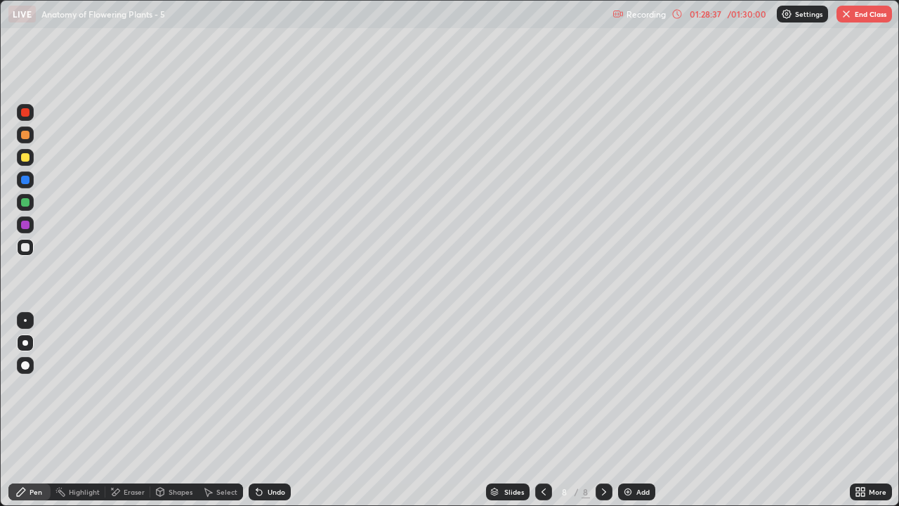
click at [542, 410] on icon at bounding box center [543, 491] width 11 height 11
click at [604, 410] on icon at bounding box center [603, 491] width 11 height 11
click at [25, 136] on div at bounding box center [25, 135] width 8 height 8
click at [185, 410] on div "Shapes" at bounding box center [181, 491] width 24 height 7
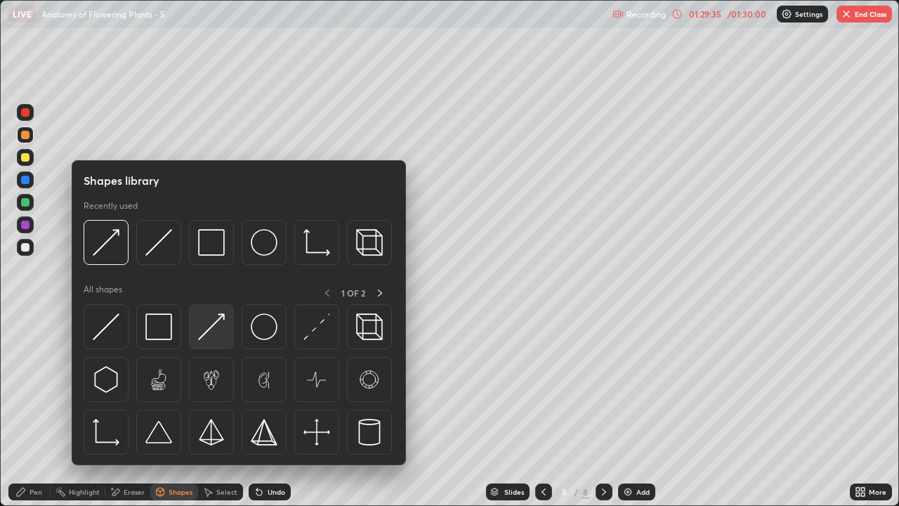
click at [214, 332] on img at bounding box center [211, 326] width 27 height 27
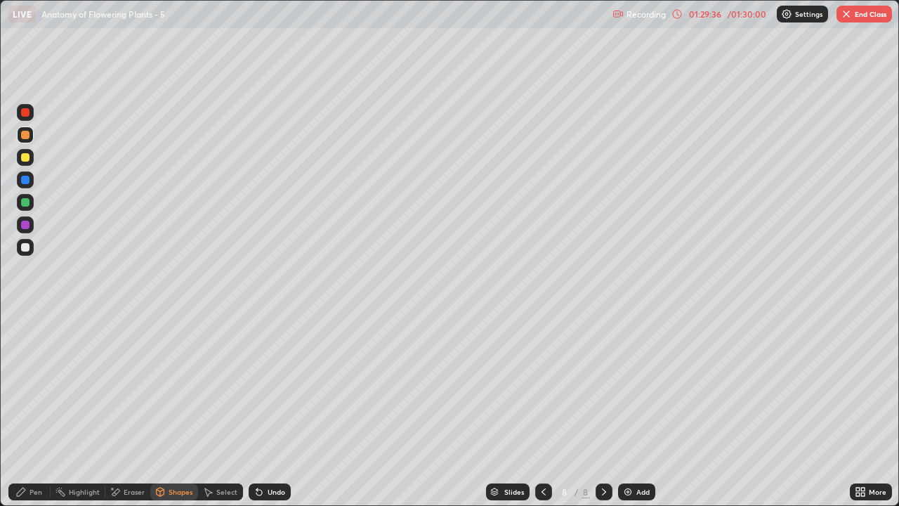
click at [38, 410] on div "Pen" at bounding box center [36, 491] width 13 height 7
click at [36, 410] on div "Pen" at bounding box center [36, 491] width 13 height 7
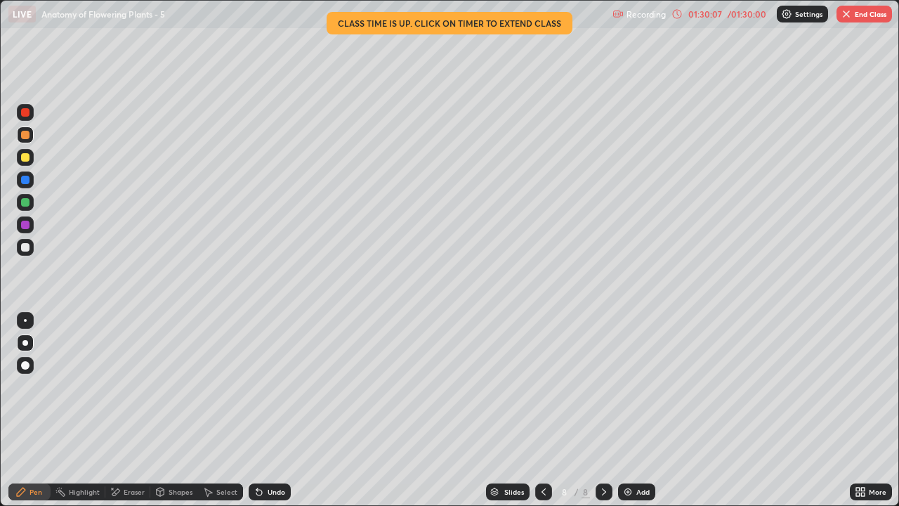
click at [138, 410] on div "Eraser" at bounding box center [134, 491] width 21 height 7
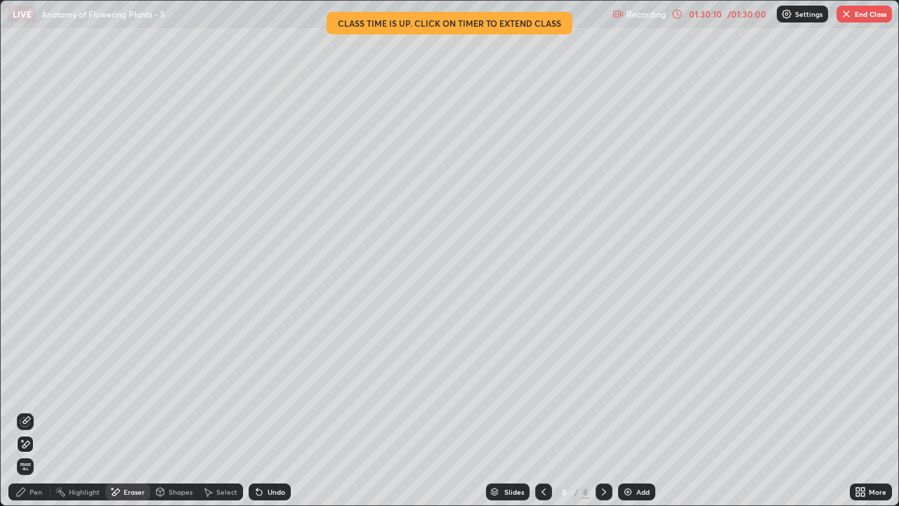
click at [42, 410] on div "Pen" at bounding box center [29, 491] width 42 height 17
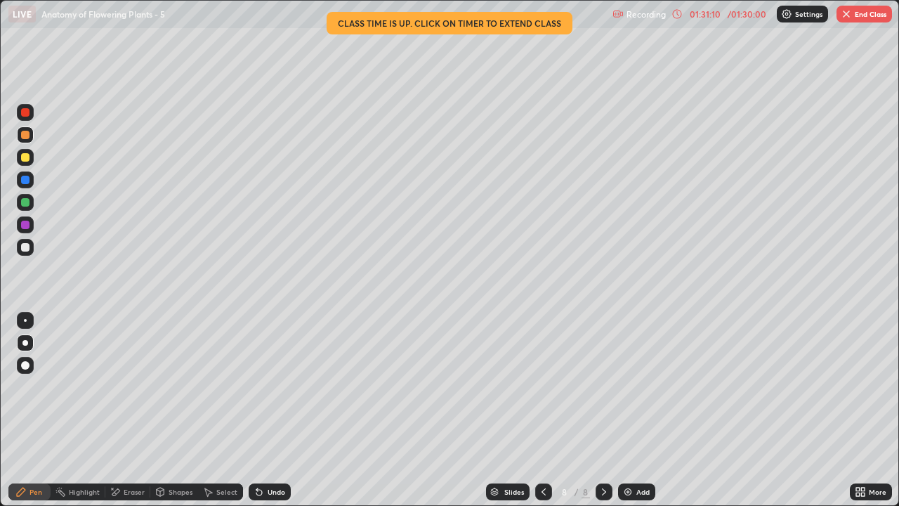
click at [27, 161] on div at bounding box center [25, 157] width 8 height 8
click at [173, 410] on div "Shapes" at bounding box center [174, 491] width 48 height 17
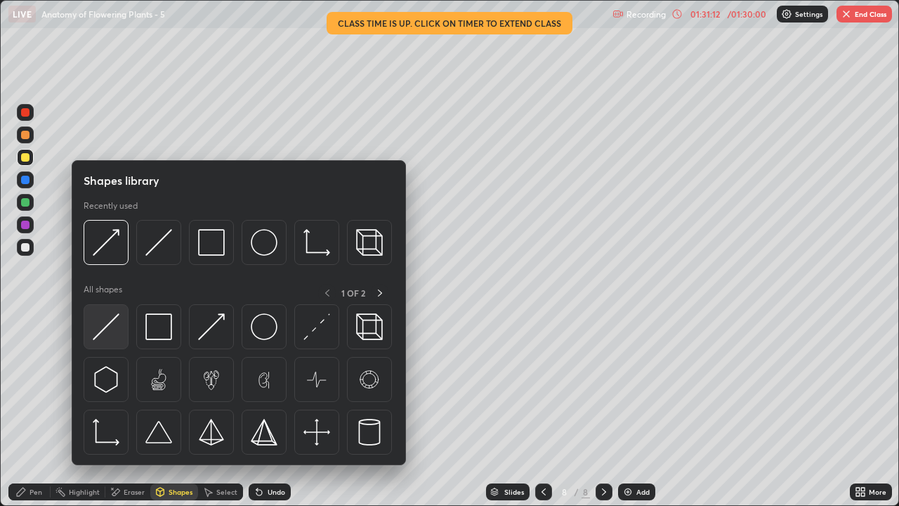
click at [119, 337] on div at bounding box center [106, 326] width 45 height 45
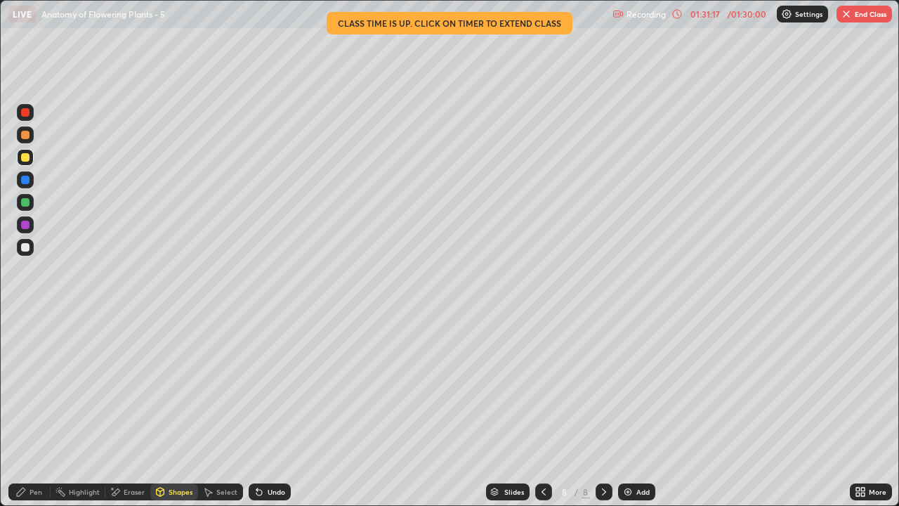
click at [27, 227] on div at bounding box center [25, 225] width 8 height 8
click at [35, 410] on div "Pen" at bounding box center [36, 491] width 13 height 7
click at [24, 248] on div at bounding box center [25, 247] width 8 height 8
click at [178, 410] on div "Shapes" at bounding box center [181, 491] width 24 height 7
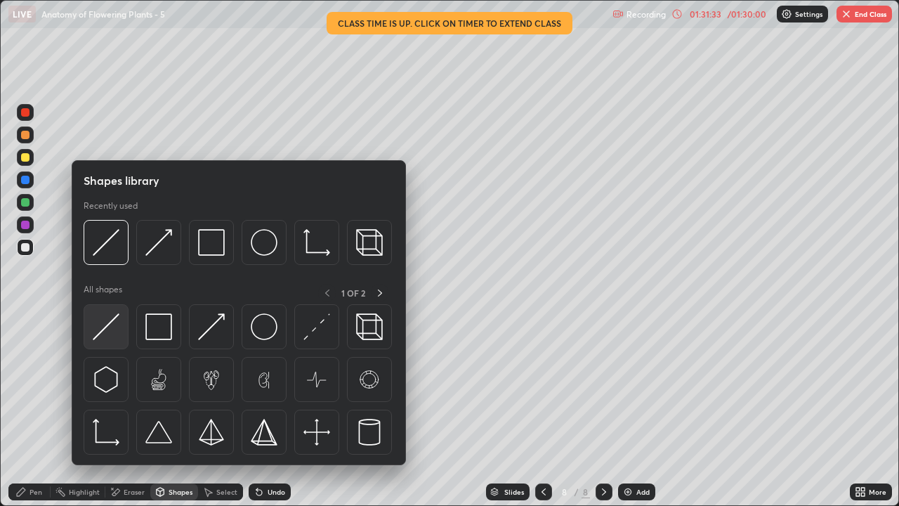
click at [122, 332] on div at bounding box center [106, 326] width 45 height 45
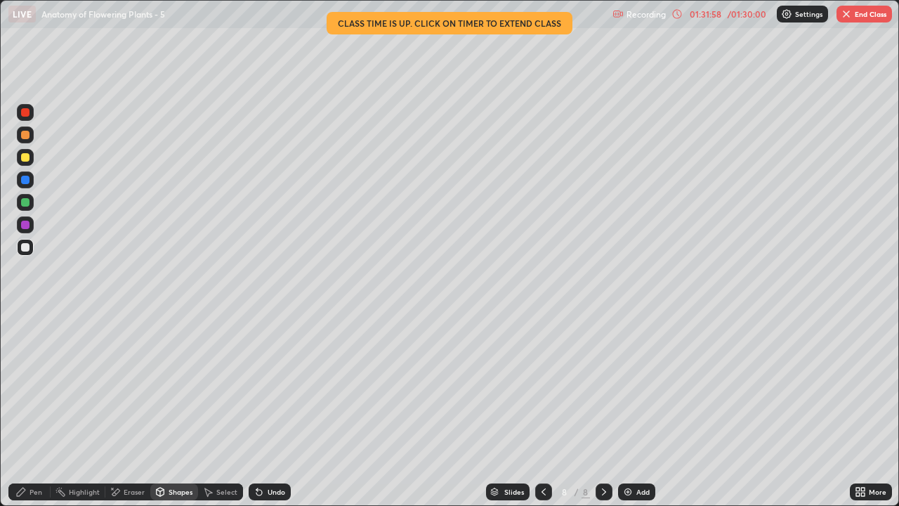
click at [27, 160] on div at bounding box center [25, 157] width 8 height 8
click at [39, 410] on div "Pen" at bounding box center [36, 491] width 13 height 7
click at [131, 410] on div "Eraser" at bounding box center [134, 491] width 21 height 7
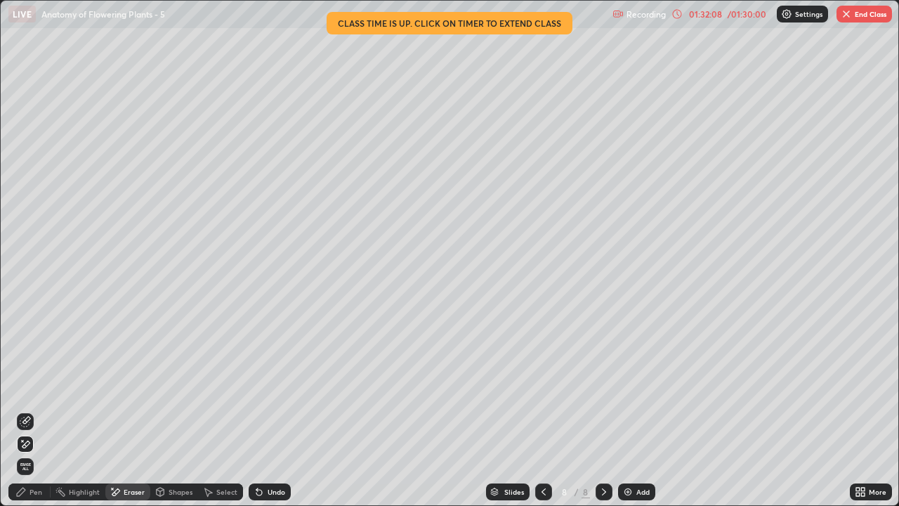
click at [39, 410] on div "Pen" at bounding box center [36, 491] width 13 height 7
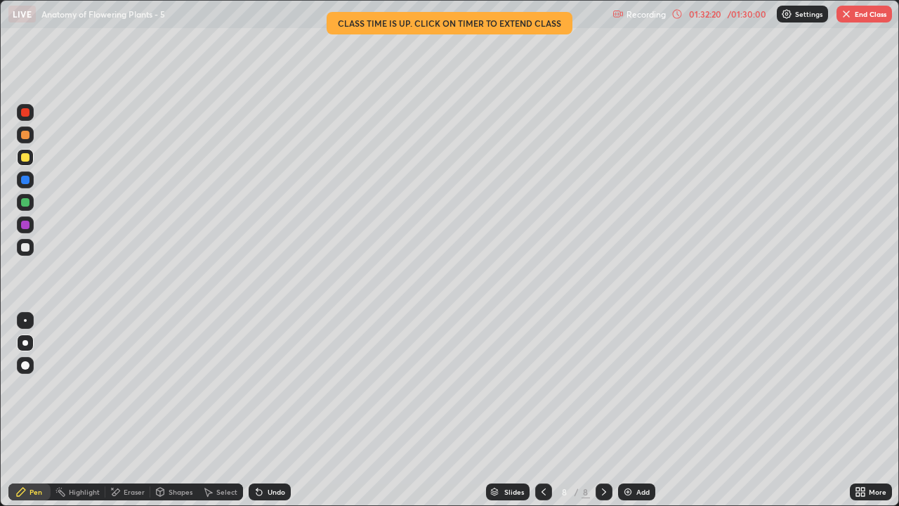
click at [37, 410] on div "Pen" at bounding box center [36, 491] width 13 height 7
click at [27, 251] on div at bounding box center [25, 247] width 17 height 17
click at [27, 198] on div at bounding box center [25, 202] width 8 height 8
click at [28, 161] on div at bounding box center [25, 157] width 17 height 17
click at [846, 19] on img "button" at bounding box center [846, 13] width 11 height 11
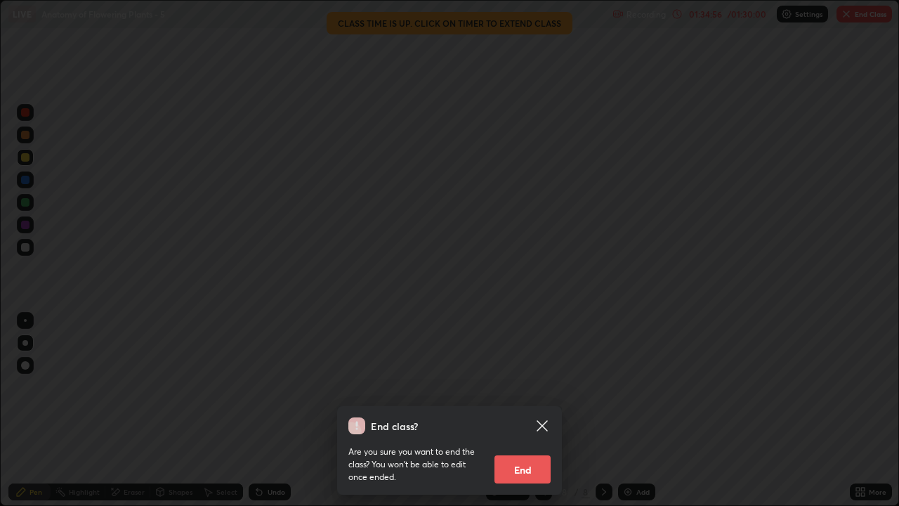
click at [530, 410] on button "End" at bounding box center [523, 469] width 56 height 28
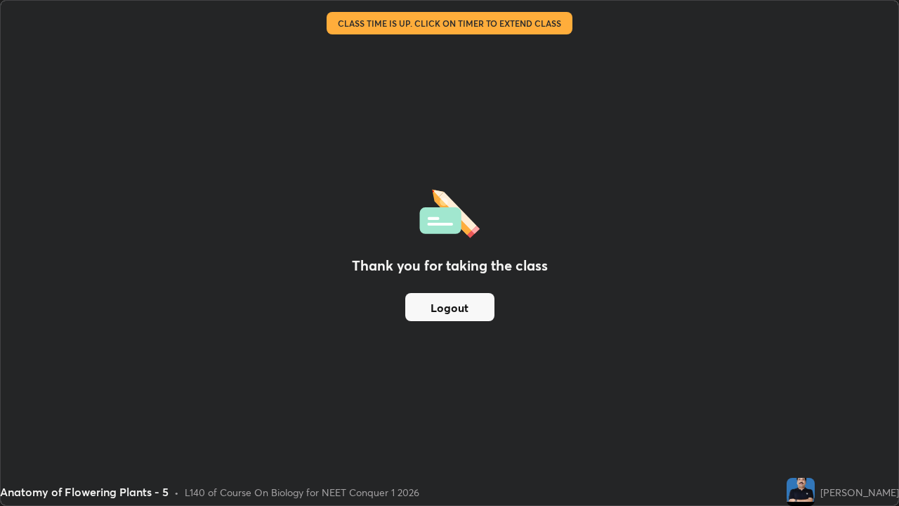
click at [471, 309] on button "Logout" at bounding box center [449, 307] width 89 height 28
click at [464, 309] on button "Logout" at bounding box center [449, 307] width 89 height 28
click at [465, 306] on button "Logout" at bounding box center [449, 307] width 89 height 28
